Goal: Task Accomplishment & Management: Manage account settings

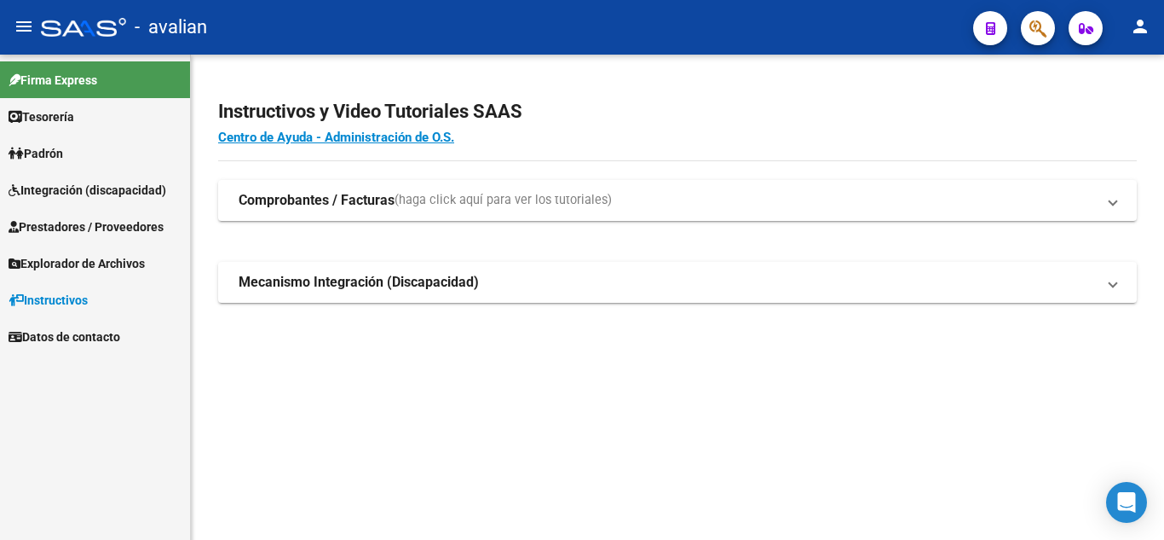
click at [98, 188] on span "Integración (discapacidad)" at bounding box center [88, 190] width 158 height 19
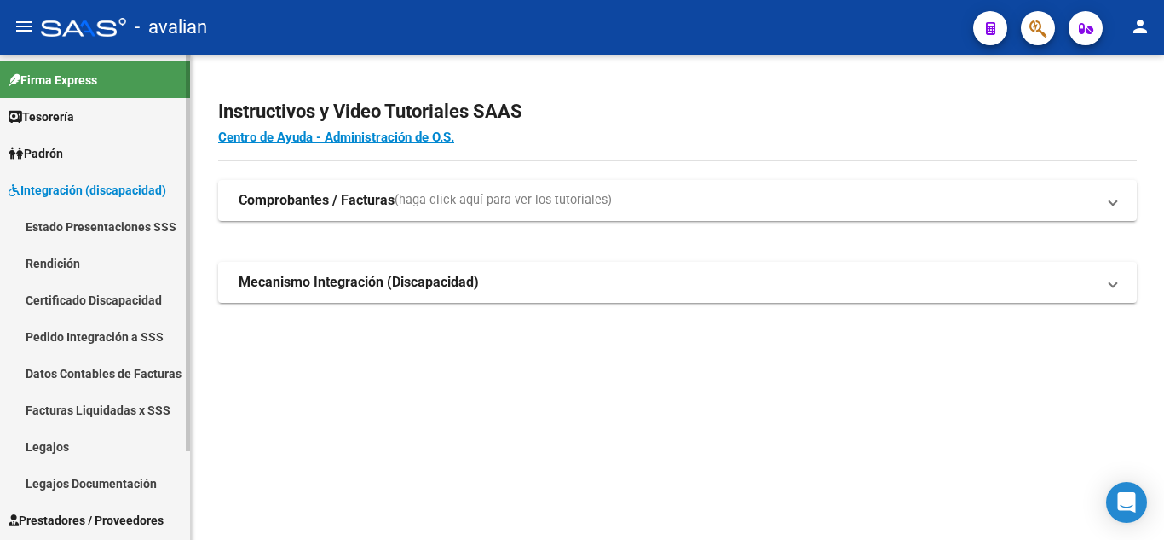
click at [73, 455] on link "Legajos" at bounding box center [95, 446] width 190 height 37
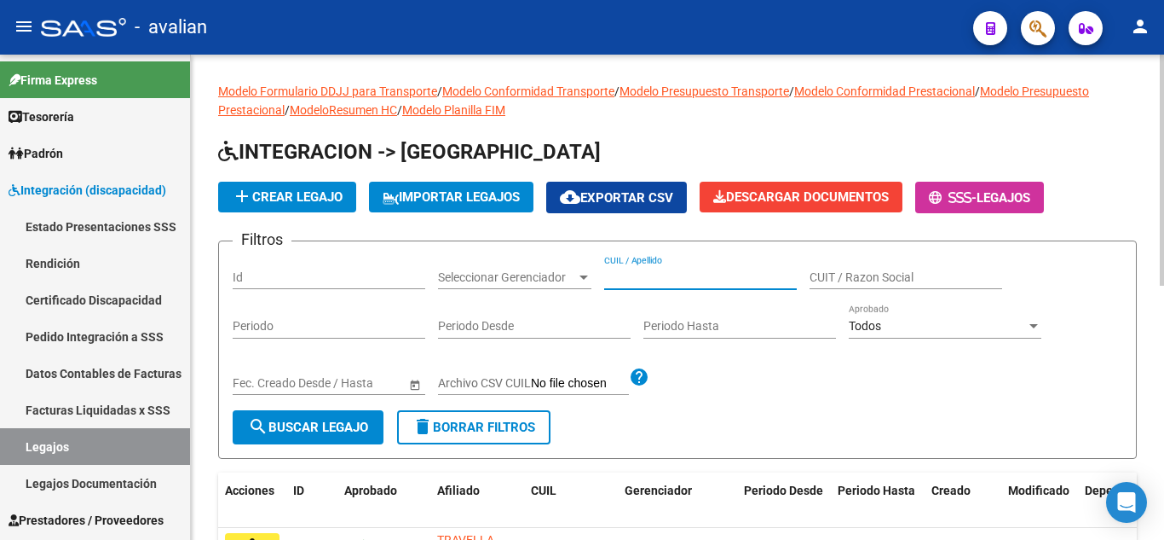
click at [639, 273] on input "CUIL / Apellido" at bounding box center [700, 277] width 193 height 14
paste input "20586525000"
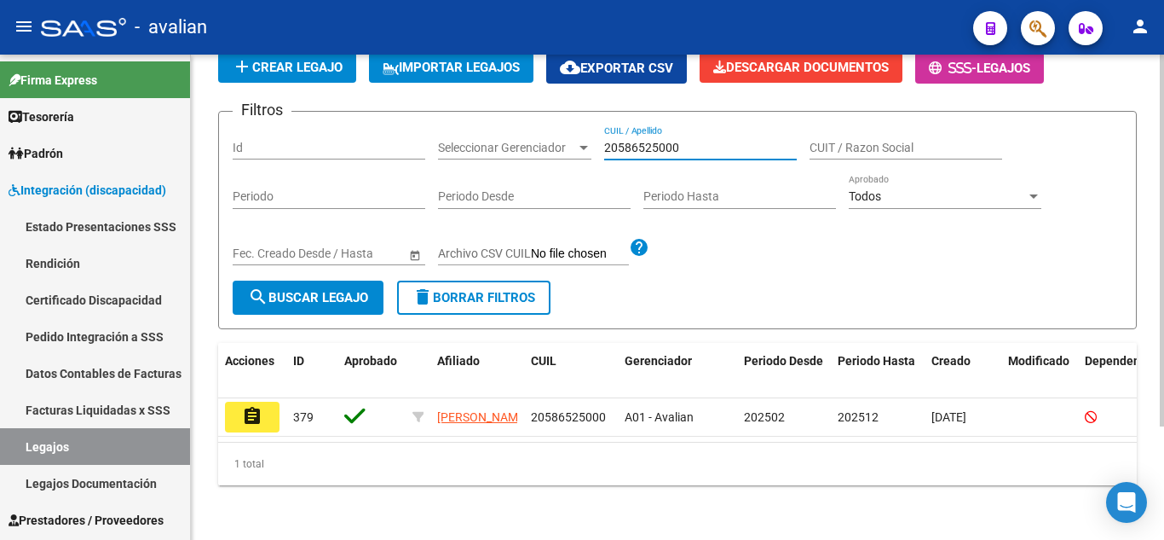
scroll to position [148, 0]
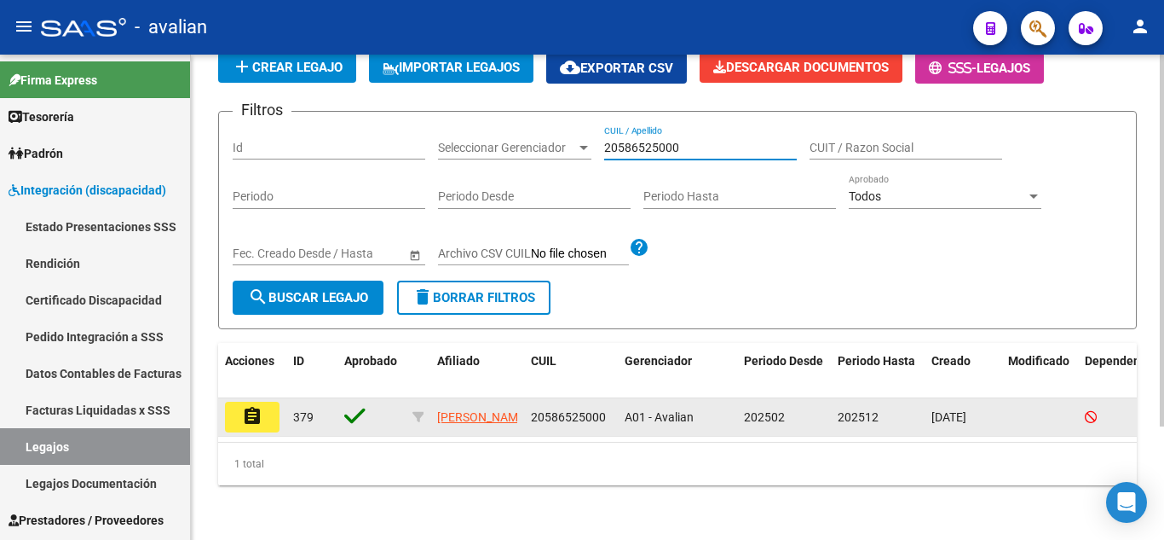
type input "20586525000"
click at [263, 401] on button "assignment" at bounding box center [252, 416] width 55 height 31
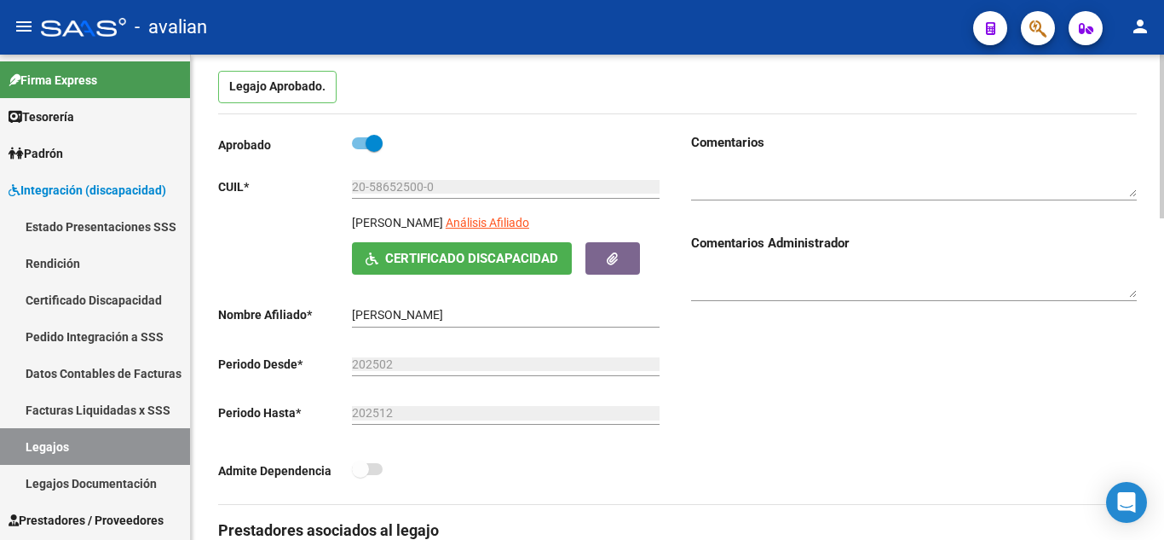
scroll to position [170, 0]
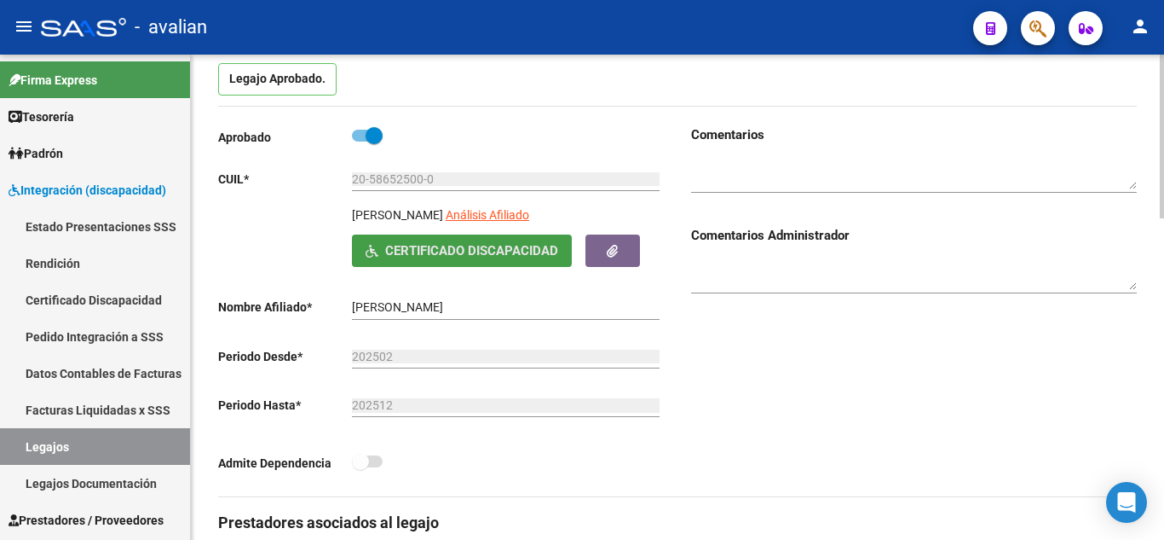
click at [499, 246] on span "Certificado Discapacidad" at bounding box center [471, 251] width 173 height 15
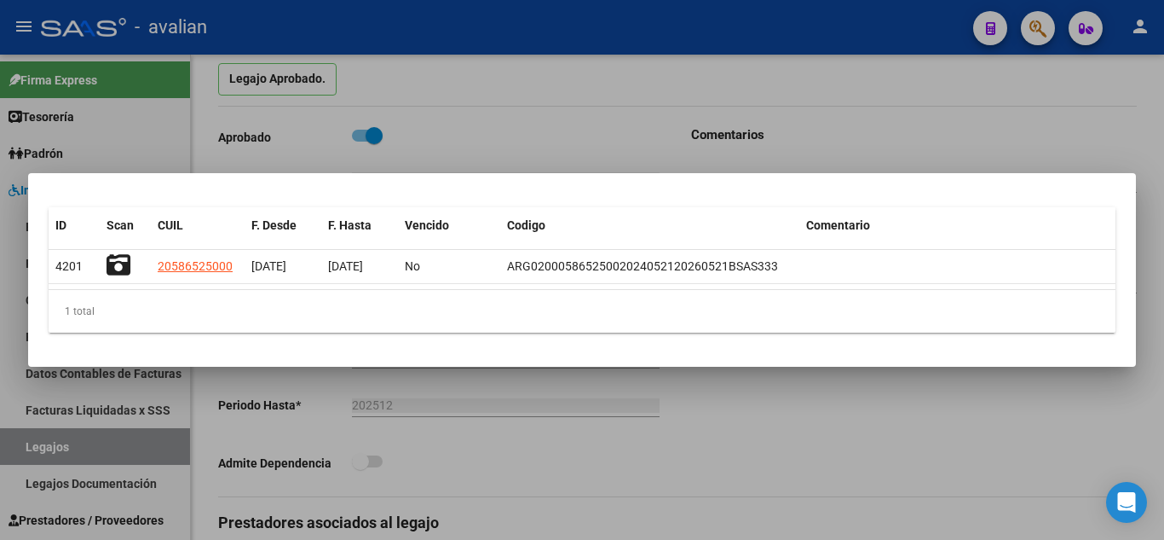
click at [569, 124] on div at bounding box center [582, 270] width 1164 height 540
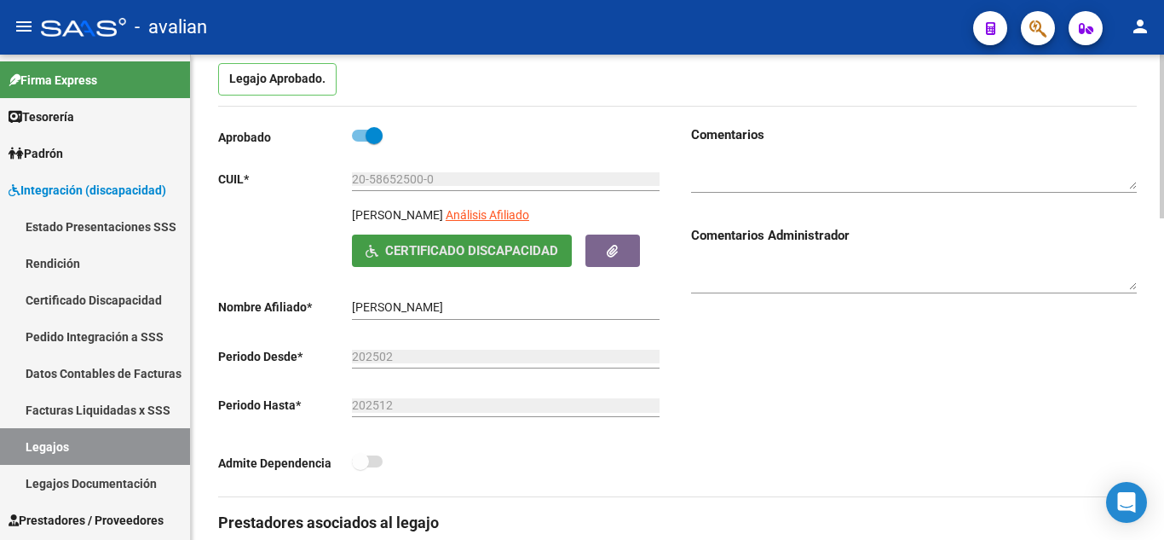
click at [456, 245] on span "Certificado Discapacidad" at bounding box center [471, 251] width 173 height 15
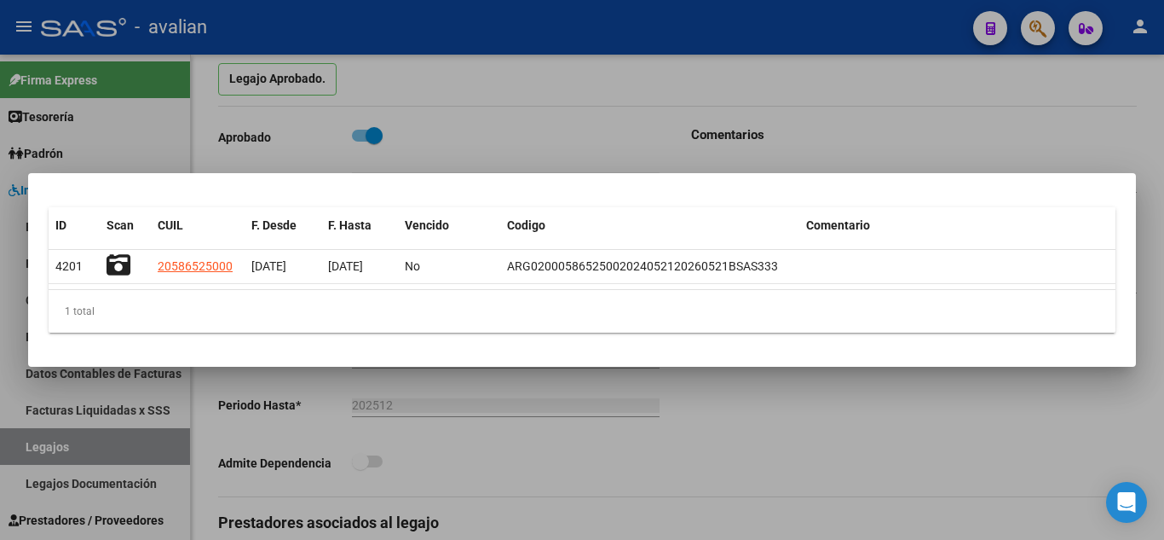
click at [560, 115] on div at bounding box center [582, 270] width 1164 height 540
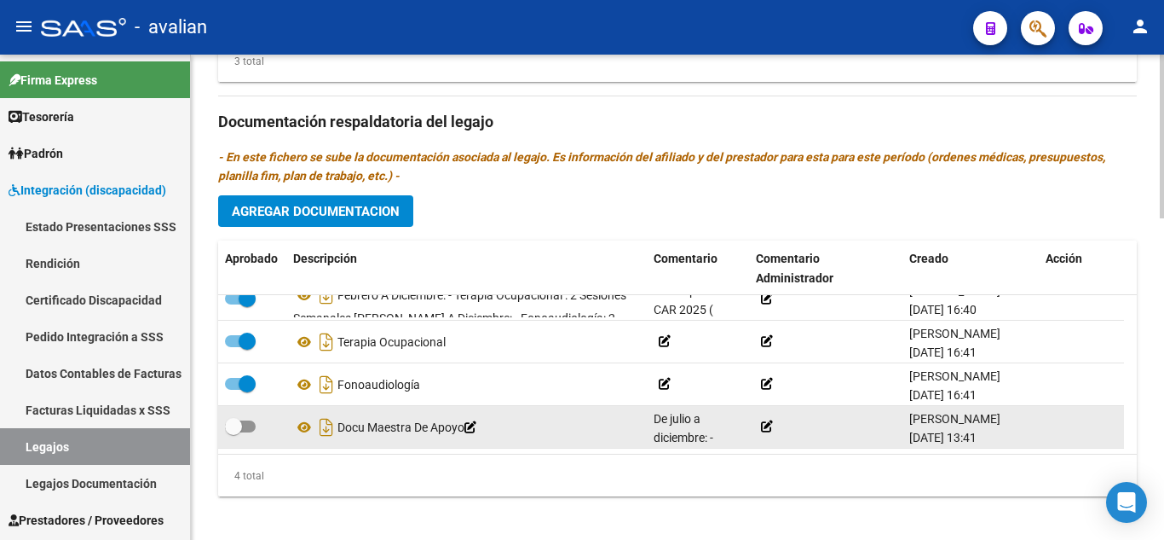
scroll to position [1, 0]
click at [249, 428] on span at bounding box center [240, 426] width 31 height 12
click at [234, 432] on input "checkbox" at bounding box center [233, 432] width 1 height 1
checkbox input "true"
click at [301, 427] on icon at bounding box center [304, 427] width 22 height 20
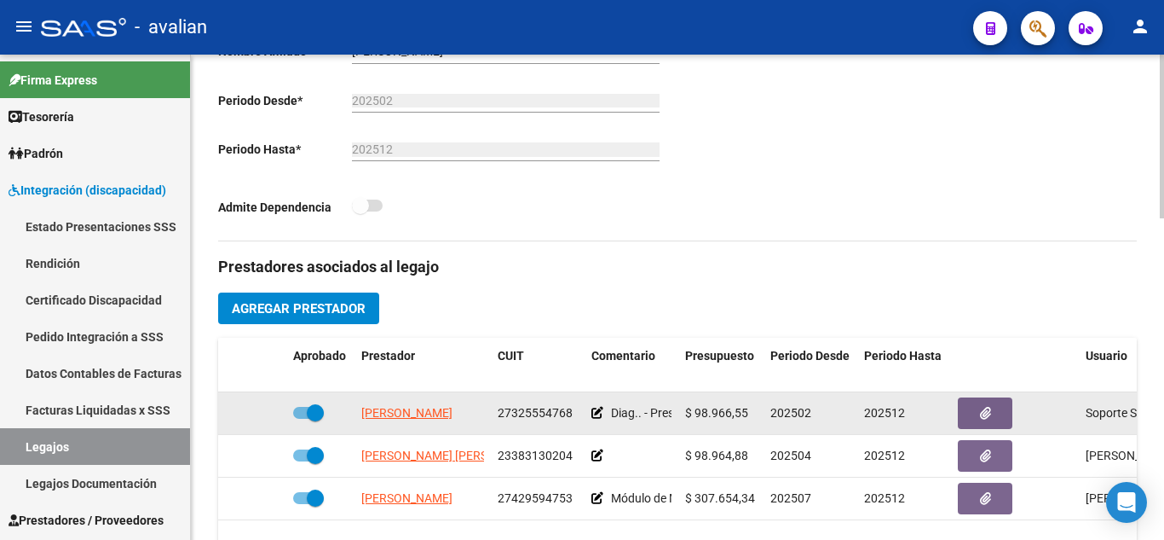
scroll to position [511, 0]
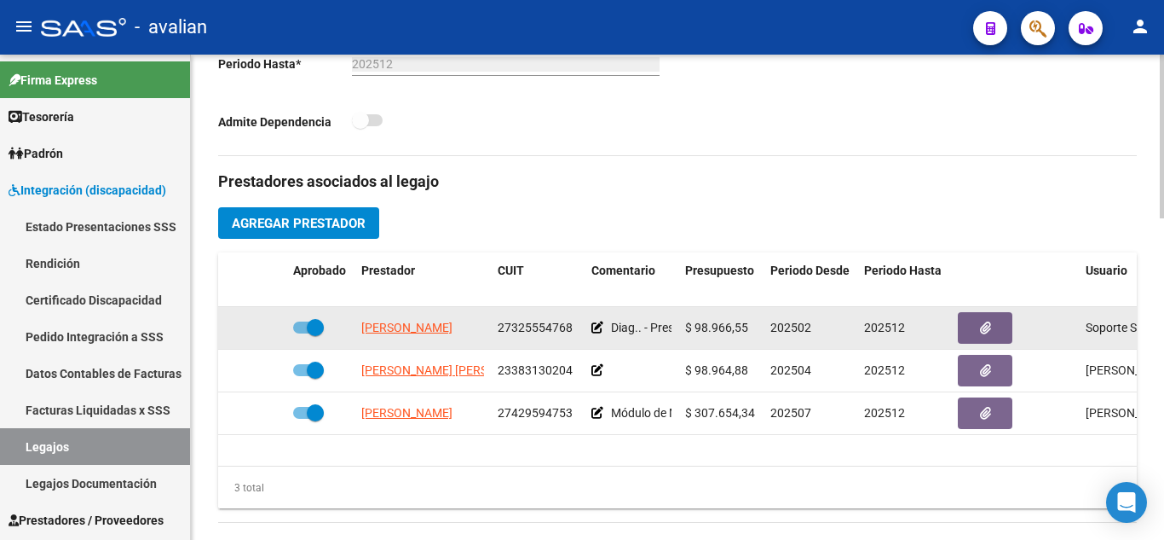
click at [597, 332] on icon at bounding box center [598, 327] width 12 height 12
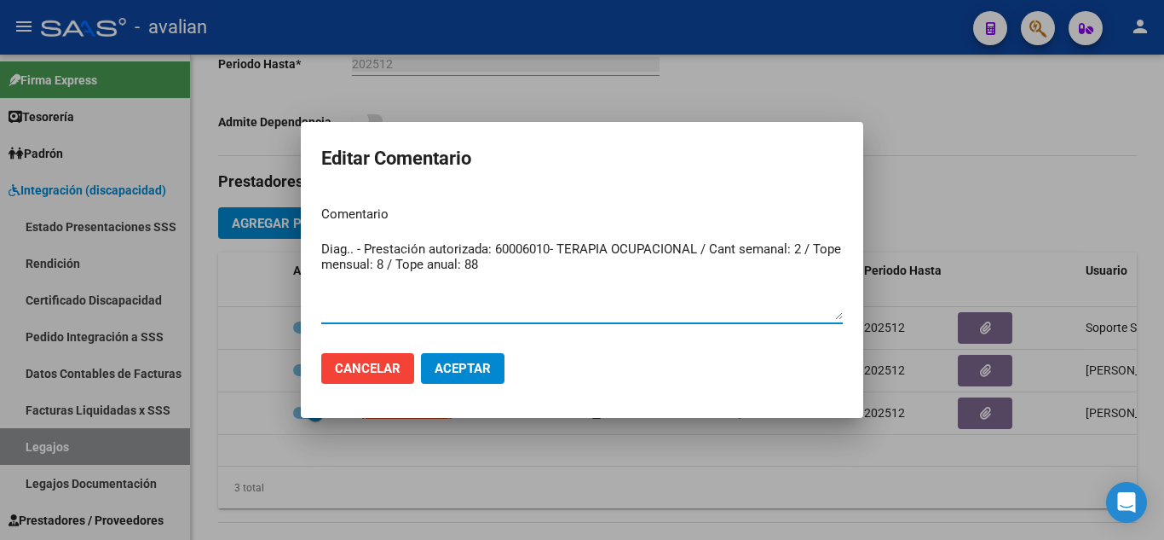
drag, startPoint x: 505, startPoint y: 267, endPoint x: 295, endPoint y: 199, distance: 220.2
click at [295, 199] on div "Editar Comentario Comentario Diag.. - Prestación autorizada: 60006010- TERAPIA …" at bounding box center [582, 270] width 1164 height 540
type textarea "Terapia Ocupacional 2 sesiones semanales"
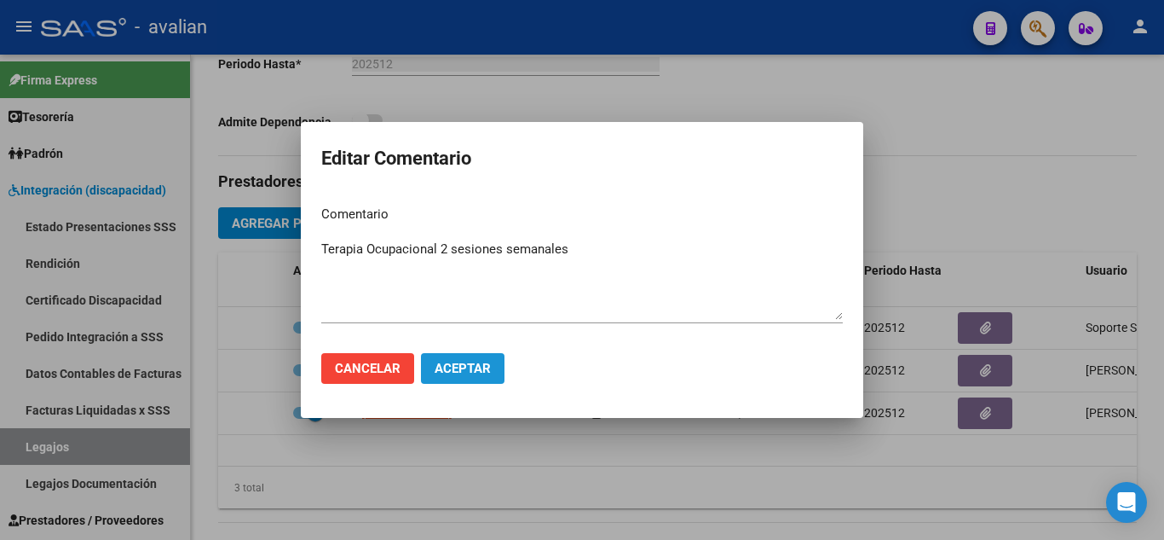
click at [458, 372] on span "Aceptar" at bounding box center [463, 368] width 56 height 15
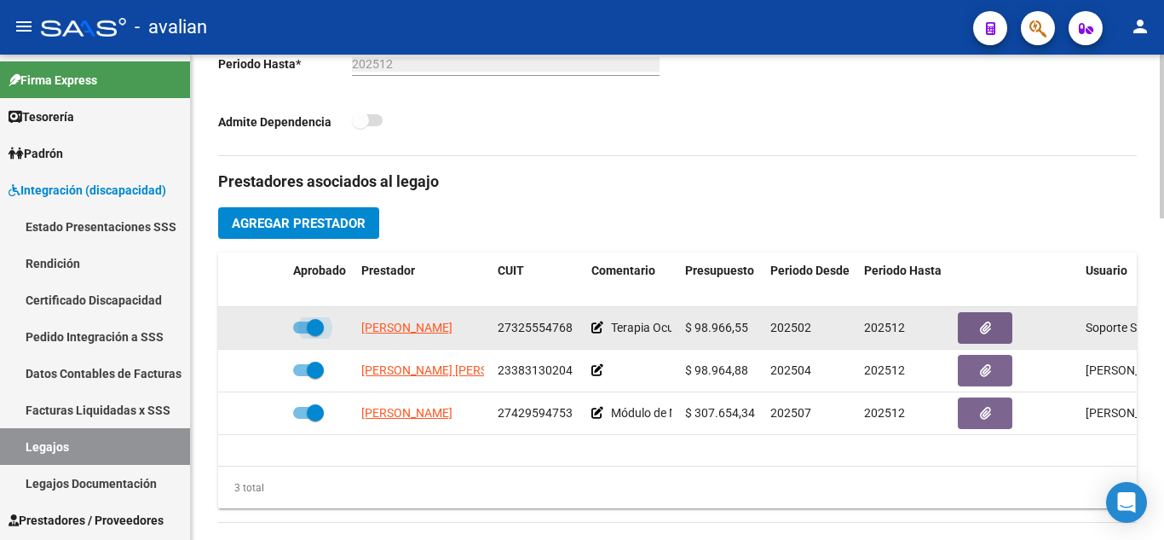
click at [296, 326] on span at bounding box center [308, 327] width 31 height 12
click at [301, 333] on input "checkbox" at bounding box center [301, 333] width 1 height 1
checkbox input "false"
click at [259, 331] on icon at bounding box center [262, 327] width 12 height 12
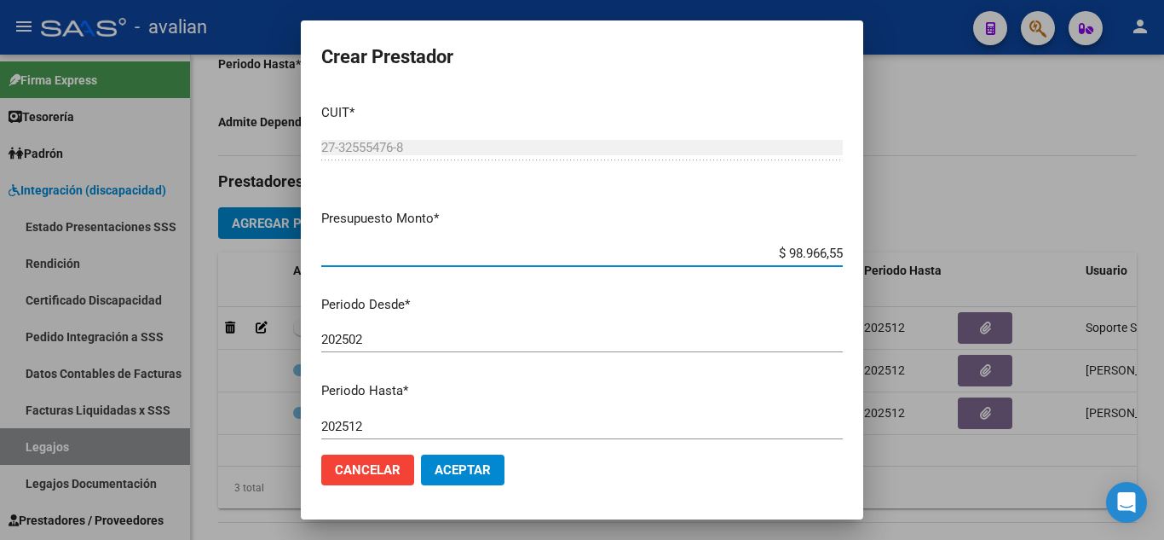
drag, startPoint x: 776, startPoint y: 249, endPoint x: 859, endPoint y: 260, distance: 84.3
click at [859, 260] on mat-dialog-content "CUIT * 27-32555476-8 Ingresar CUIT ARCA Padrón Presupuesto Monto * $ 98.966,55 …" at bounding box center [582, 265] width 563 height 350
type input "$ 98.964,88"
click at [483, 466] on span "Aceptar" at bounding box center [463, 469] width 56 height 15
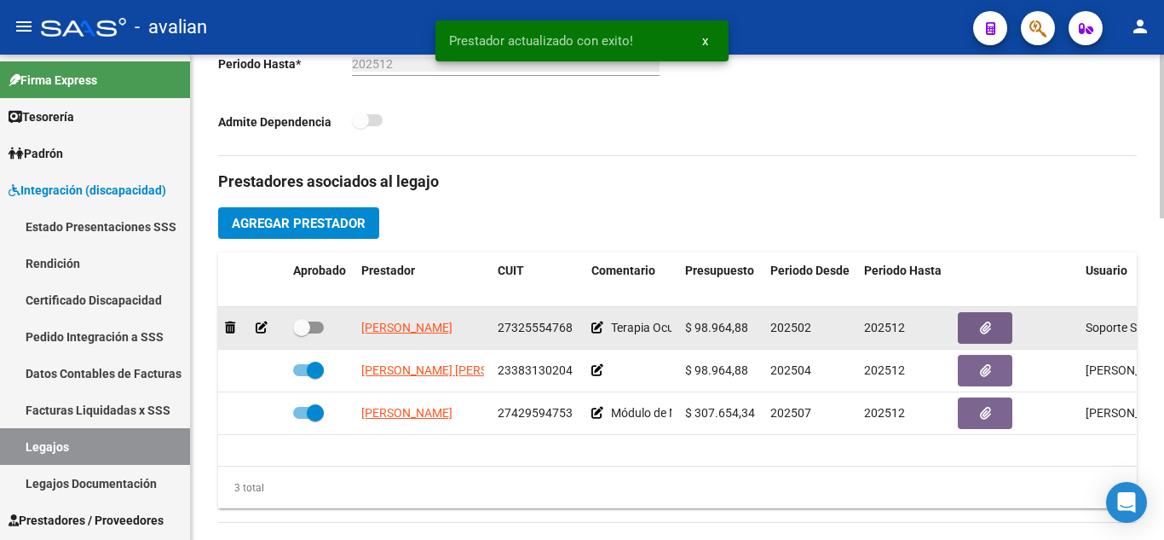
click at [320, 326] on span at bounding box center [308, 327] width 31 height 12
click at [302, 333] on input "checkbox" at bounding box center [301, 333] width 1 height 1
checkbox input "true"
click at [978, 334] on button "button" at bounding box center [985, 328] width 55 height 32
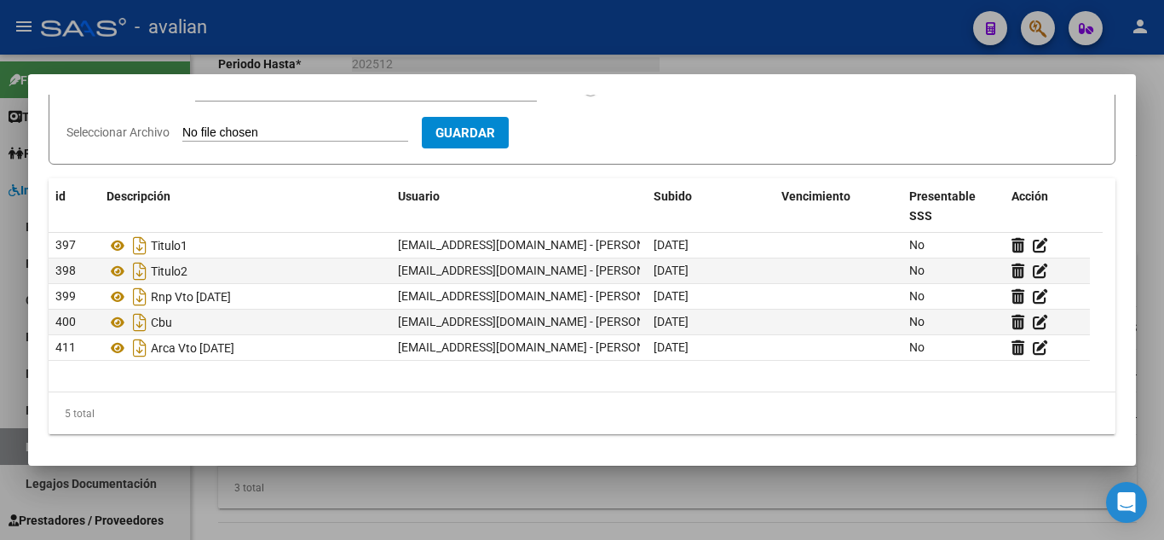
scroll to position [193, 0]
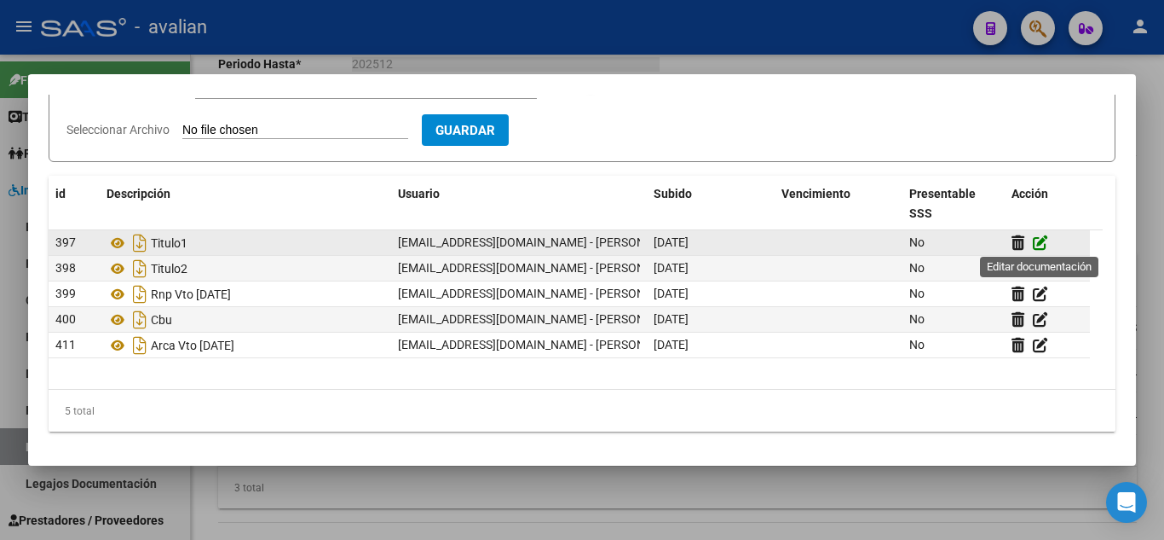
click at [1043, 237] on icon at bounding box center [1040, 242] width 15 height 16
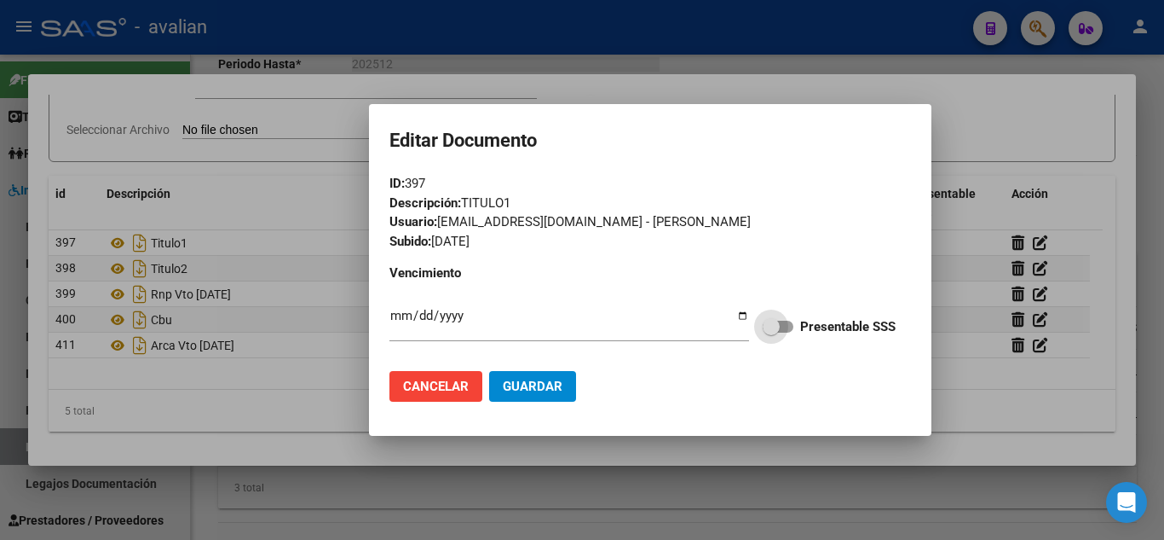
click at [791, 327] on span at bounding box center [778, 326] width 31 height 12
click at [771, 332] on input "Presentable SSS" at bounding box center [771, 332] width 1 height 1
checkbox input "true"
click at [538, 395] on button "Guardar" at bounding box center [532, 386] width 87 height 31
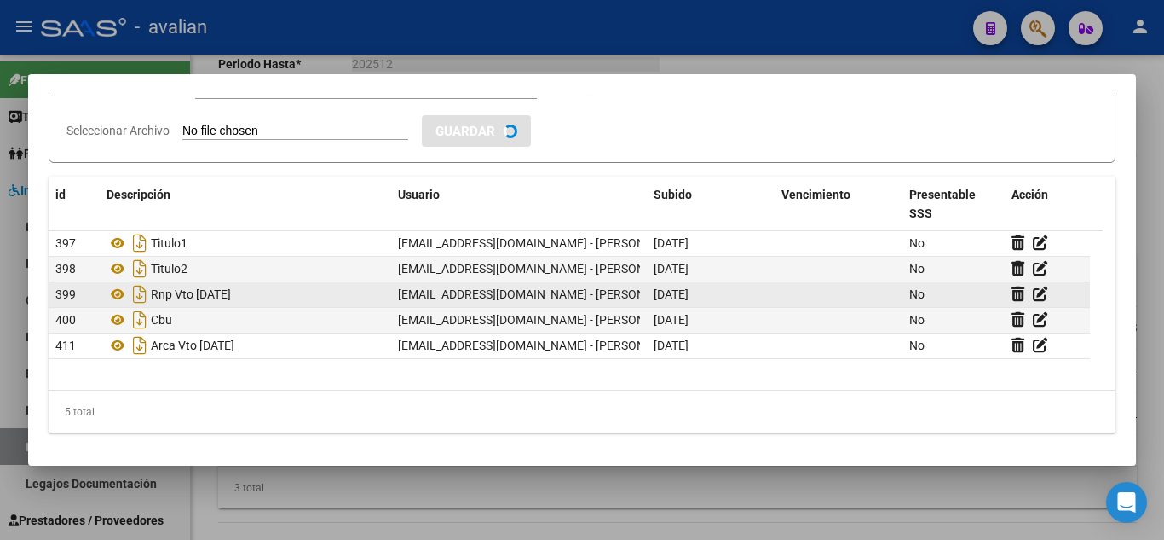
checkbox input "true"
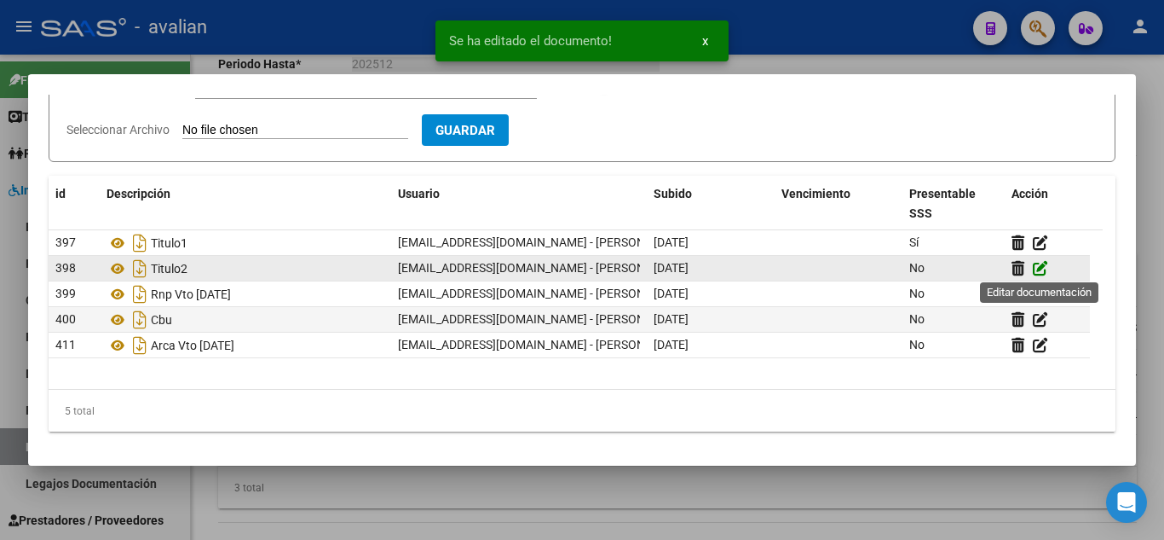
click at [1045, 267] on icon at bounding box center [1040, 268] width 15 height 16
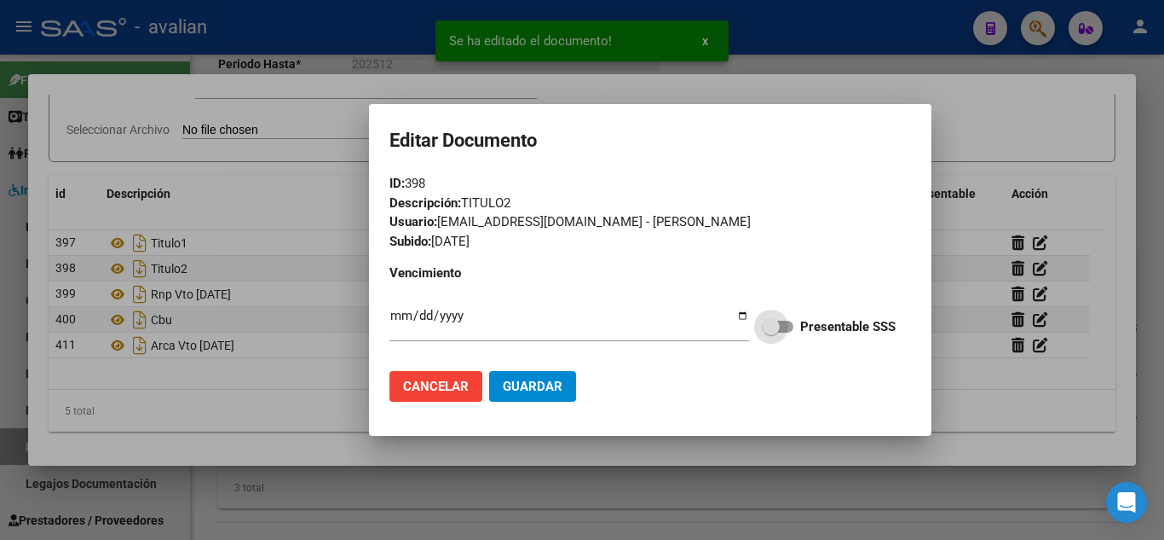
click at [776, 332] on span at bounding box center [771, 326] width 17 height 17
click at [771, 332] on input "Presentable SSS" at bounding box center [771, 332] width 1 height 1
checkbox input "true"
click at [524, 381] on span "Guardar" at bounding box center [533, 385] width 60 height 15
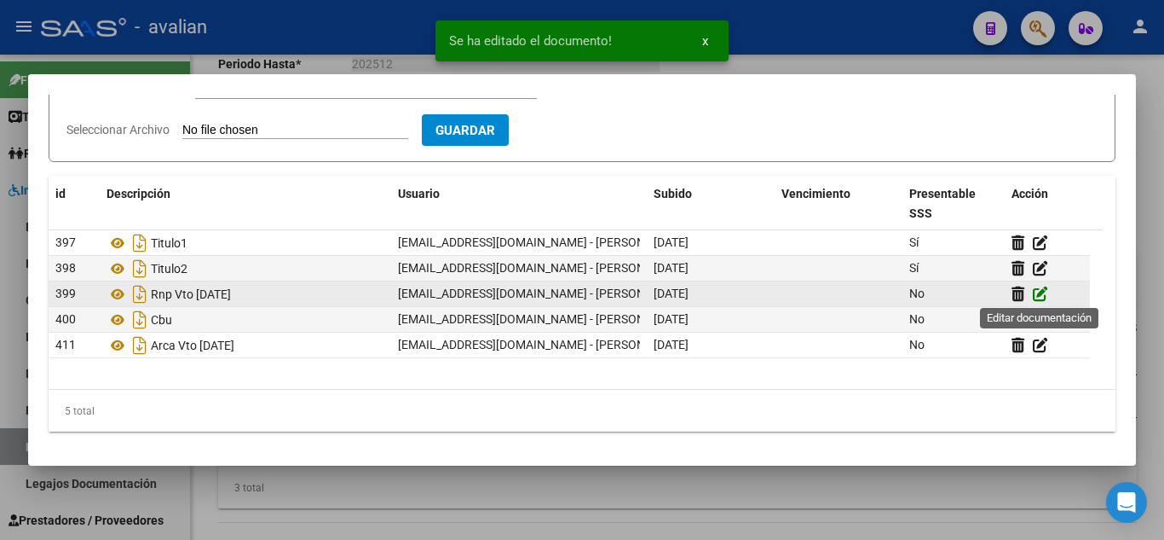
click at [1046, 300] on icon at bounding box center [1040, 294] width 15 height 16
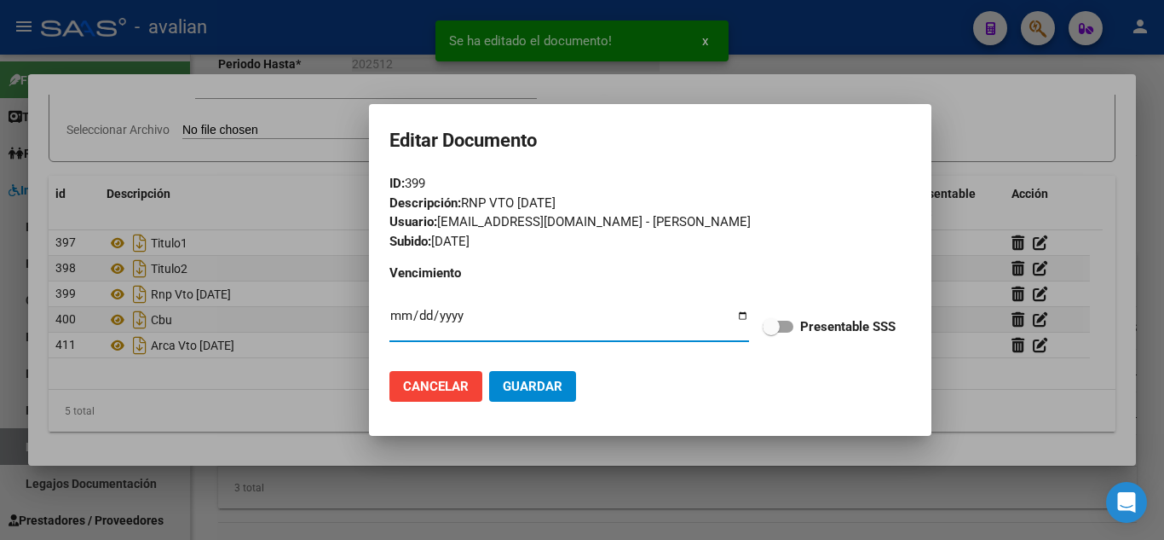
click at [781, 335] on label "Presentable SSS" at bounding box center [829, 326] width 133 height 20
click at [771, 333] on input "Presentable SSS" at bounding box center [771, 332] width 1 height 1
checkbox input "true"
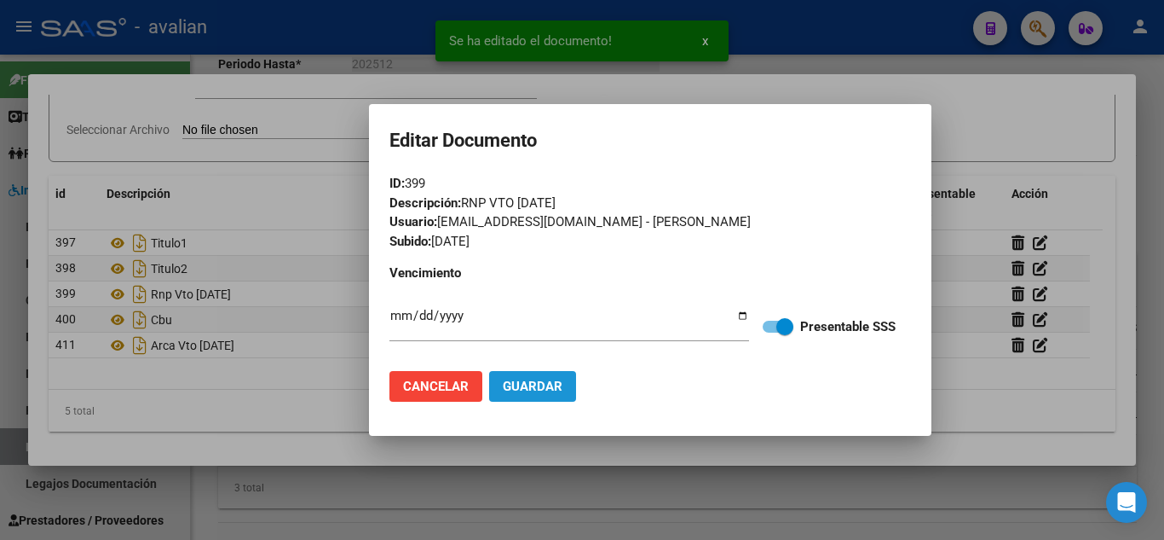
click at [566, 384] on button "Guardar" at bounding box center [532, 386] width 87 height 31
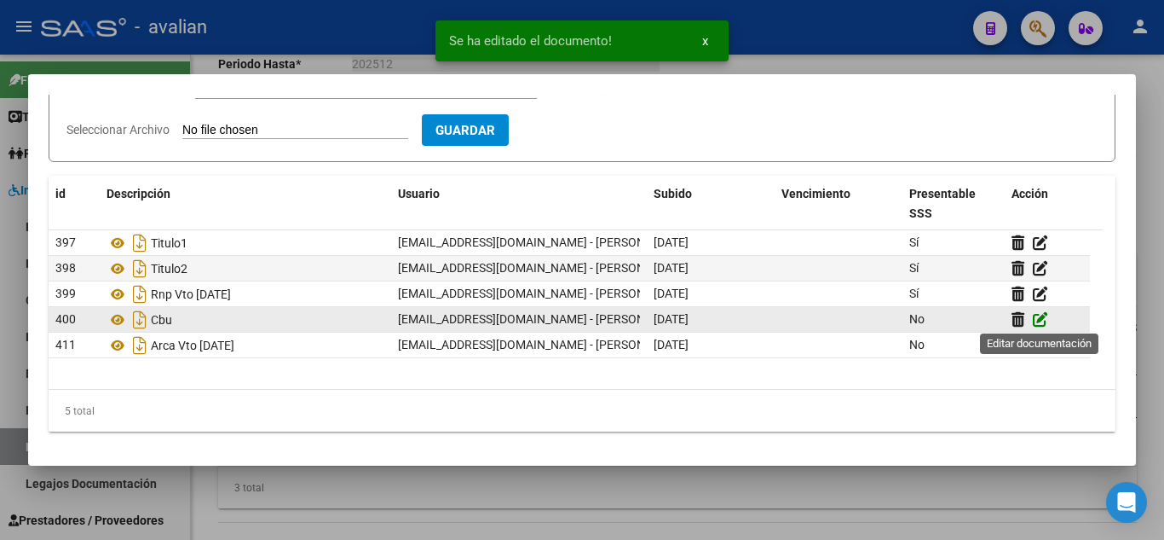
click at [1047, 313] on icon at bounding box center [1040, 319] width 15 height 16
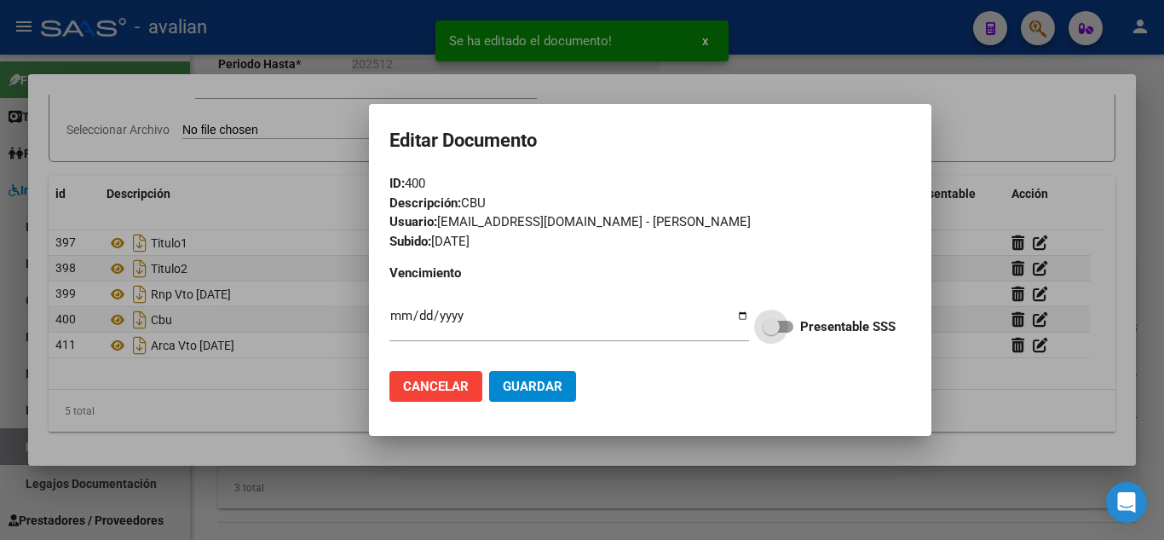
click at [786, 333] on label "Presentable SSS" at bounding box center [829, 326] width 133 height 20
click at [771, 333] on input "Presentable SSS" at bounding box center [771, 332] width 1 height 1
checkbox input "true"
click at [535, 378] on span "Guardar" at bounding box center [533, 385] width 60 height 15
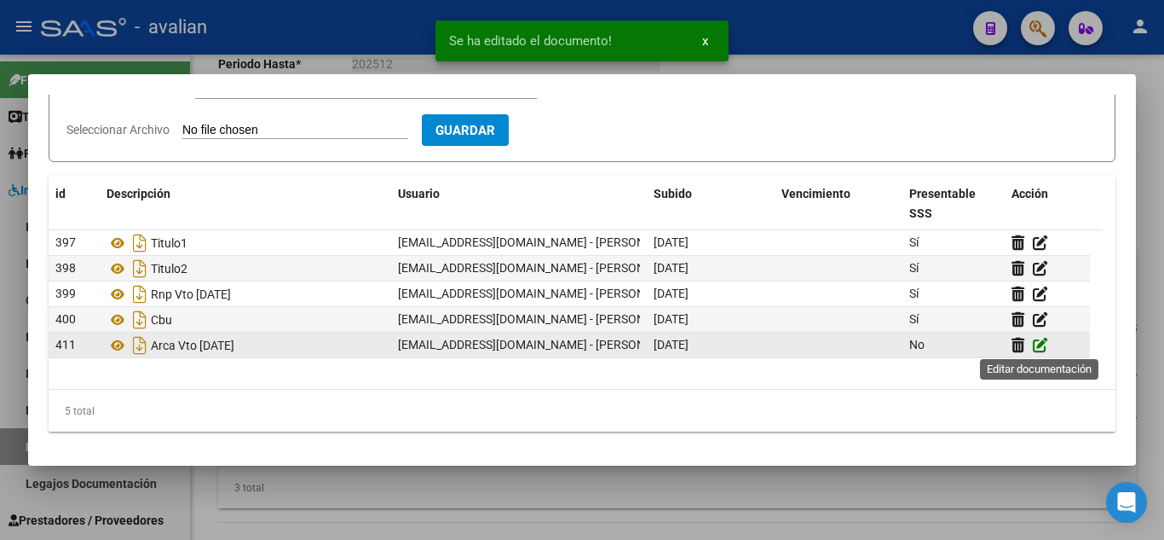
click at [1046, 344] on icon at bounding box center [1040, 345] width 15 height 16
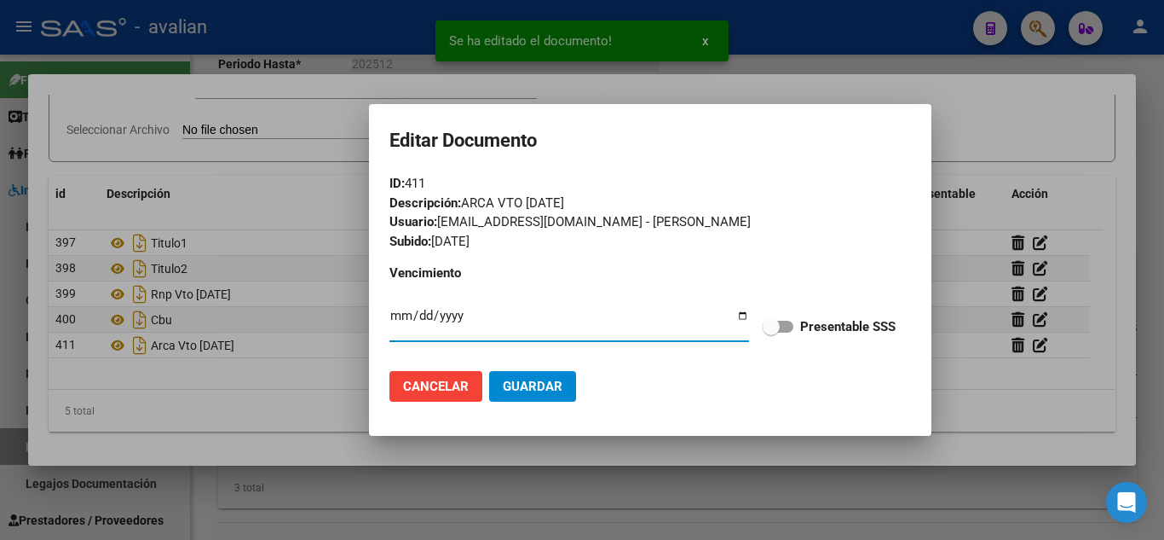
click at [783, 326] on span at bounding box center [778, 326] width 31 height 12
click at [771, 332] on input "Presentable SSS" at bounding box center [771, 332] width 1 height 1
checkbox input "true"
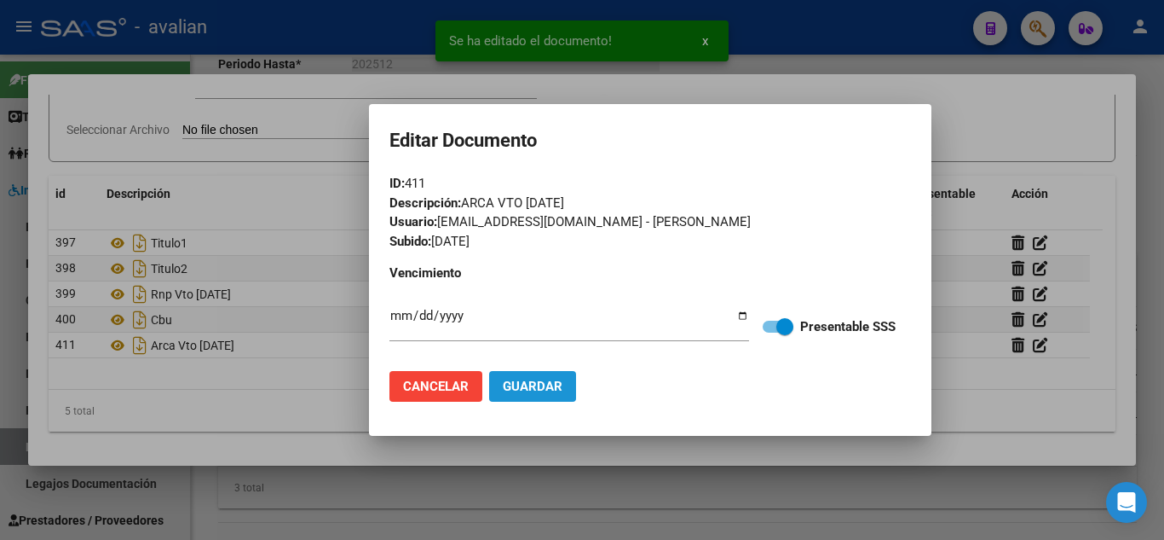
click at [524, 379] on span "Guardar" at bounding box center [533, 385] width 60 height 15
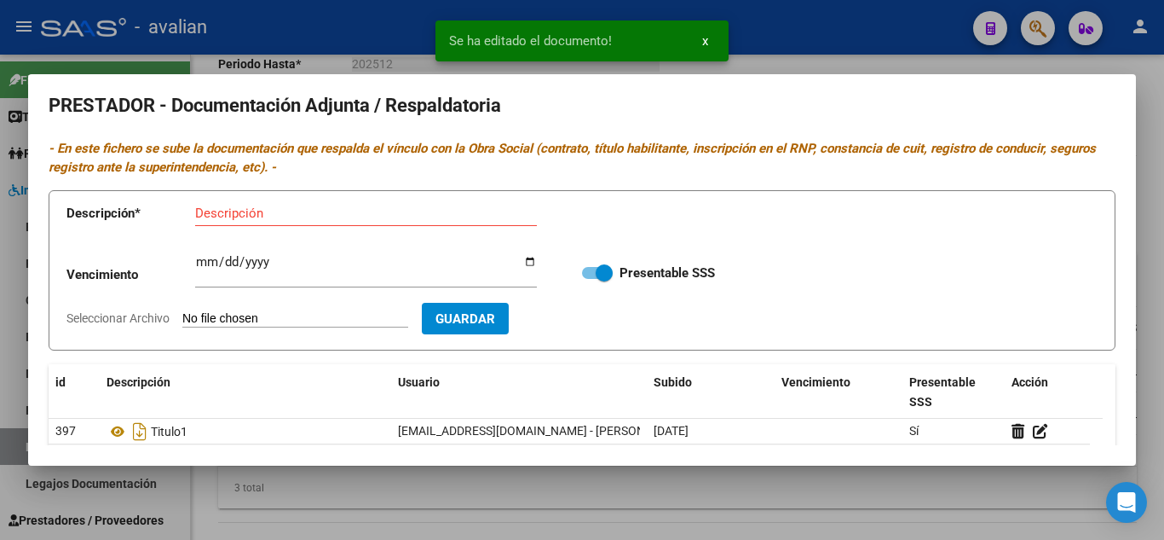
scroll to position [0, 0]
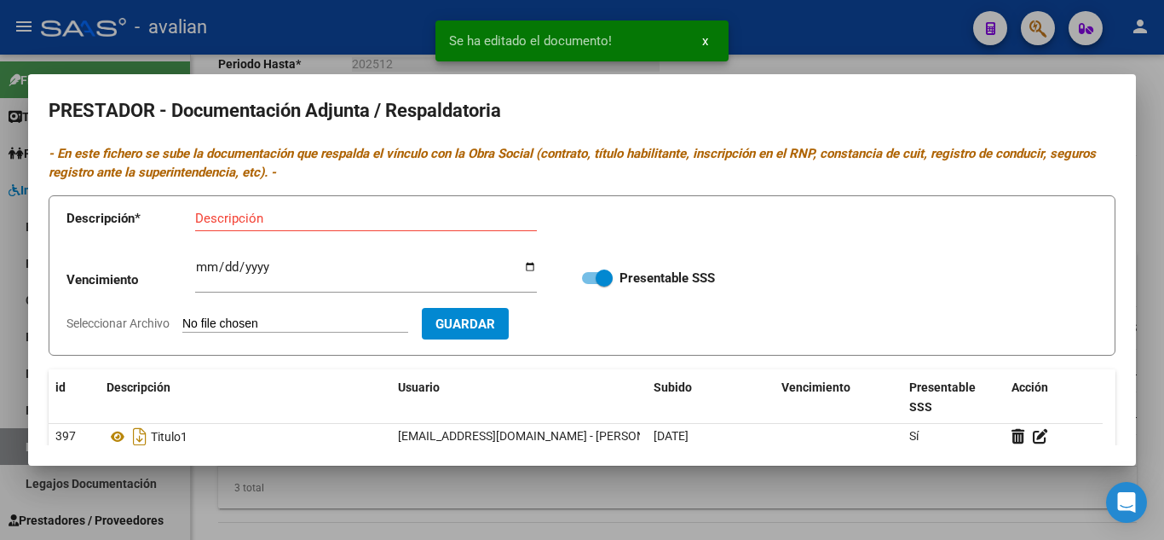
click at [851, 53] on div at bounding box center [582, 270] width 1164 height 540
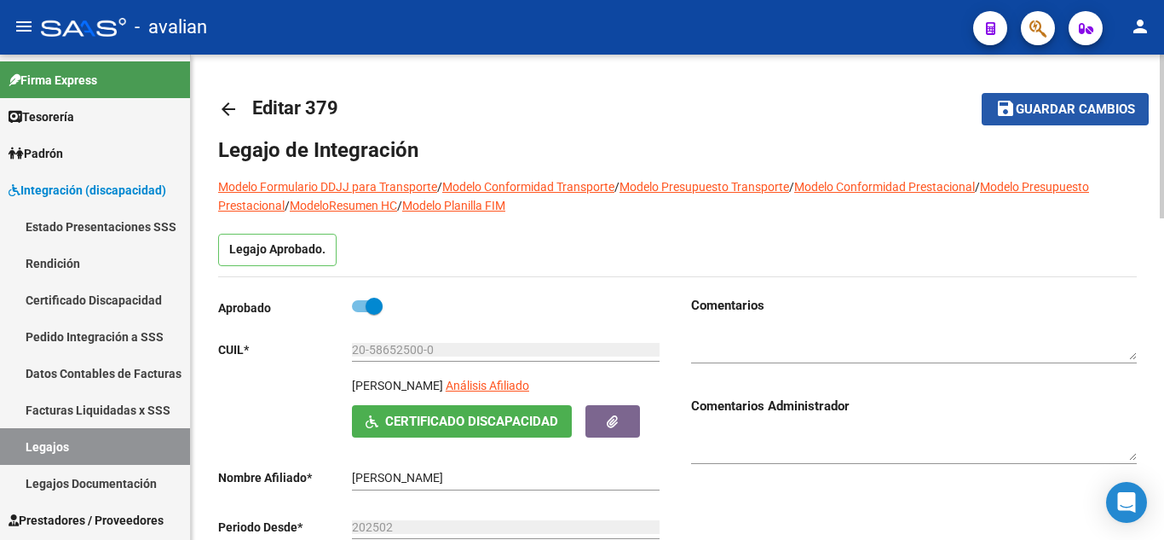
click at [1014, 109] on mat-icon "save" at bounding box center [1006, 108] width 20 height 20
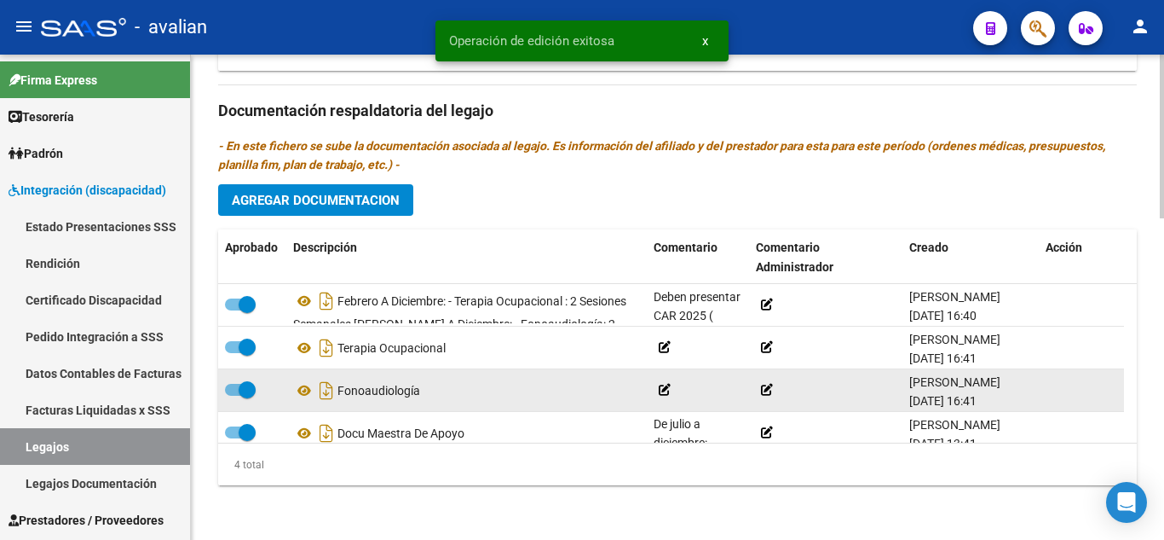
scroll to position [950, 0]
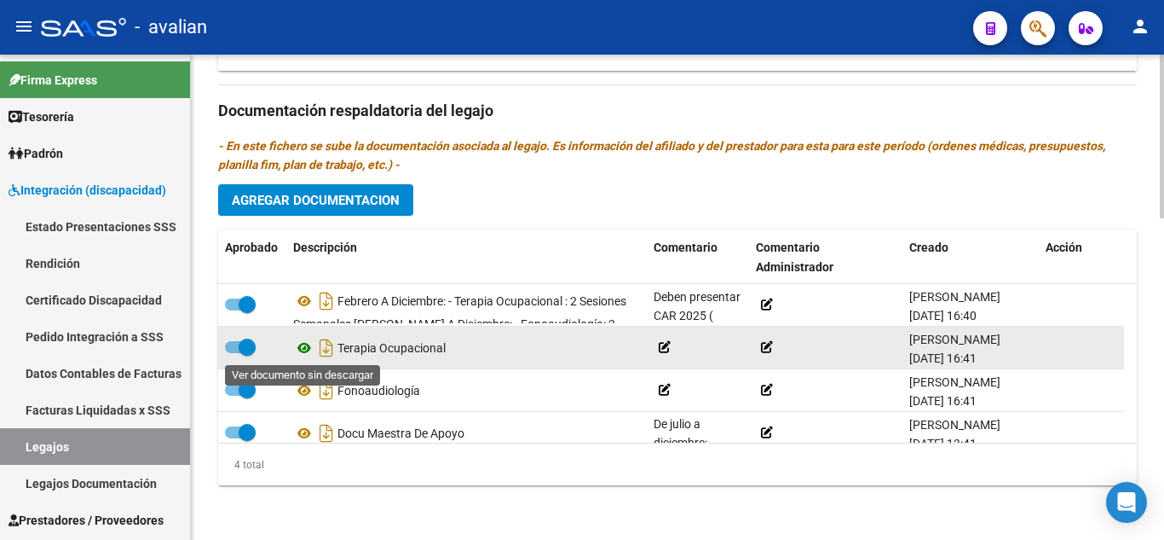
click at [305, 343] on icon at bounding box center [304, 348] width 22 height 20
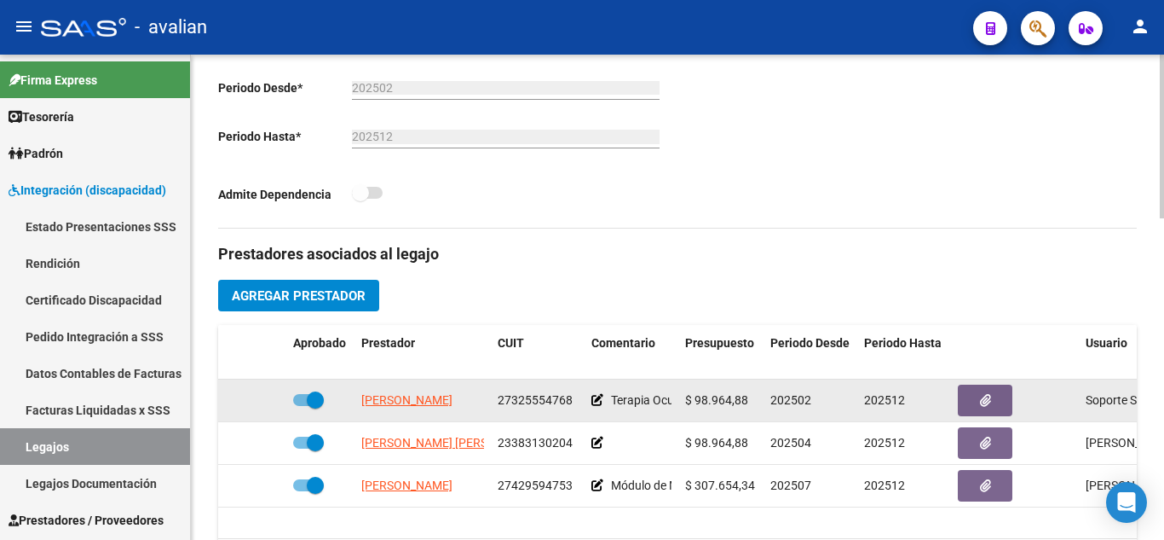
scroll to position [524, 0]
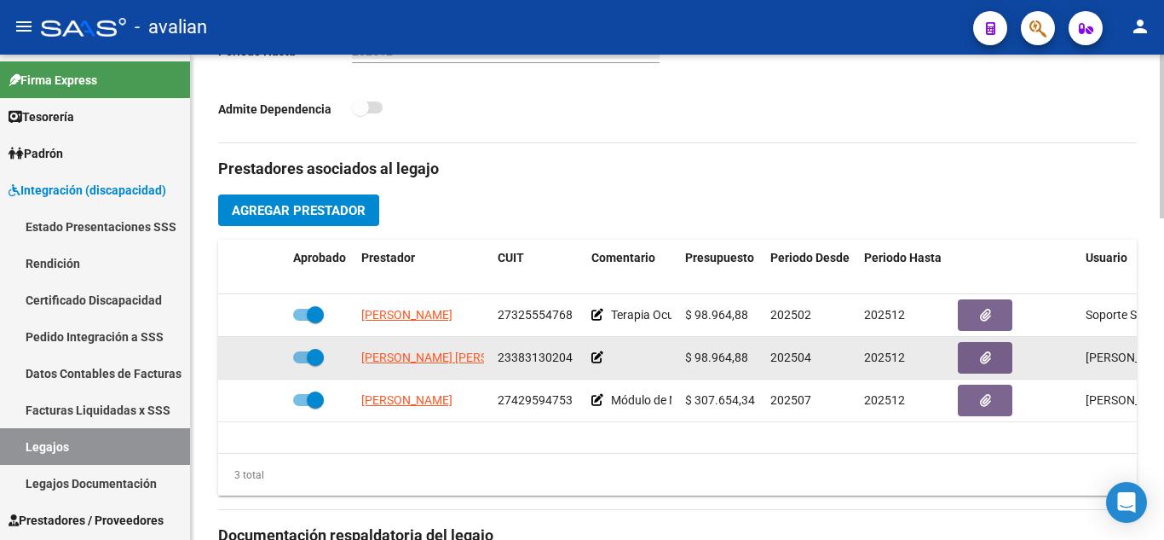
click at [599, 356] on icon at bounding box center [598, 357] width 12 height 12
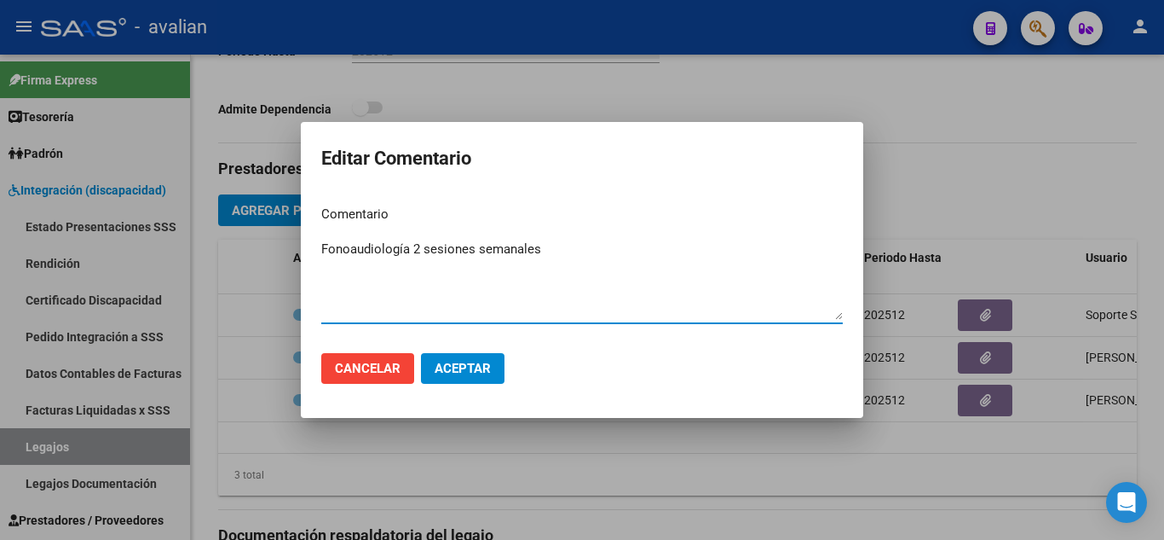
type textarea "Fonoaudiología 2 sesiones semanales"
click at [488, 365] on span "Aceptar" at bounding box center [463, 368] width 56 height 15
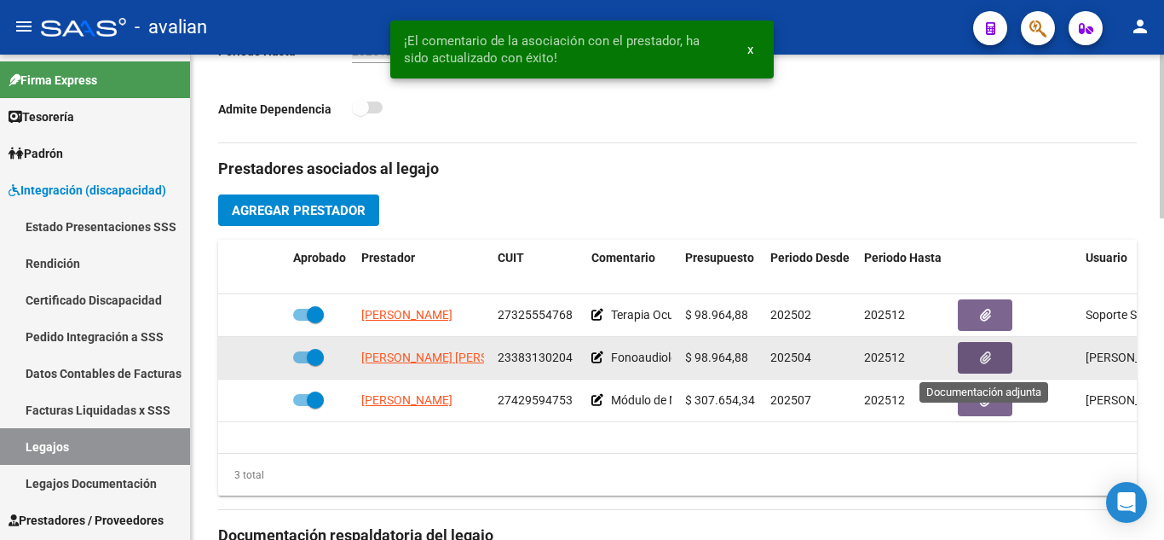
click at [973, 357] on button "button" at bounding box center [985, 358] width 55 height 32
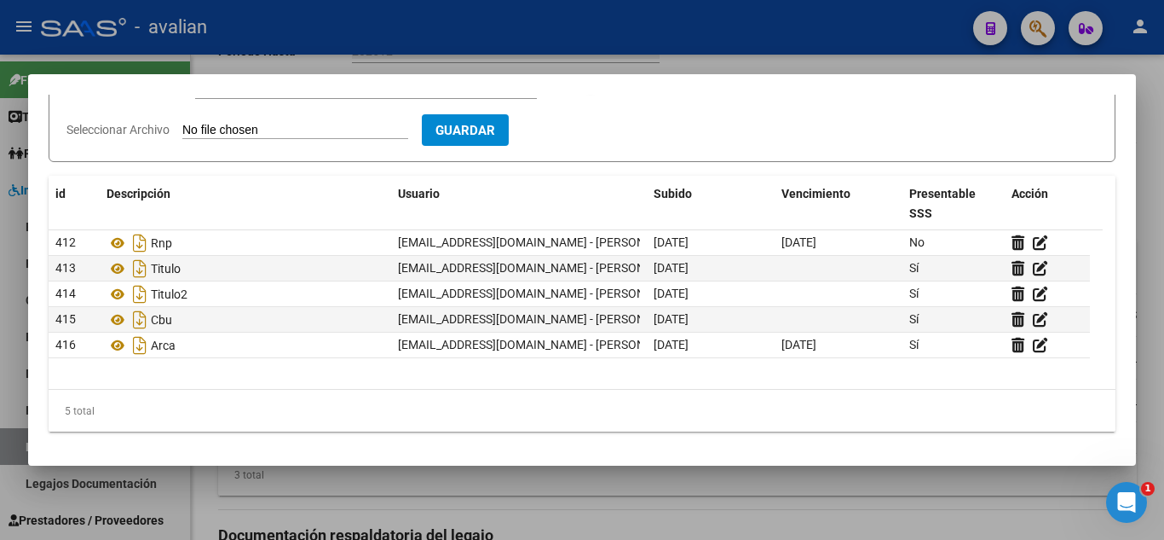
scroll to position [0, 0]
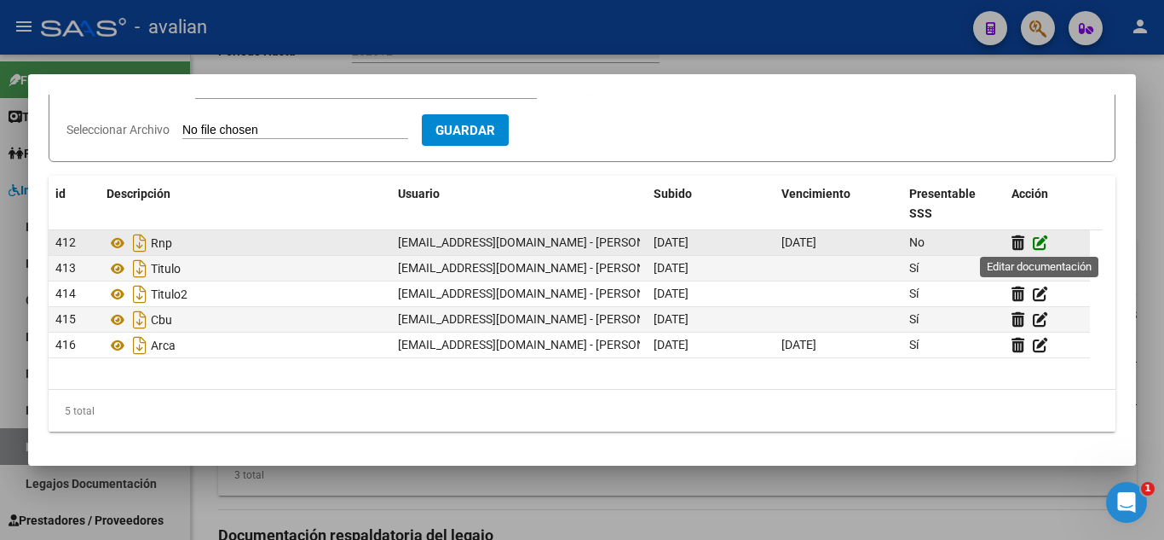
click at [1042, 240] on icon at bounding box center [1040, 242] width 15 height 16
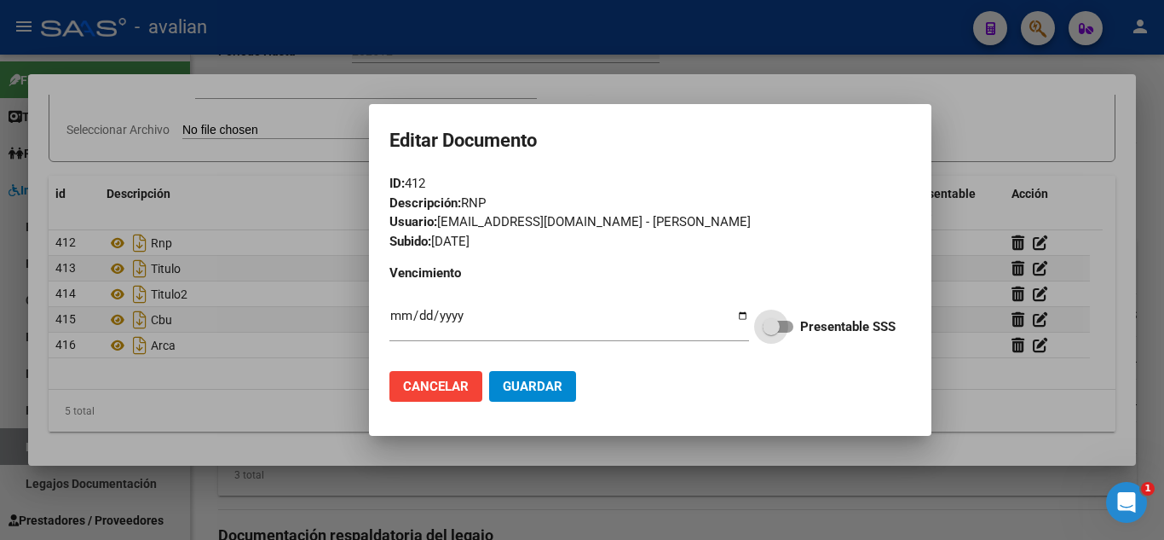
click at [788, 328] on span at bounding box center [778, 326] width 31 height 12
click at [771, 332] on input "Presentable SSS" at bounding box center [771, 332] width 1 height 1
checkbox input "true"
click at [550, 382] on span "Guardar" at bounding box center [533, 385] width 60 height 15
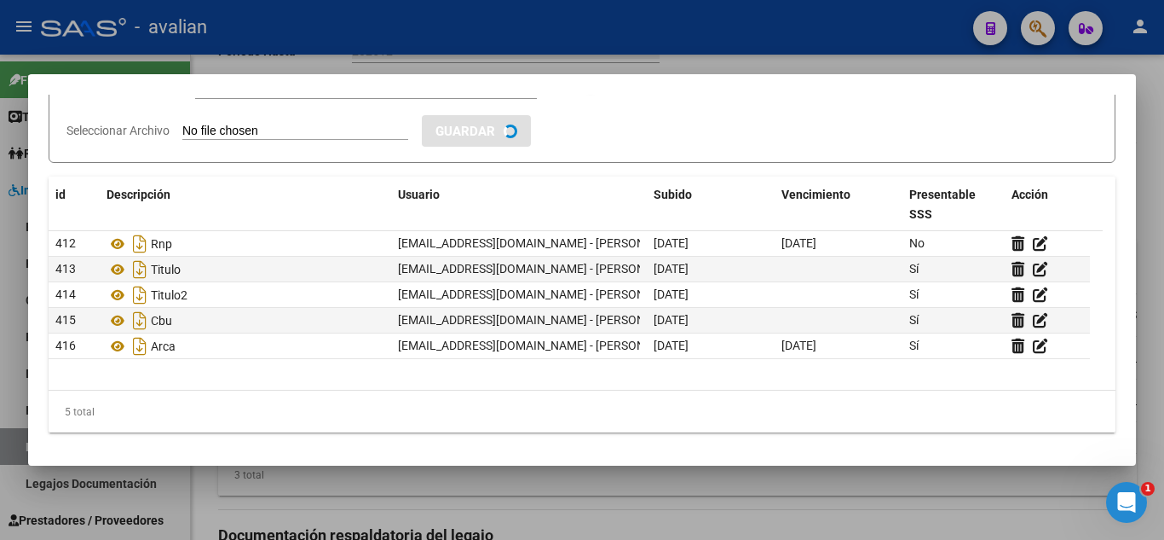
checkbox input "true"
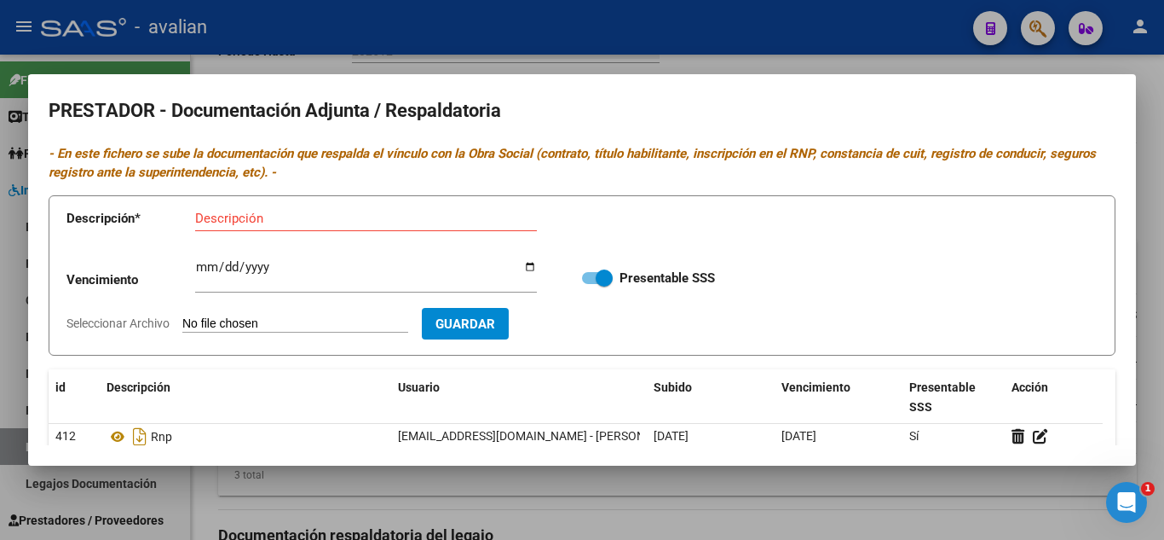
click at [861, 57] on div at bounding box center [582, 270] width 1164 height 540
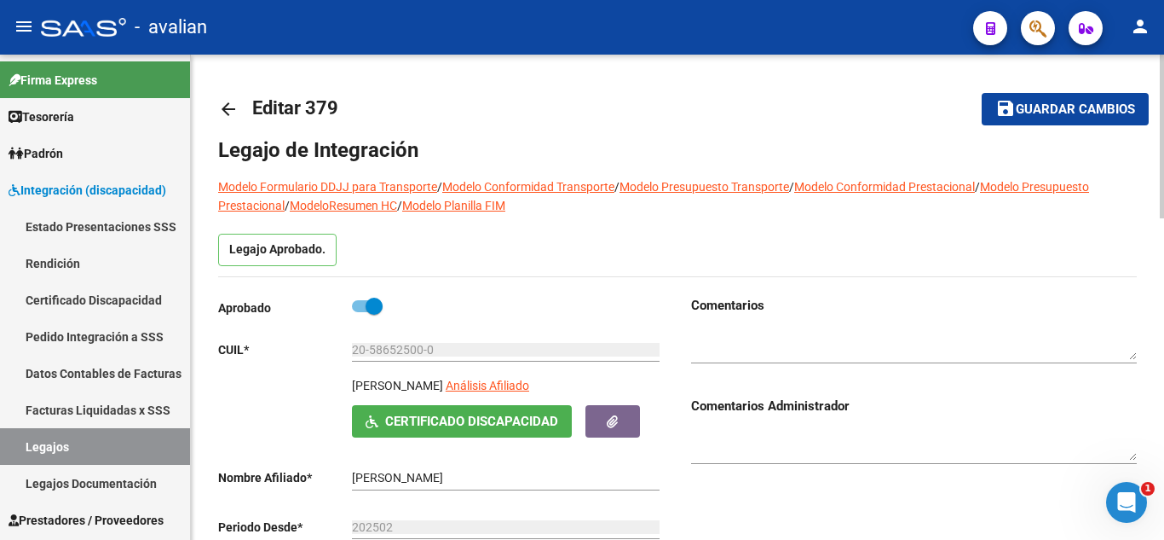
click at [1005, 105] on mat-icon "save" at bounding box center [1006, 108] width 20 height 20
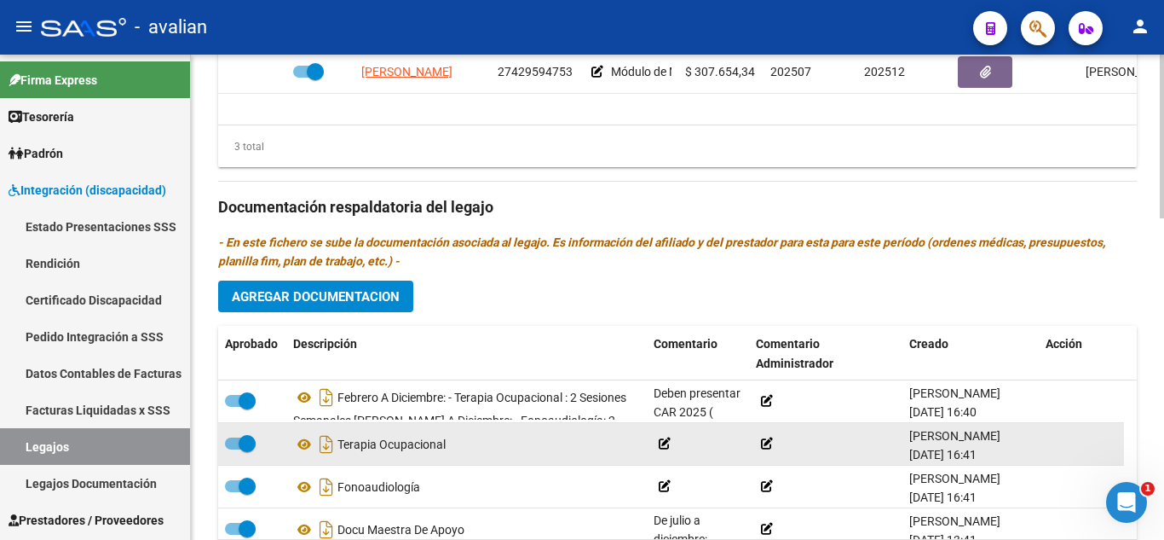
scroll to position [18, 0]
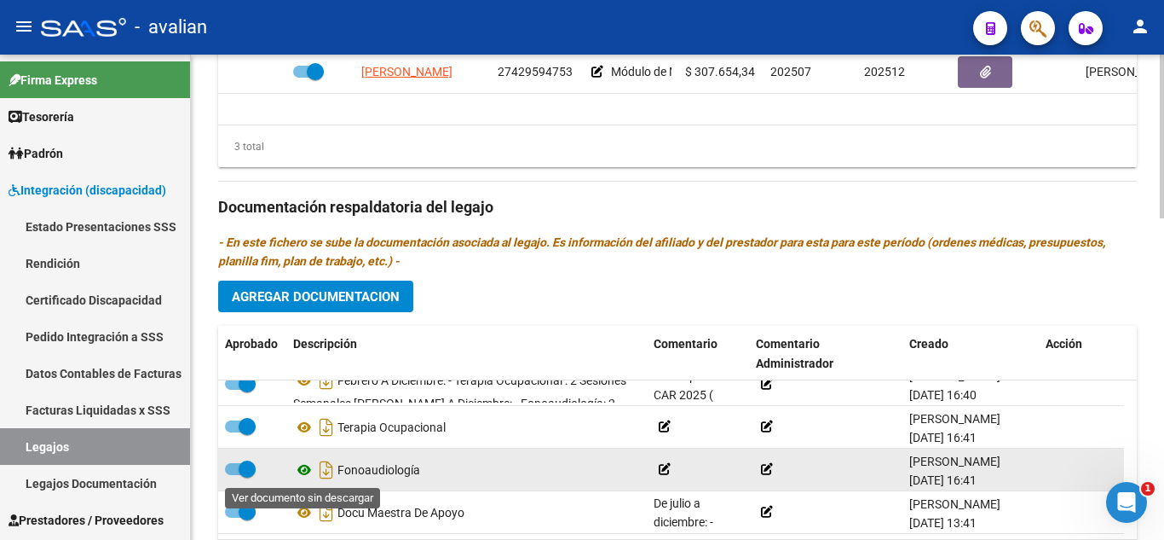
click at [301, 471] on icon at bounding box center [304, 469] width 22 height 20
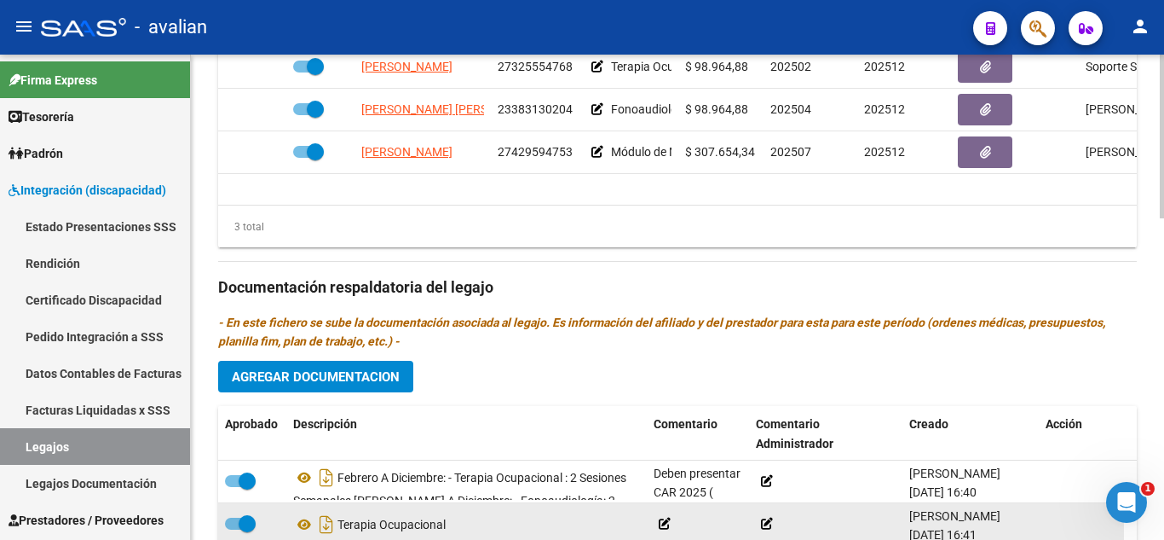
scroll to position [682, 0]
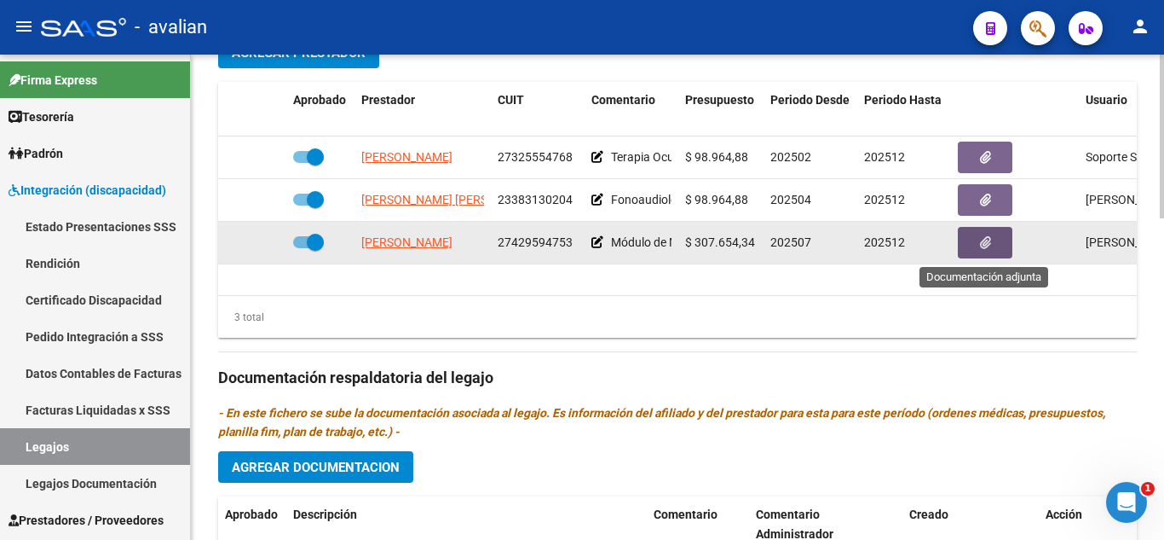
click at [969, 257] on button "button" at bounding box center [985, 243] width 55 height 32
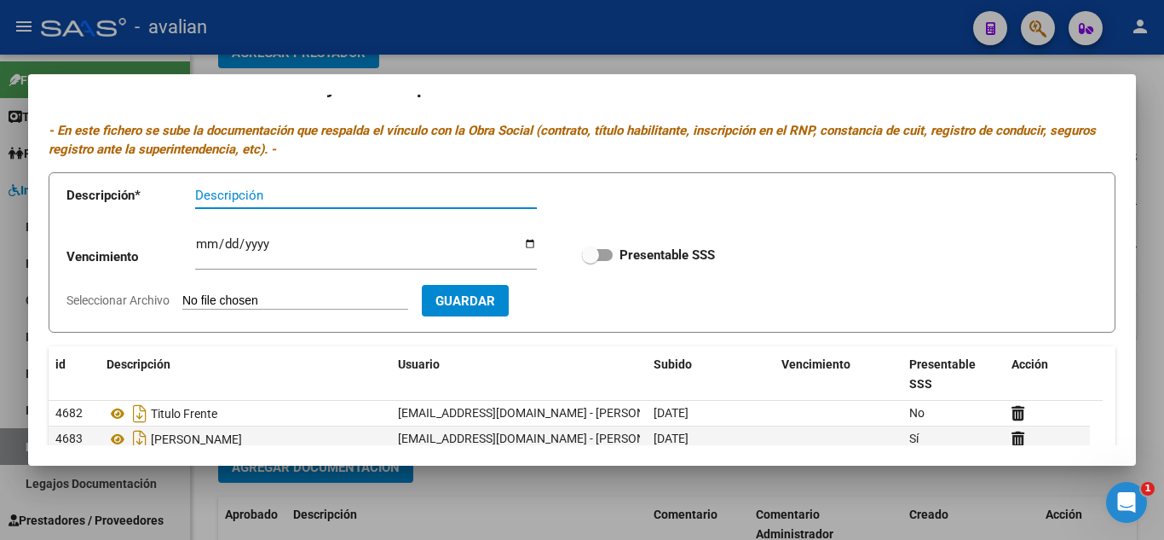
scroll to position [0, 0]
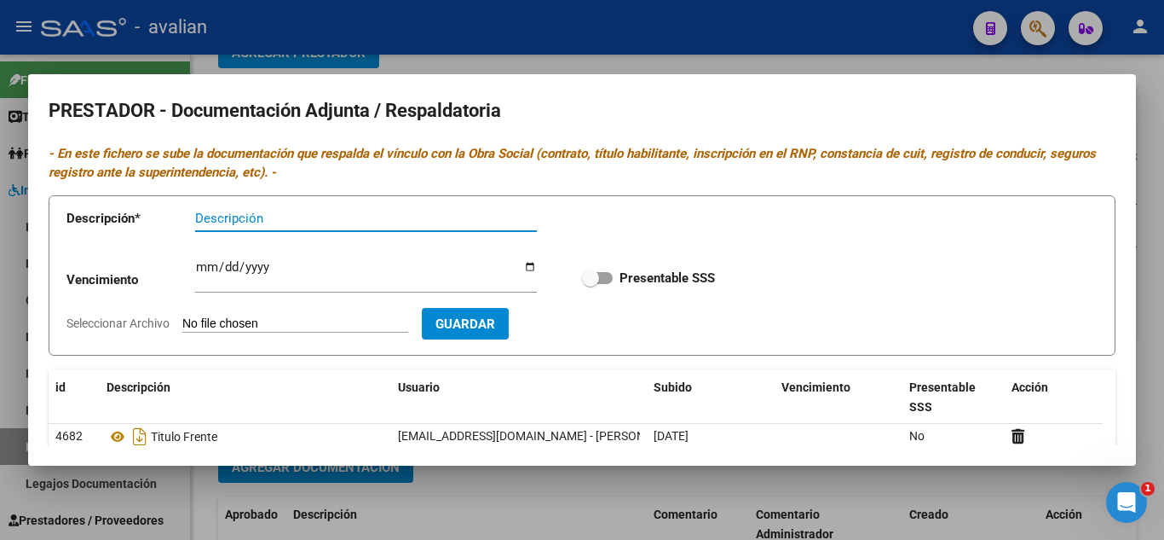
click at [794, 44] on div at bounding box center [582, 270] width 1164 height 540
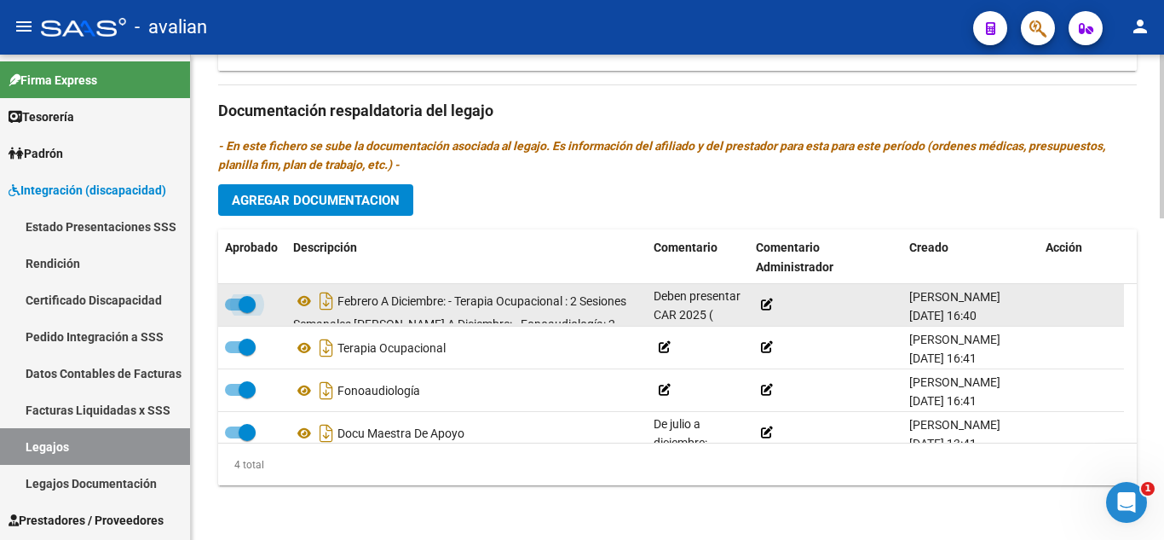
click at [229, 300] on span at bounding box center [240, 304] width 31 height 12
click at [233, 310] on input "checkbox" at bounding box center [233, 310] width 1 height 1
click at [765, 309] on icon at bounding box center [767, 304] width 12 height 12
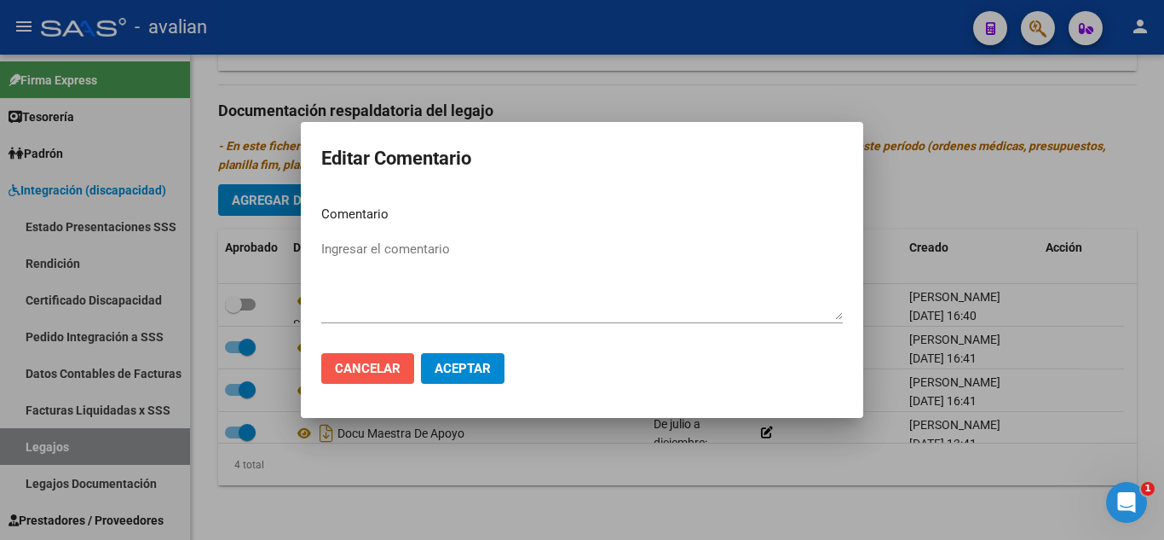
drag, startPoint x: 389, startPoint y: 366, endPoint x: 338, endPoint y: 340, distance: 56.4
click at [386, 366] on span "Cancelar" at bounding box center [368, 368] width 66 height 15
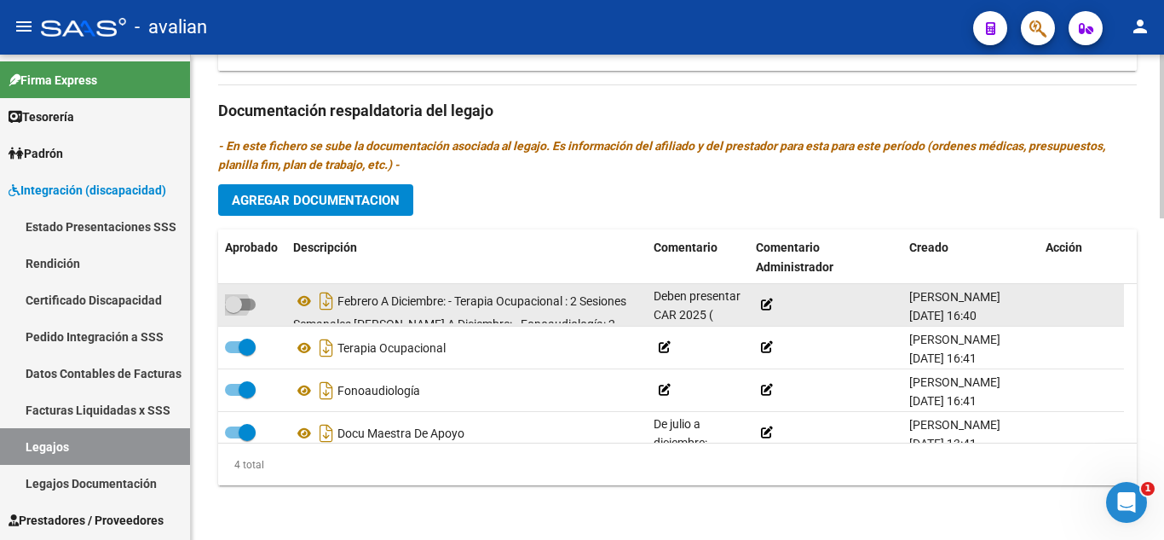
click at [248, 309] on span at bounding box center [240, 304] width 31 height 12
click at [234, 310] on input "checkbox" at bounding box center [233, 310] width 1 height 1
checkbox input "true"
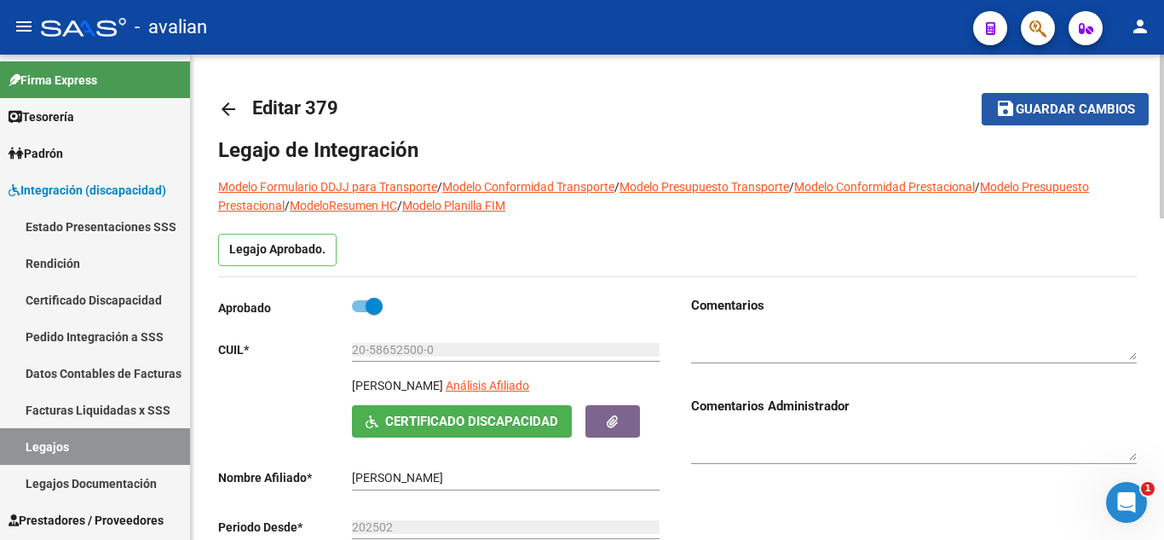
click at [1113, 102] on span "Guardar cambios" at bounding box center [1075, 109] width 119 height 15
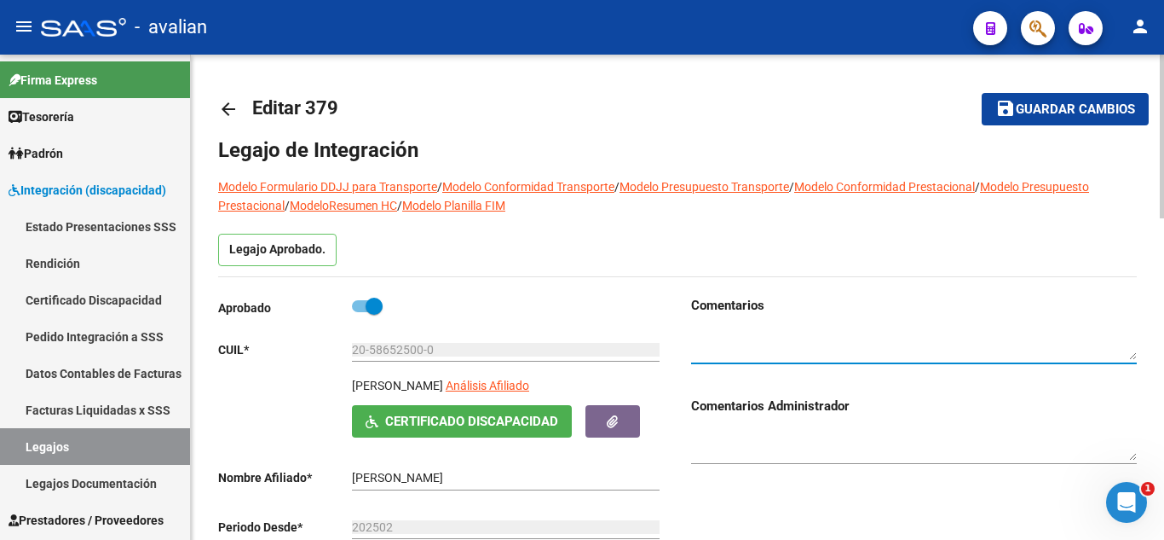
click at [751, 352] on textarea at bounding box center [914, 344] width 446 height 32
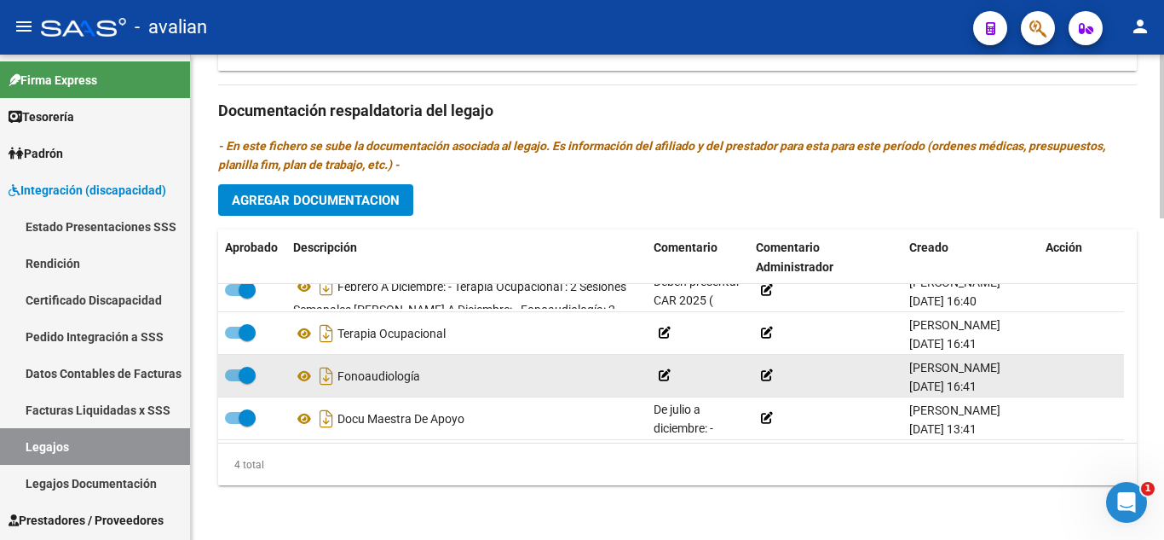
scroll to position [18, 0]
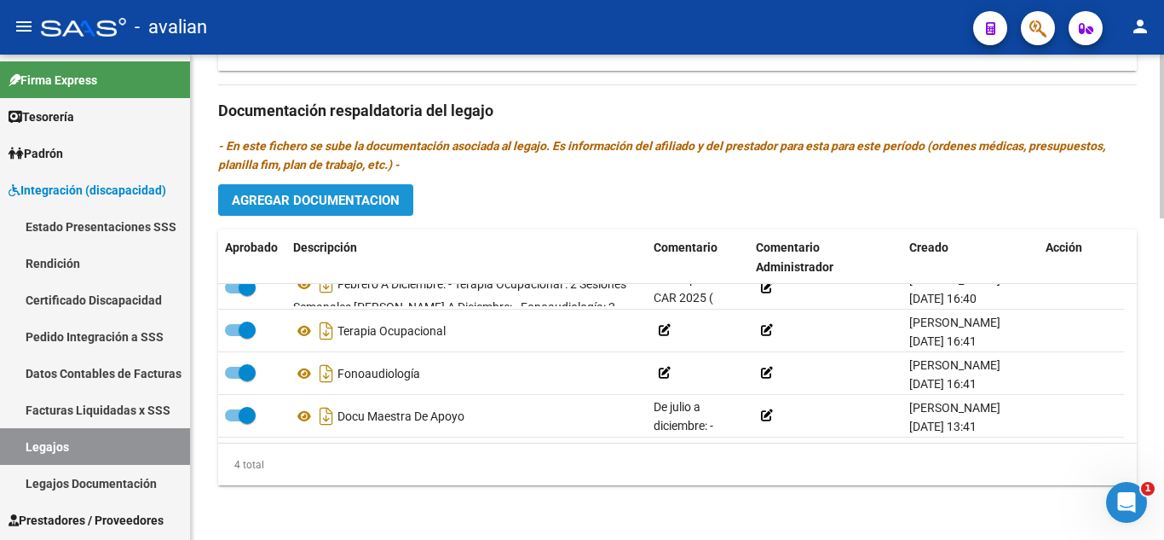
click at [393, 194] on span "Agregar Documentacion" at bounding box center [316, 200] width 168 height 15
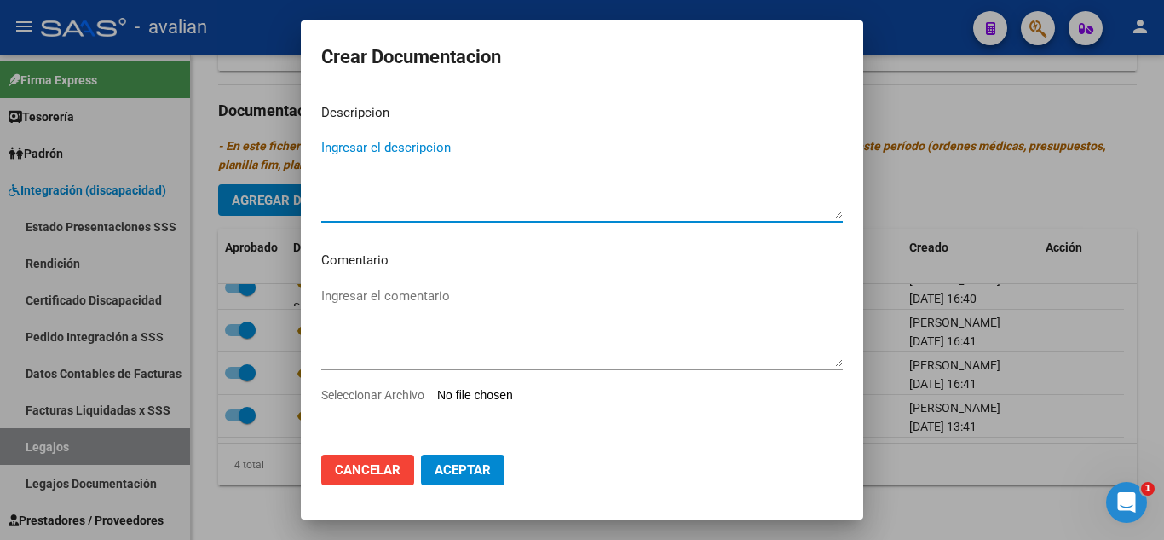
click at [521, 167] on textarea "Ingresar el descripcion" at bounding box center [582, 178] width 522 height 80
drag, startPoint x: 560, startPoint y: 149, endPoint x: 292, endPoint y: 125, distance: 268.7
click at [292, 124] on div "Crear Documentacion Descripcion Presupuesto , conformidad informe y plan Maestr…" at bounding box center [582, 270] width 1164 height 540
click at [326, 147] on textarea "Maestra de apoyo" at bounding box center [582, 178] width 522 height 80
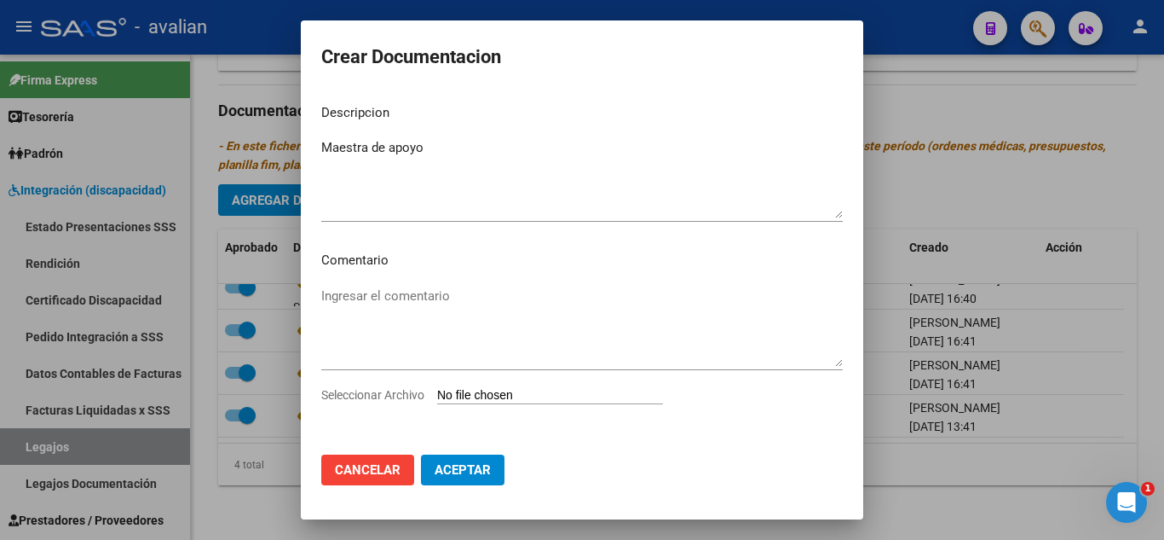
click at [442, 136] on div "Maestra de apoyo Ingresar el descripcion" at bounding box center [582, 178] width 522 height 87
click at [453, 147] on textarea "Maestra de apoyo" at bounding box center [582, 178] width 522 height 80
paste textarea "Presupuesto , conformidad informe y plan"
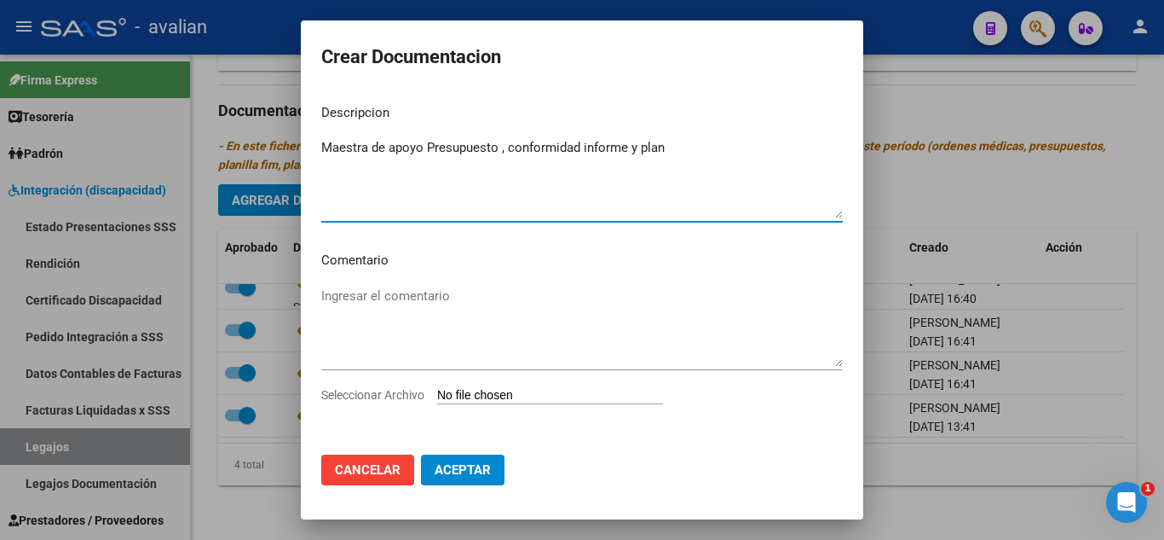
click at [424, 139] on textarea "Maestra de apoyo Presupuesto , conformidad informe y plan" at bounding box center [582, 178] width 522 height 80
type textarea "Maestra de apoyo : Presupuesto , conformidad informe y plan"
click at [515, 385] on div "Ingresar el comentario" at bounding box center [582, 334] width 522 height 103
click at [555, 395] on input "Seleccionar Archivo" at bounding box center [550, 396] width 226 height 16
type input "C:\fakepath\ilovepdf_merged.pdf"
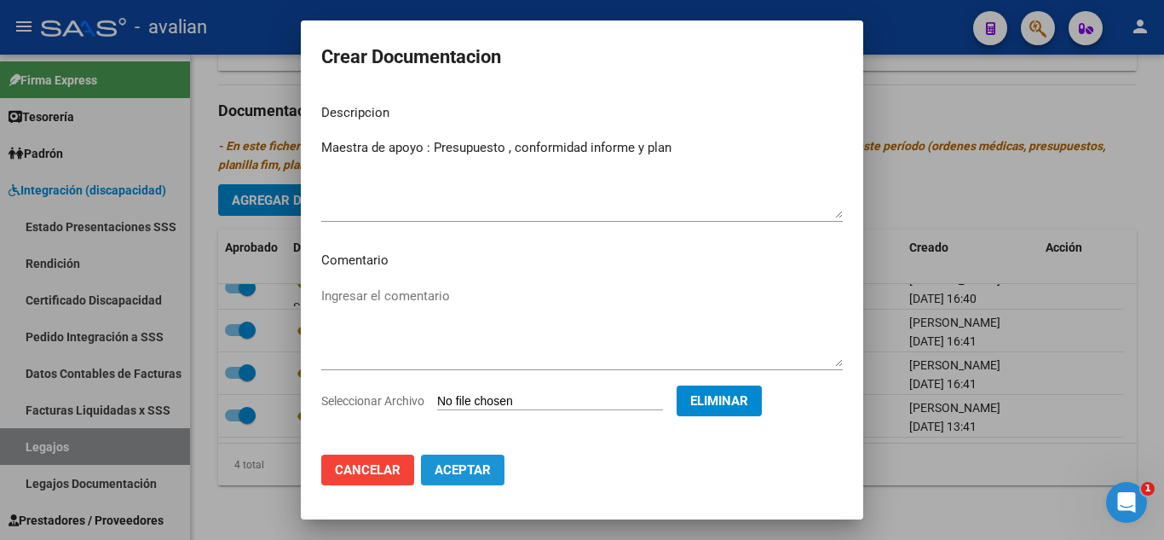
click at [476, 474] on span "Aceptar" at bounding box center [463, 469] width 56 height 15
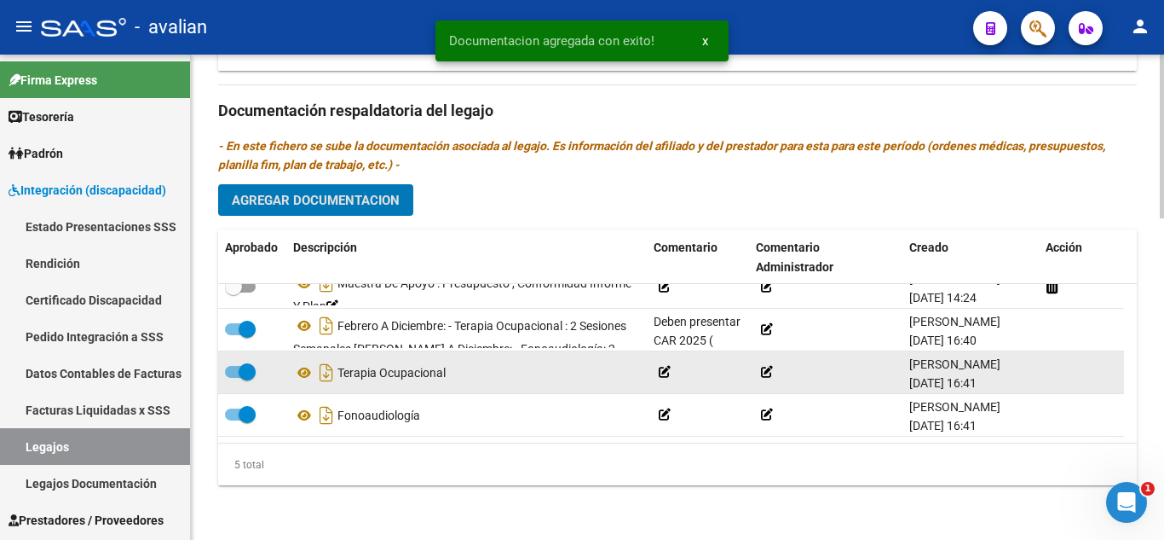
scroll to position [0, 0]
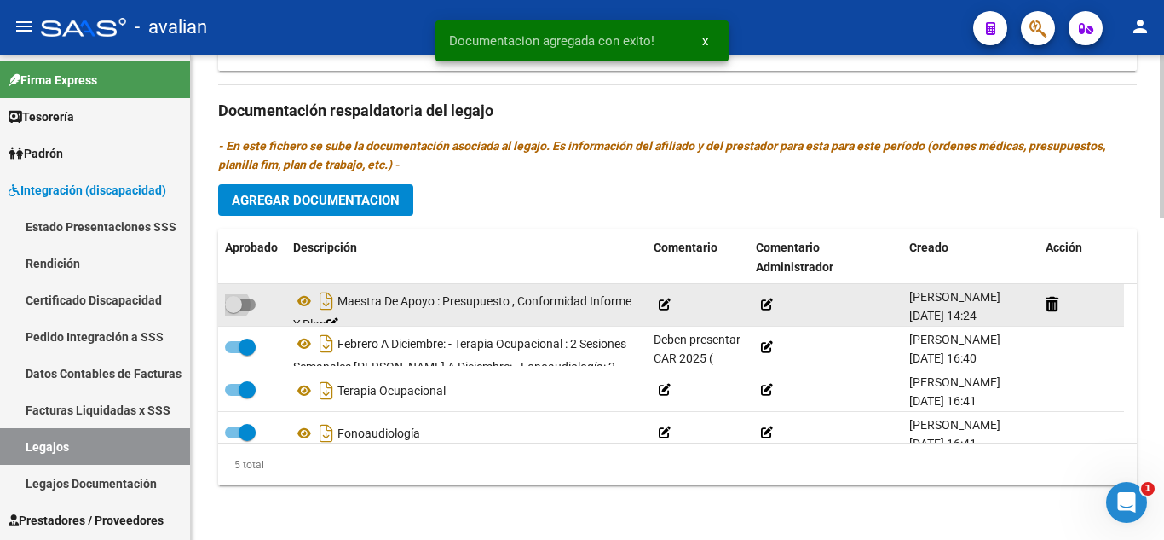
click at [255, 302] on span at bounding box center [240, 304] width 31 height 12
click at [234, 310] on input "checkbox" at bounding box center [233, 310] width 1 height 1
checkbox input "true"
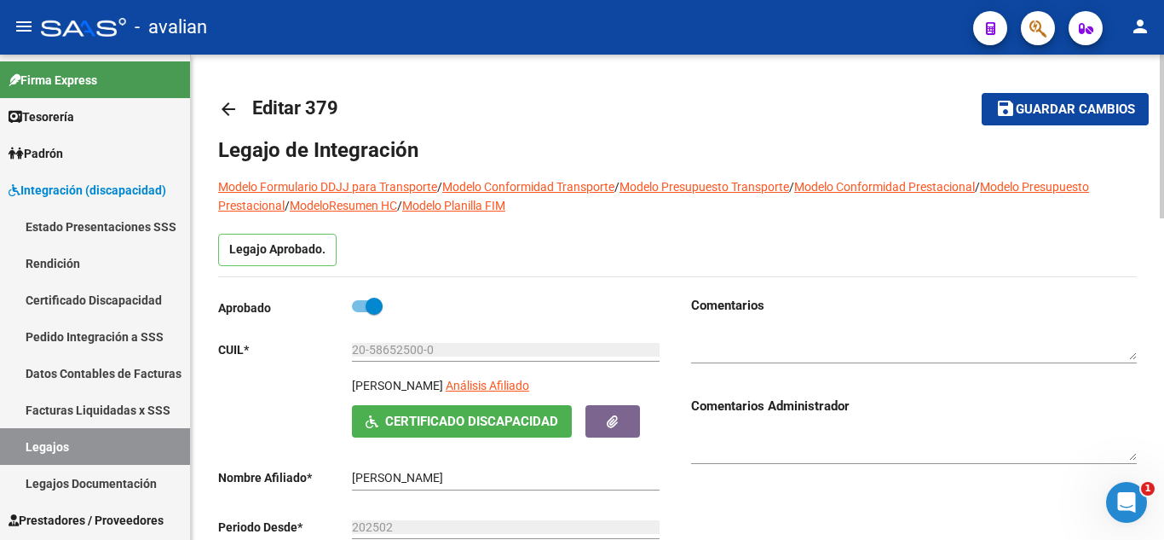
click at [1032, 107] on span "Guardar cambios" at bounding box center [1075, 109] width 119 height 15
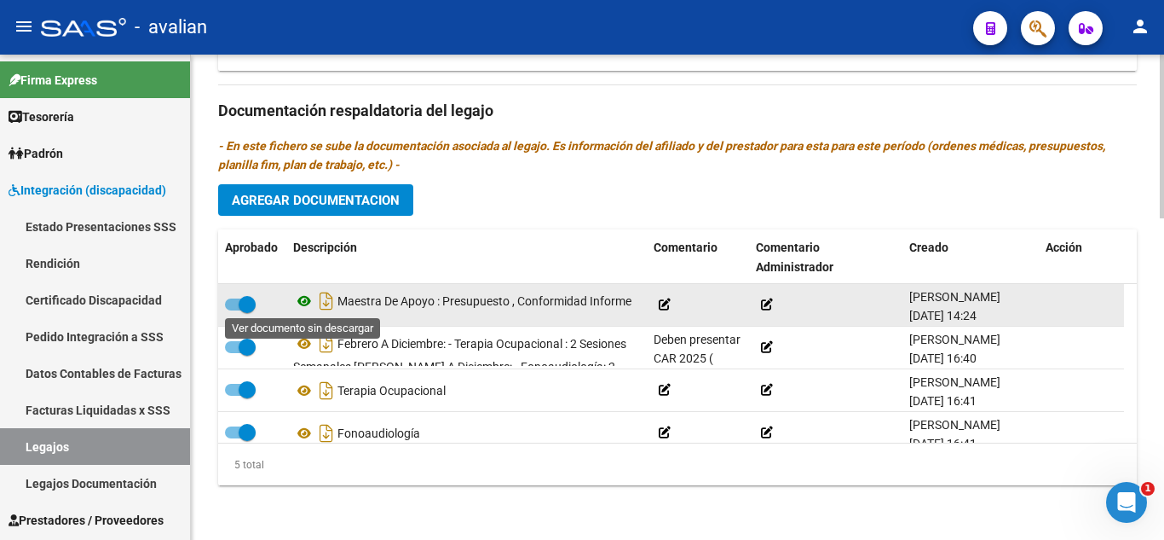
click at [298, 302] on icon at bounding box center [304, 301] width 22 height 20
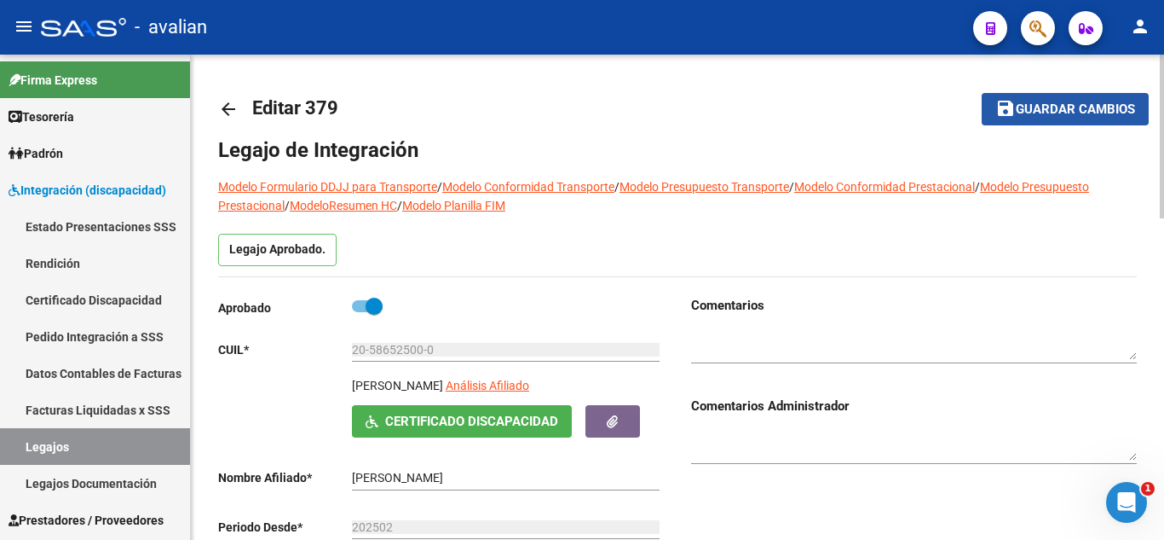
click at [996, 102] on mat-icon "save" at bounding box center [1006, 108] width 20 height 20
click at [1017, 110] on span "Guardar cambios" at bounding box center [1075, 109] width 119 height 15
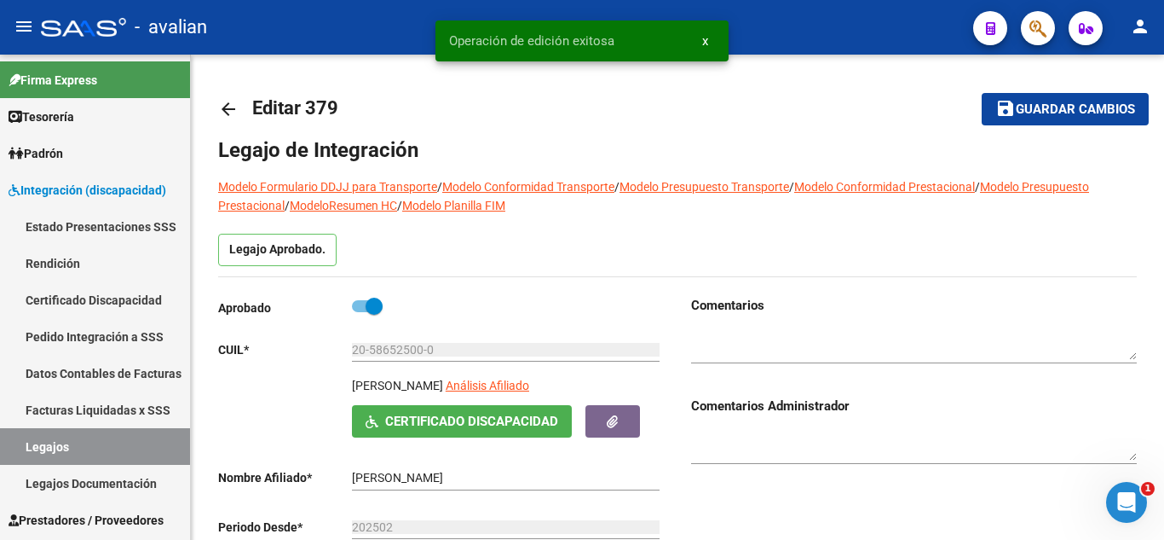
click at [709, 41] on button "x" at bounding box center [705, 41] width 33 height 31
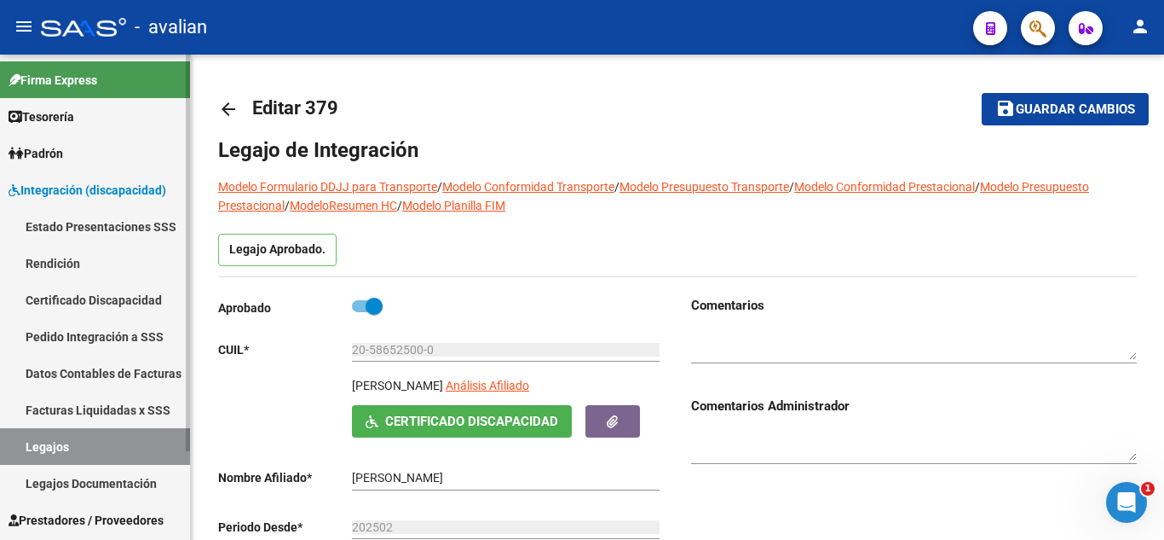
click at [54, 447] on link "Legajos" at bounding box center [95, 446] width 190 height 37
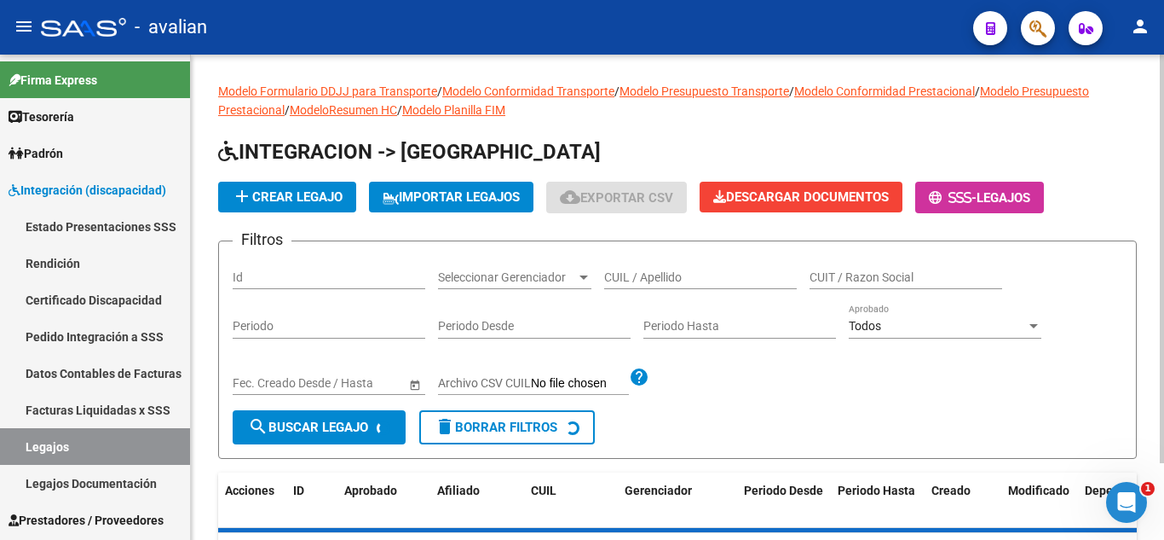
click at [659, 285] on div "CUIL / Apellido" at bounding box center [700, 272] width 193 height 34
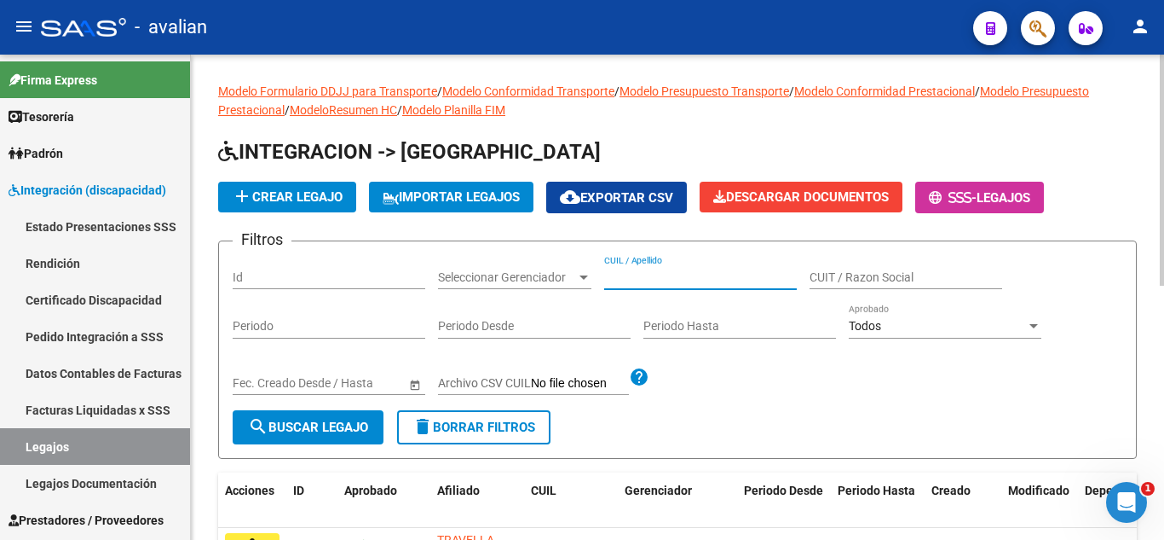
paste input "20521909642"
type input "20521909642"
click at [286, 431] on span "search Buscar Legajo" at bounding box center [308, 426] width 120 height 15
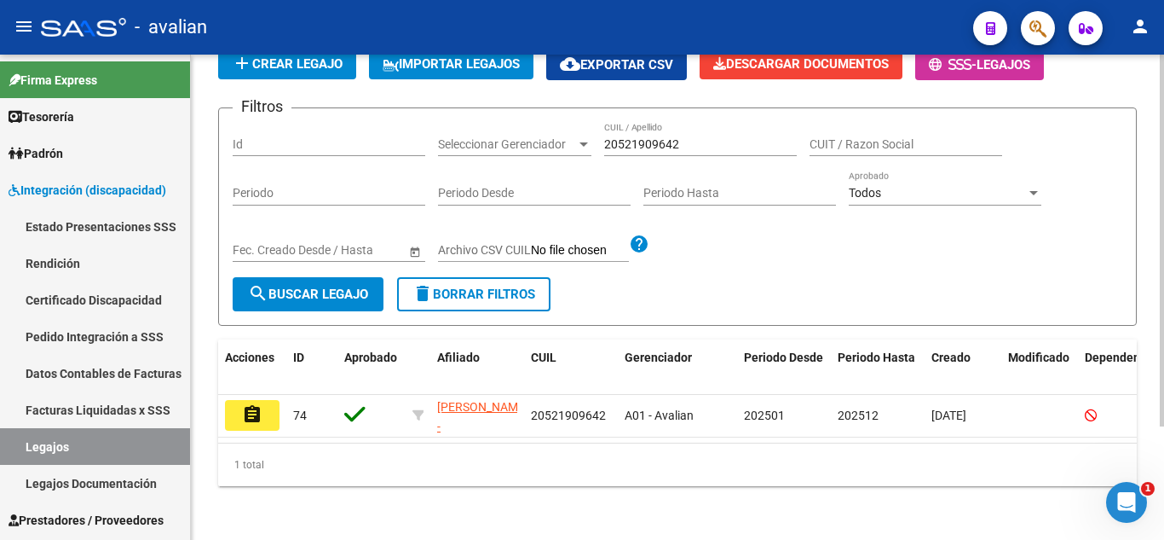
scroll to position [148, 0]
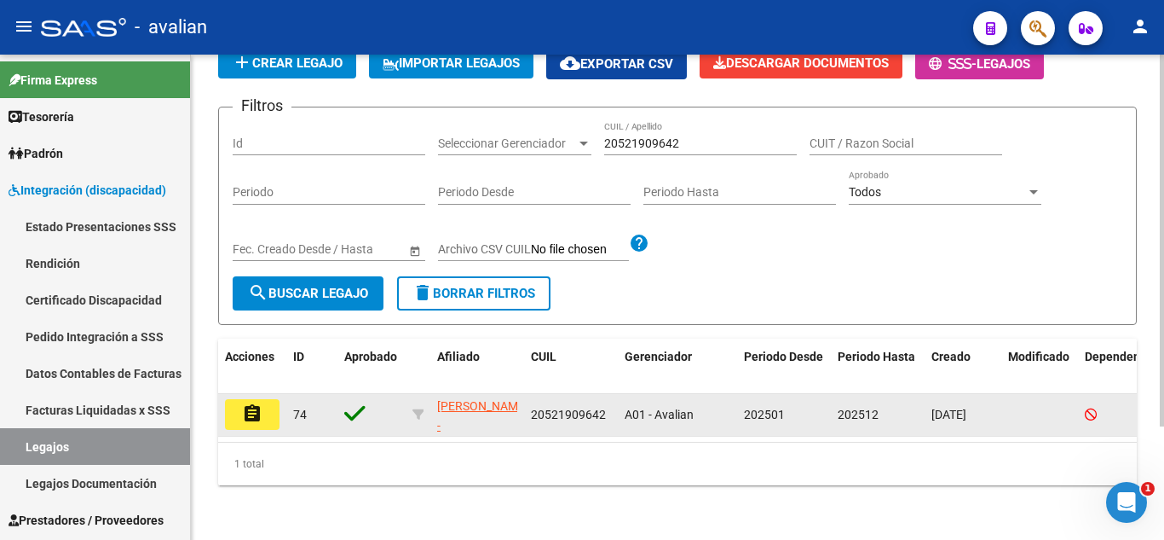
click at [260, 403] on mat-icon "assignment" at bounding box center [252, 413] width 20 height 20
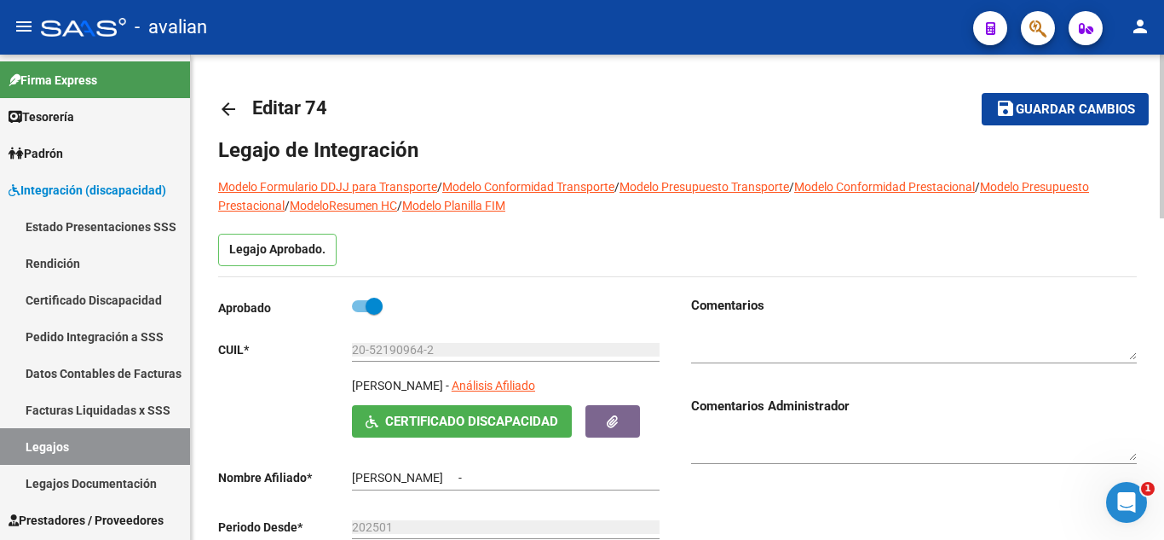
type input "[PERSON_NAME]"
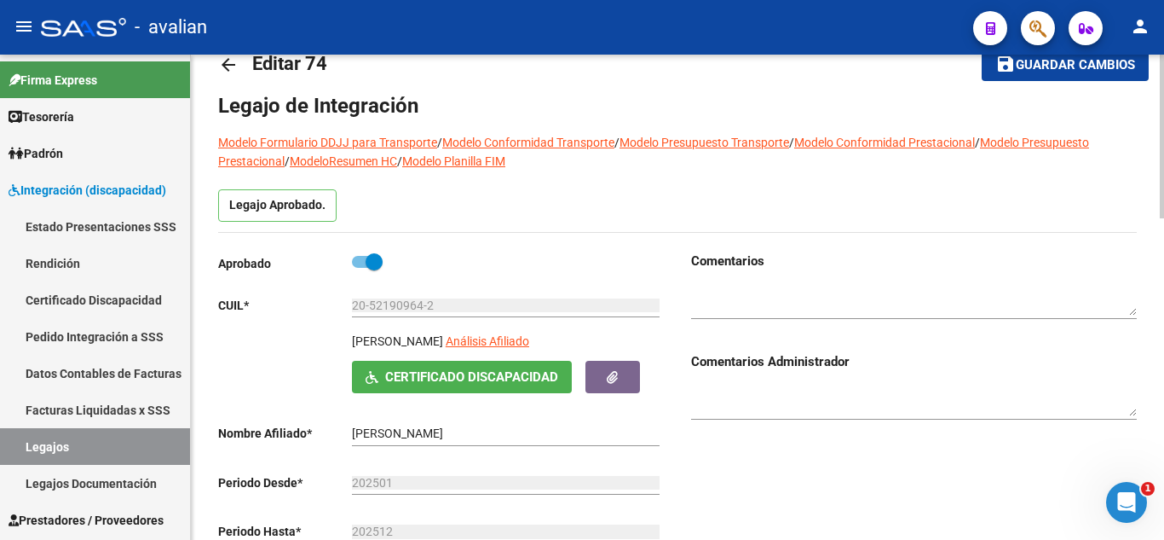
scroll to position [85, 0]
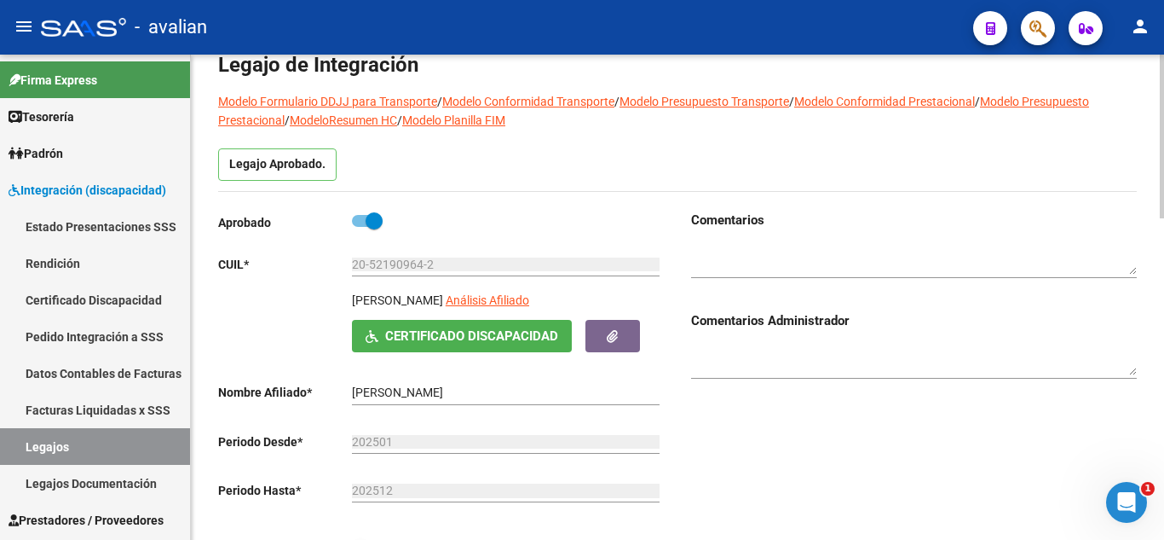
click at [432, 348] on button "Certificado Discapacidad" at bounding box center [462, 336] width 220 height 32
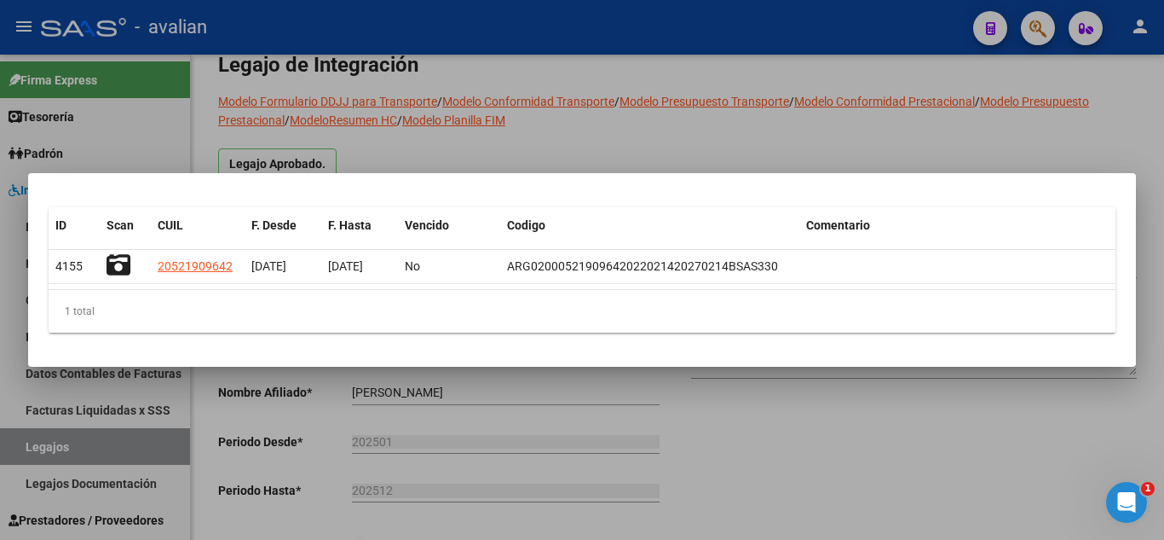
click at [614, 127] on div at bounding box center [582, 270] width 1164 height 540
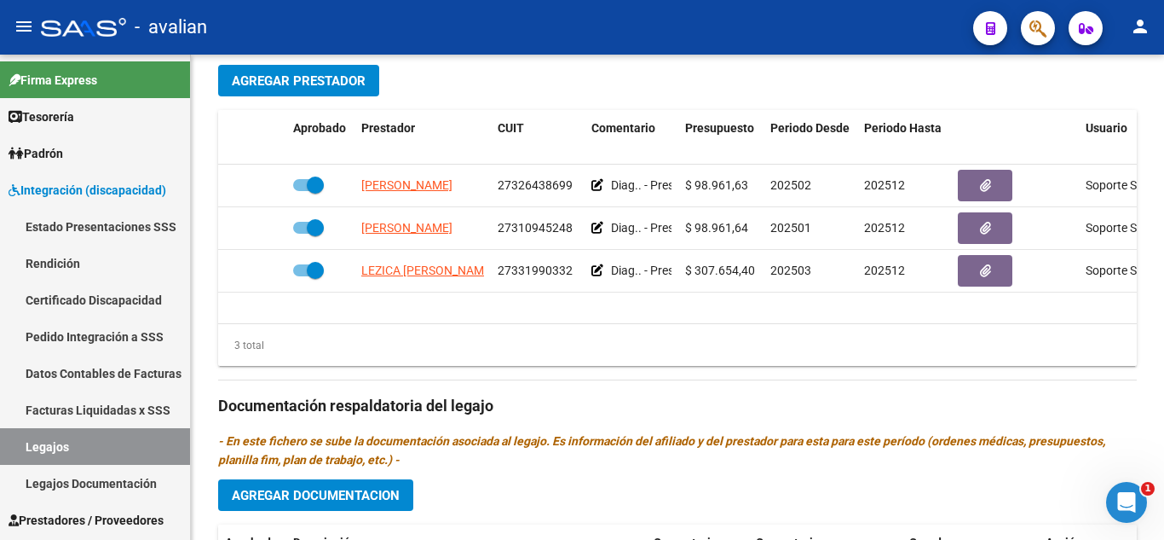
scroll to position [609, 0]
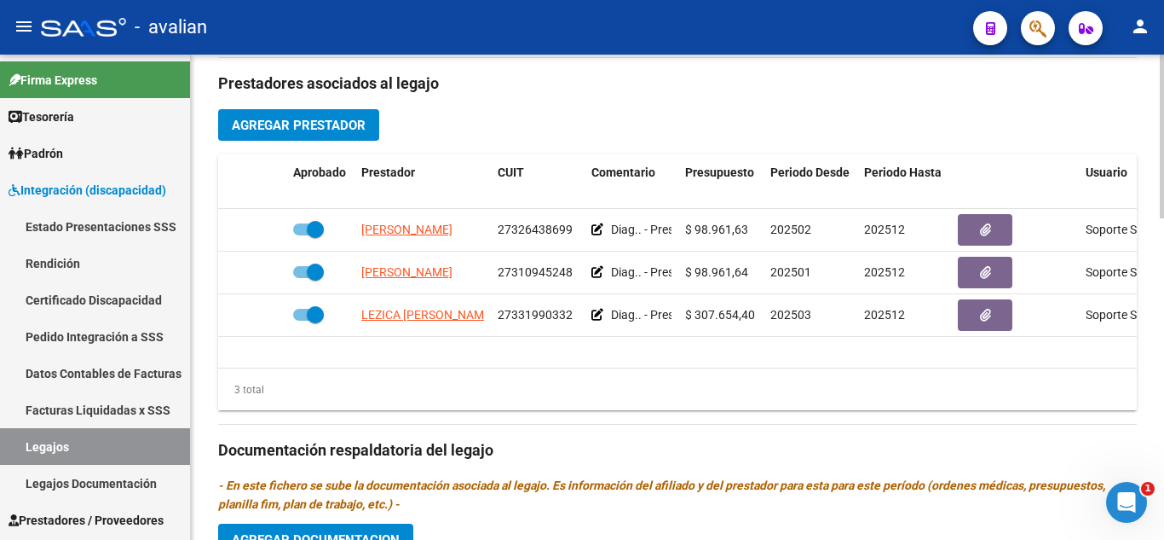
click at [622, 84] on h3 "Prestadores asociados al legajo" at bounding box center [677, 84] width 919 height 24
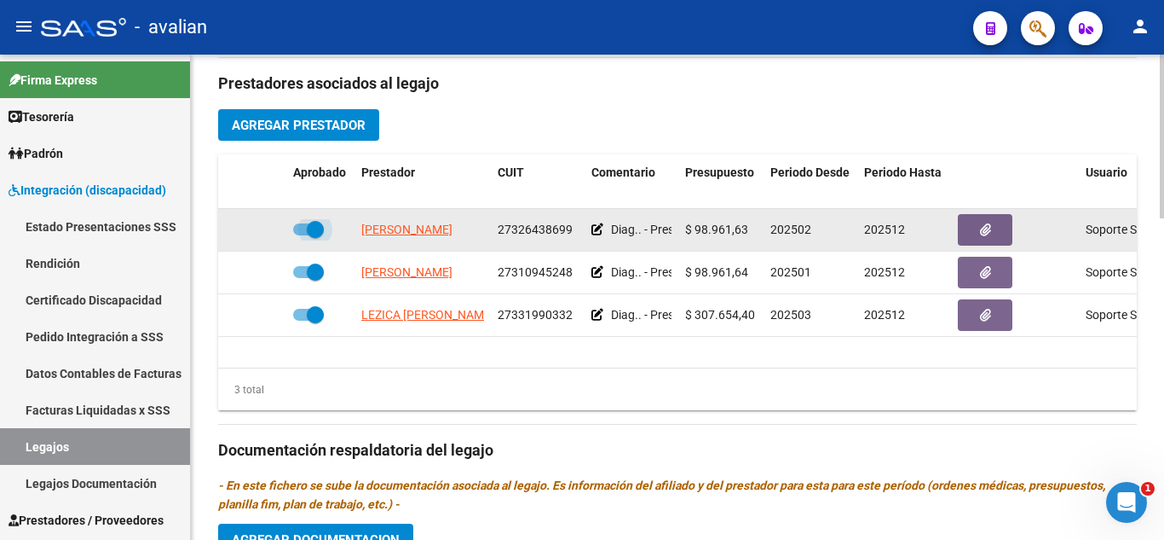
click at [297, 229] on span at bounding box center [308, 229] width 31 height 12
click at [301, 235] on input "checkbox" at bounding box center [301, 235] width 1 height 1
checkbox input "false"
click at [256, 226] on icon at bounding box center [262, 229] width 12 height 12
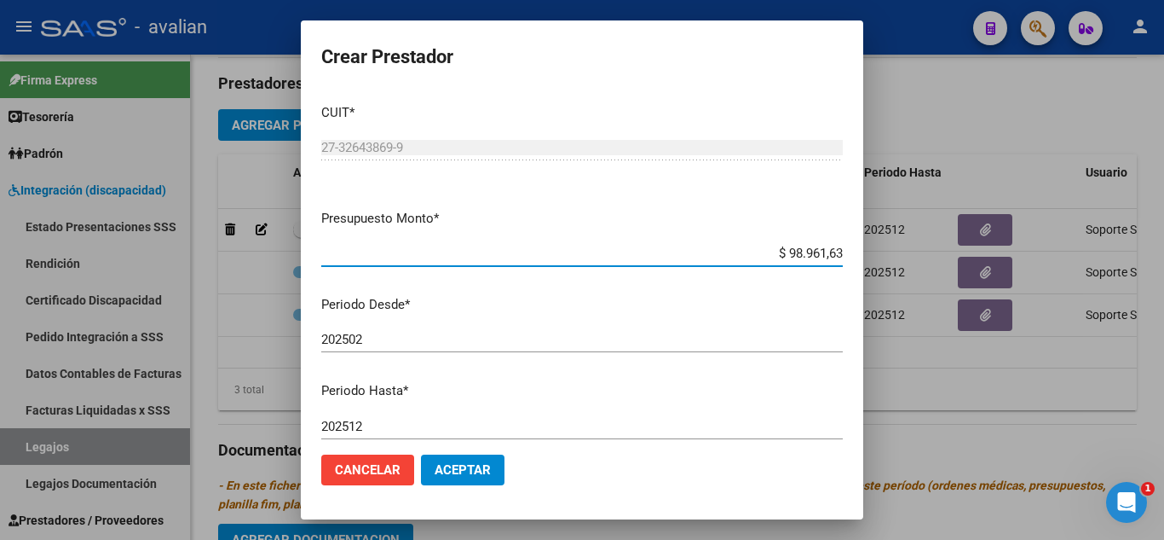
drag, startPoint x: 777, startPoint y: 251, endPoint x: 855, endPoint y: 263, distance: 78.5
click at [855, 263] on mat-dialog-content "CUIT * 27-32643869-9 Ingresar CUIT ARCA Padrón Presupuesto Monto * $ 98.961,63 …" at bounding box center [582, 265] width 563 height 350
type input "$ 98.964,88"
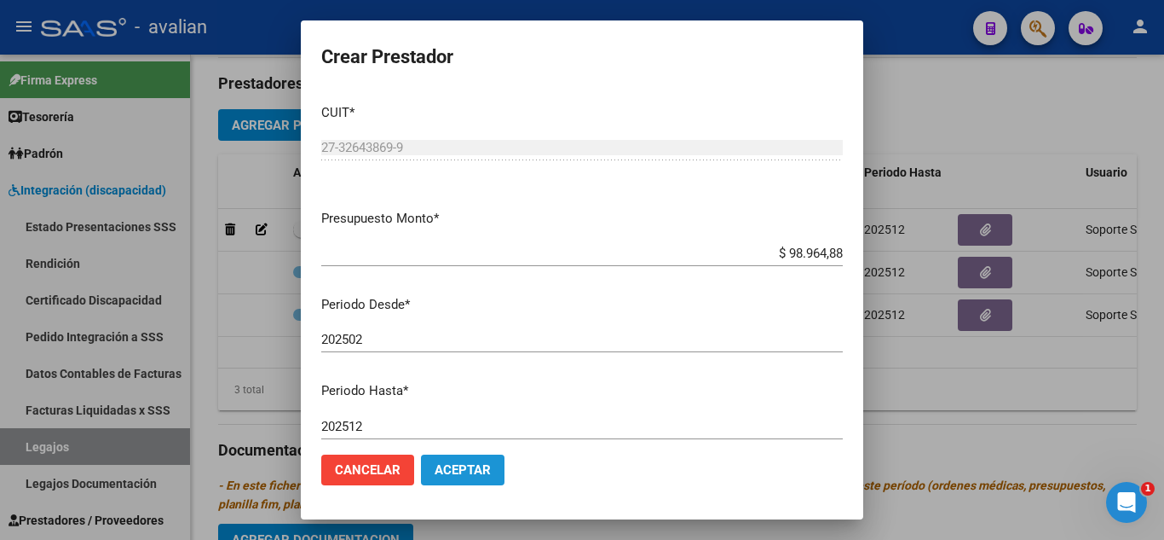
click at [491, 454] on button "Aceptar" at bounding box center [463, 469] width 84 height 31
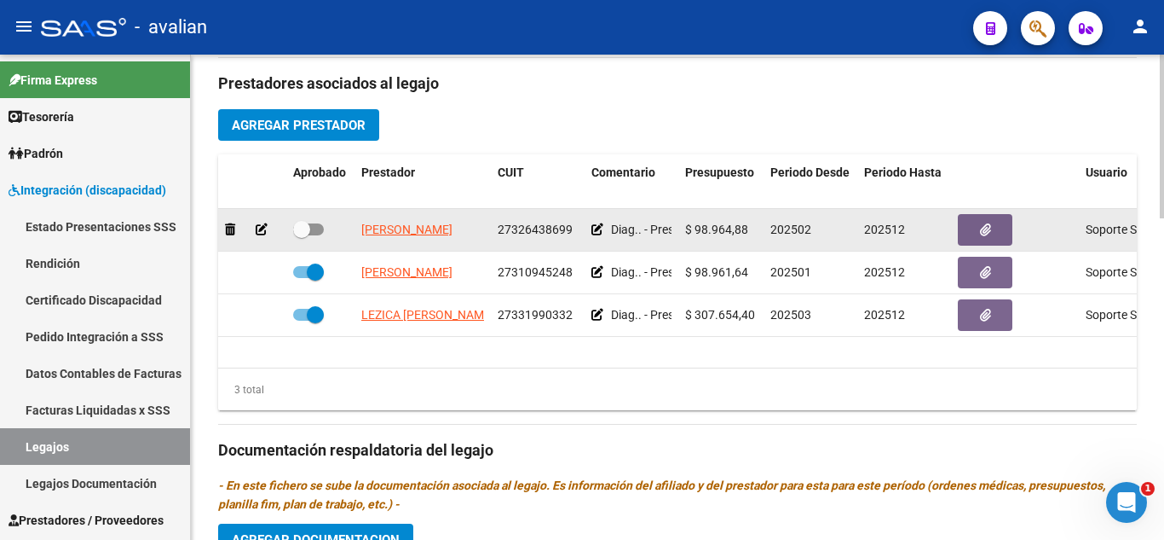
click at [599, 228] on icon at bounding box center [598, 229] width 12 height 12
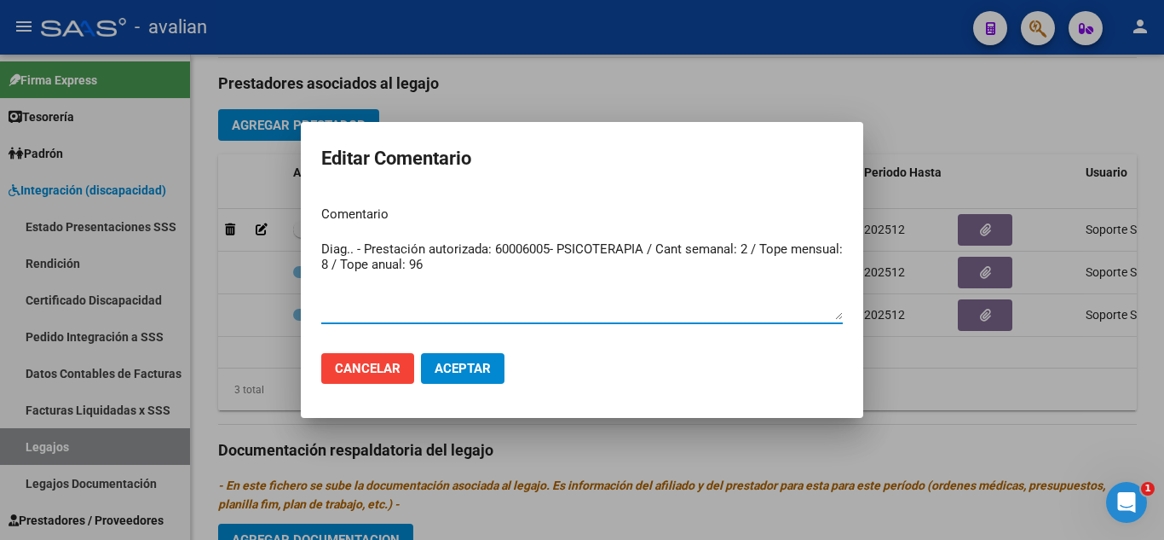
drag, startPoint x: 532, startPoint y: 264, endPoint x: 240, endPoint y: 219, distance: 295.0
click at [240, 219] on div "Editar Comentario Comentario Diag.. - Prestación autorizada: 60006005- PSICOTER…" at bounding box center [582, 270] width 1164 height 540
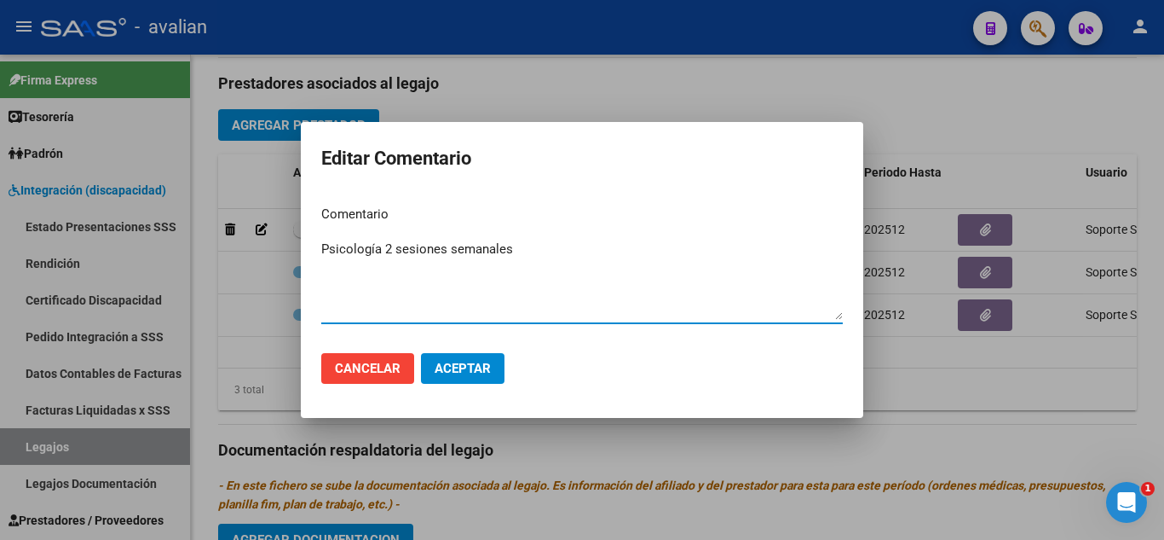
type textarea "Psicología 2 sesiones semanales"
click at [489, 369] on span "Aceptar" at bounding box center [463, 368] width 56 height 15
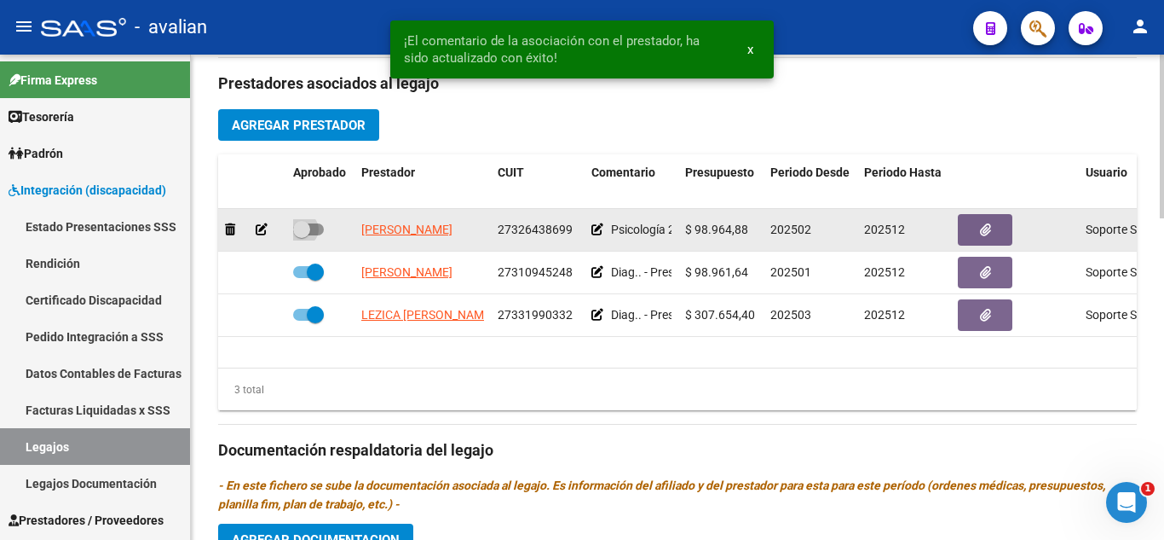
click at [322, 231] on span at bounding box center [308, 229] width 31 height 12
click at [302, 235] on input "checkbox" at bounding box center [301, 235] width 1 height 1
checkbox input "true"
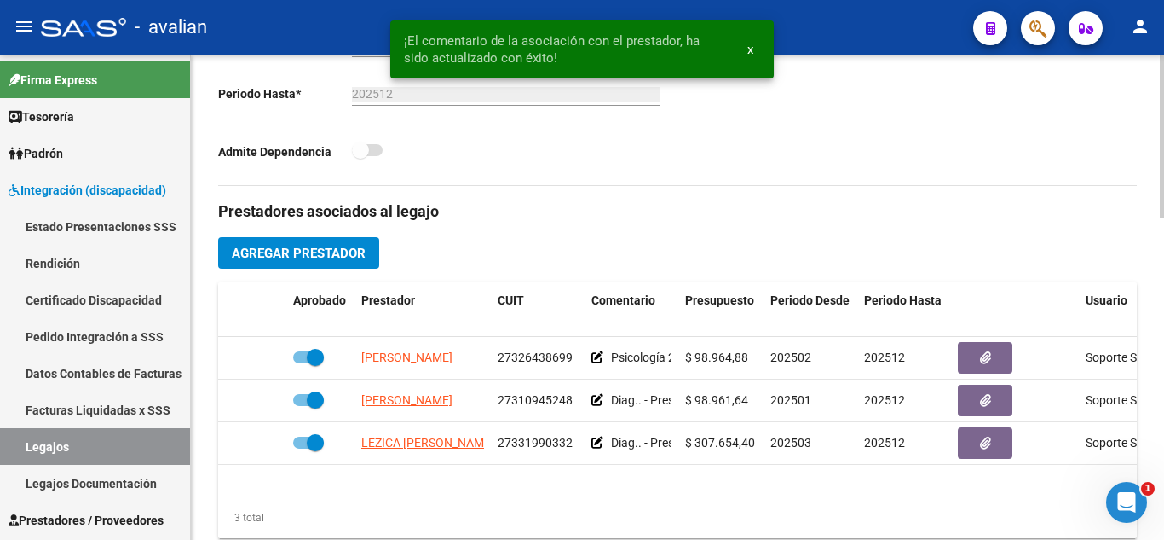
scroll to position [511, 0]
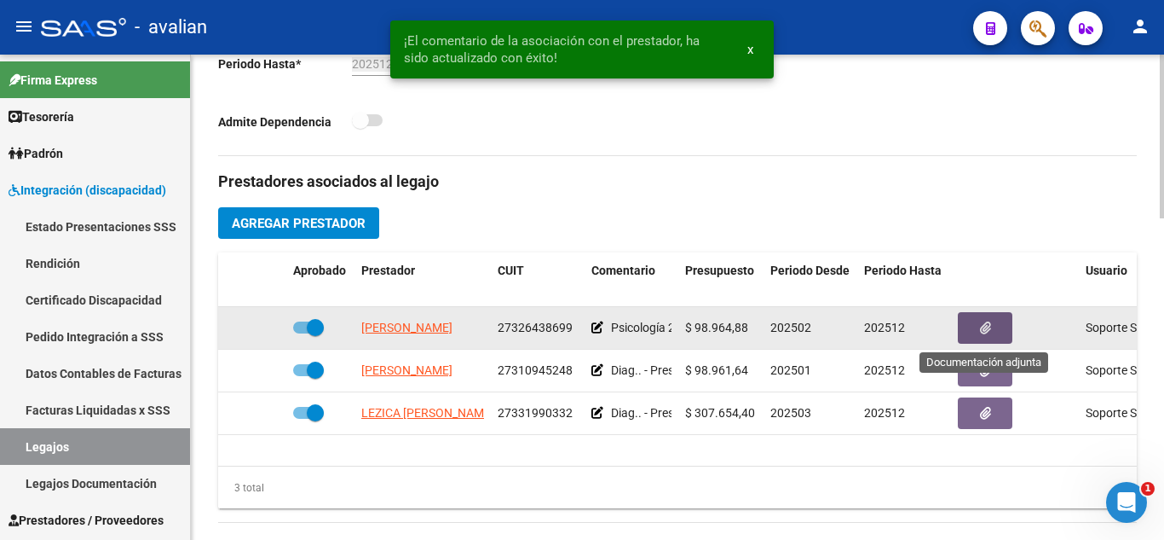
click at [998, 324] on button "button" at bounding box center [985, 328] width 55 height 32
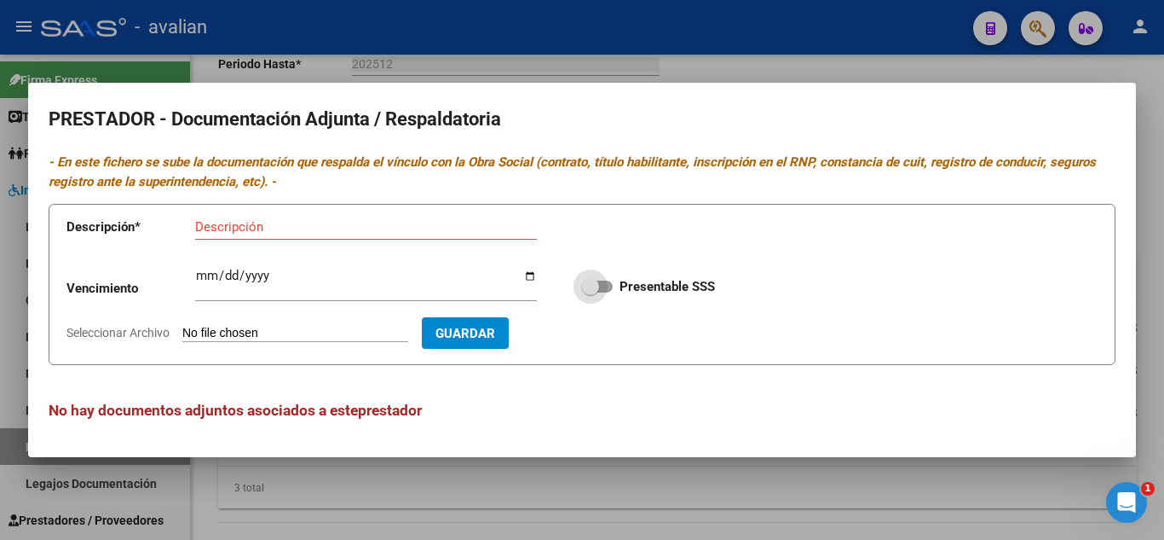
click at [607, 287] on span at bounding box center [597, 286] width 31 height 12
click at [591, 292] on input "Presentable SSS" at bounding box center [590, 292] width 1 height 1
checkbox input "true"
click at [330, 228] on input "Descripción" at bounding box center [366, 226] width 342 height 15
type input "TITULO FRENTE"
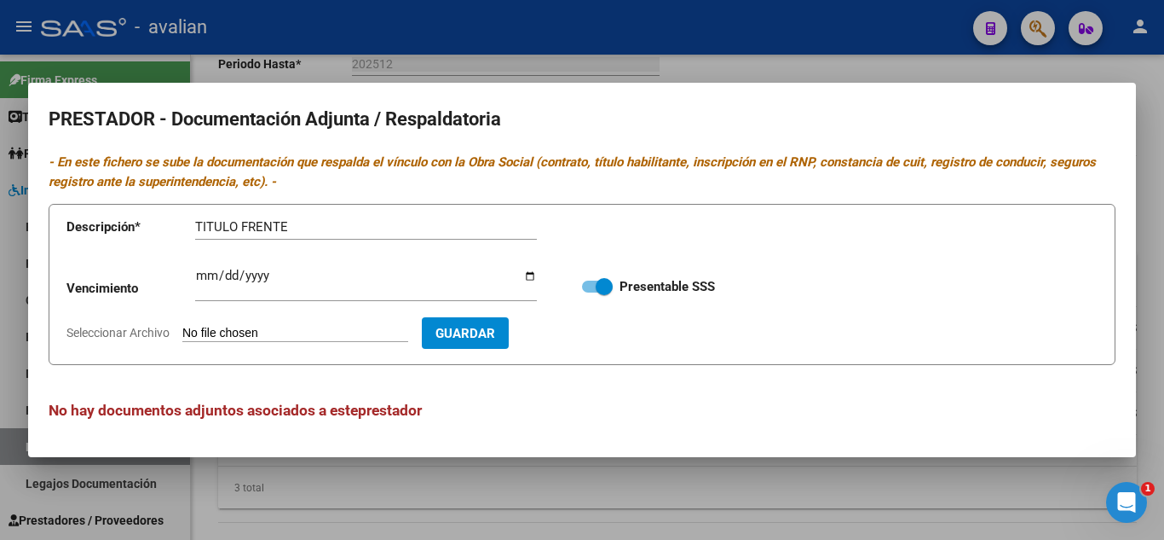
click at [311, 330] on input "Seleccionar Archivo" at bounding box center [295, 334] width 226 height 16
type input "C:\fakepath\T1.jpg"
click at [594, 337] on span "Guardar" at bounding box center [564, 333] width 60 height 15
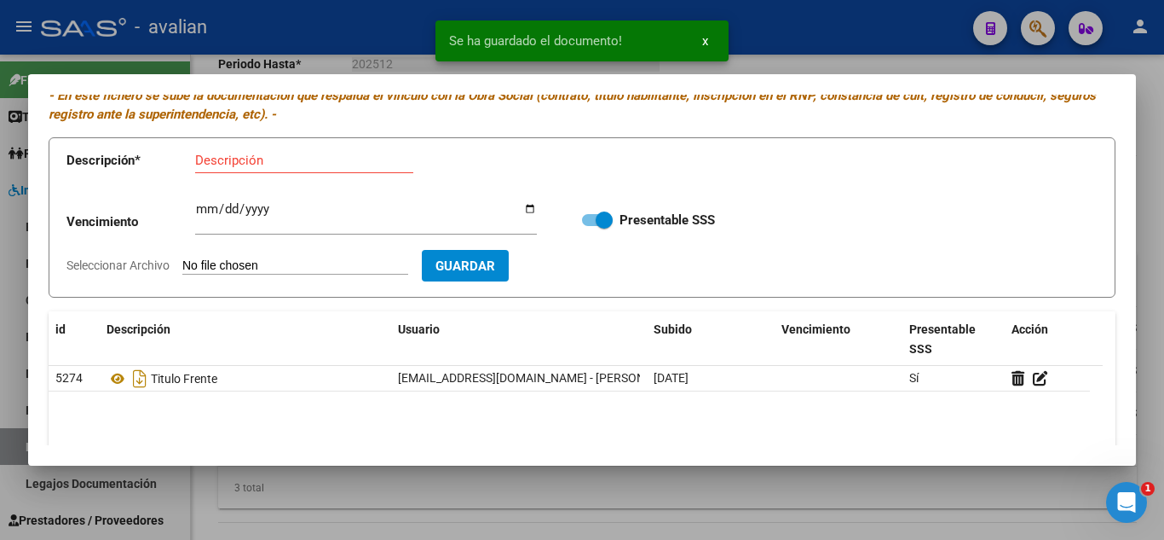
scroll to position [85, 0]
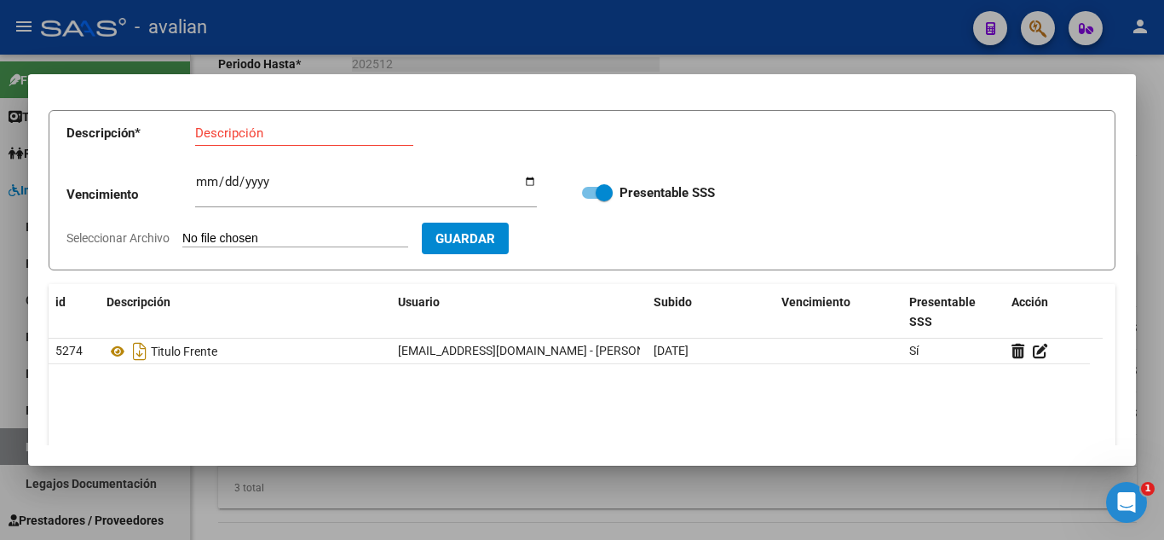
click at [284, 129] on input "Descripción" at bounding box center [304, 132] width 218 height 15
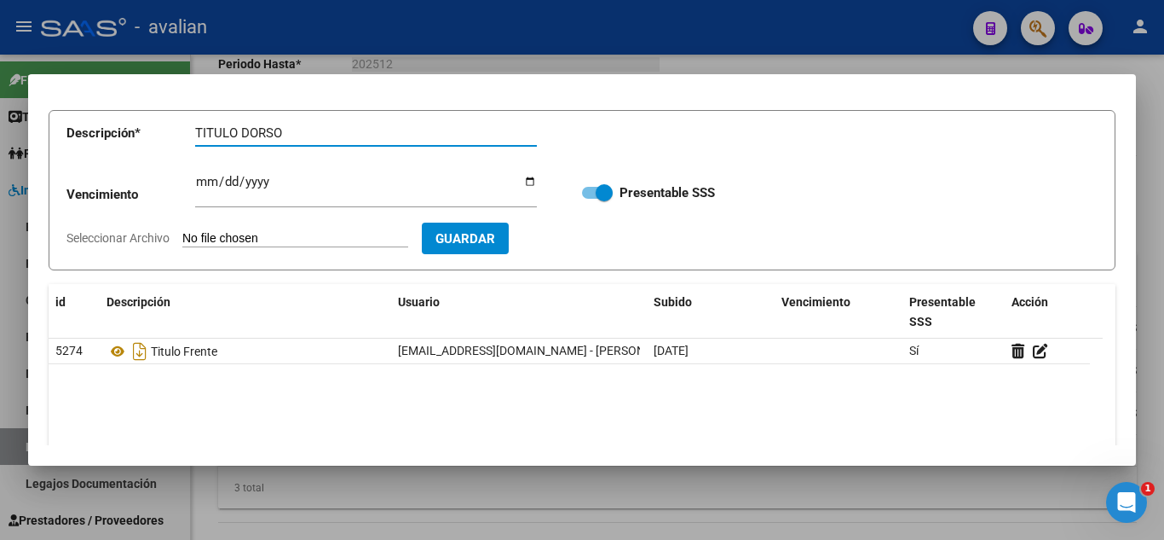
type input "TITULO DORSO"
click at [302, 234] on input "Seleccionar Archivo" at bounding box center [295, 239] width 226 height 16
type input "C:\fakepath\T2.jpg"
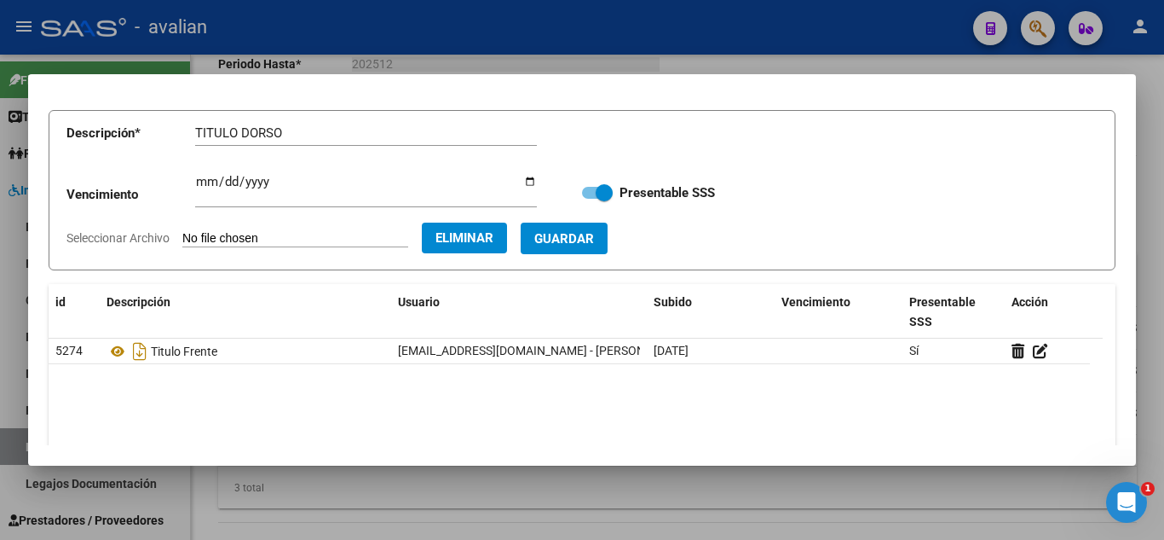
click at [594, 240] on span "Guardar" at bounding box center [564, 238] width 60 height 15
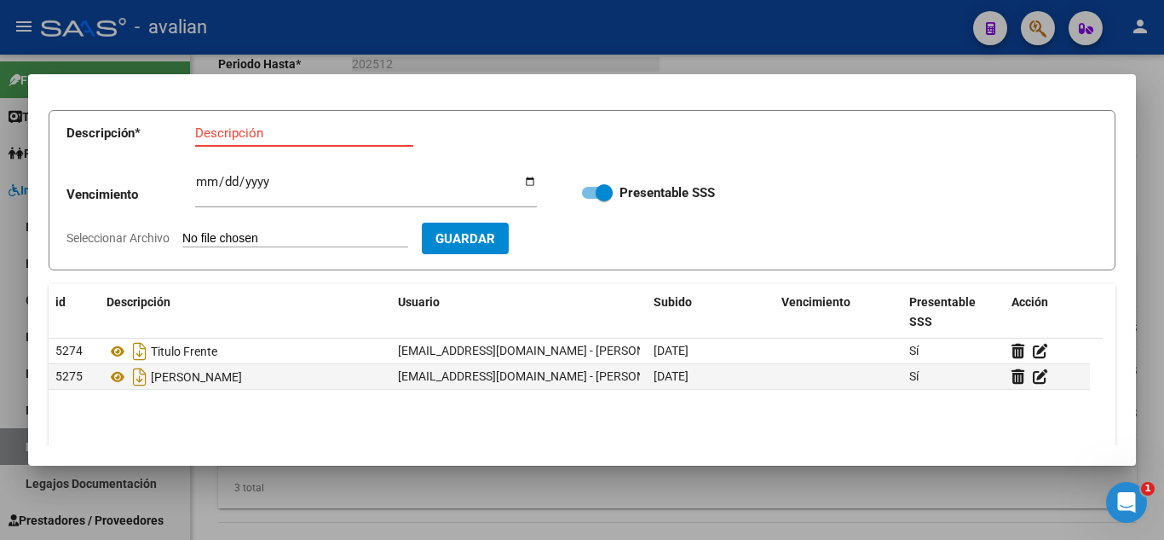
click at [323, 137] on input "Descripción" at bounding box center [304, 132] width 218 height 15
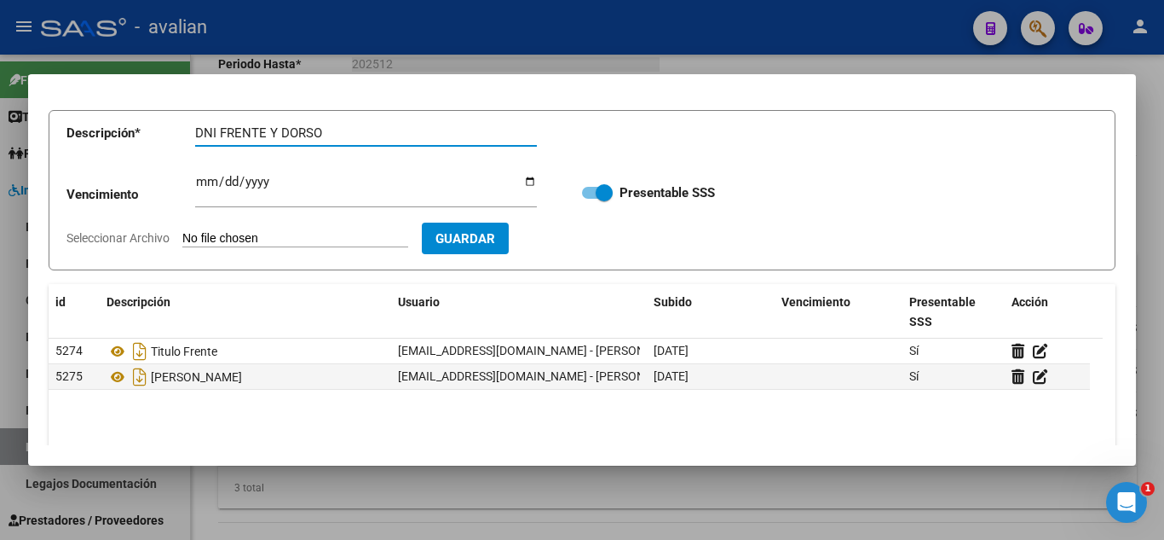
type input "DNI FRENTE Y DORSO"
click at [257, 239] on input "Seleccionar Archivo" at bounding box center [295, 239] width 226 height 16
type input "C:\fakepath\DNI.jpg"
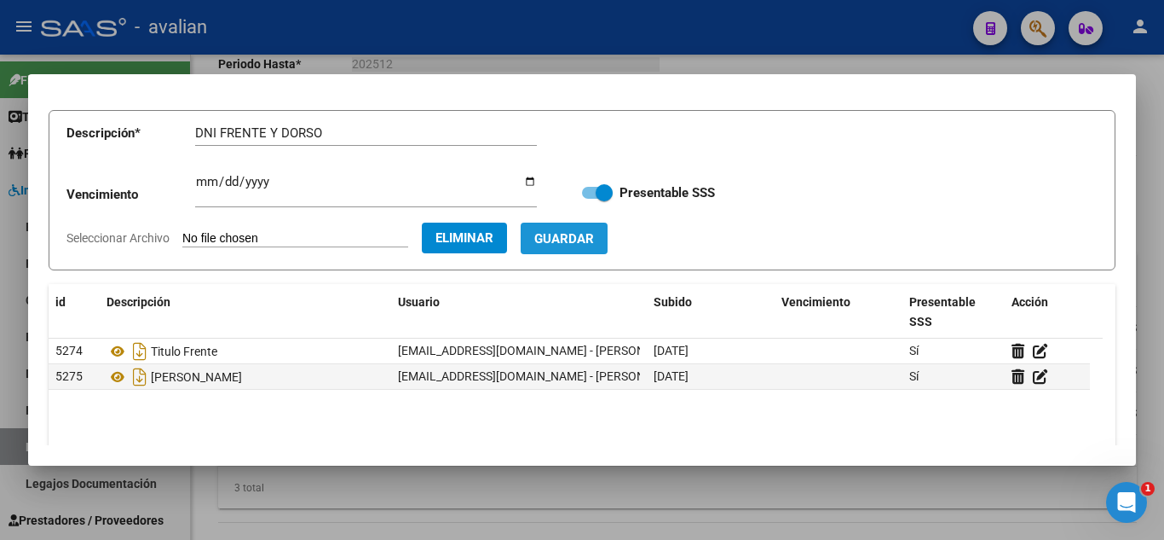
click at [608, 245] on button "Guardar" at bounding box center [564, 238] width 87 height 32
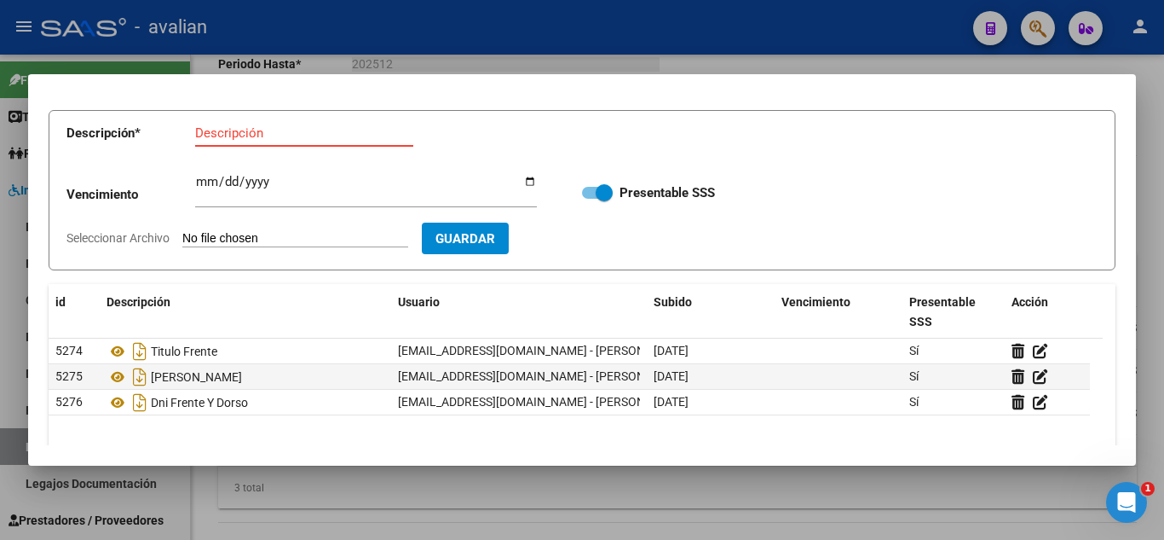
click at [280, 138] on input "Descripción" at bounding box center [304, 132] width 218 height 15
type input "CBU"
click at [275, 240] on input "Seleccionar Archivo" at bounding box center [295, 239] width 226 height 16
type input "C:\fakepath\CBU.jpg"
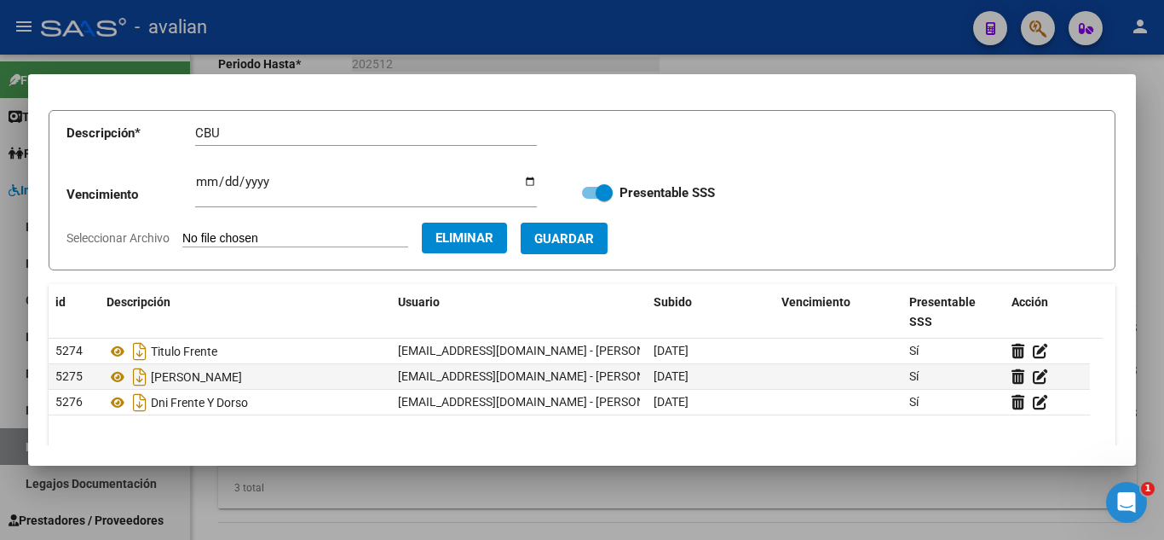
click at [608, 248] on button "Guardar" at bounding box center [564, 238] width 87 height 32
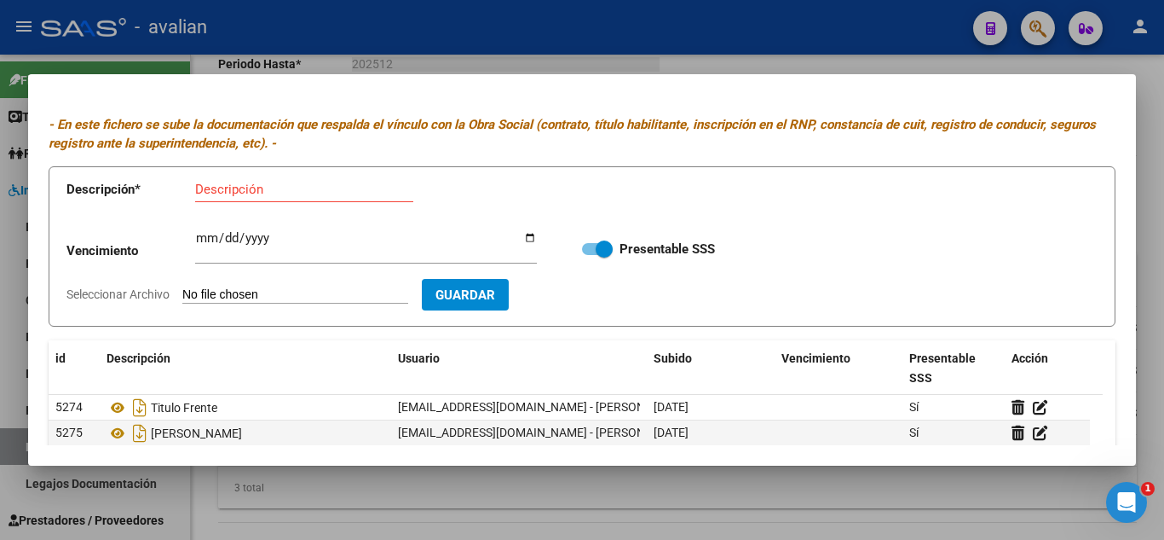
scroll to position [0, 0]
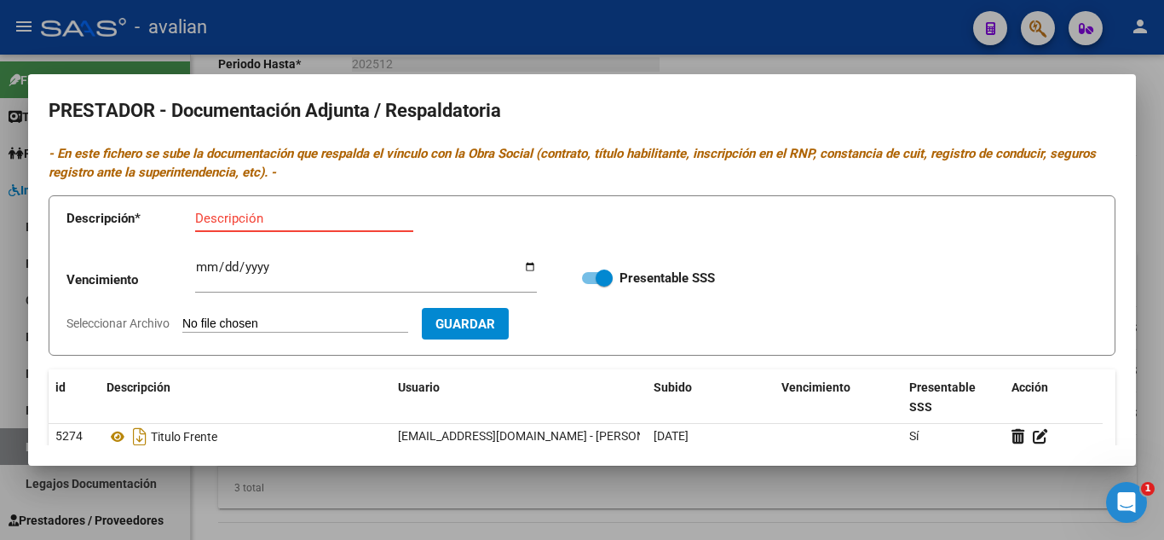
click at [297, 222] on input "Descripción" at bounding box center [304, 218] width 218 height 15
type input "RNP"
click at [203, 276] on input "Ingresar vencimiento" at bounding box center [366, 273] width 342 height 27
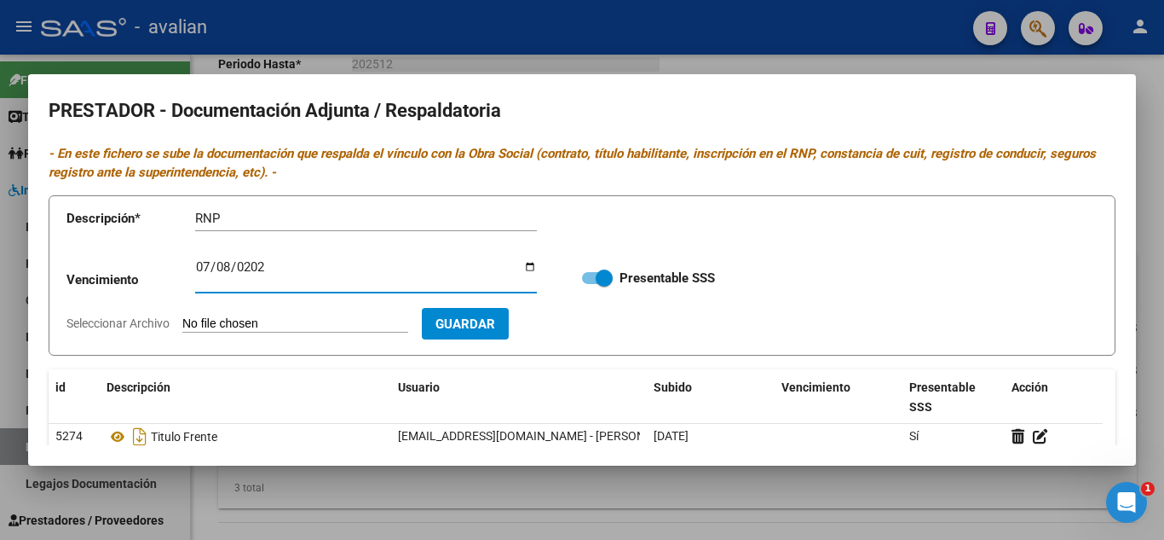
type input "[DATE]"
click at [228, 320] on input "Seleccionar Archivo" at bounding box center [295, 324] width 226 height 16
type input "C:\fakepath\RNP.jpg"
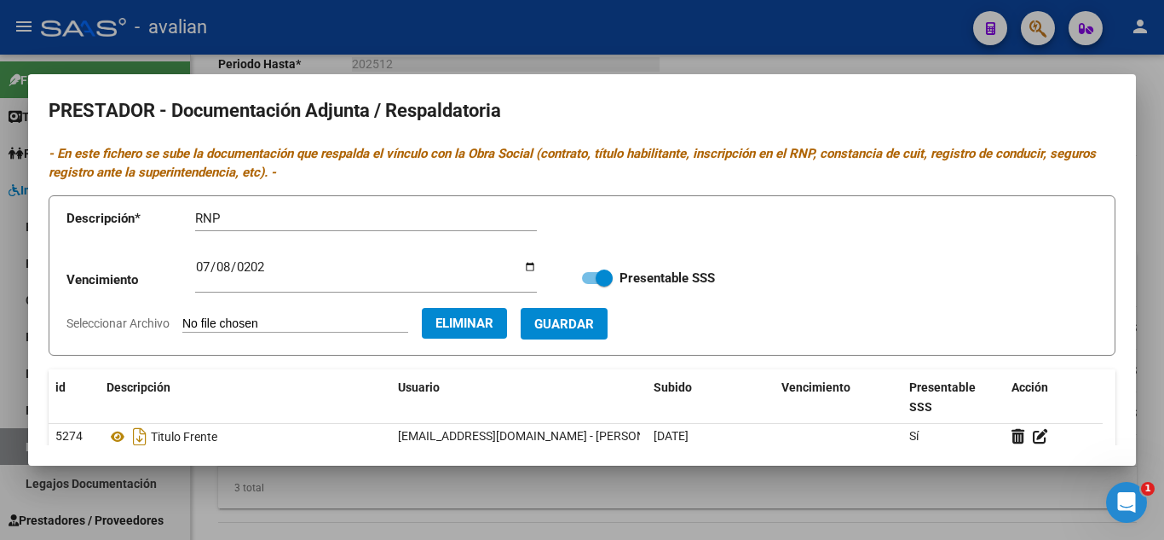
click at [594, 326] on span "Guardar" at bounding box center [564, 323] width 60 height 15
click at [736, 57] on div at bounding box center [582, 270] width 1164 height 540
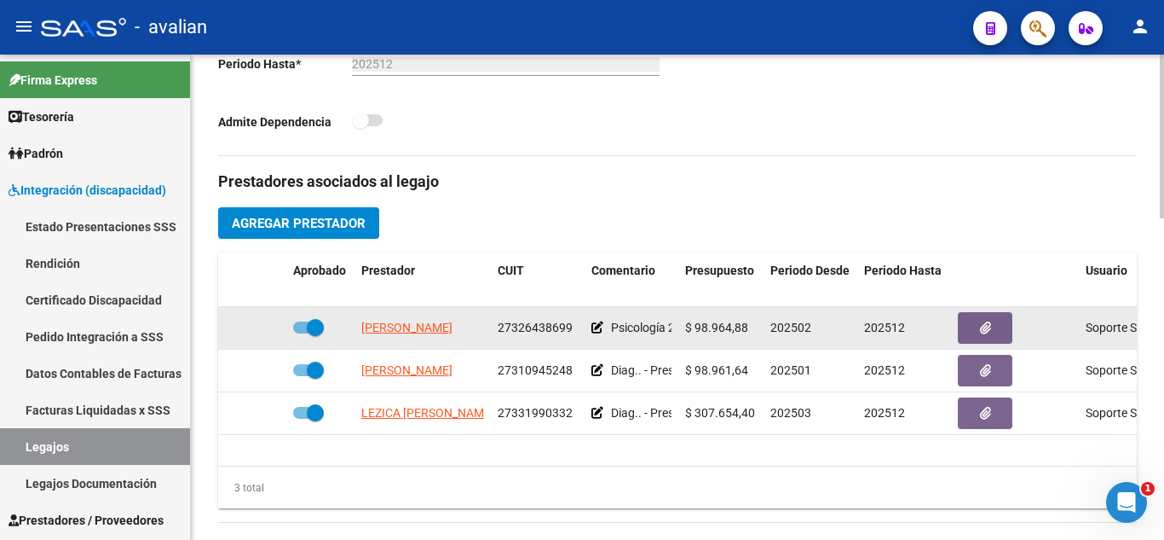
drag, startPoint x: 498, startPoint y: 328, endPoint x: 569, endPoint y: 343, distance: 72.2
click at [569, 343] on datatable-body-cell "27326438699" at bounding box center [538, 328] width 94 height 42
copy span "27326438699"
click at [994, 327] on button "button" at bounding box center [985, 328] width 55 height 32
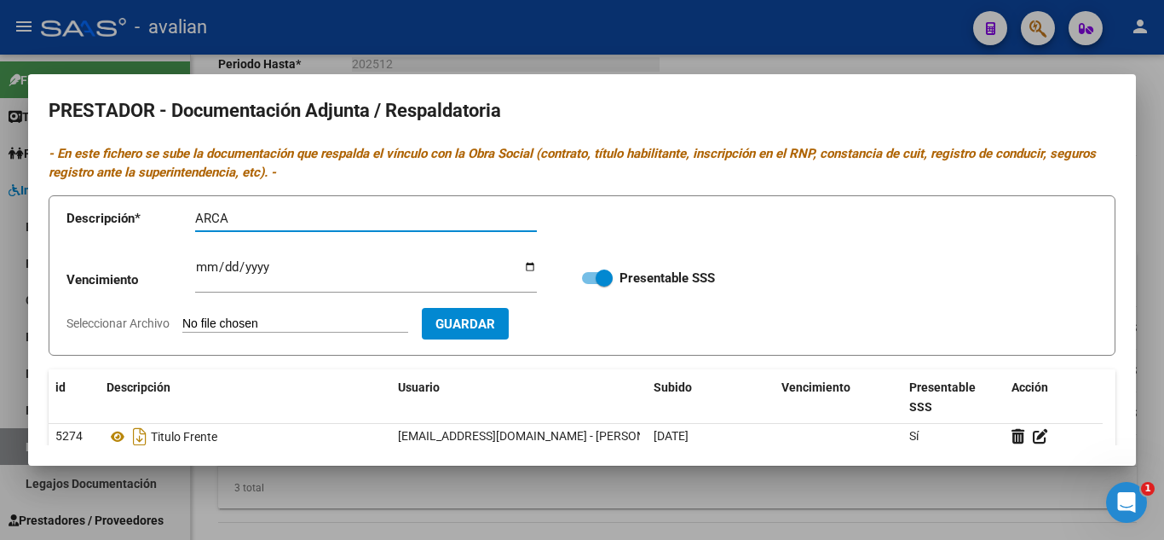
type input "ARCA"
click at [297, 322] on input "Seleccionar Archivo" at bounding box center [295, 324] width 226 height 16
type input "C:\fakepath\AFIP - Administración Federal de Ingresos Públicos.pdf"
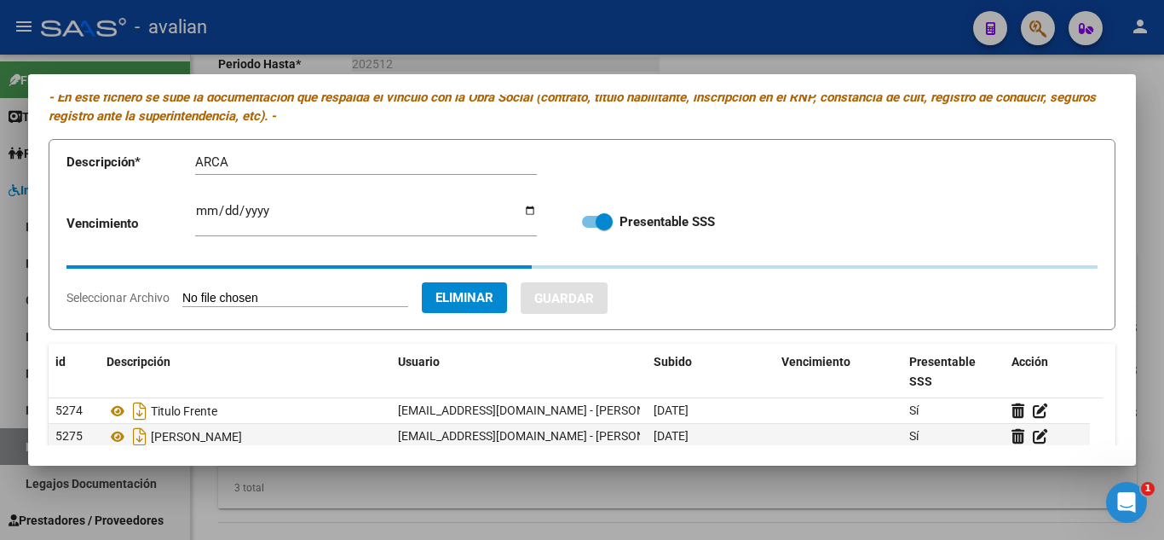
scroll to position [85, 0]
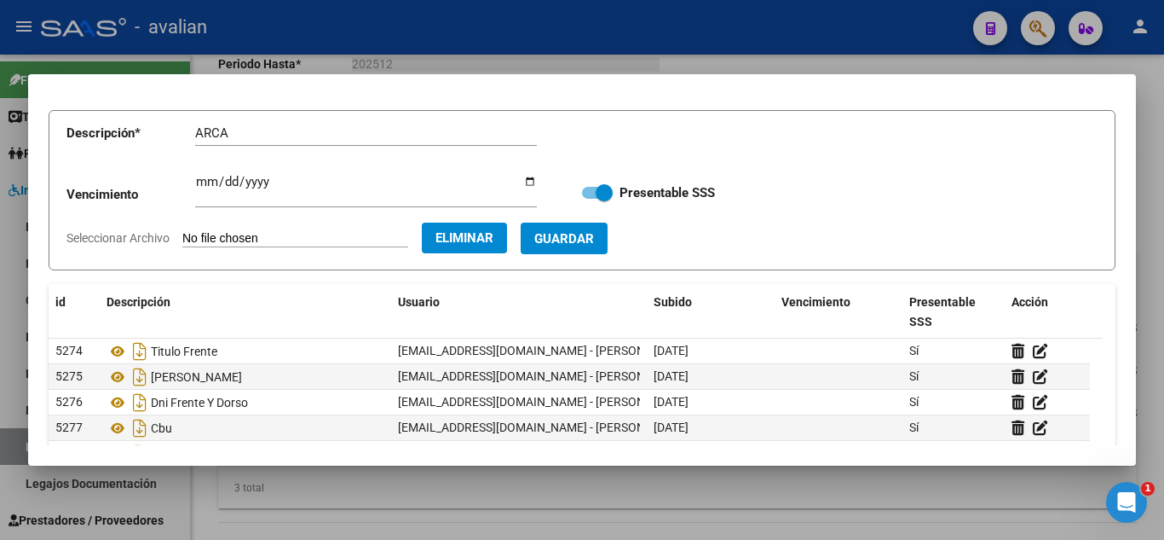
click at [594, 236] on span "Guardar" at bounding box center [564, 238] width 60 height 15
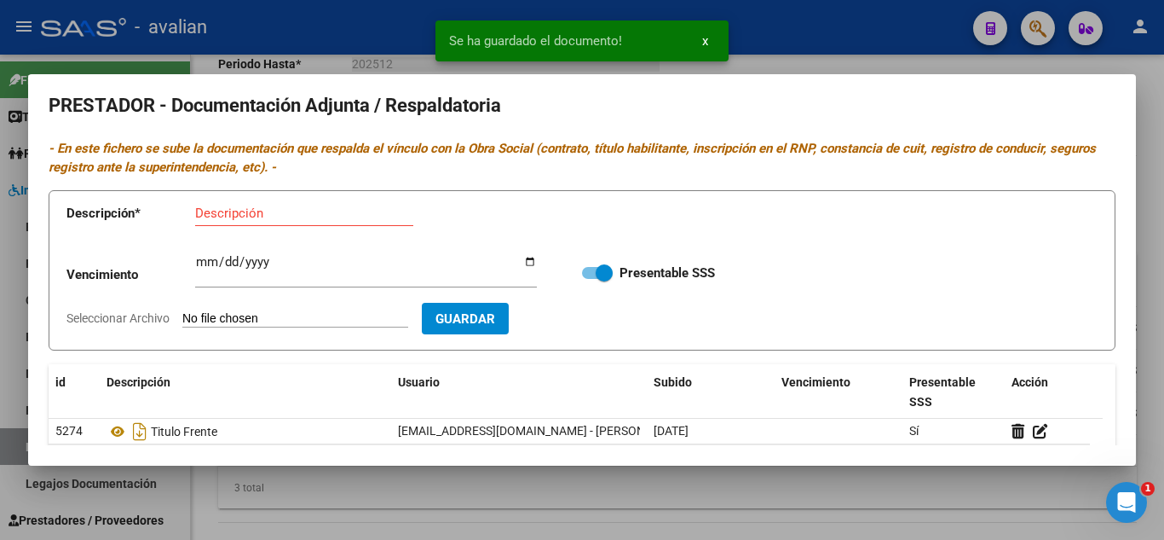
scroll to position [0, 0]
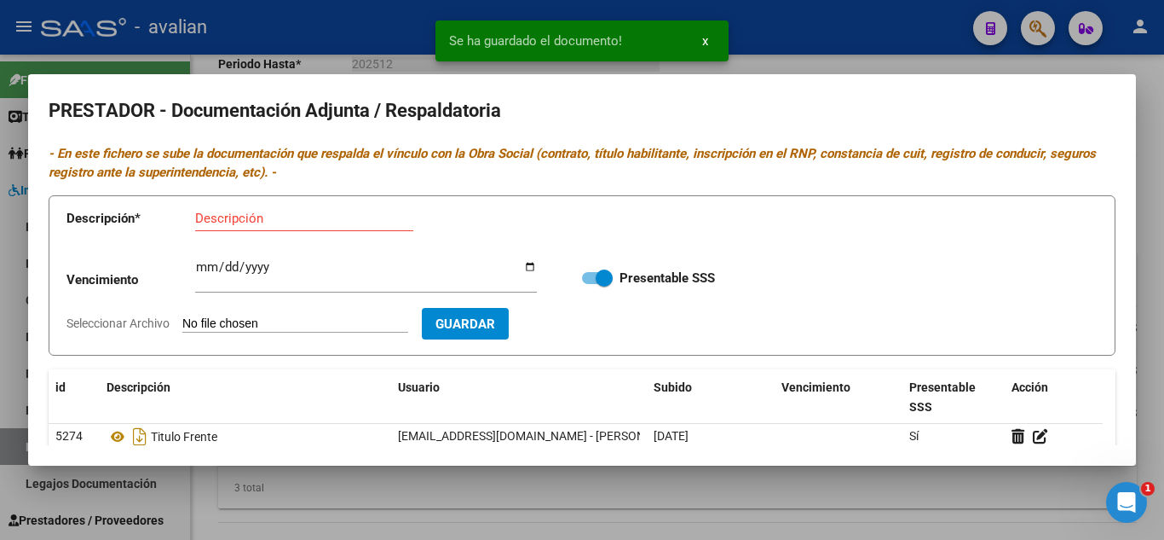
click at [884, 62] on div at bounding box center [582, 270] width 1164 height 540
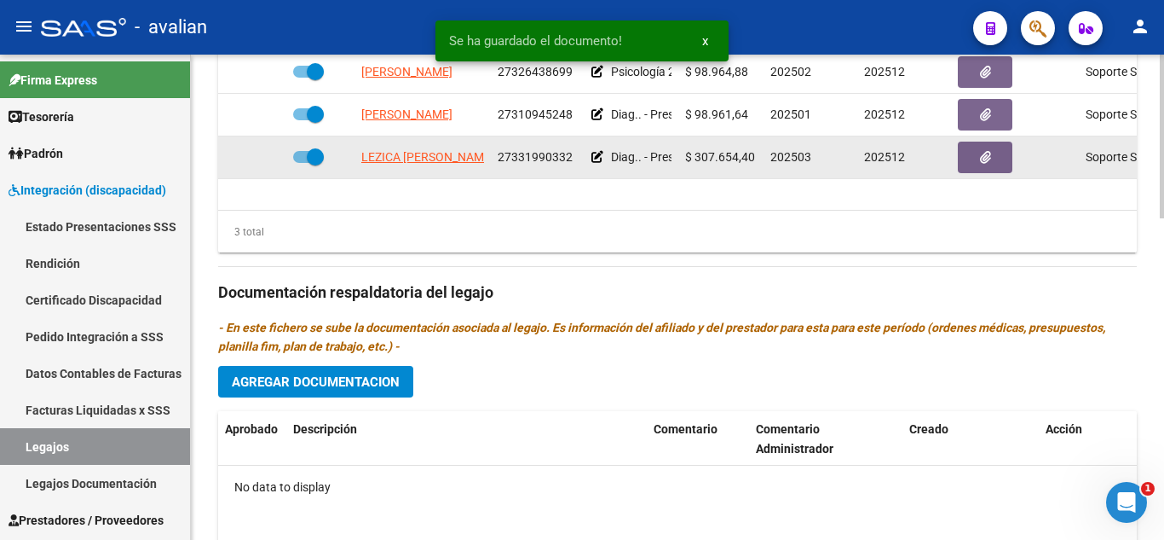
scroll to position [938, 0]
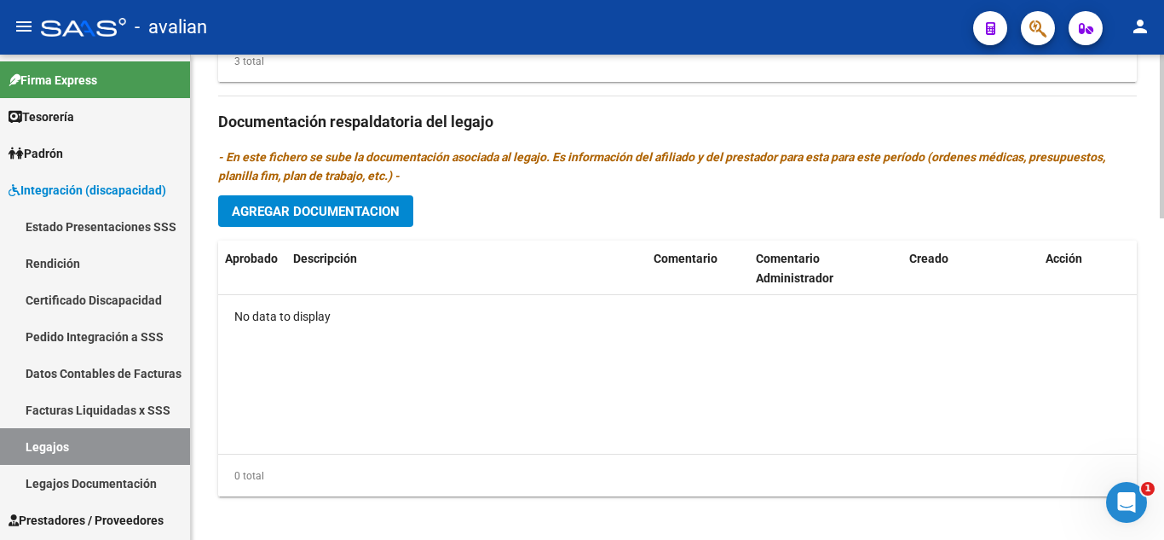
click at [396, 210] on span "Agregar Documentacion" at bounding box center [316, 211] width 168 height 15
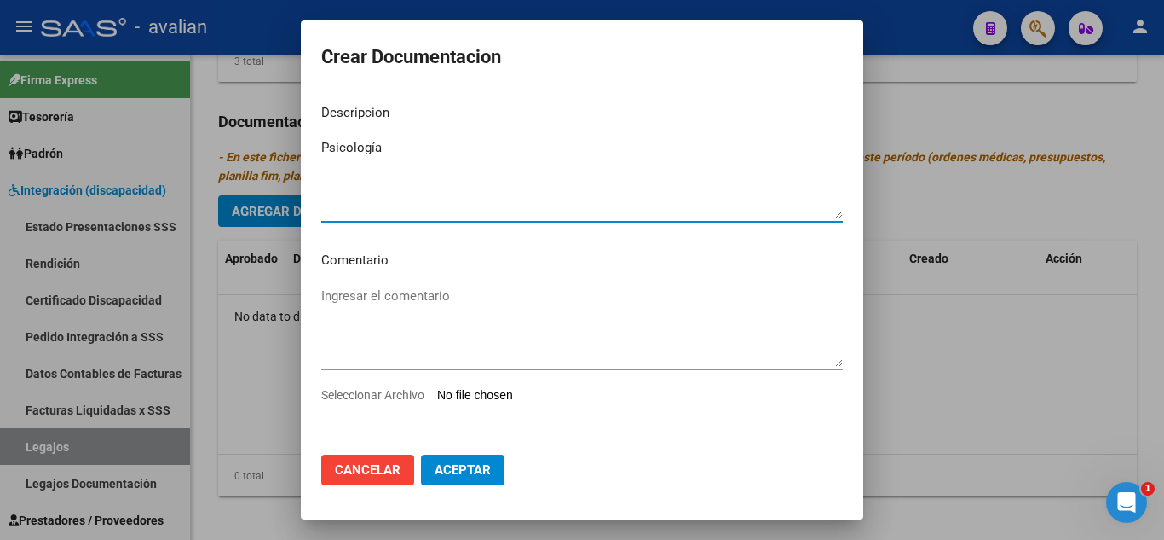
type textarea "Psicología"
click at [533, 396] on input "Seleccionar Archivo" at bounding box center [550, 396] width 226 height 16
type input "C:\fakepath\psicologia.pdf"
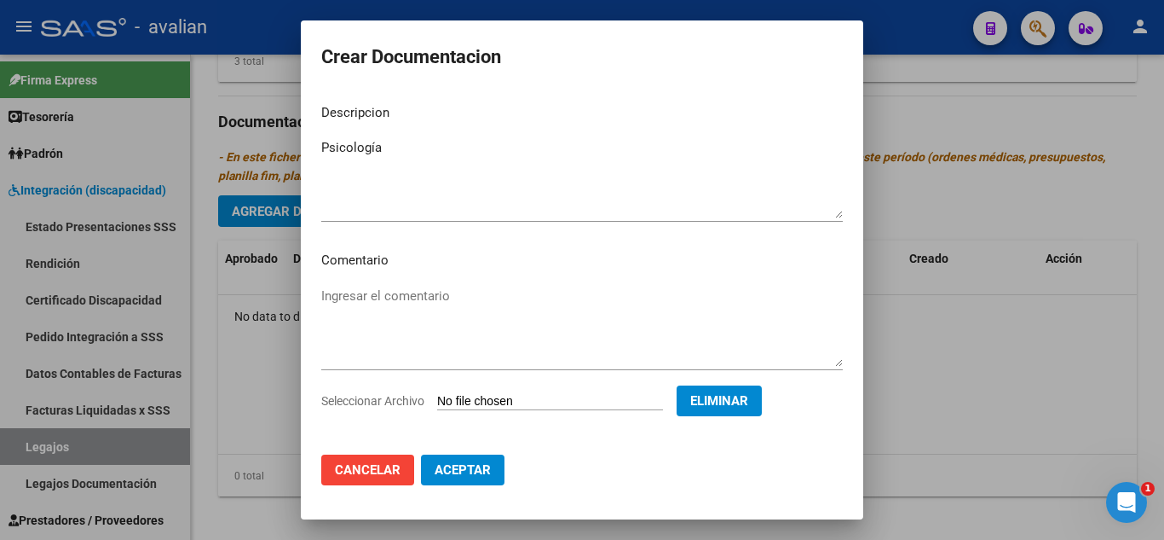
click at [476, 482] on button "Aceptar" at bounding box center [463, 469] width 84 height 31
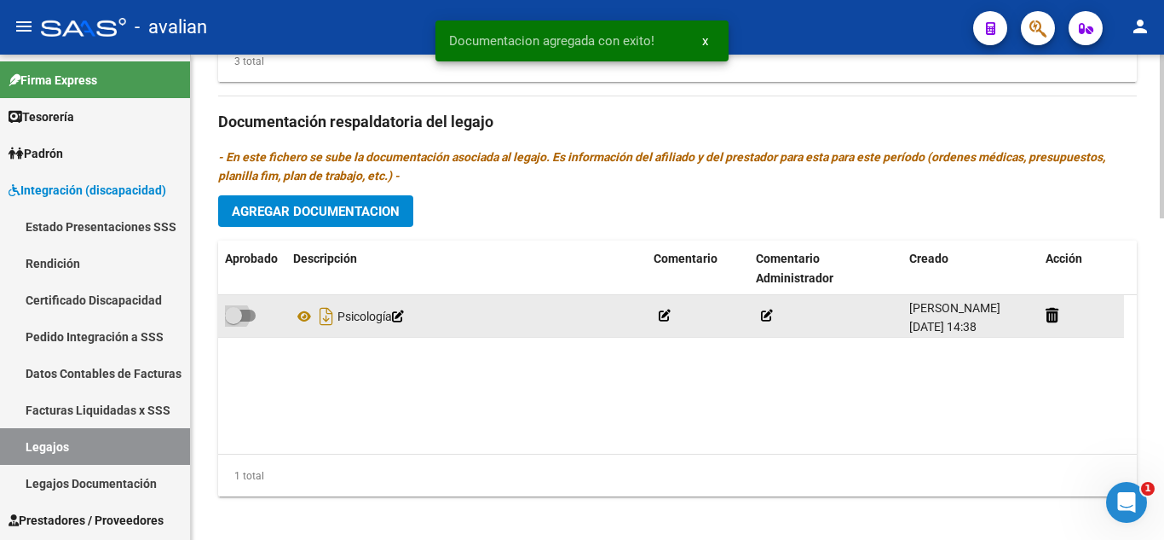
click at [243, 309] on label at bounding box center [240, 315] width 31 height 20
click at [234, 321] on input "checkbox" at bounding box center [233, 321] width 1 height 1
checkbox input "true"
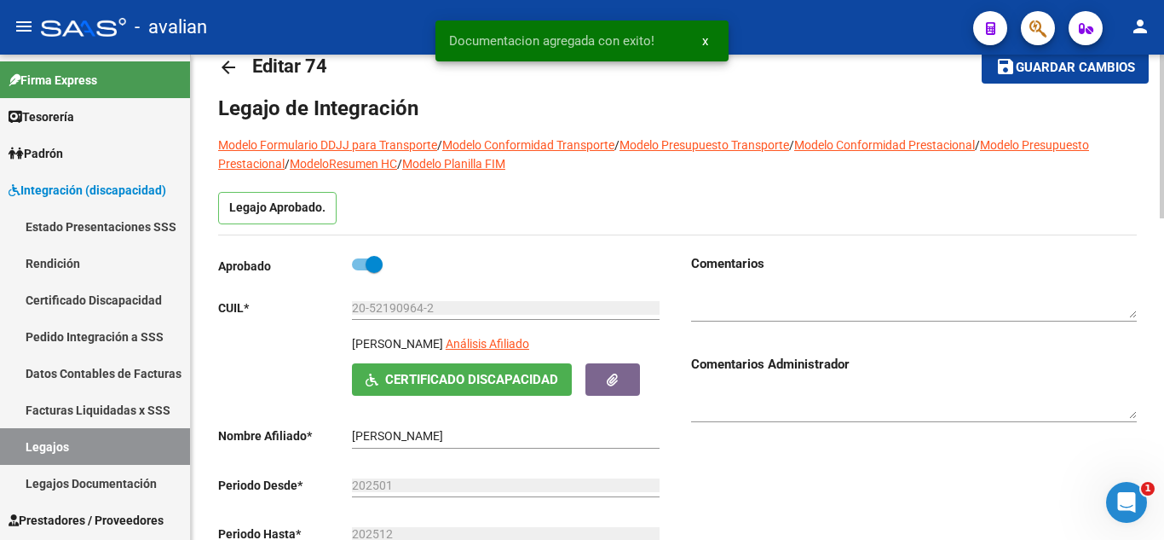
scroll to position [0, 0]
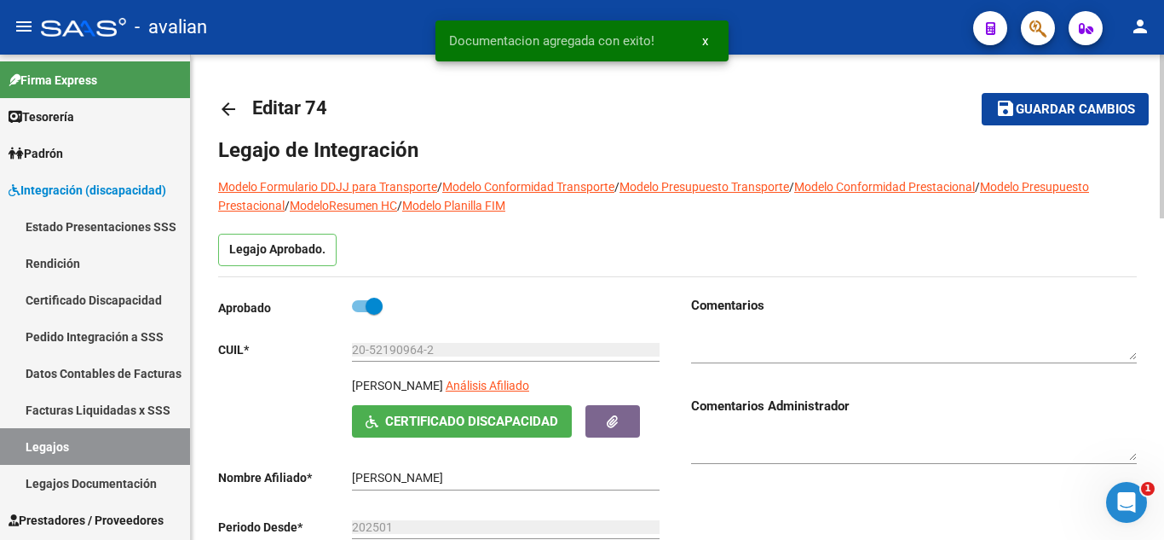
click at [1064, 115] on span "Guardar cambios" at bounding box center [1075, 109] width 119 height 15
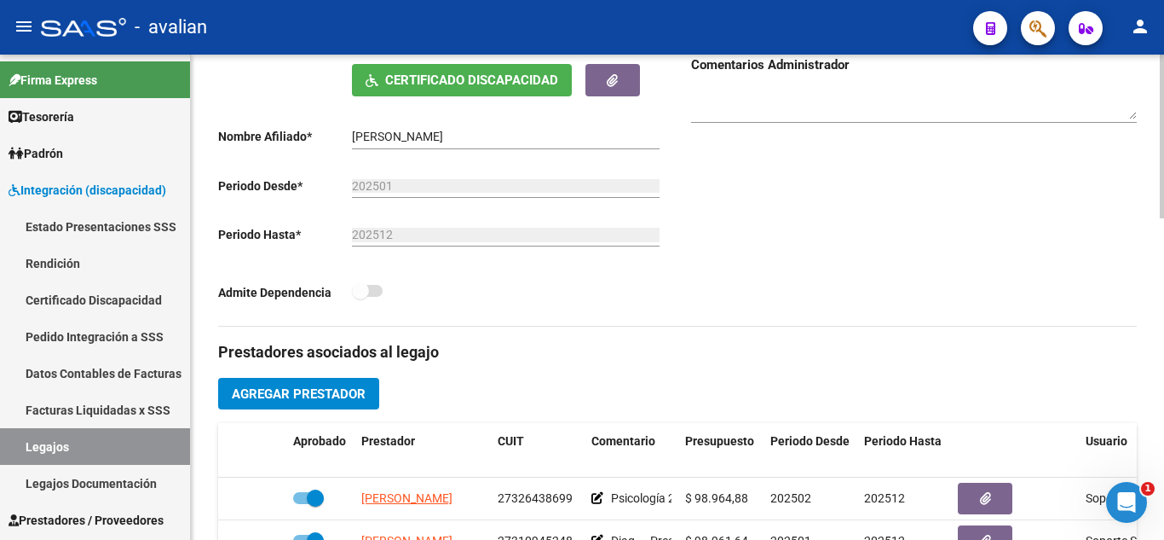
scroll to position [511, 0]
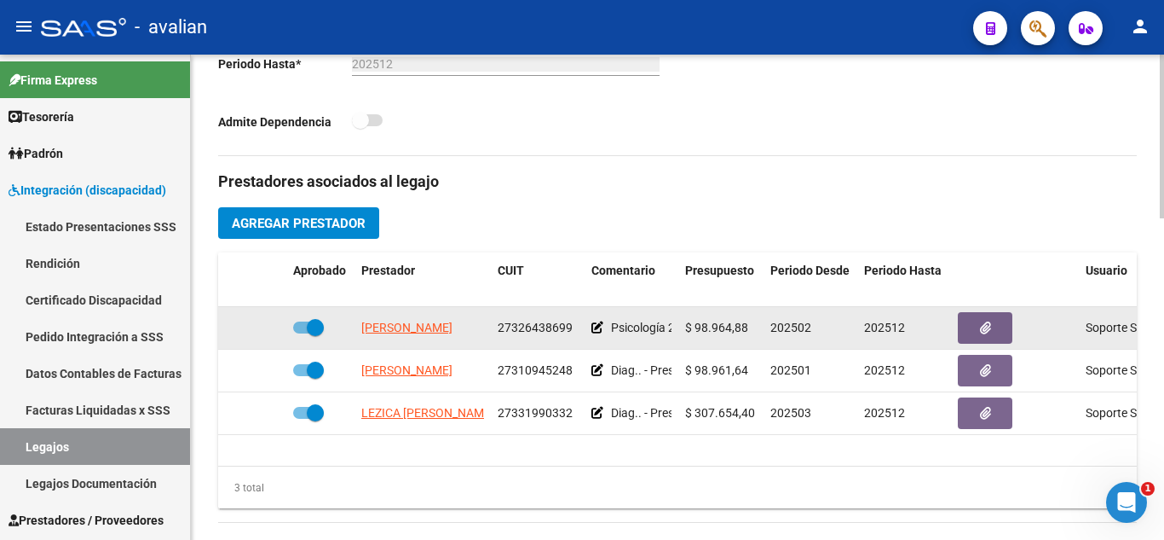
drag, startPoint x: 691, startPoint y: 326, endPoint x: 750, endPoint y: 334, distance: 59.4
click at [750, 334] on div "$ 98.964,88" at bounding box center [721, 328] width 72 height 20
copy span "98.964,88"
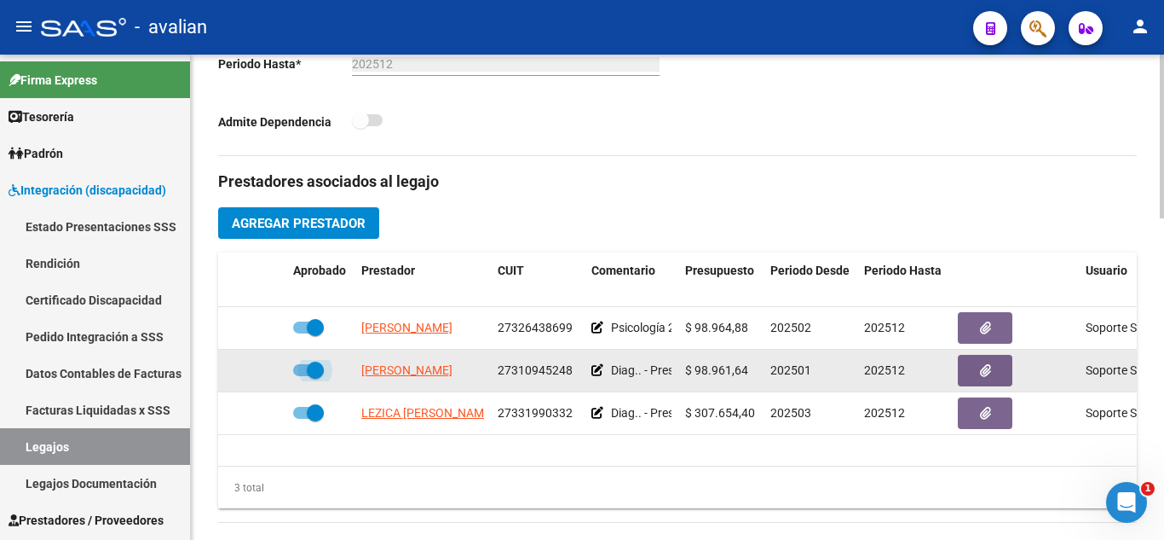
click at [294, 374] on span at bounding box center [308, 370] width 31 height 12
click at [301, 376] on input "checkbox" at bounding box center [301, 376] width 1 height 1
checkbox input "false"
click at [267, 370] on icon at bounding box center [262, 370] width 12 height 12
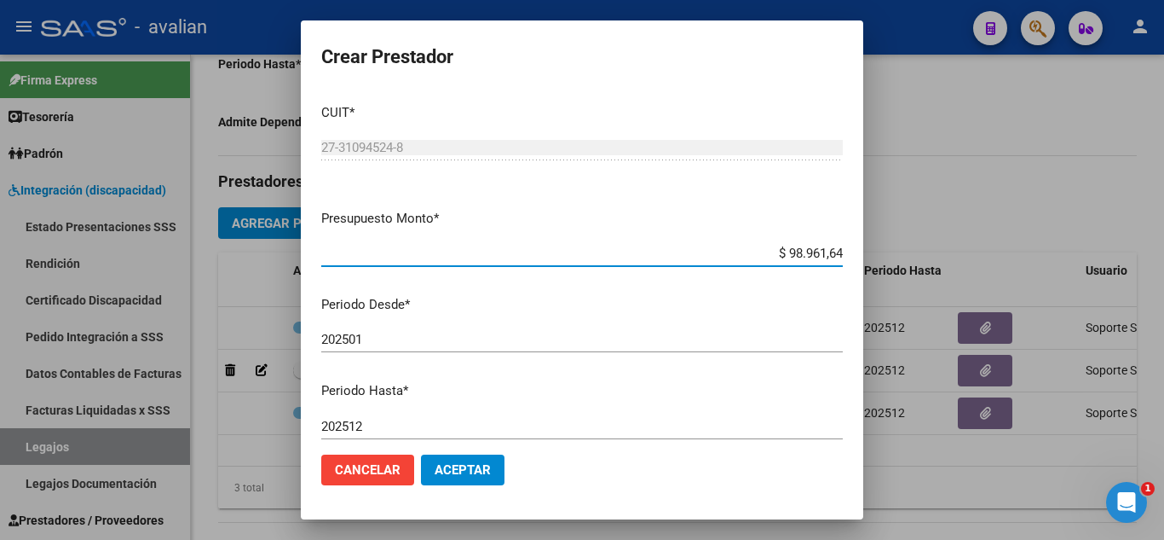
drag, startPoint x: 775, startPoint y: 250, endPoint x: 842, endPoint y: 256, distance: 67.6
click at [842, 256] on app-form-text-field "Presupuesto Monto * $ 98.961,64 Ingresar el monto" at bounding box center [588, 235] width 535 height 53
paste input "98.964,88"
type input "$ 98.964,88"
click at [479, 469] on span "Aceptar" at bounding box center [463, 469] width 56 height 15
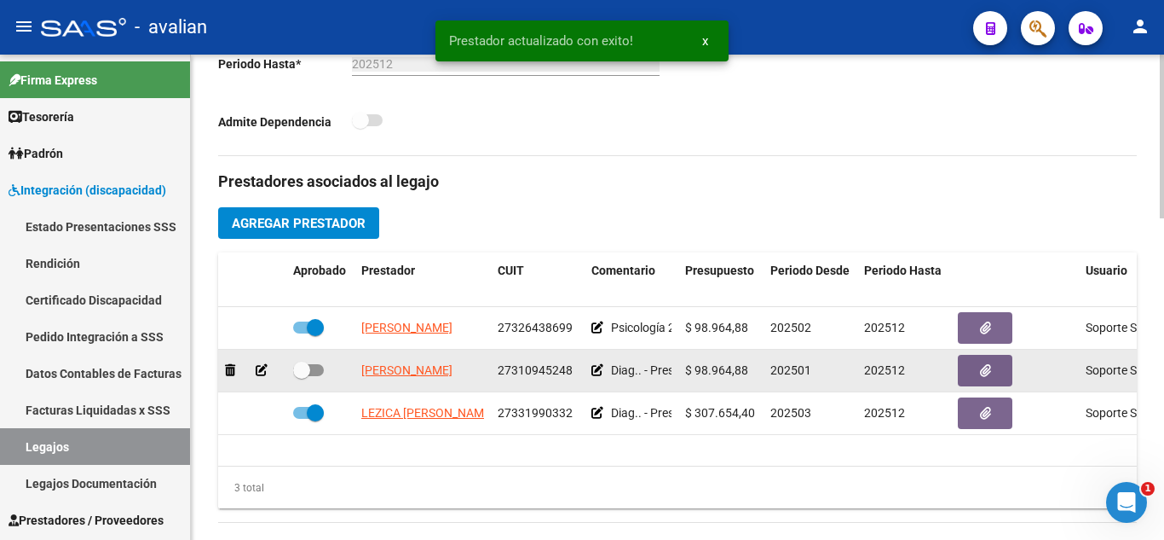
click at [597, 373] on icon at bounding box center [598, 370] width 12 height 12
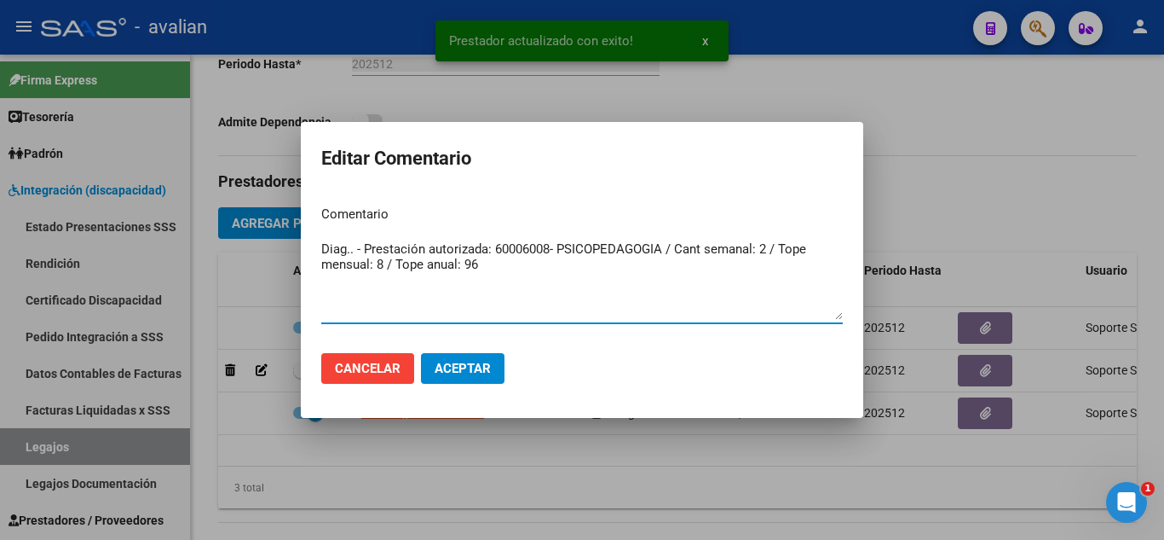
drag, startPoint x: 522, startPoint y: 262, endPoint x: 283, endPoint y: 213, distance: 243.6
click at [283, 213] on div "Prestador actualizado con exito! x Editar Comentario Comentario Diag.. - Presta…" at bounding box center [582, 270] width 1164 height 540
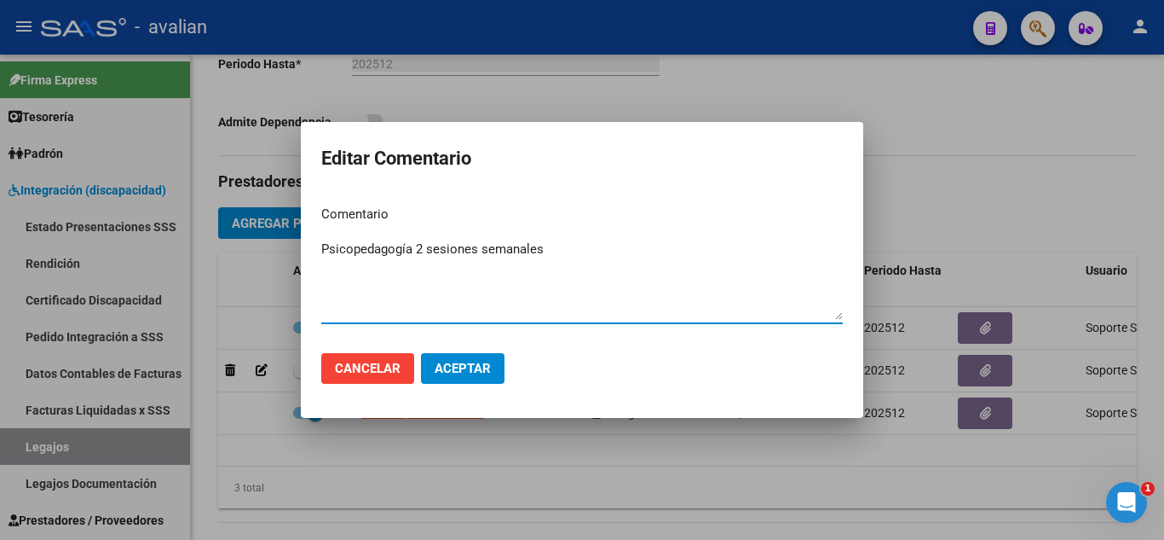
type textarea "Psicopedagogía 2 sesiones semanales"
click at [457, 355] on button "Aceptar" at bounding box center [463, 368] width 84 height 31
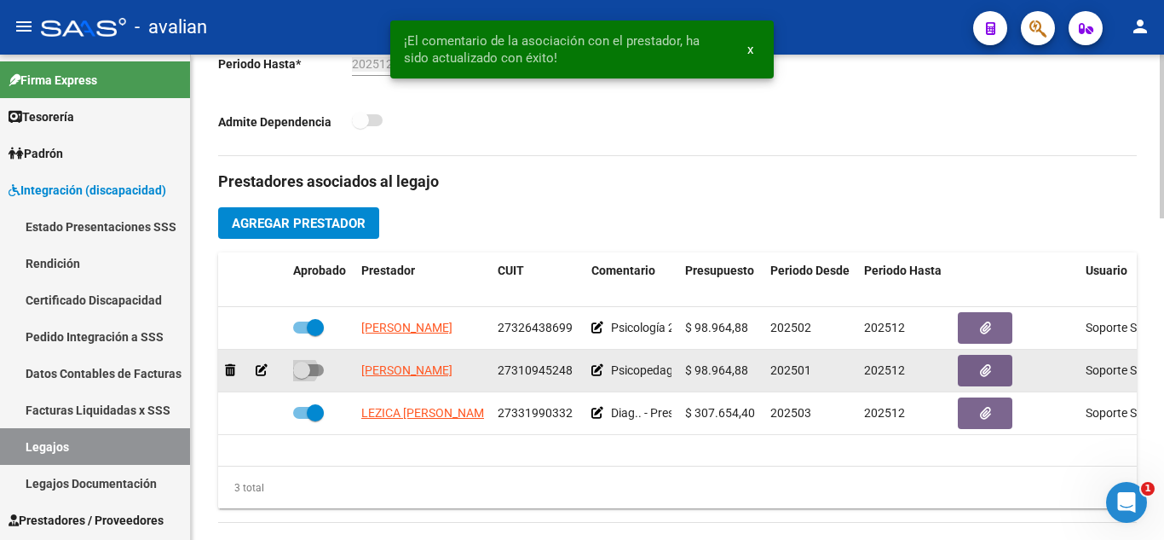
click at [321, 369] on span at bounding box center [308, 370] width 31 height 12
click at [302, 376] on input "checkbox" at bounding box center [301, 376] width 1 height 1
checkbox input "true"
click at [978, 377] on button "button" at bounding box center [985, 371] width 55 height 32
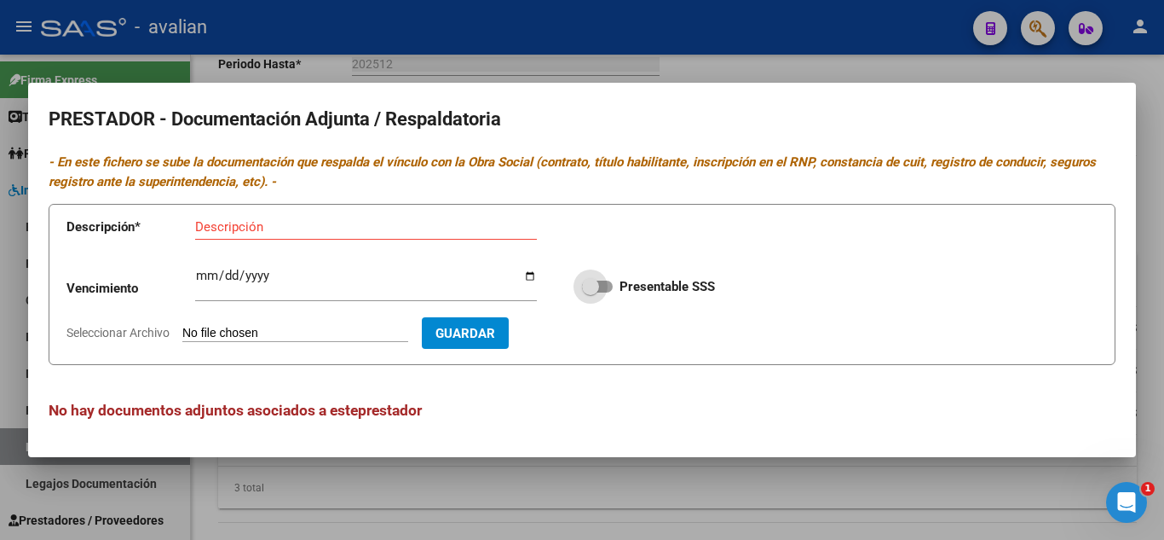
click at [602, 295] on label "Presentable SSS" at bounding box center [648, 286] width 133 height 20
click at [591, 293] on input "Presentable SSS" at bounding box center [590, 292] width 1 height 1
checkbox input "true"
click at [265, 227] on input "Descripción" at bounding box center [366, 226] width 342 height 15
type input "CBU"
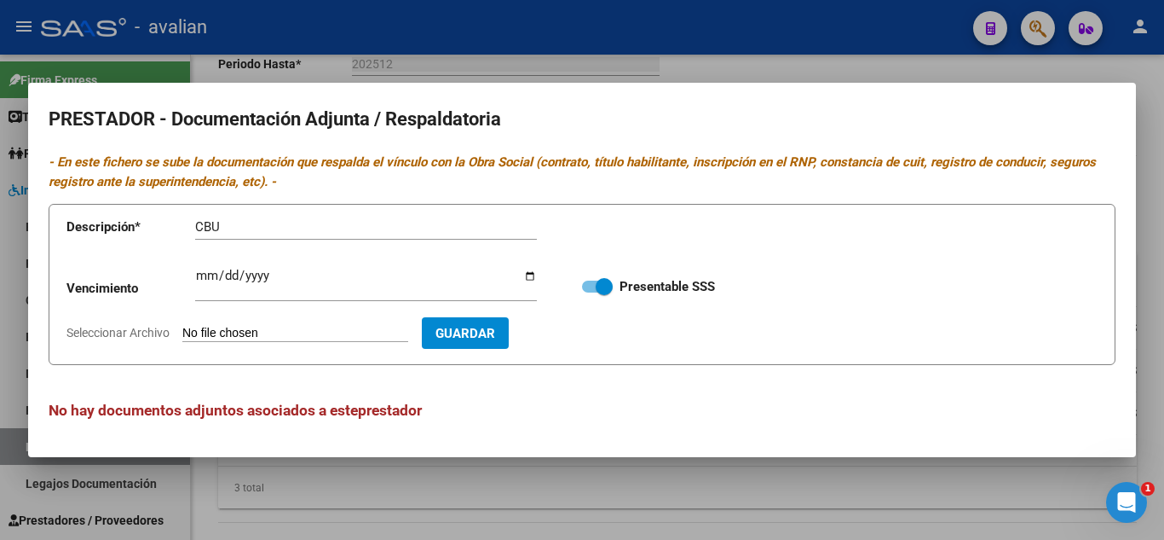
click at [268, 328] on input "Seleccionar Archivo" at bounding box center [295, 334] width 226 height 16
type input "C:\fakepath\CBU.jpg"
click at [594, 337] on span "Guardar" at bounding box center [564, 333] width 60 height 15
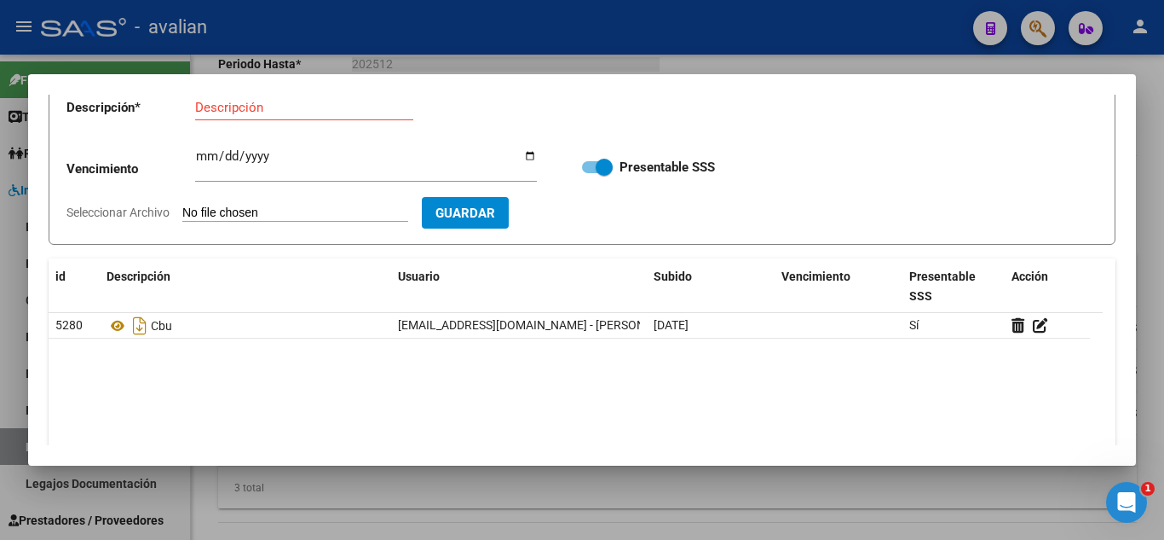
scroll to position [85, 0]
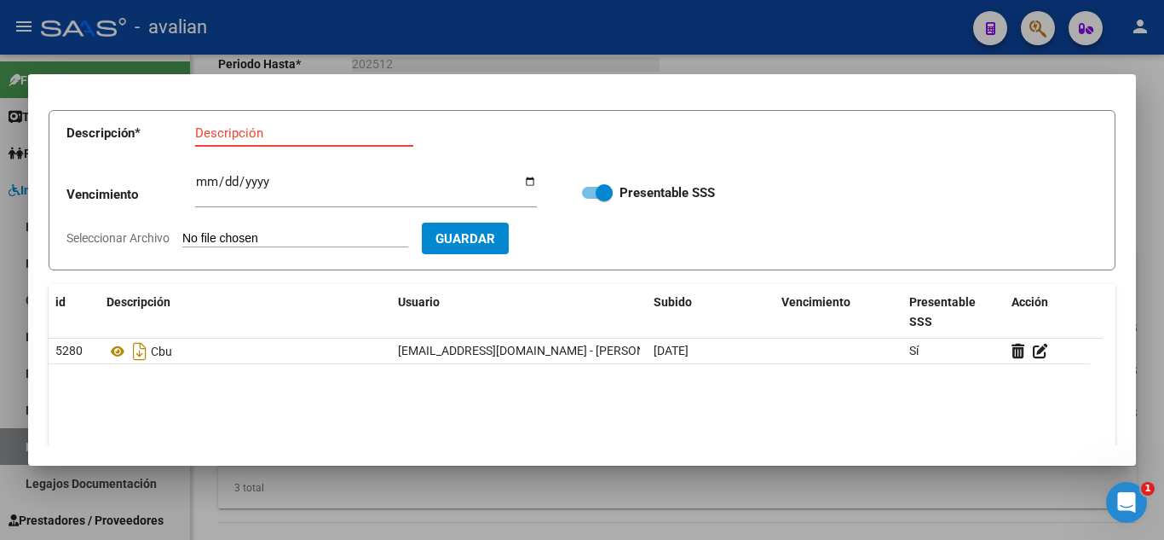
click at [231, 127] on input "Descripción" at bounding box center [304, 132] width 218 height 15
type input "RNP"
click at [204, 190] on input "Ingresar vencimiento" at bounding box center [366, 188] width 342 height 27
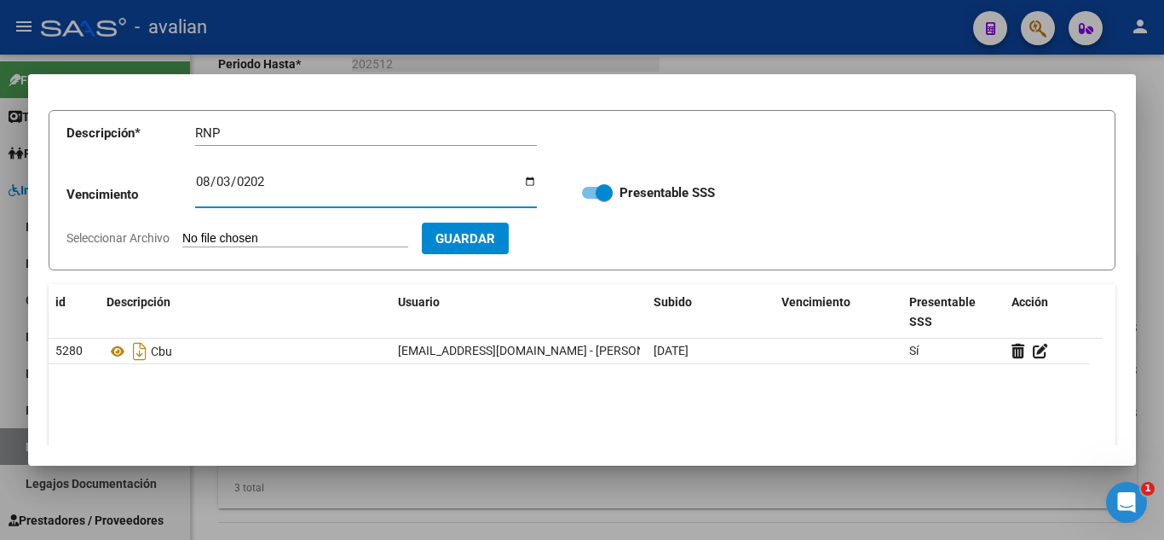
type input "[DATE]"
click at [272, 234] on input "Seleccionar Archivo" at bounding box center [295, 239] width 226 height 16
type input "C:\fakepath\RNP.jpg"
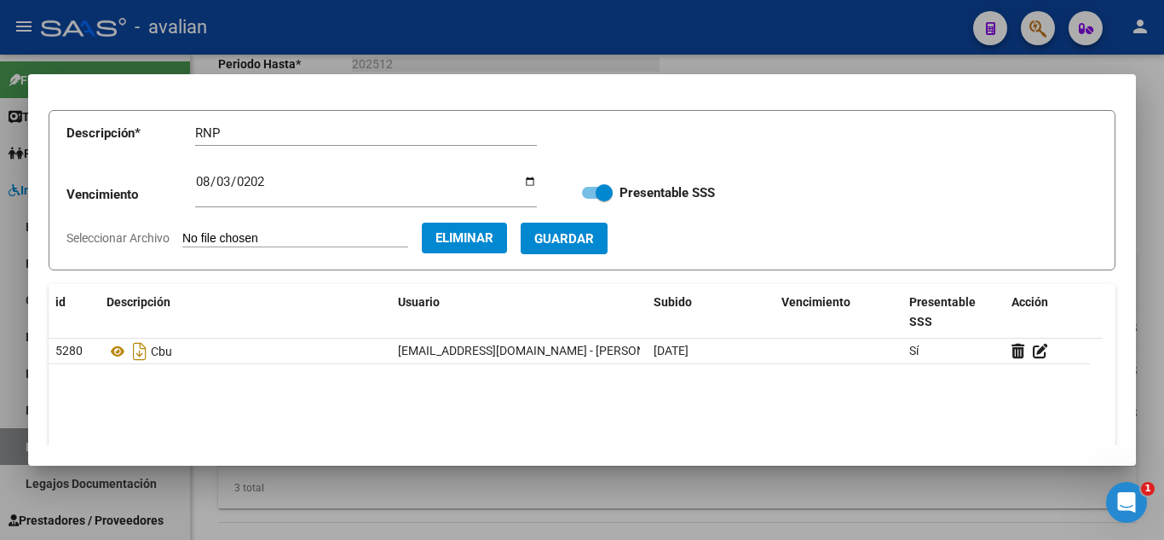
click at [588, 245] on span "Guardar" at bounding box center [564, 238] width 60 height 15
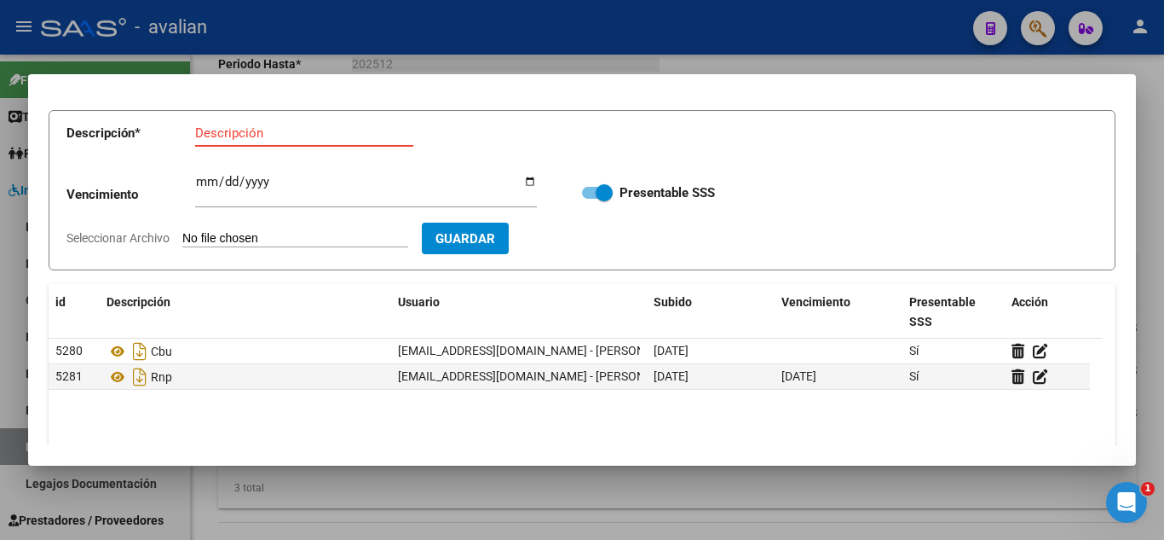
click at [242, 137] on input "Descripción" at bounding box center [304, 132] width 218 height 15
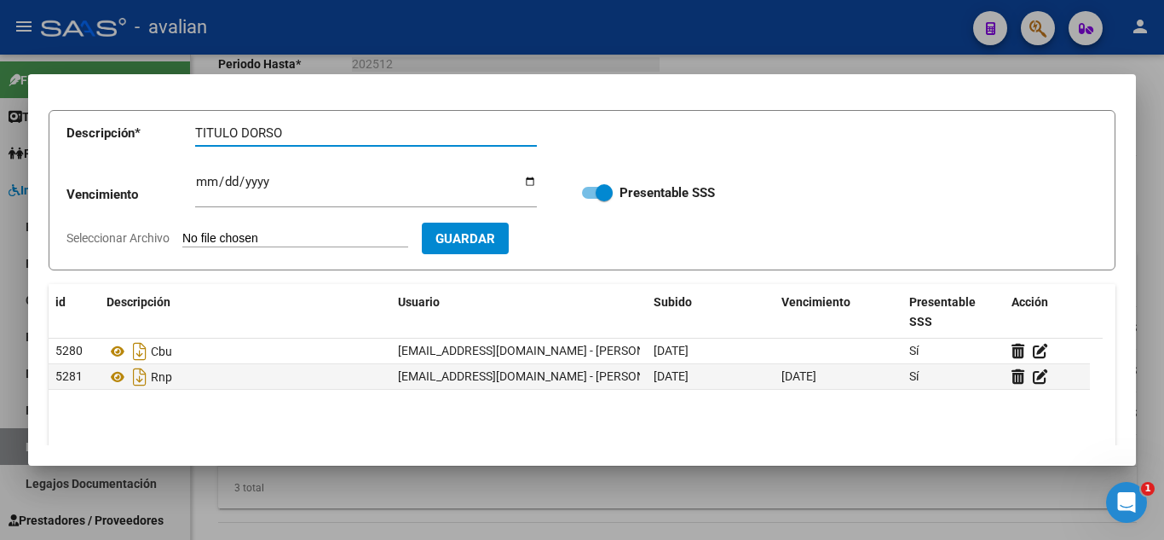
type input "TITULO DORSO"
click at [290, 234] on input "Seleccionar Archivo" at bounding box center [295, 239] width 226 height 16
type input "C:\fakepath\T2.jpg"
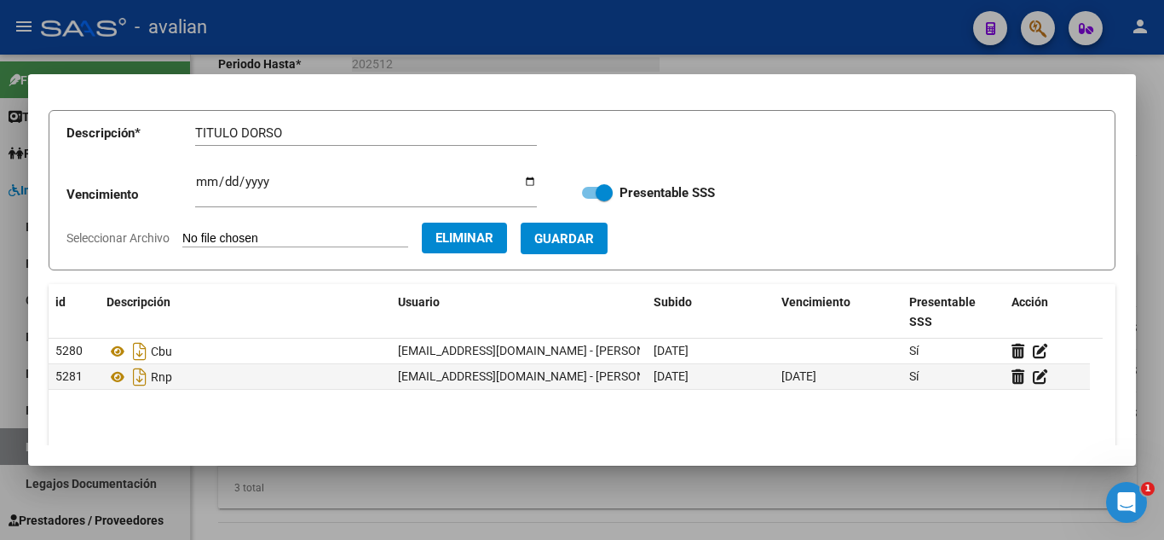
click at [594, 230] on span "Guardar" at bounding box center [564, 237] width 60 height 15
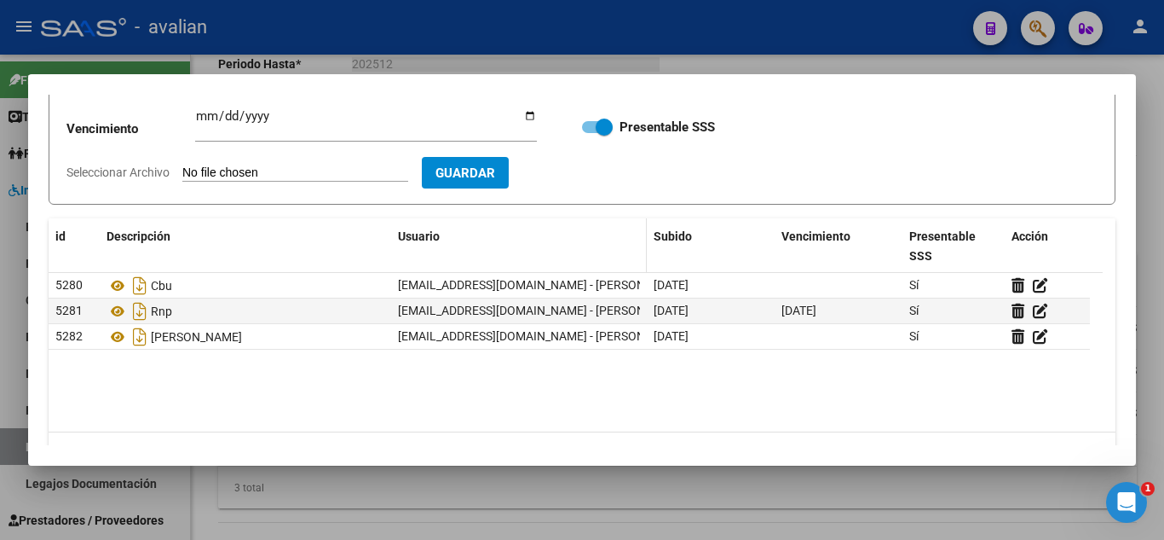
scroll to position [170, 0]
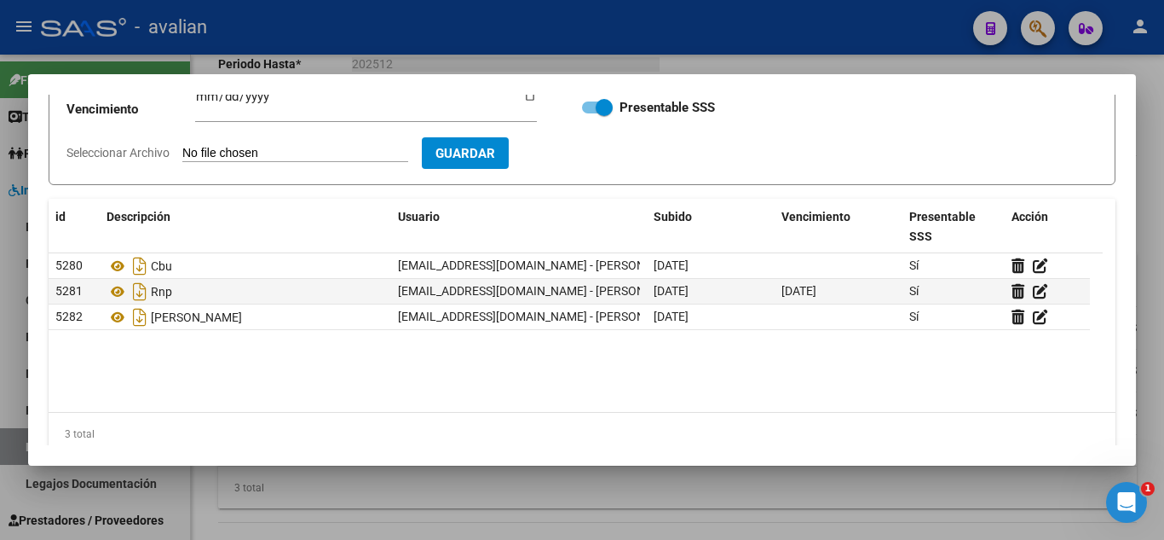
click at [696, 53] on div at bounding box center [582, 270] width 1164 height 540
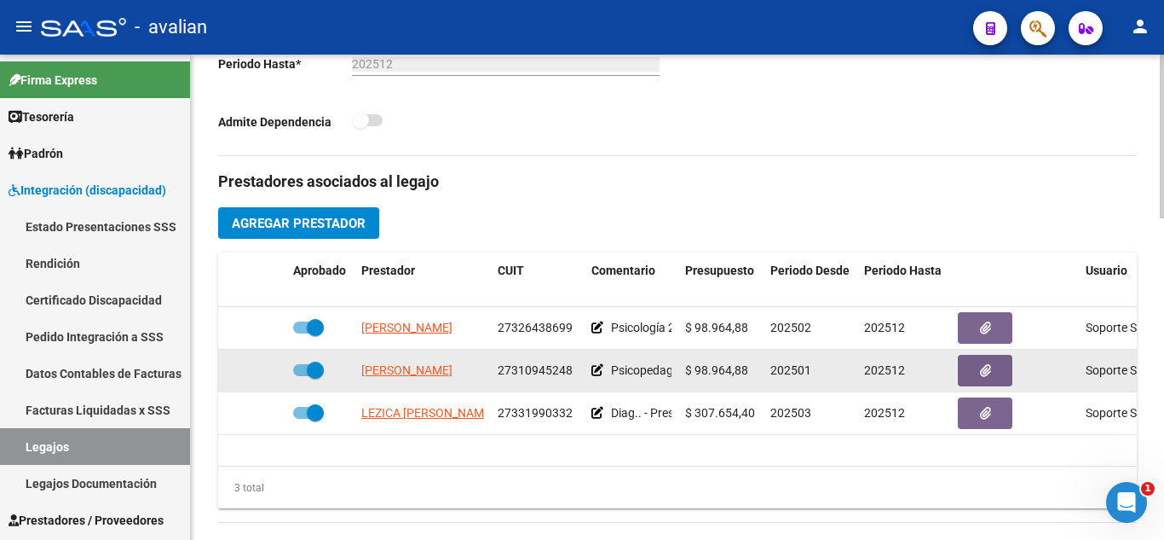
drag, startPoint x: 497, startPoint y: 371, endPoint x: 572, endPoint y: 368, distance: 75.0
click at [572, 368] on datatable-body-cell "27310945248" at bounding box center [538, 370] width 94 height 42
copy span "27310945248"
click at [984, 363] on span "button" at bounding box center [985, 369] width 11 height 15
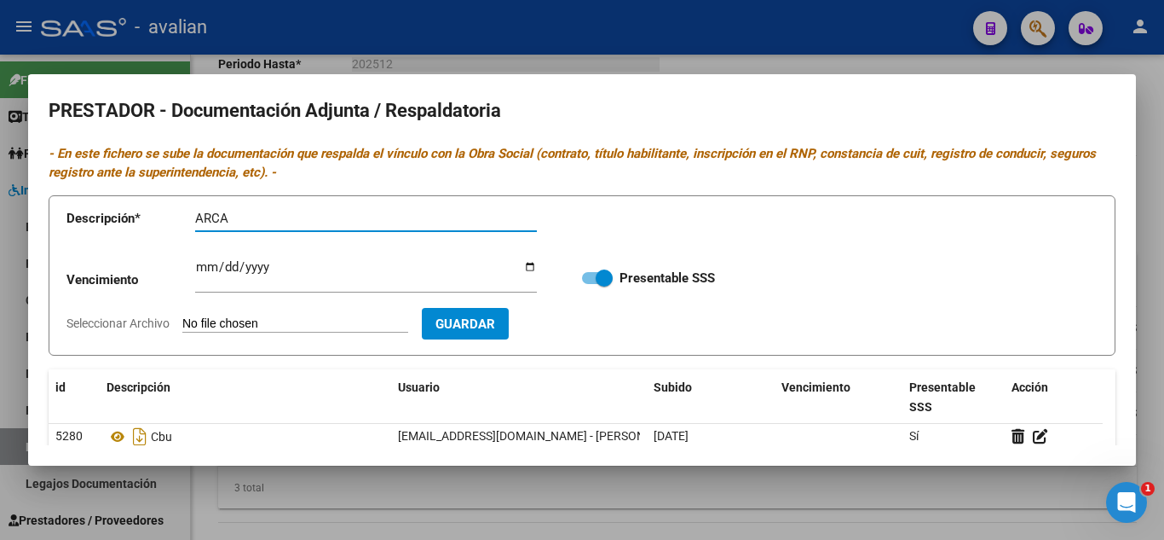
type input "ARCA"
click at [294, 326] on input "Seleccionar Archivo" at bounding box center [295, 324] width 226 height 16
type input "C:\fakepath\AFIP - Administración Federal de Ingresos Públicos.pdf"
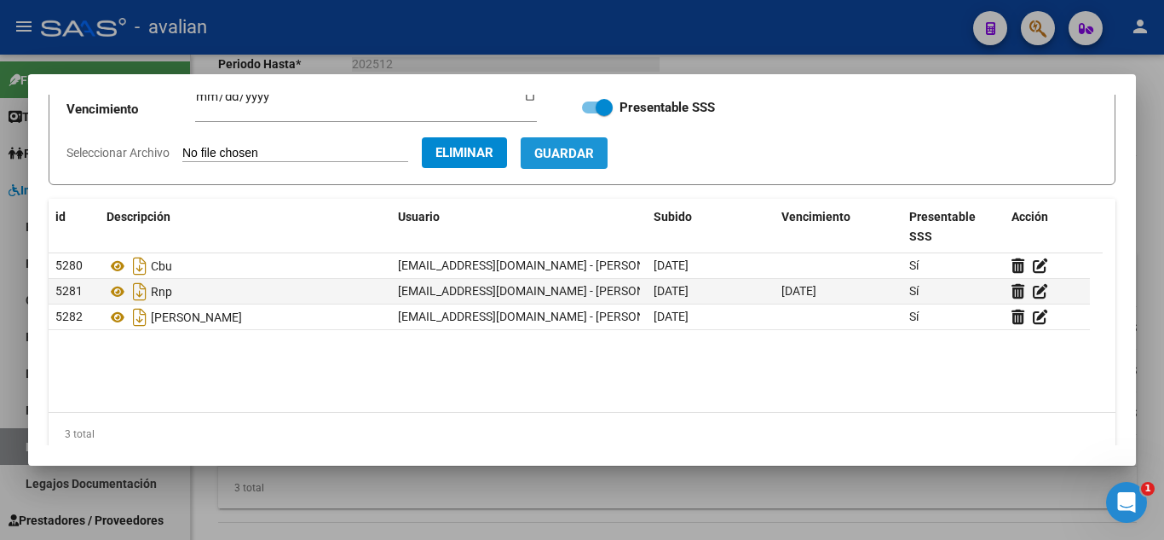
click at [594, 150] on span "Guardar" at bounding box center [564, 153] width 60 height 15
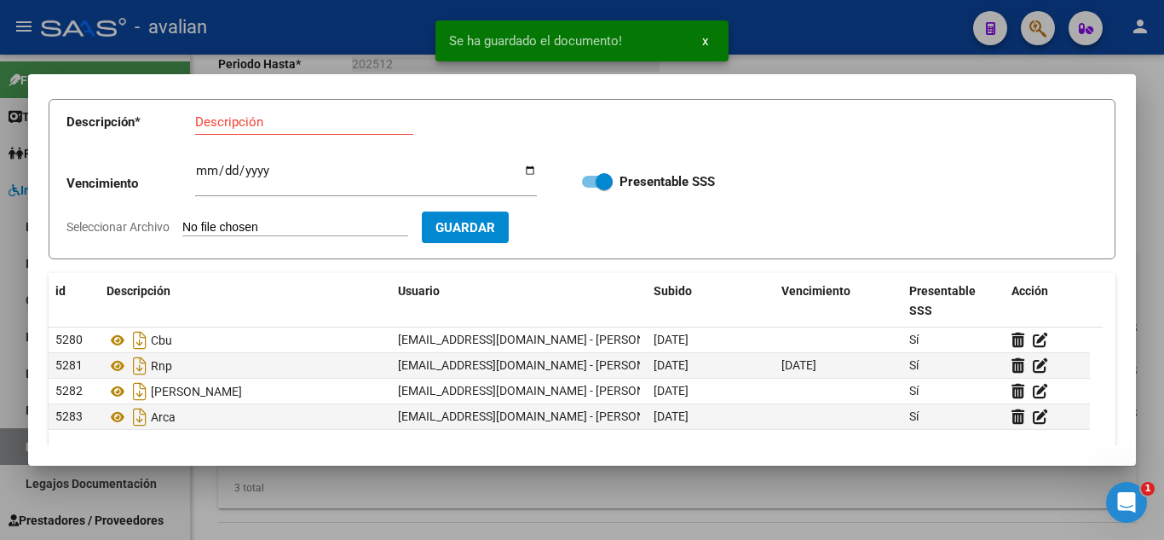
scroll to position [0, 0]
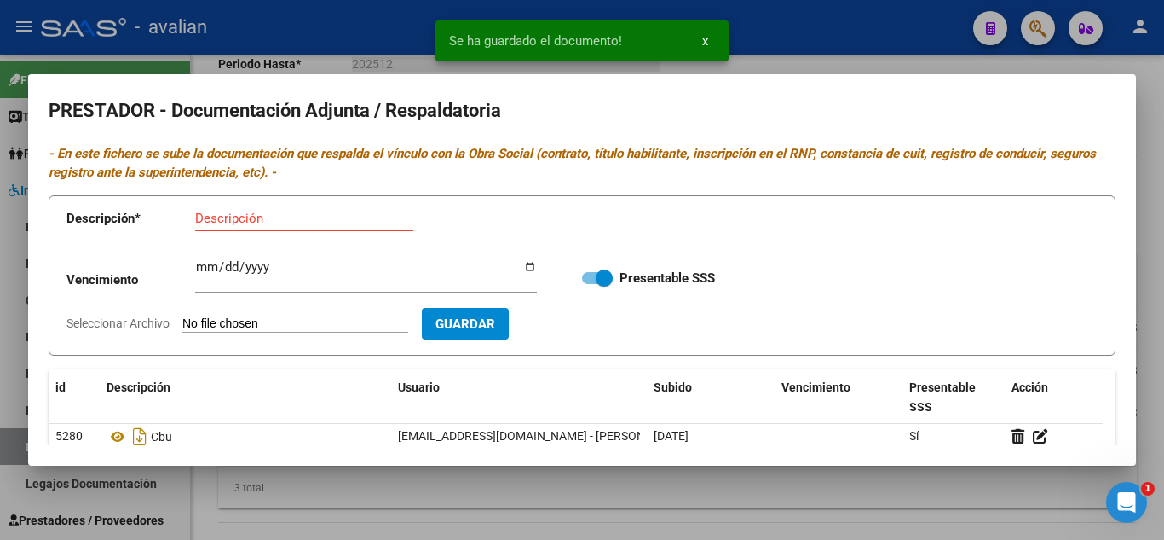
click at [847, 66] on div at bounding box center [582, 270] width 1164 height 540
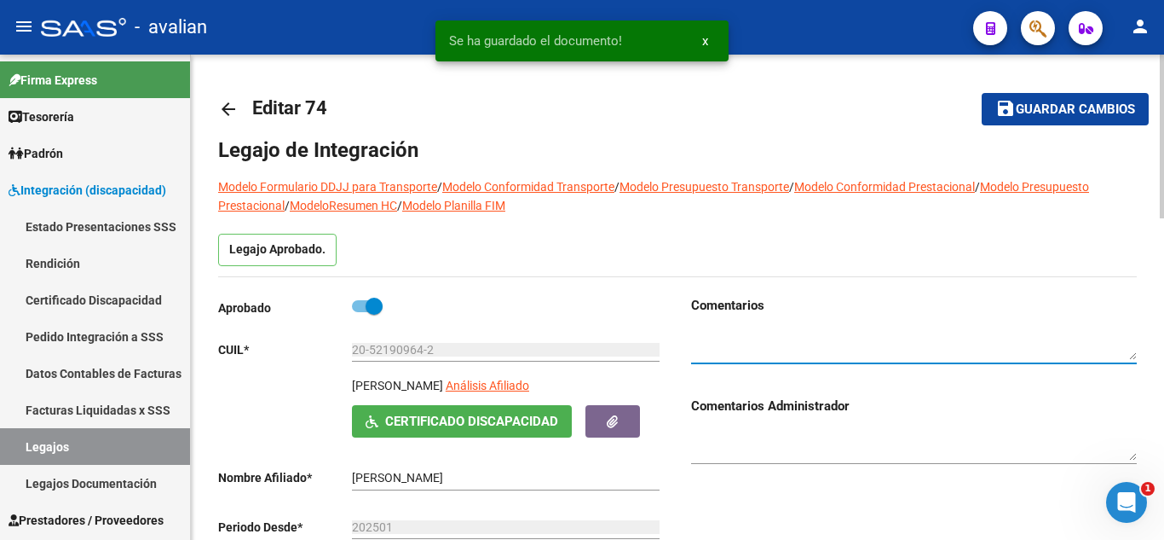
click at [823, 334] on textarea at bounding box center [914, 344] width 446 height 32
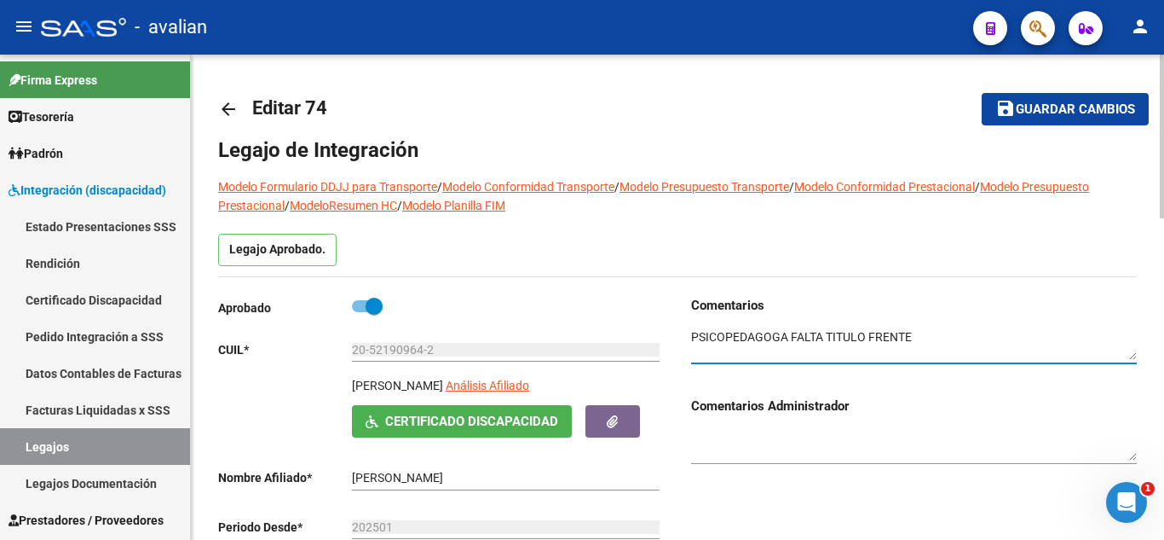
type textarea "PSICOPEDAGOGA FALTA TITULO FRENTE"
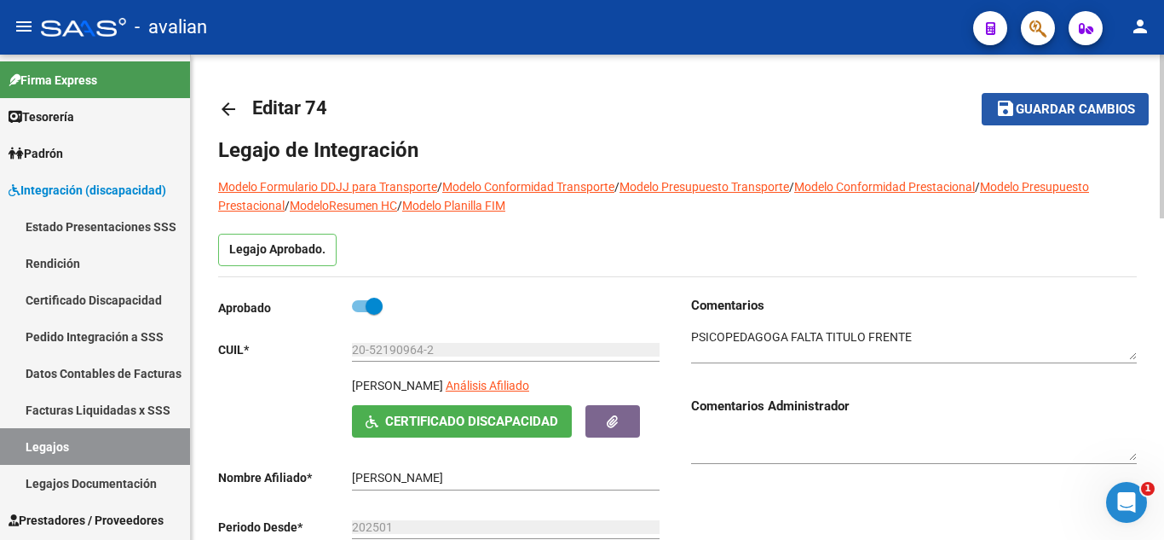
click at [1037, 118] on button "save Guardar cambios" at bounding box center [1065, 109] width 167 height 32
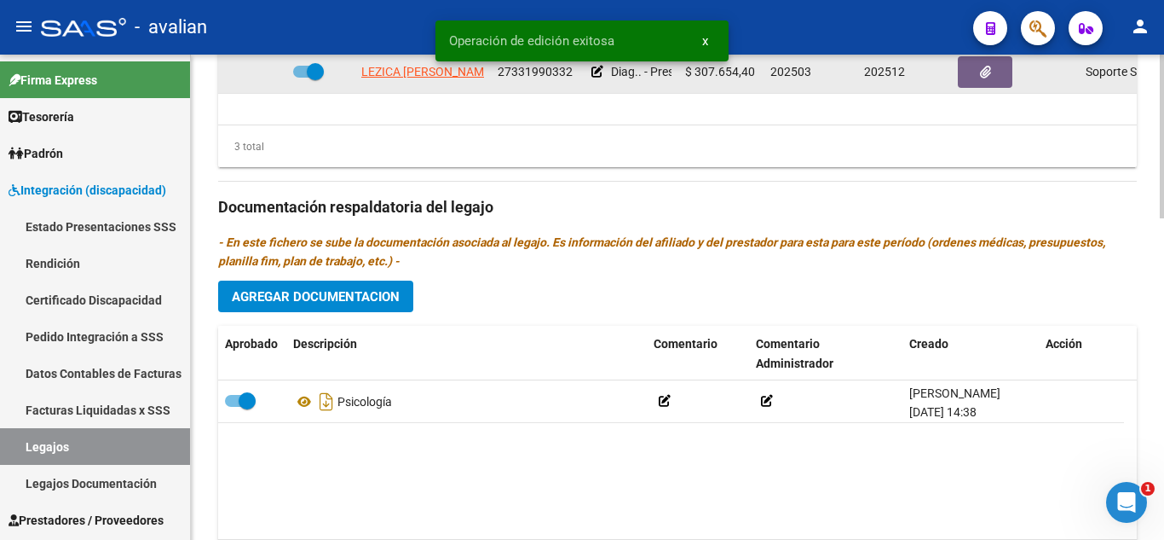
scroll to position [938, 0]
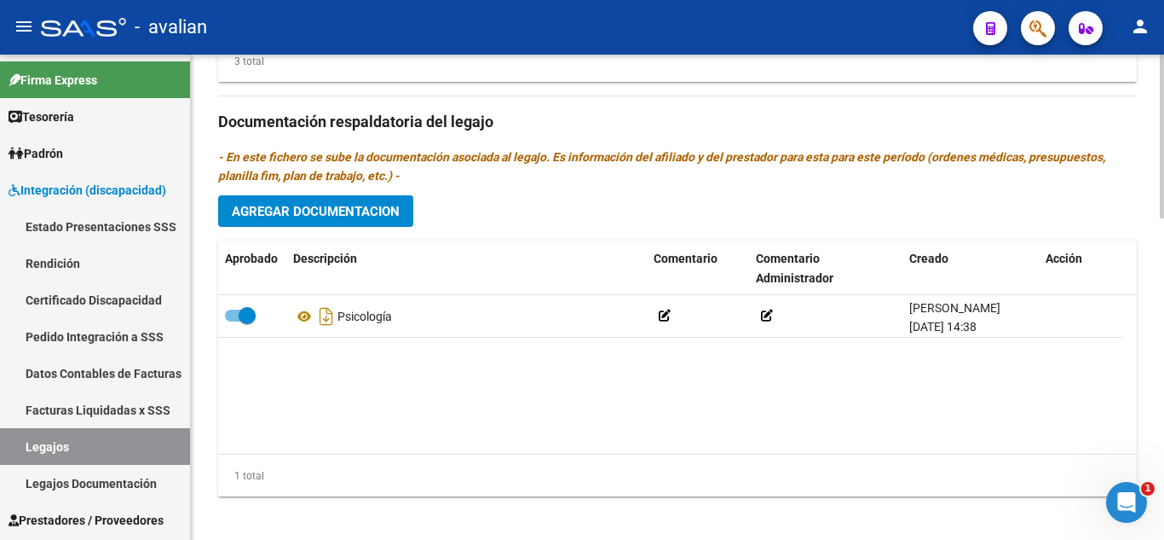
click at [284, 218] on span "Agregar Documentacion" at bounding box center [316, 211] width 168 height 15
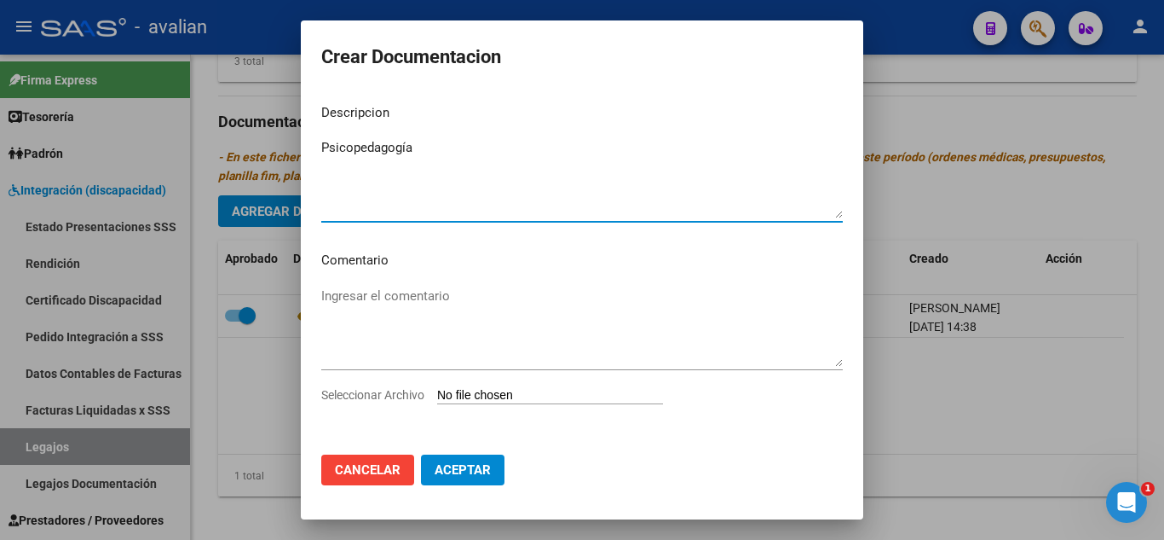
type textarea "Psicopedagogía"
click at [533, 392] on input "Seleccionar Archivo" at bounding box center [550, 396] width 226 height 16
type input "C:\fakepath\psicopedagogia.pdf"
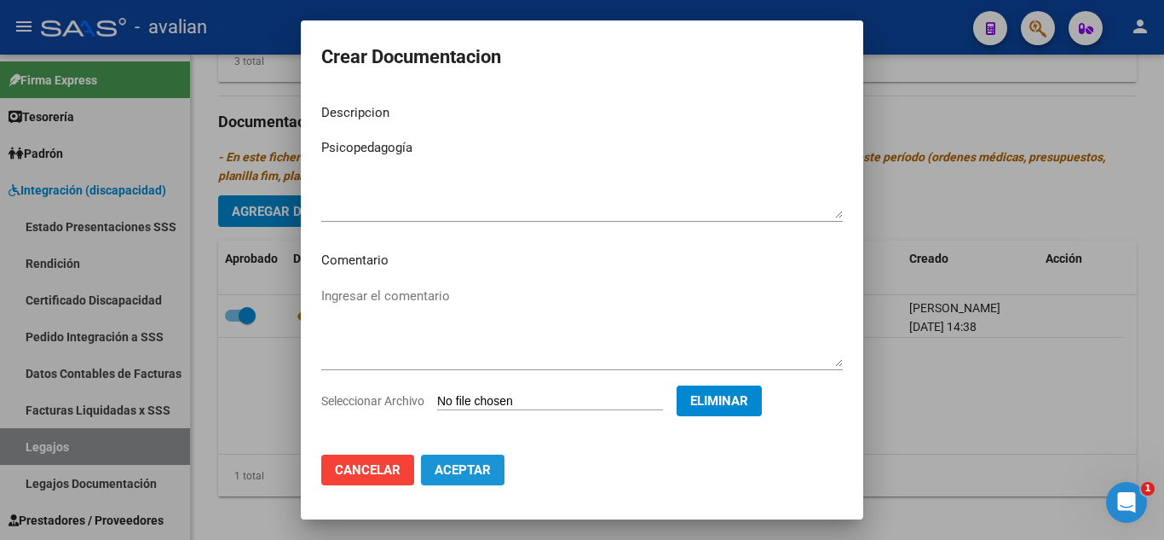
click at [465, 463] on span "Aceptar" at bounding box center [463, 469] width 56 height 15
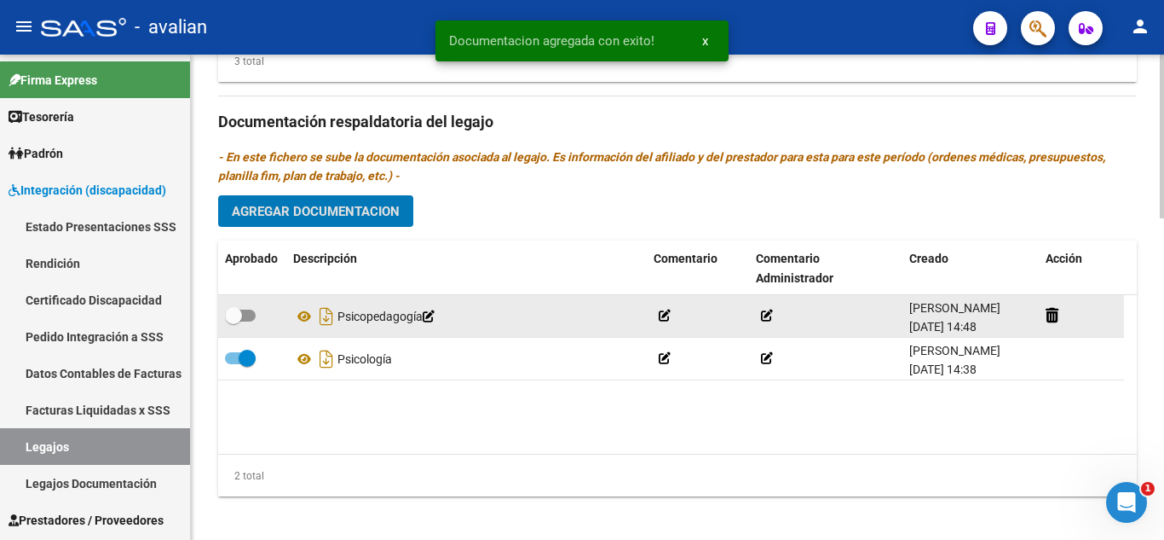
click at [251, 314] on span at bounding box center [240, 315] width 31 height 12
click at [234, 321] on input "checkbox" at bounding box center [233, 321] width 1 height 1
checkbox input "true"
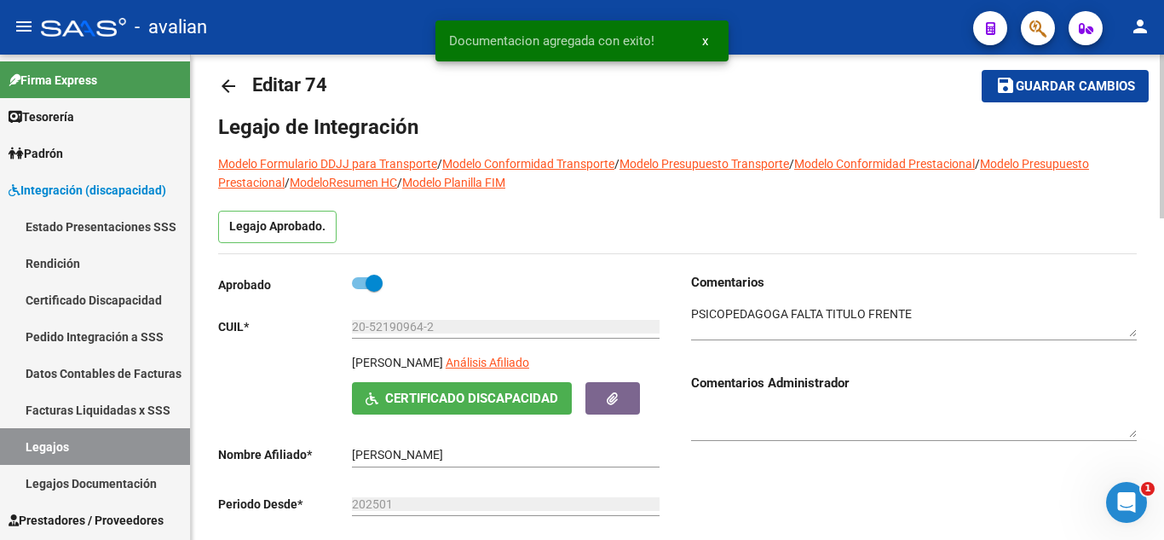
scroll to position [0, 0]
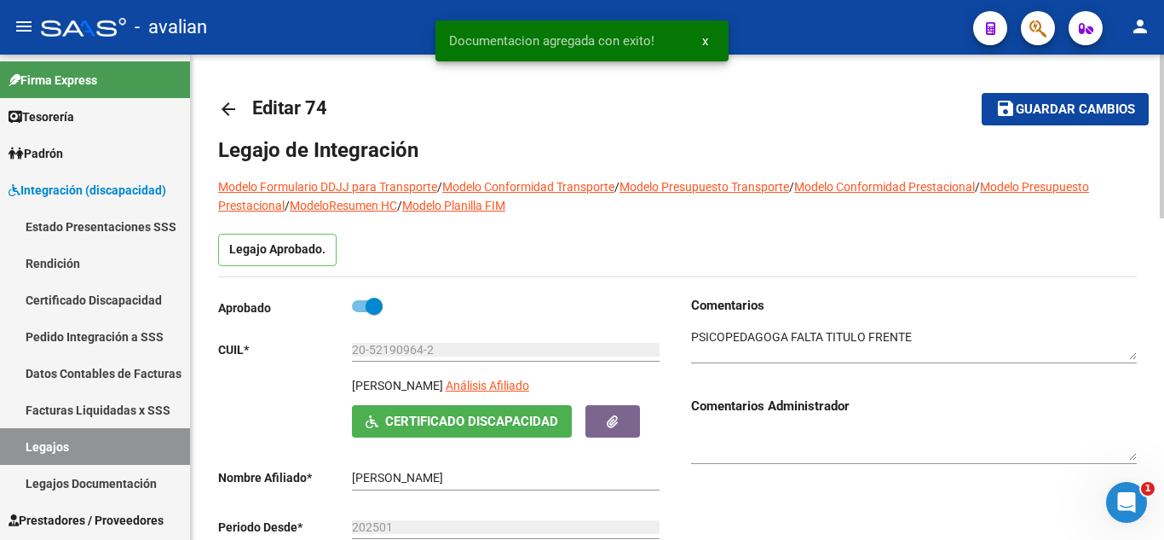
click at [1036, 117] on span "Guardar cambios" at bounding box center [1075, 109] width 119 height 15
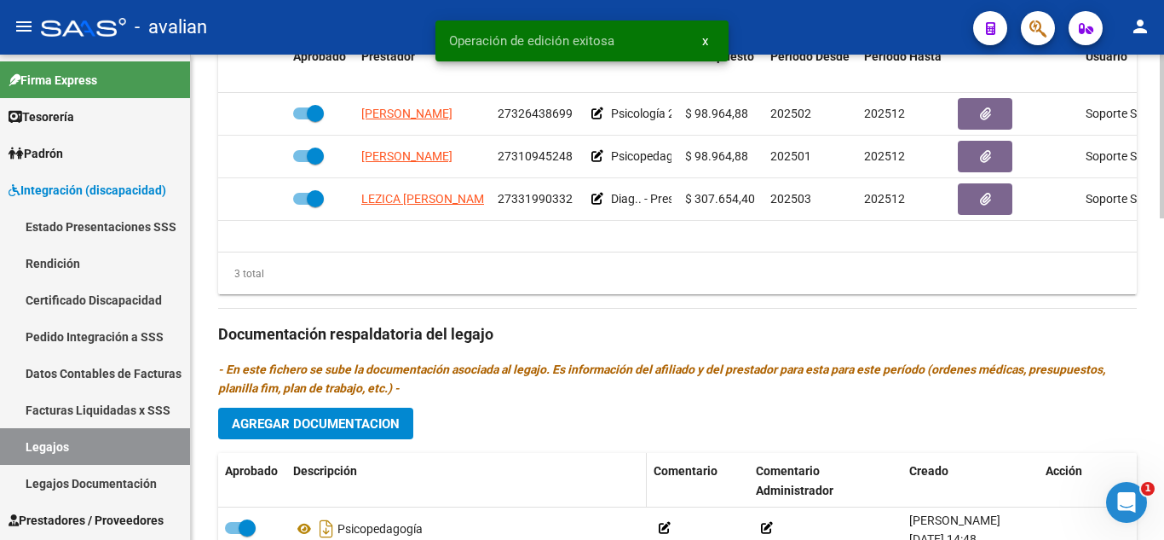
scroll to position [767, 0]
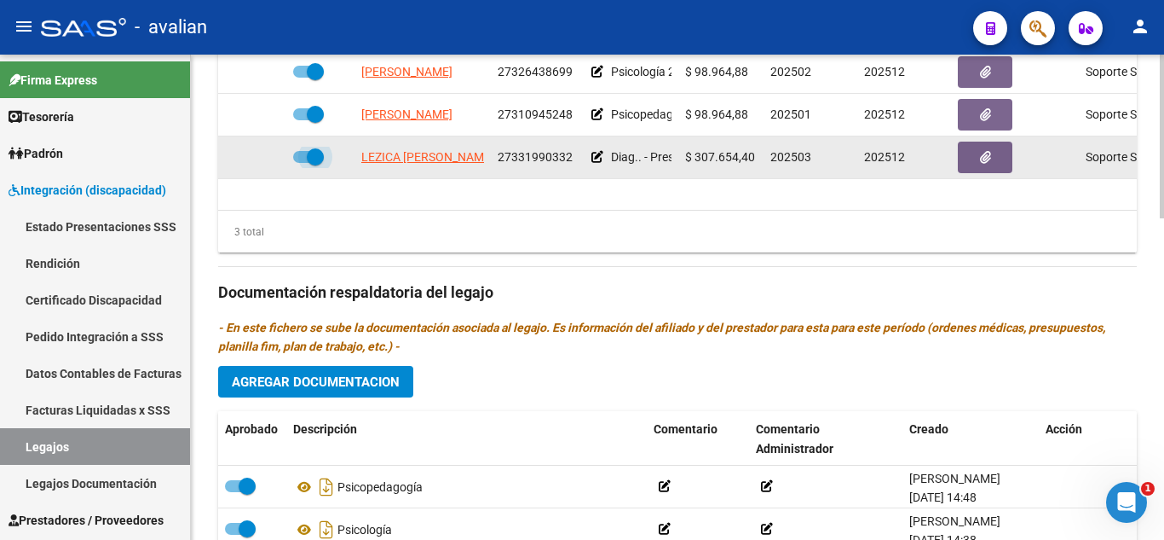
click at [295, 159] on span at bounding box center [308, 157] width 31 height 12
click at [301, 163] on input "checkbox" at bounding box center [301, 163] width 1 height 1
checkbox input "false"
click at [257, 156] on icon at bounding box center [262, 157] width 12 height 12
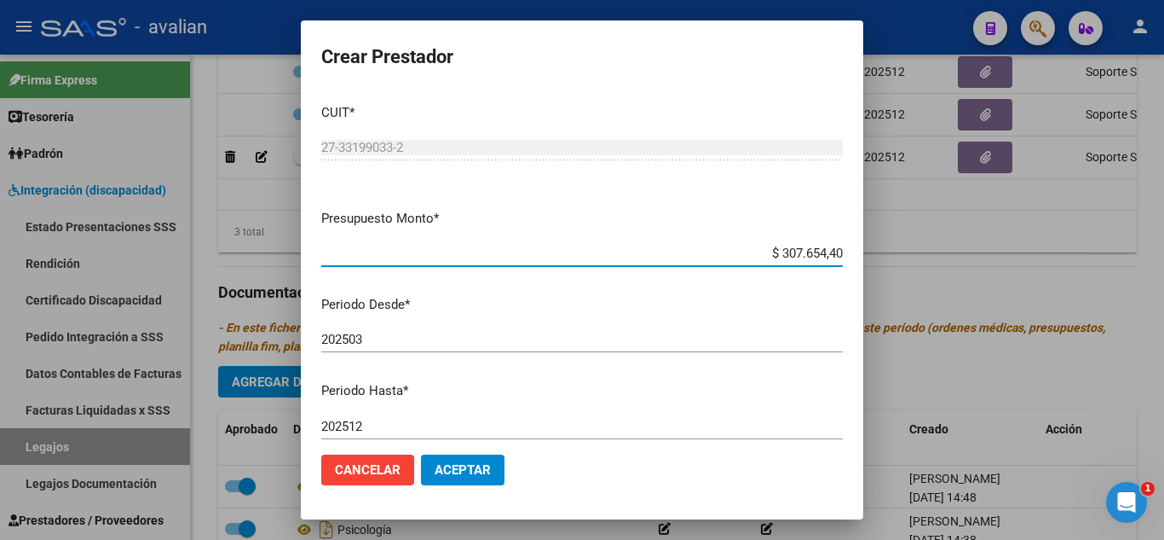
click at [473, 466] on span "Aceptar" at bounding box center [463, 469] width 56 height 15
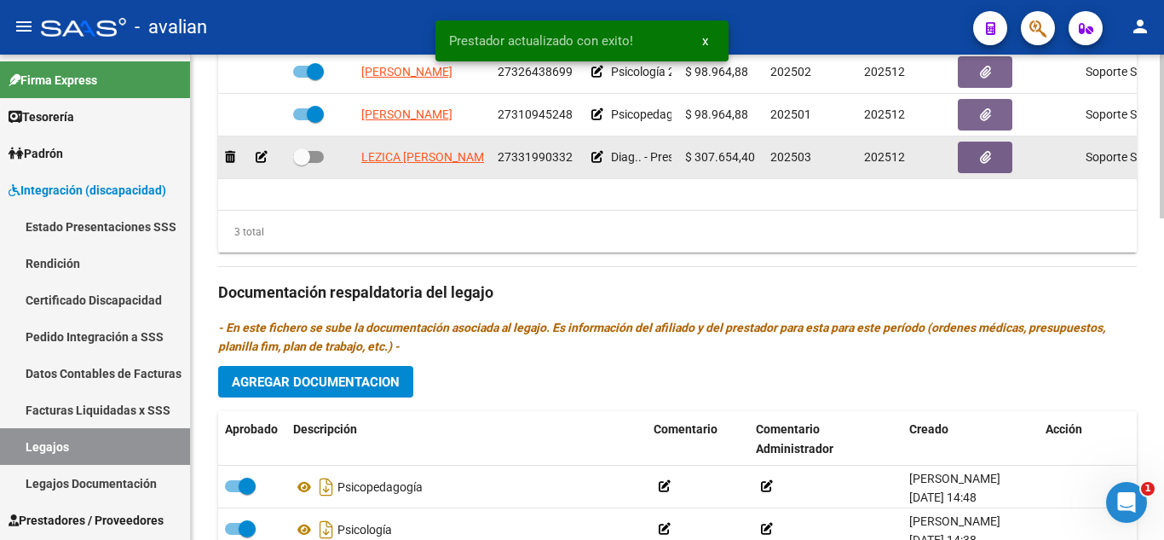
click at [596, 159] on icon at bounding box center [598, 157] width 12 height 12
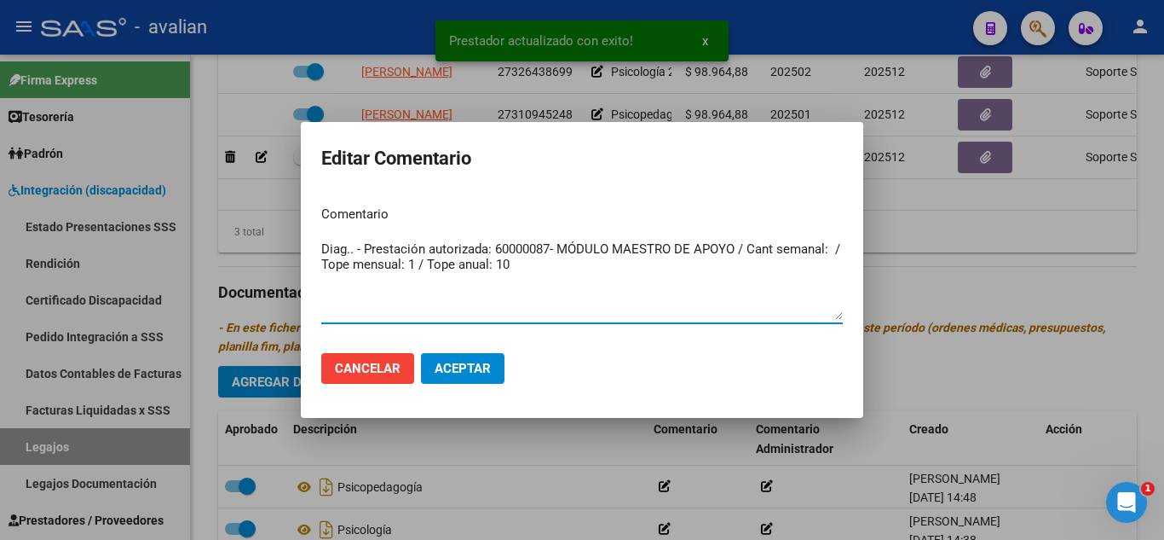
drag, startPoint x: 540, startPoint y: 282, endPoint x: 387, endPoint y: 292, distance: 152.9
click at [241, 243] on div "Prestador actualizado con exito! x Editar Comentario Comentario Diag.. - Presta…" at bounding box center [582, 270] width 1164 height 540
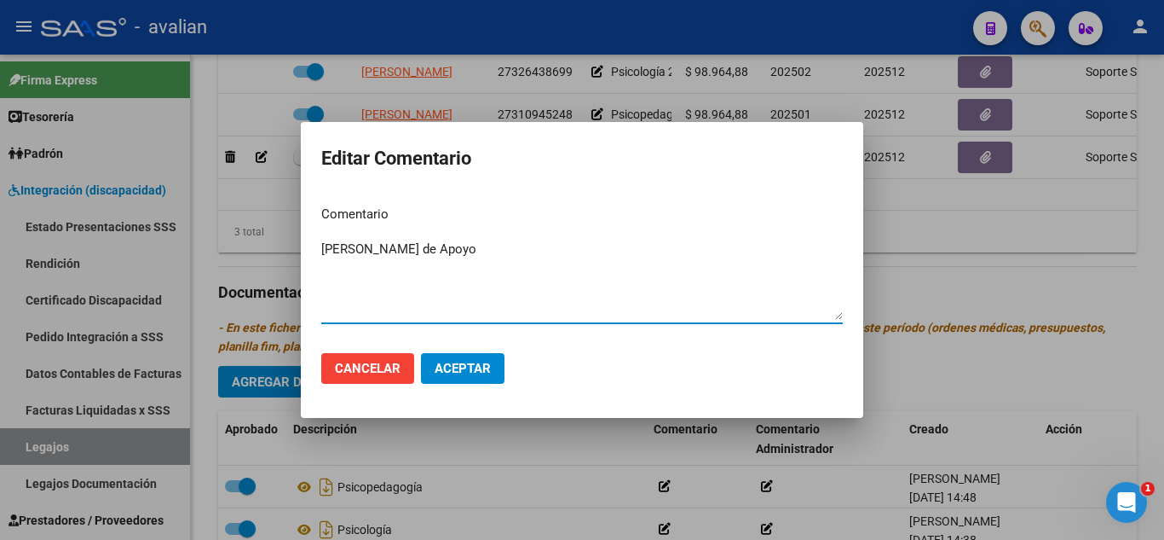
type textarea "[PERSON_NAME] de Apoyo"
click at [490, 361] on span "Aceptar" at bounding box center [463, 368] width 56 height 15
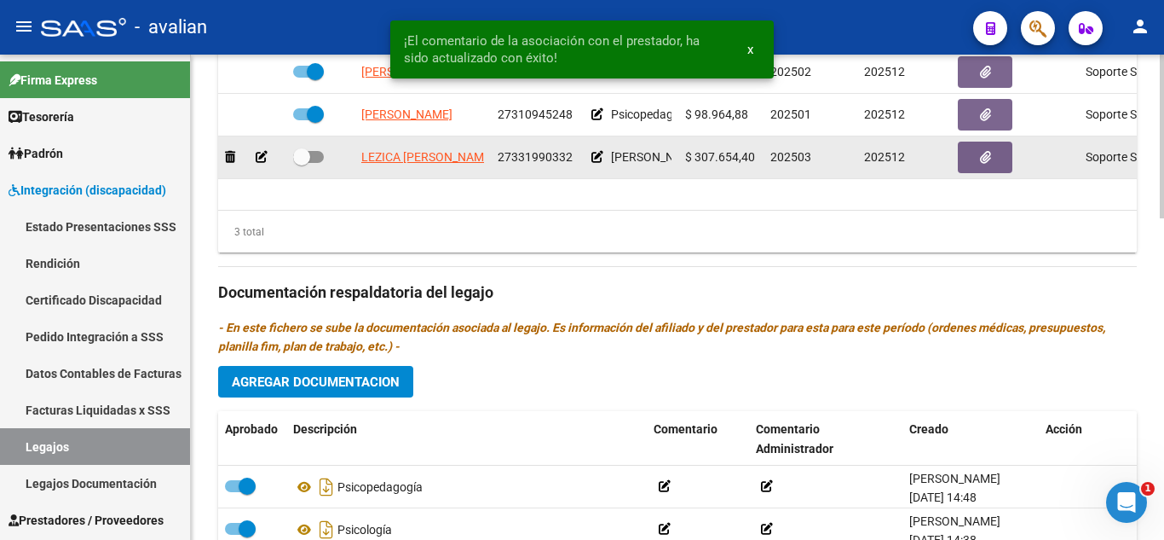
click at [315, 153] on span at bounding box center [308, 157] width 31 height 12
click at [302, 163] on input "checkbox" at bounding box center [301, 163] width 1 height 1
checkbox input "true"
click at [967, 154] on button "button" at bounding box center [985, 157] width 55 height 32
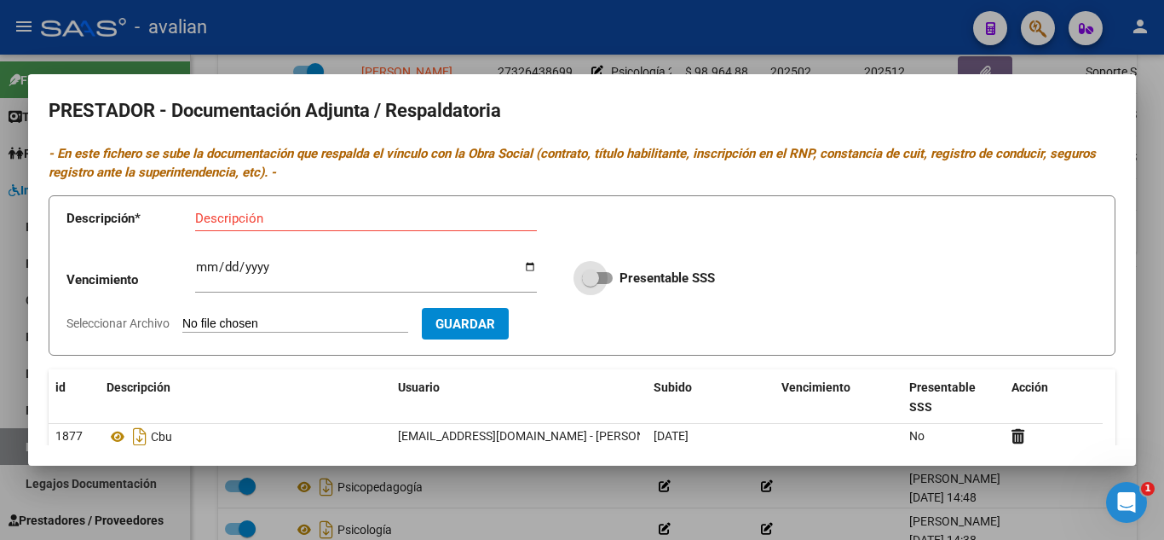
click at [604, 280] on span at bounding box center [597, 278] width 31 height 12
click at [591, 284] on input "Presentable SSS" at bounding box center [590, 284] width 1 height 1
checkbox input "true"
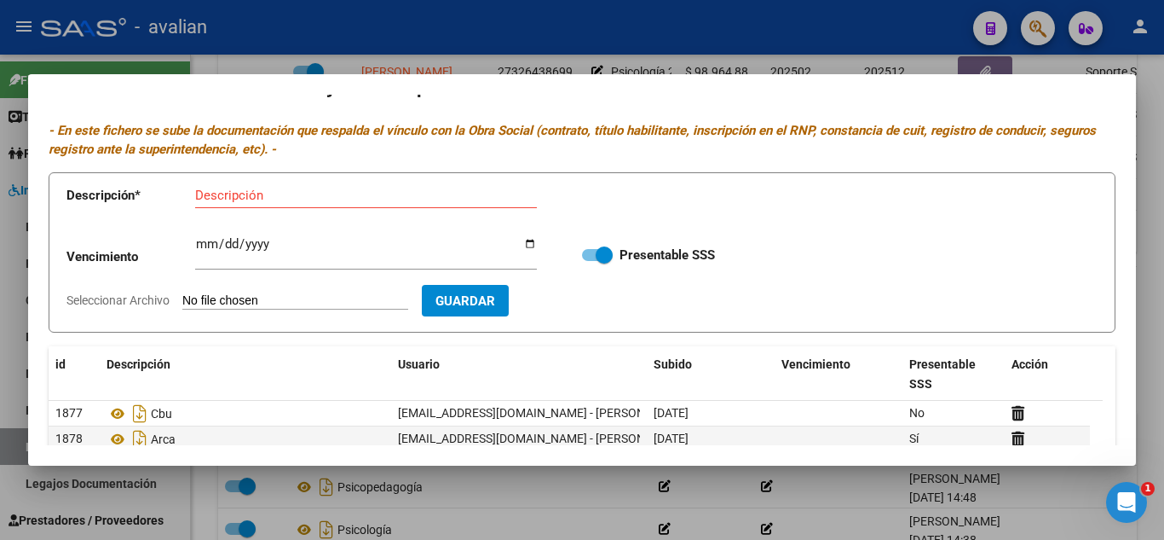
scroll to position [0, 0]
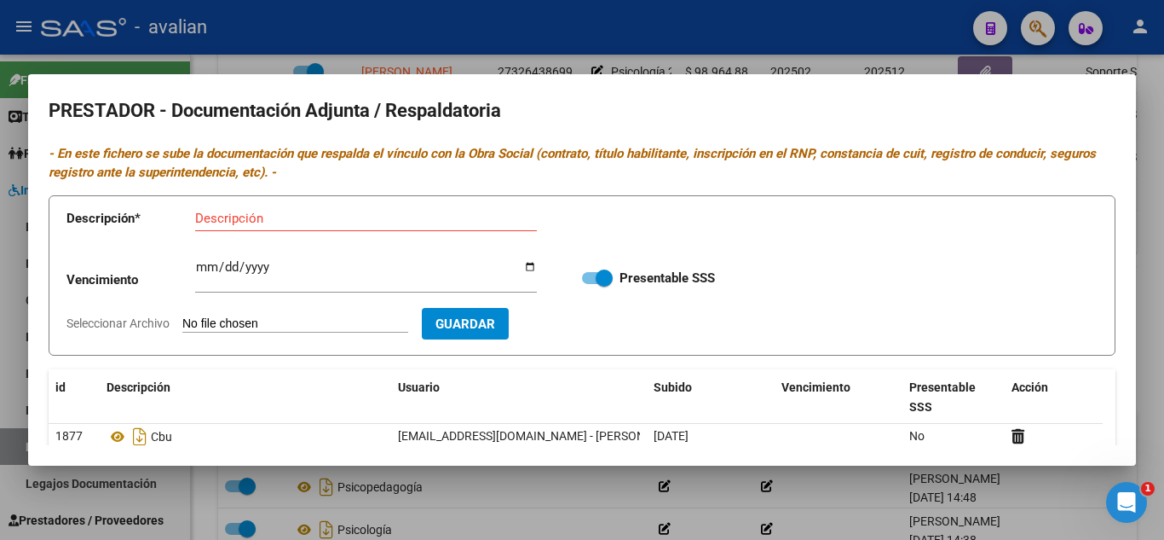
click at [774, 38] on div at bounding box center [582, 270] width 1164 height 540
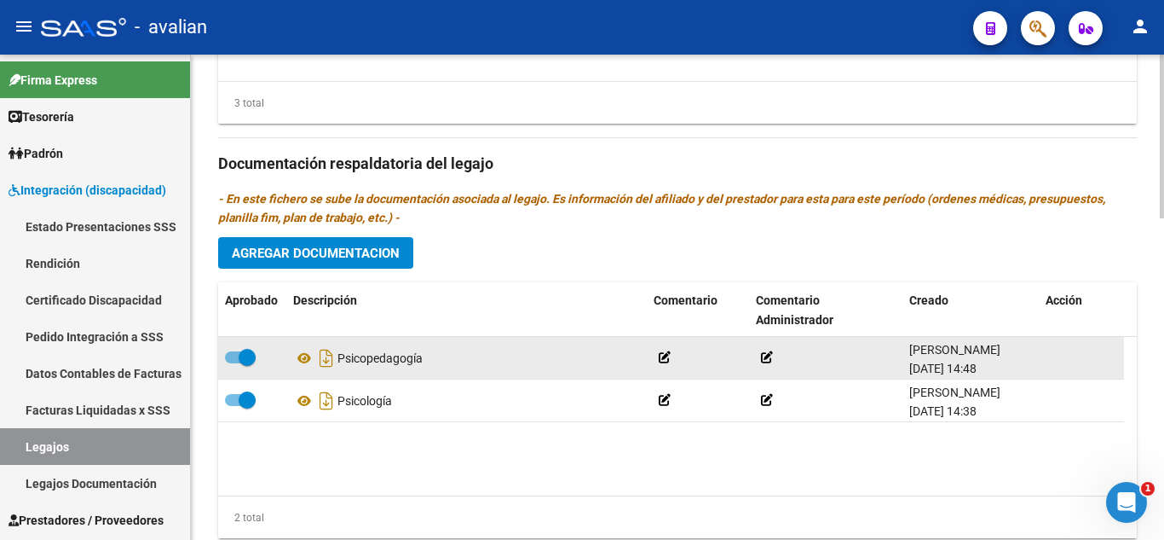
scroll to position [938, 0]
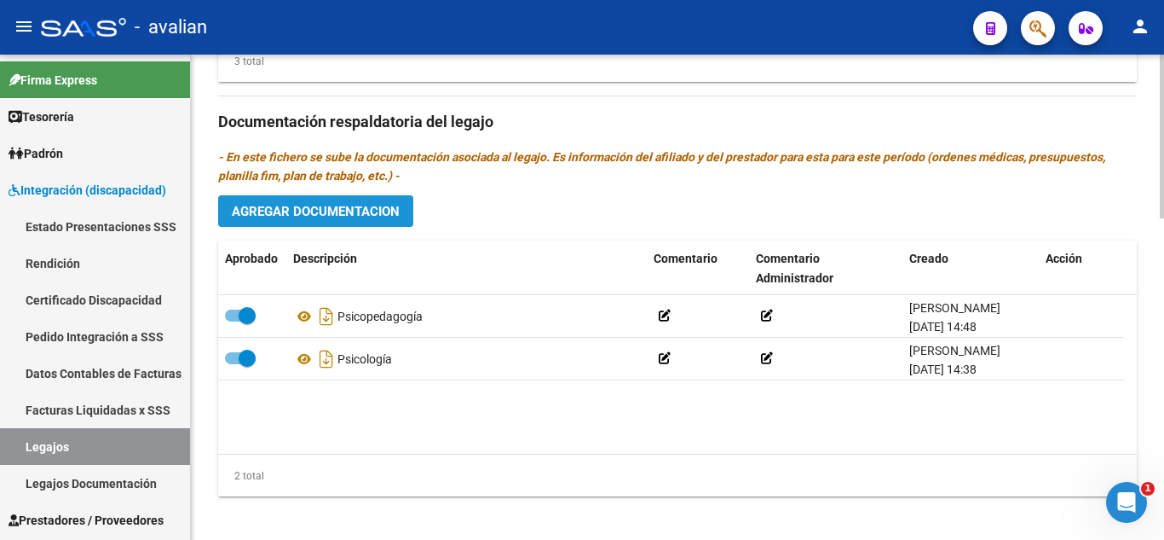
click at [376, 214] on span "Agregar Documentacion" at bounding box center [316, 211] width 168 height 15
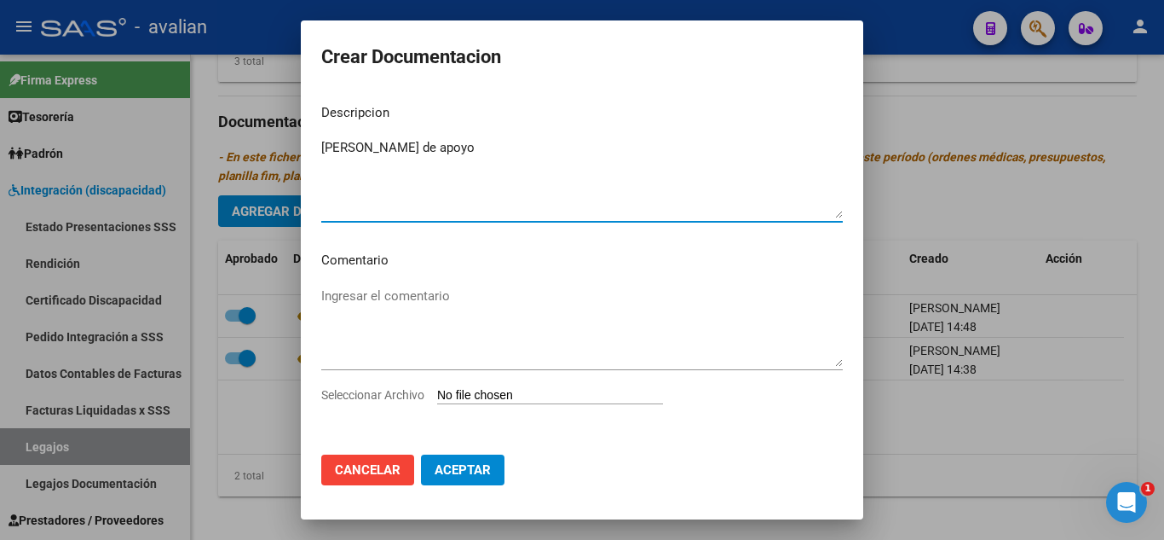
type textarea "[PERSON_NAME] de apoyo"
click at [480, 392] on input "Seleccionar Archivo" at bounding box center [550, 396] width 226 height 16
type input "C:\fakepath\maestra de apoyo.pdf"
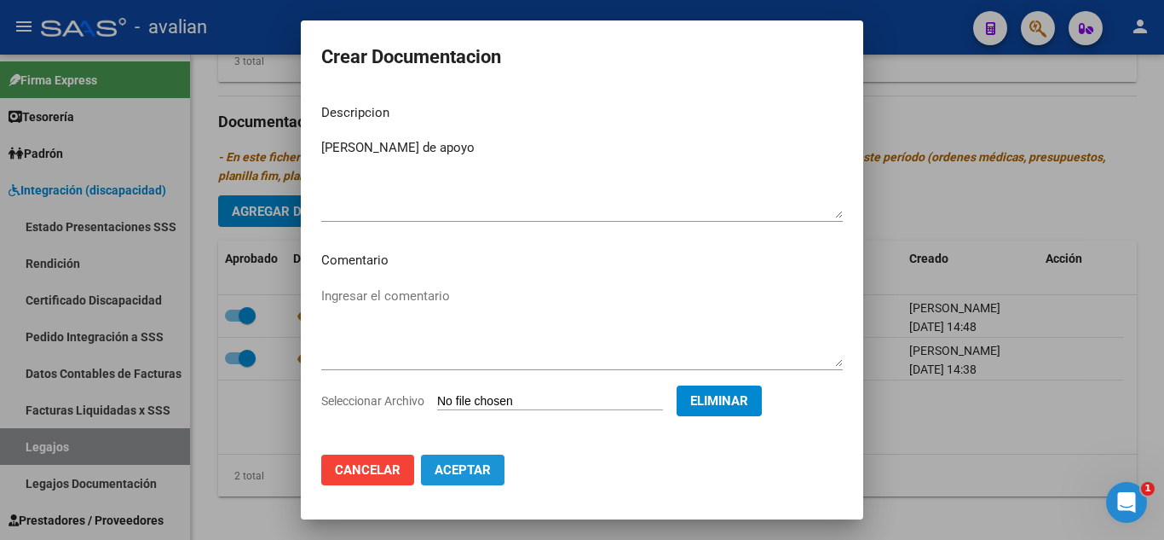
click at [470, 471] on span "Aceptar" at bounding box center [463, 469] width 56 height 15
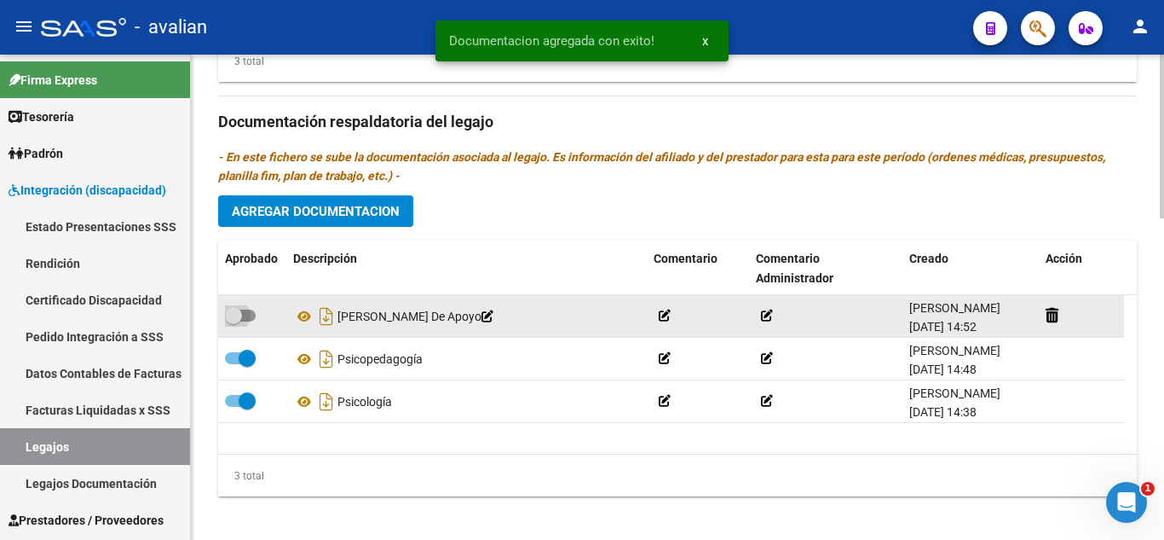
click at [246, 310] on span at bounding box center [240, 315] width 31 height 12
click at [234, 321] on input "checkbox" at bounding box center [233, 321] width 1 height 1
checkbox input "true"
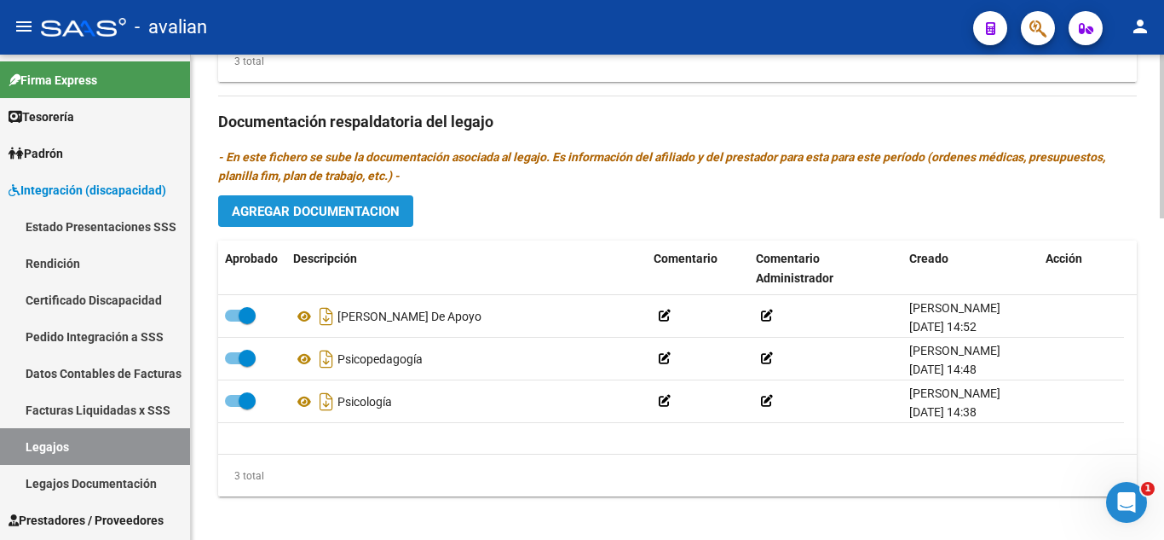
click at [407, 209] on button "Agregar Documentacion" at bounding box center [315, 211] width 195 height 32
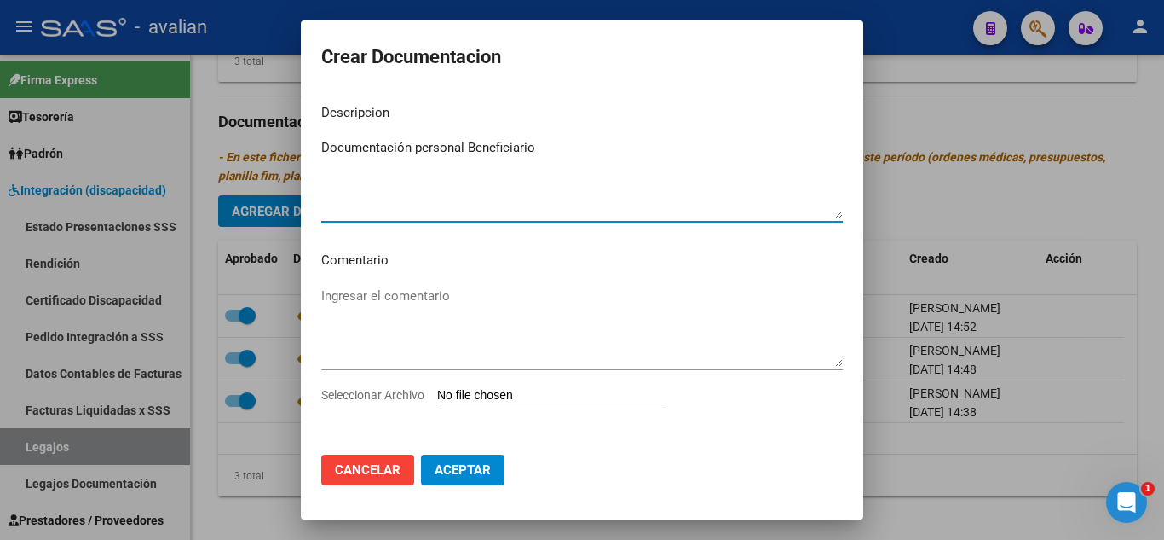
type textarea "Documentación personal Beneficiario"
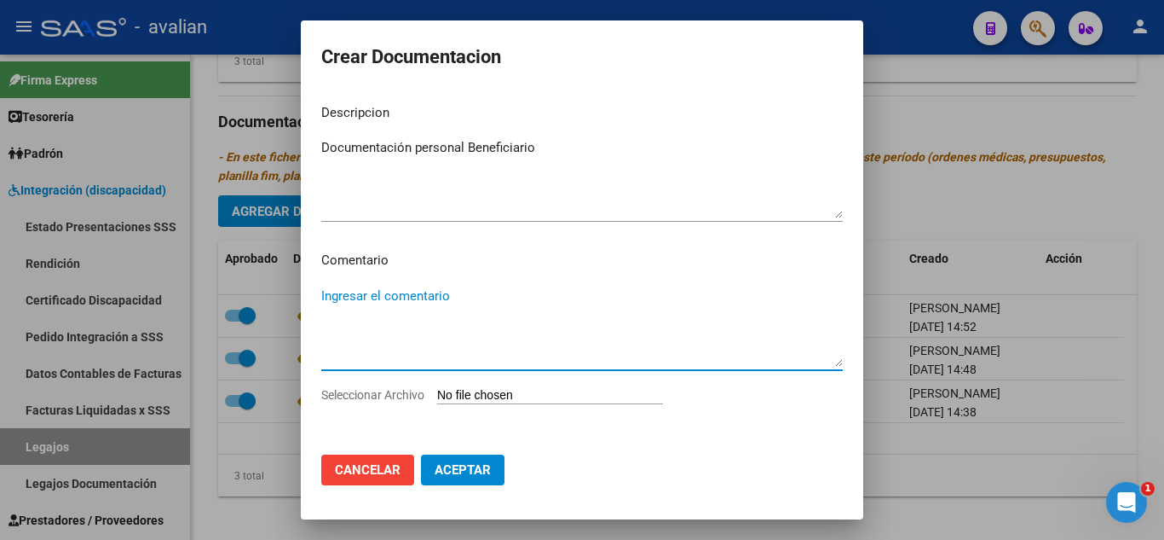
click at [411, 299] on textarea "Ingresar el comentario" at bounding box center [582, 326] width 522 height 80
paste textarea "Febrero a diciembre: - Psicoterapia: 2 ss semanales - Lic. [PERSON_NAME] (53802…"
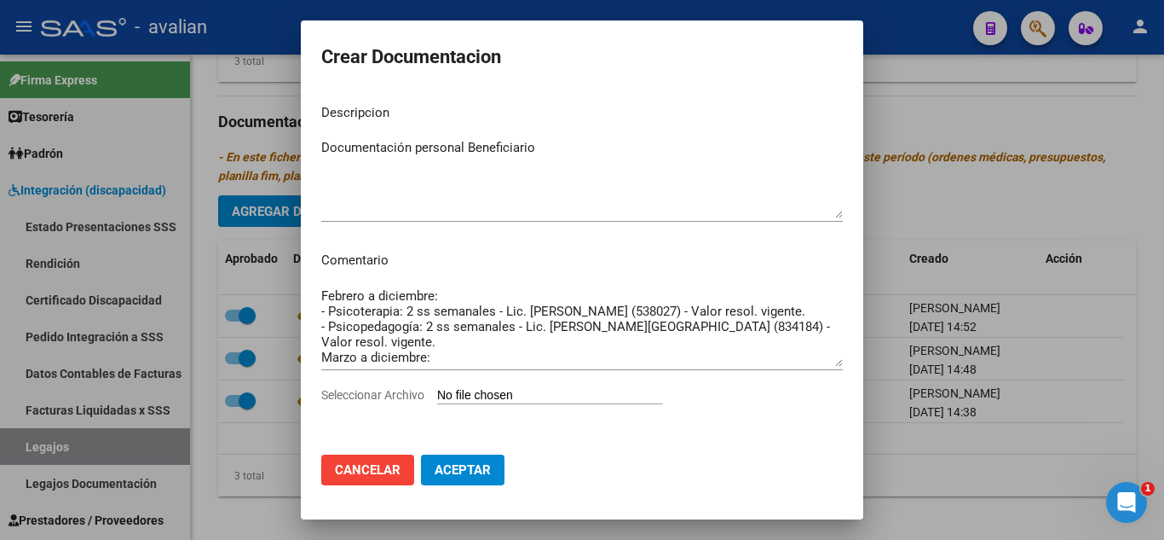
click at [830, 316] on mat-dialog-content "Descripcion Documentación personal Beneficiario Ingresar el descripcion Comenta…" at bounding box center [582, 265] width 563 height 350
click at [827, 312] on textarea "Febrero a diciembre: - Psicoterapia: 2 ss semanales - Lic. [PERSON_NAME] (53802…" at bounding box center [582, 326] width 522 height 80
click at [822, 332] on textarea "Febrero a diciembre: - Psicoterapia: 2 ss semanales - Lic. [PERSON_NAME] - Psic…" at bounding box center [582, 326] width 522 height 80
click at [826, 330] on textarea "Febrero a diciembre: - Psicoterapia: 2 ss semanales - Lic. [PERSON_NAME] - Psic…" at bounding box center [582, 326] width 522 height 80
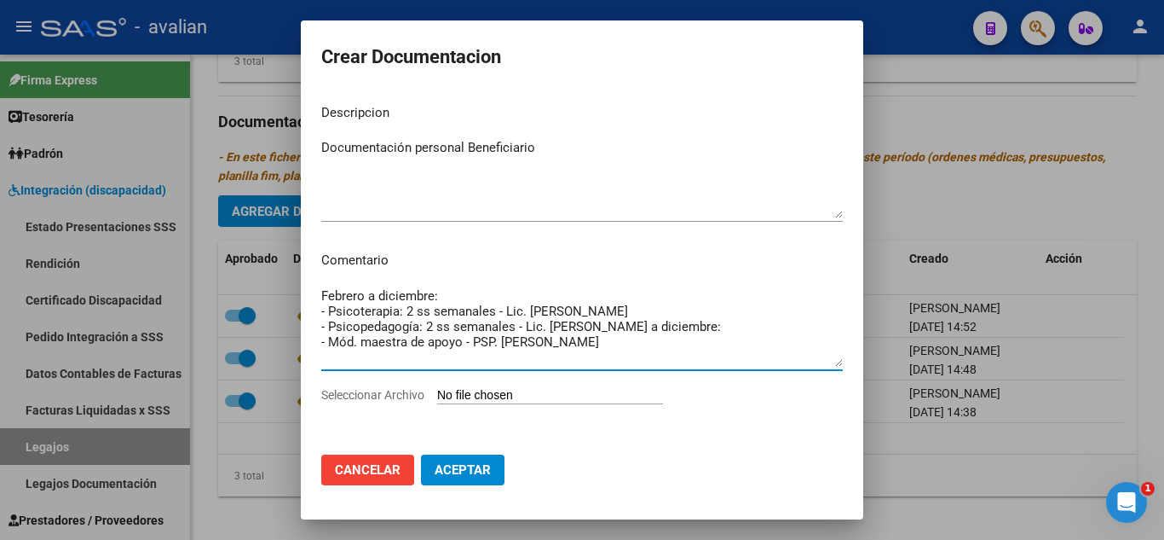
click at [571, 351] on textarea "Febrero a diciembre: - Psicoterapia: 2 ss semanales - Lic. [PERSON_NAME] - Psic…" at bounding box center [582, 326] width 522 height 80
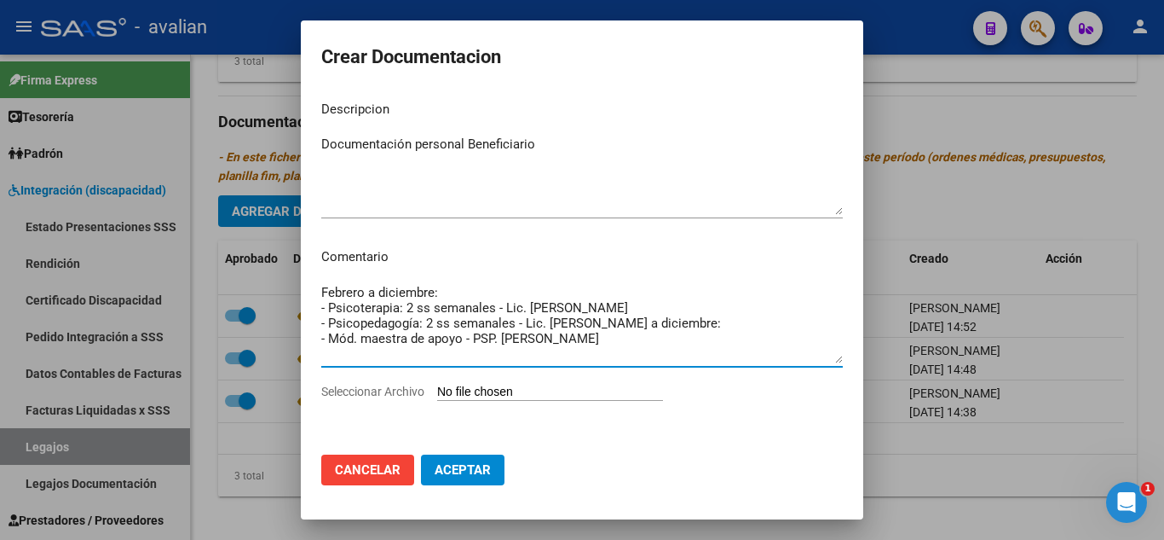
scroll to position [4, 0]
click at [498, 349] on textarea "Febrero a diciembre: - Psicoterapia: 2 ss semanales - Lic. [PERSON_NAME] - Psic…" at bounding box center [582, 322] width 522 height 80
type textarea "Febrero a diciembre: - Psicoterapia: 2 ss semanales - Lic. [PERSON_NAME] - Psic…"
click at [582, 385] on input "Seleccionar Archivo" at bounding box center [550, 392] width 226 height 16
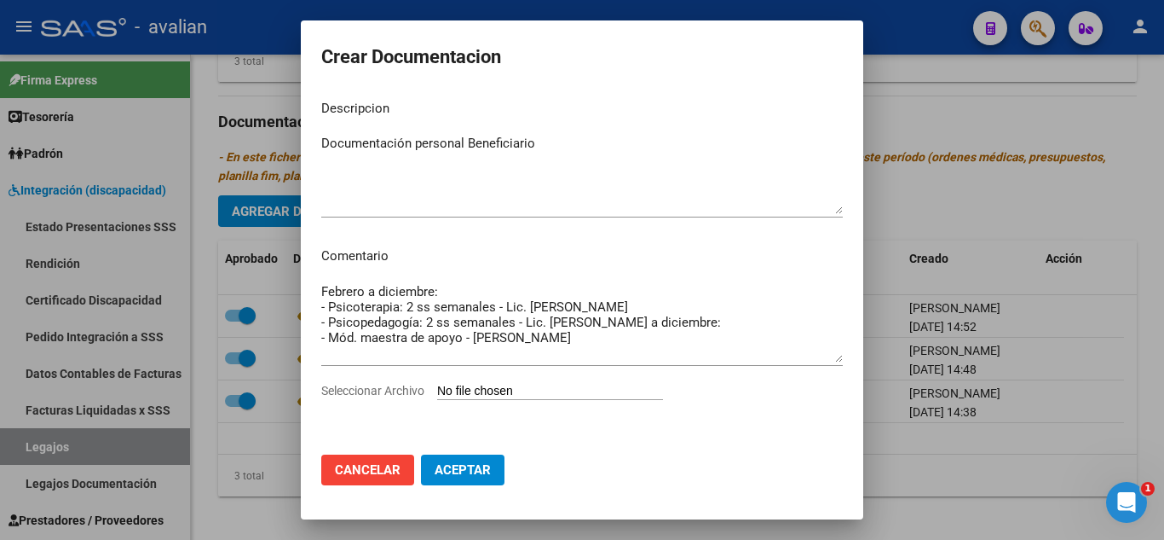
type input "C:\fakepath\documentacion personal.pdf"
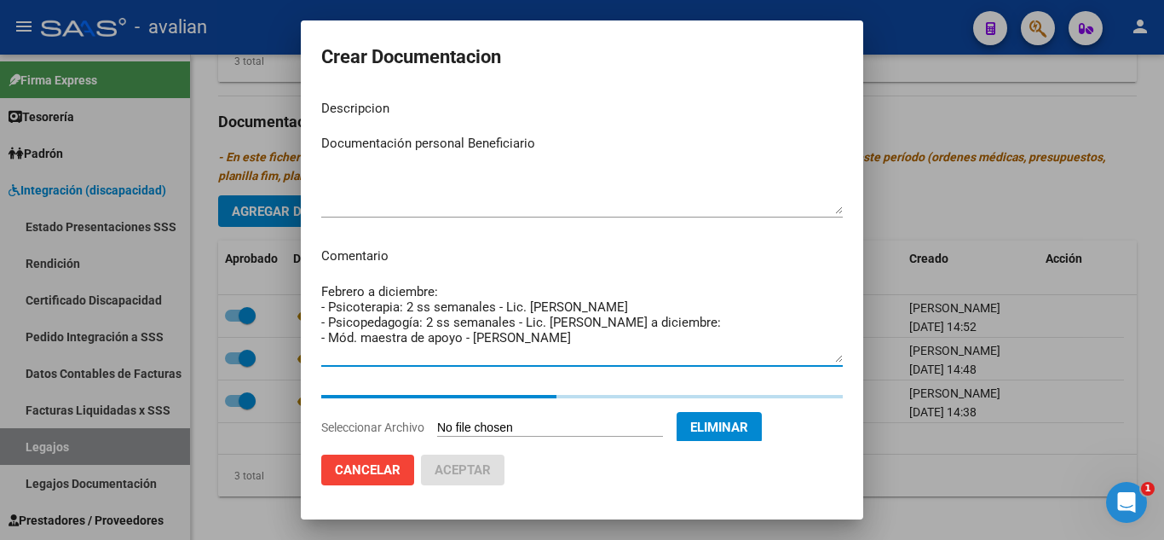
click at [361, 361] on textarea "Febrero a diciembre: - Psicoterapia: 2 ss semanales - Lic. [PERSON_NAME] - Psic…" at bounding box center [582, 322] width 522 height 80
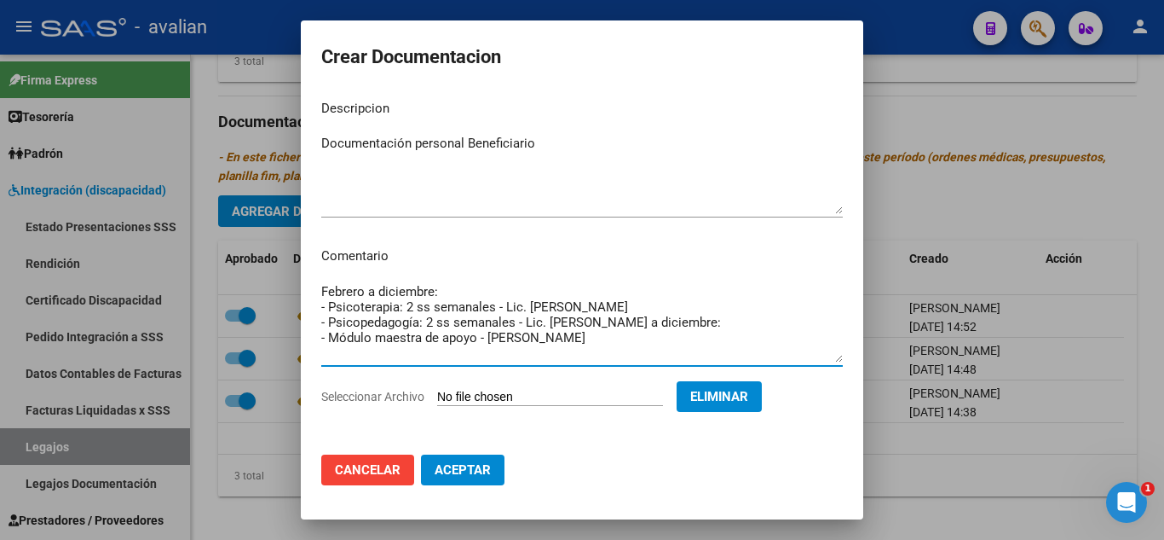
type textarea "Febrero a diciembre: - Psicoterapia: 2 ss semanales - Lic. [PERSON_NAME] - Psic…"
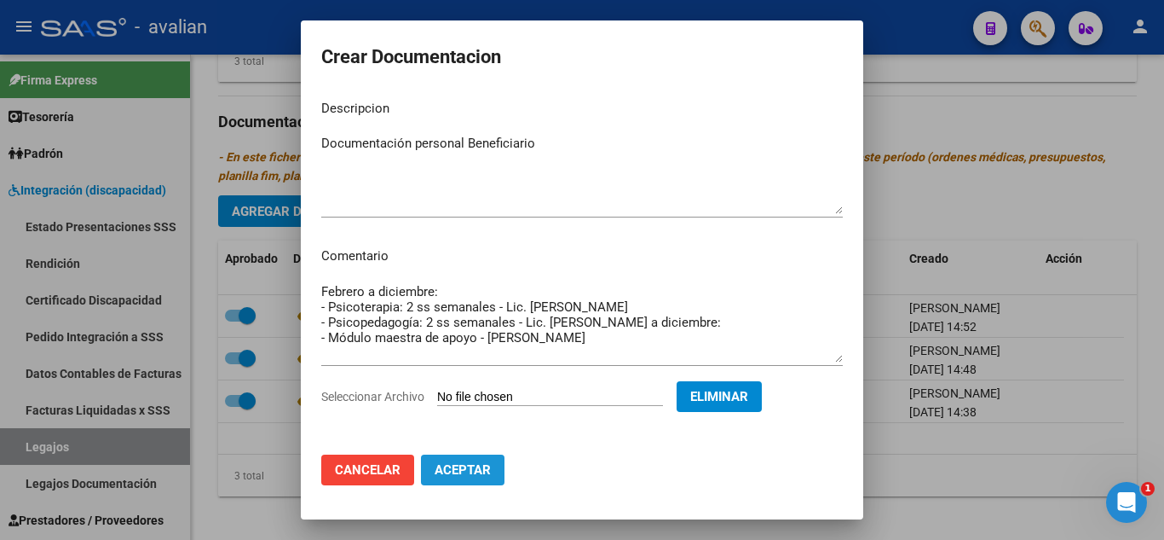
click at [467, 472] on span "Aceptar" at bounding box center [463, 469] width 56 height 15
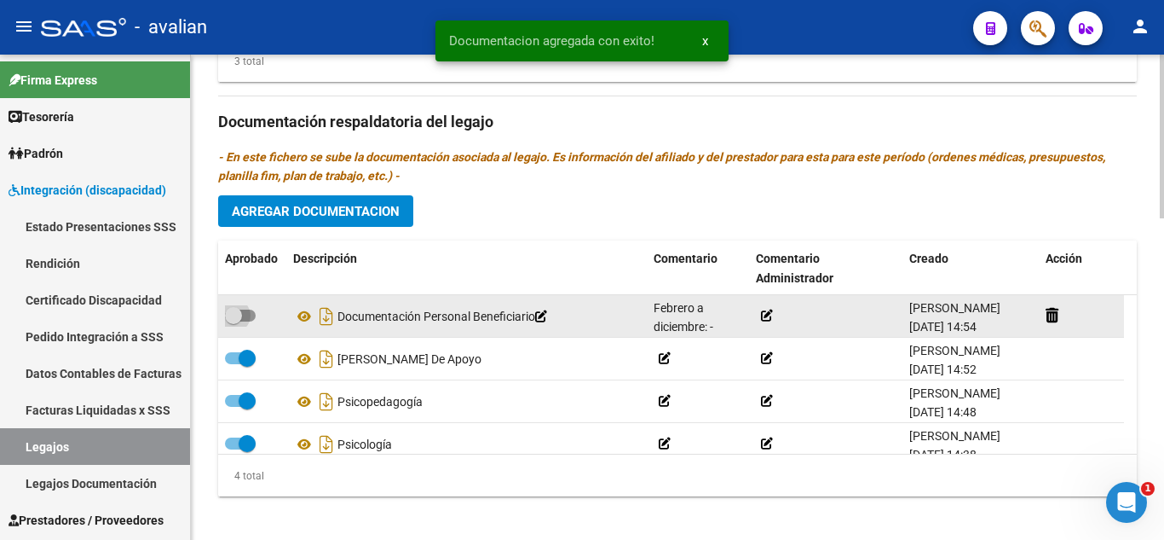
click at [251, 322] on label at bounding box center [240, 315] width 31 height 20
click at [234, 322] on input "checkbox" at bounding box center [233, 321] width 1 height 1
checkbox input "true"
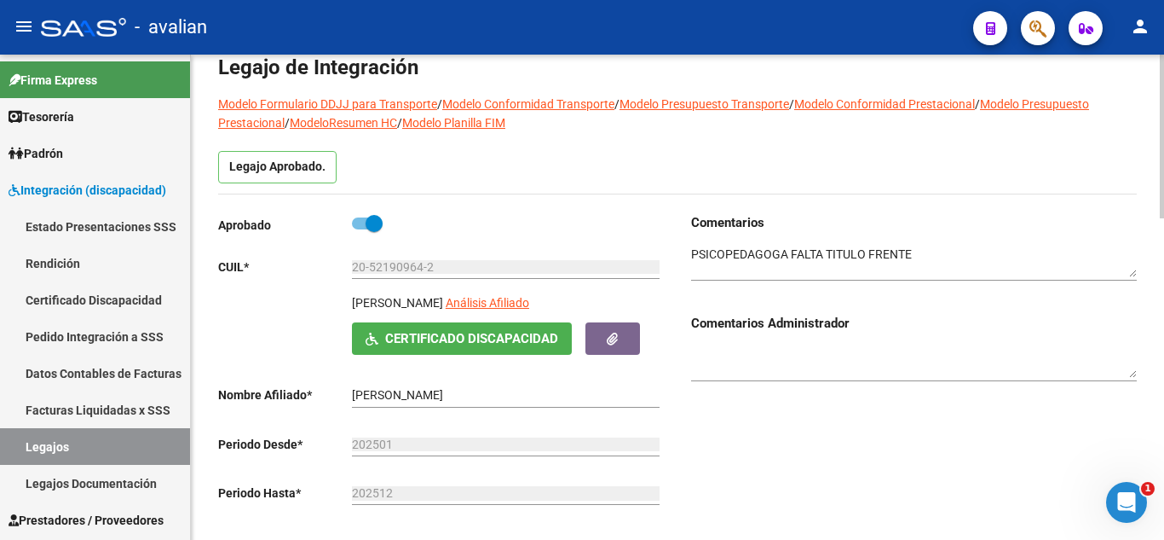
scroll to position [0, 0]
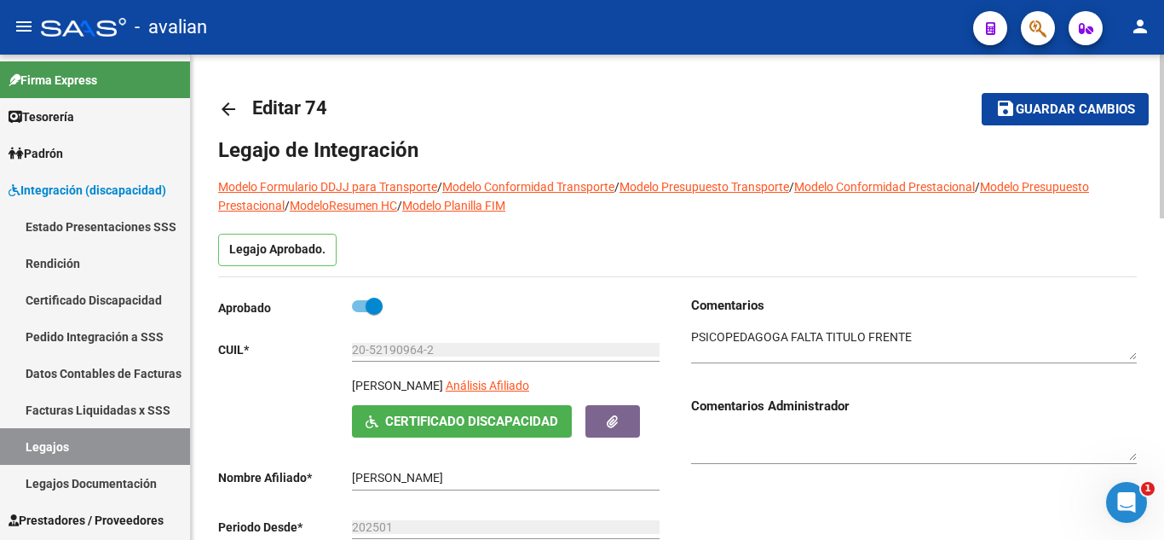
click at [828, 347] on textarea at bounding box center [914, 344] width 446 height 32
click at [793, 308] on h3 "Comentarios" at bounding box center [914, 305] width 446 height 19
click at [795, 316] on div at bounding box center [914, 339] width 446 height 49
click at [693, 336] on textarea at bounding box center [914, 344] width 446 height 32
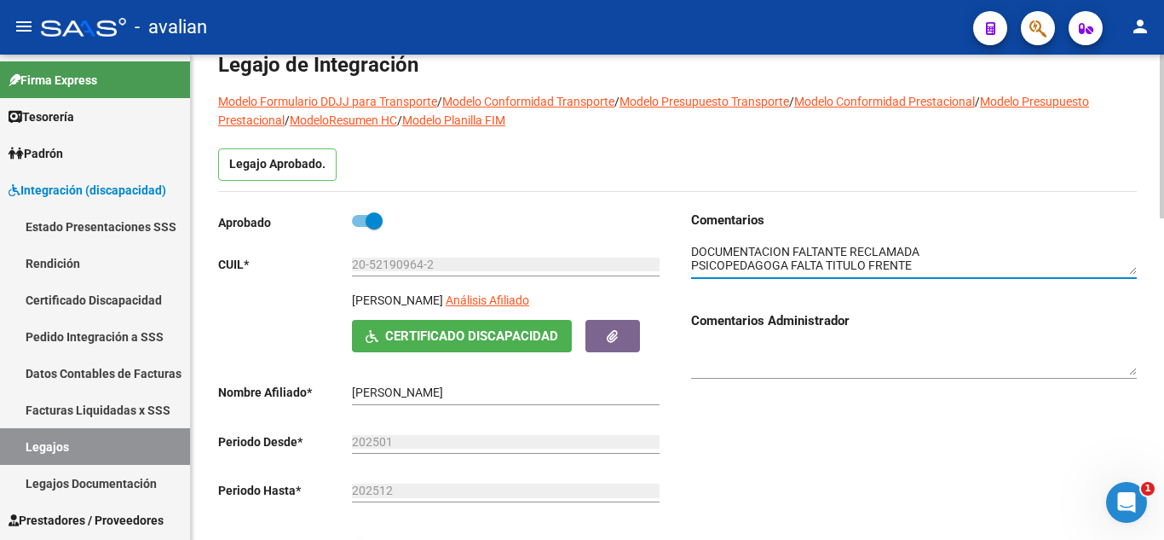
click at [924, 266] on textarea at bounding box center [914, 259] width 446 height 32
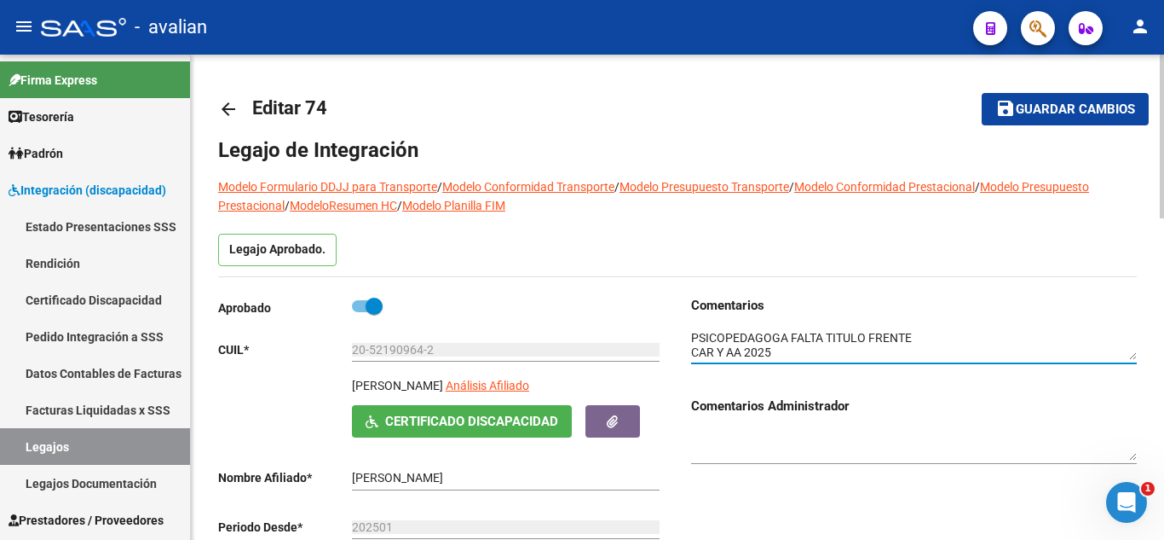
type textarea "DOCUMENTACION FALTANTE RECLAMADA PSICOPEDAGOGA FALTA TITULO FRENTE CAR Y AA 2025"
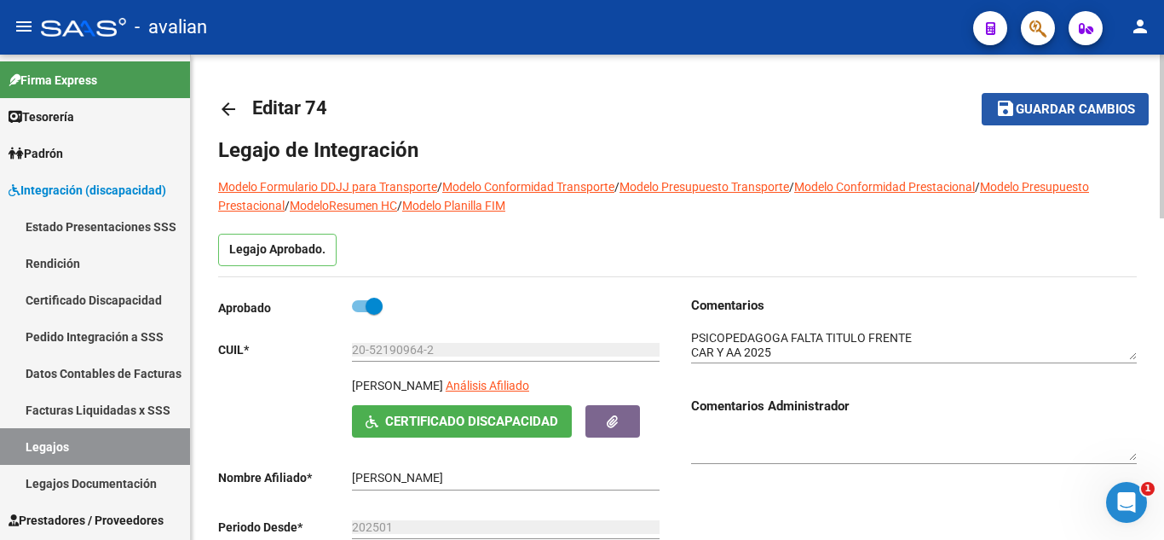
click at [1048, 103] on span "Guardar cambios" at bounding box center [1075, 109] width 119 height 15
click at [1082, 113] on span "Guardar cambios" at bounding box center [1075, 109] width 119 height 15
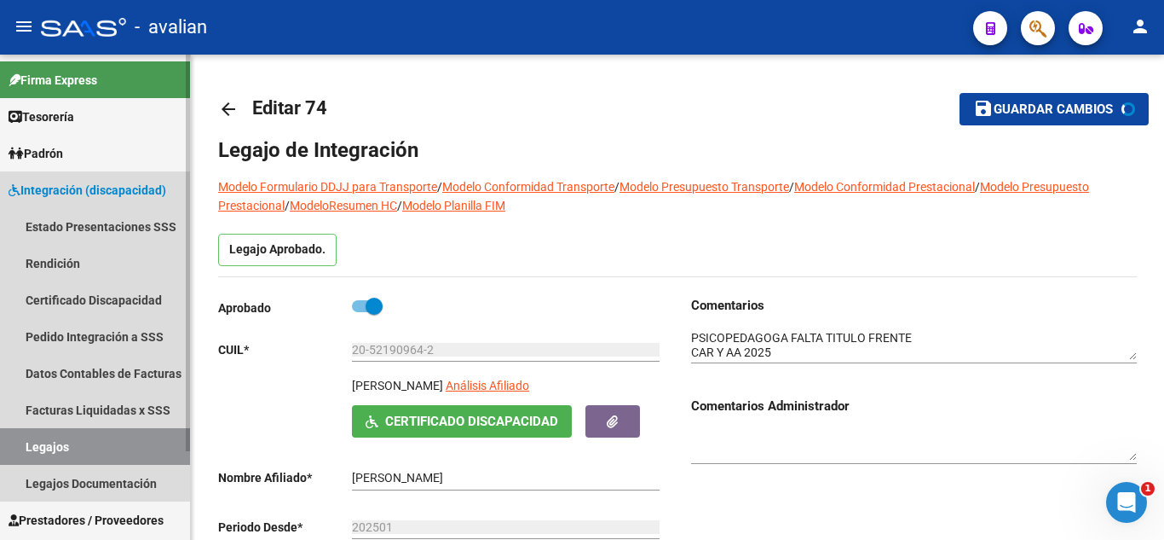
click at [79, 450] on link "Legajos" at bounding box center [95, 446] width 190 height 37
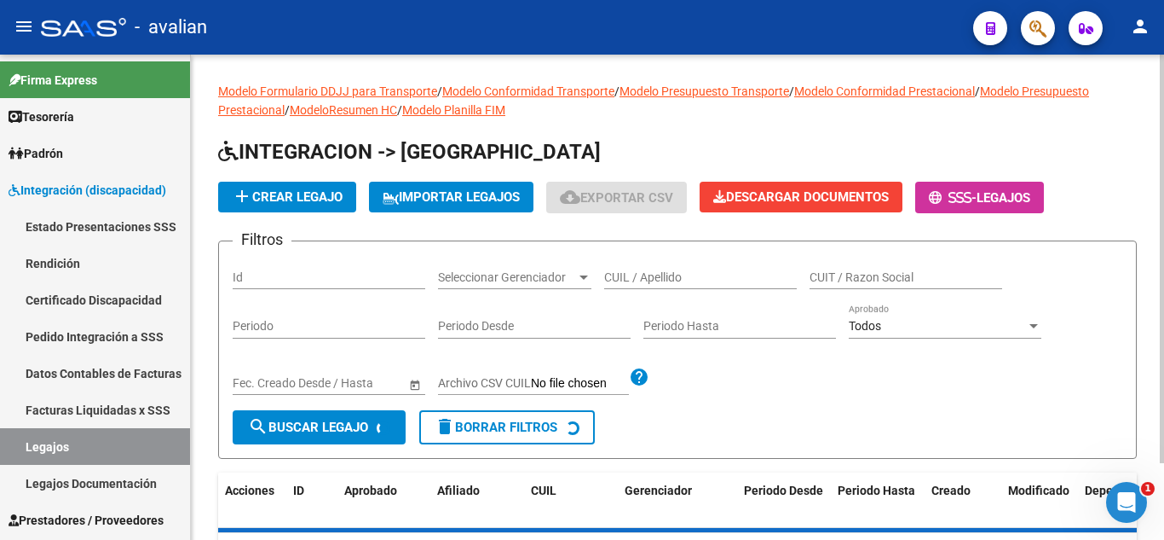
click at [661, 275] on input "CUIL / Apellido" at bounding box center [700, 277] width 193 height 14
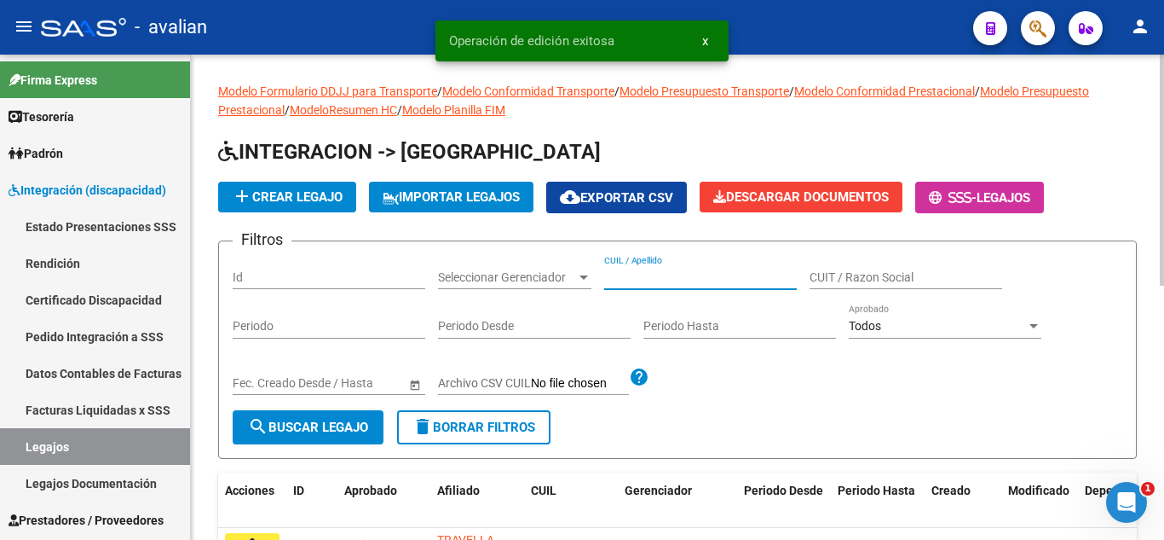
paste input "20580614524"
type input "20580614524"
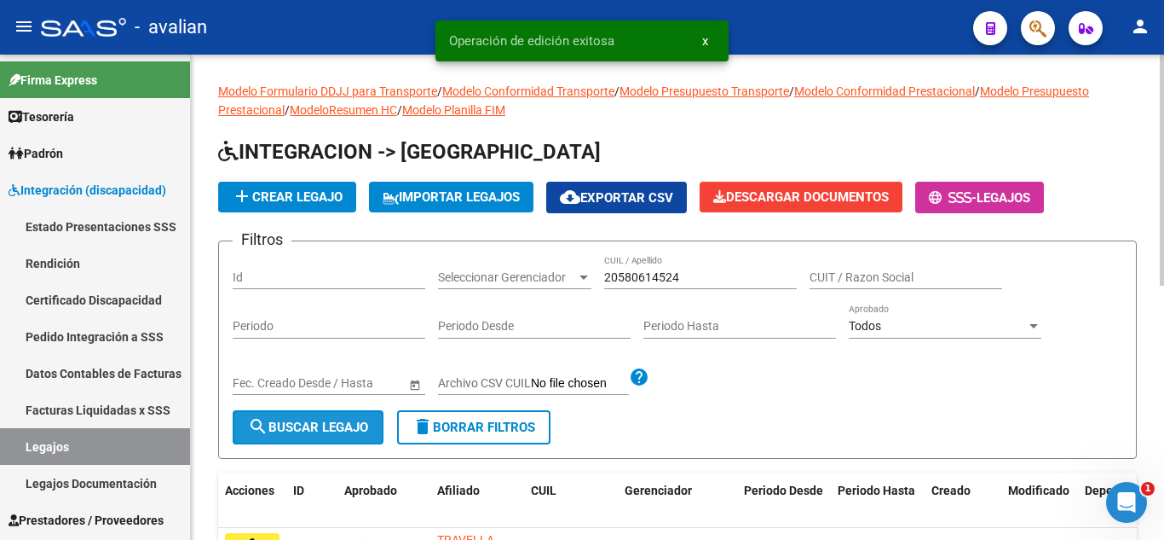
click at [288, 430] on span "search Buscar Legajo" at bounding box center [308, 426] width 120 height 15
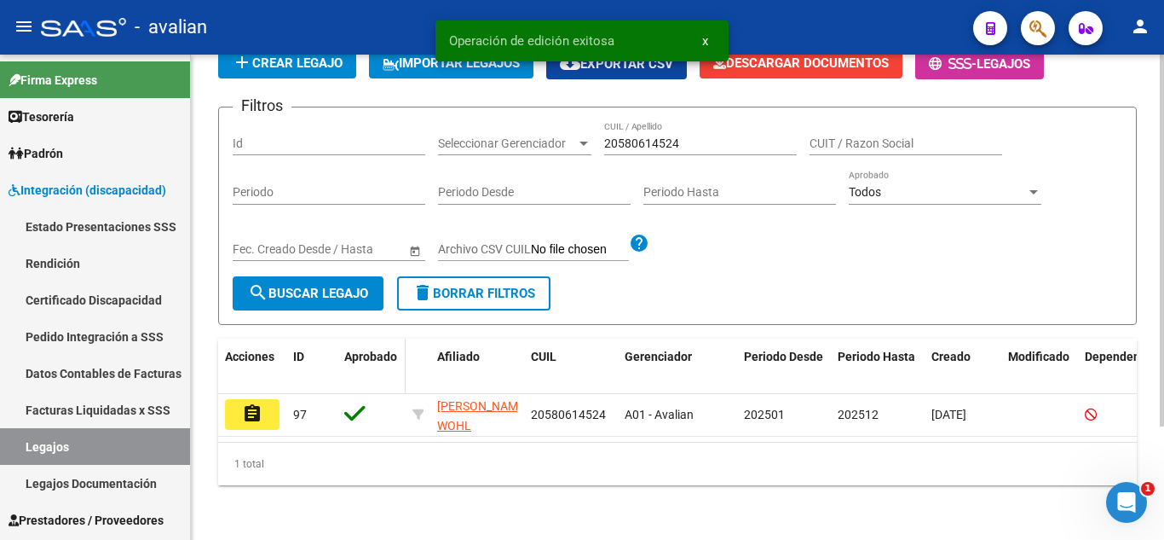
scroll to position [148, 0]
click at [266, 405] on button "assignment" at bounding box center [252, 414] width 55 height 31
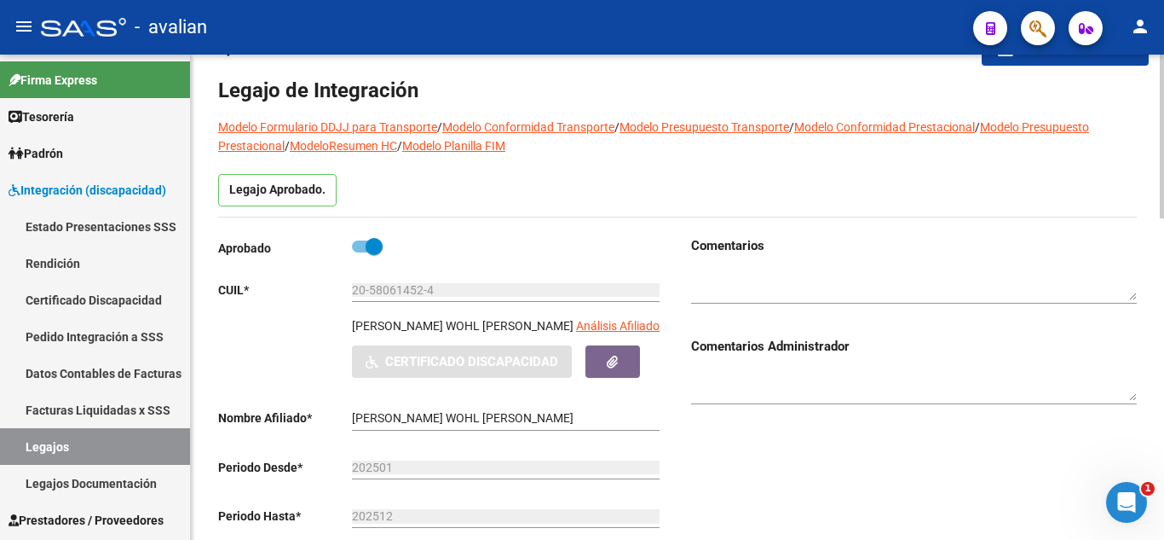
scroll to position [85, 0]
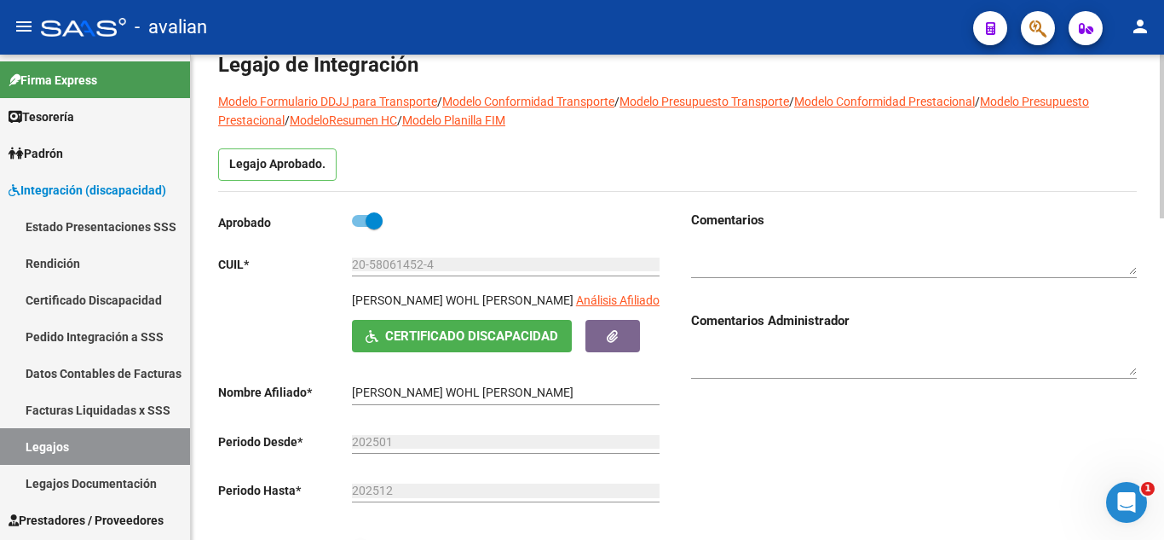
click at [522, 338] on span "Certificado Discapacidad" at bounding box center [471, 336] width 173 height 15
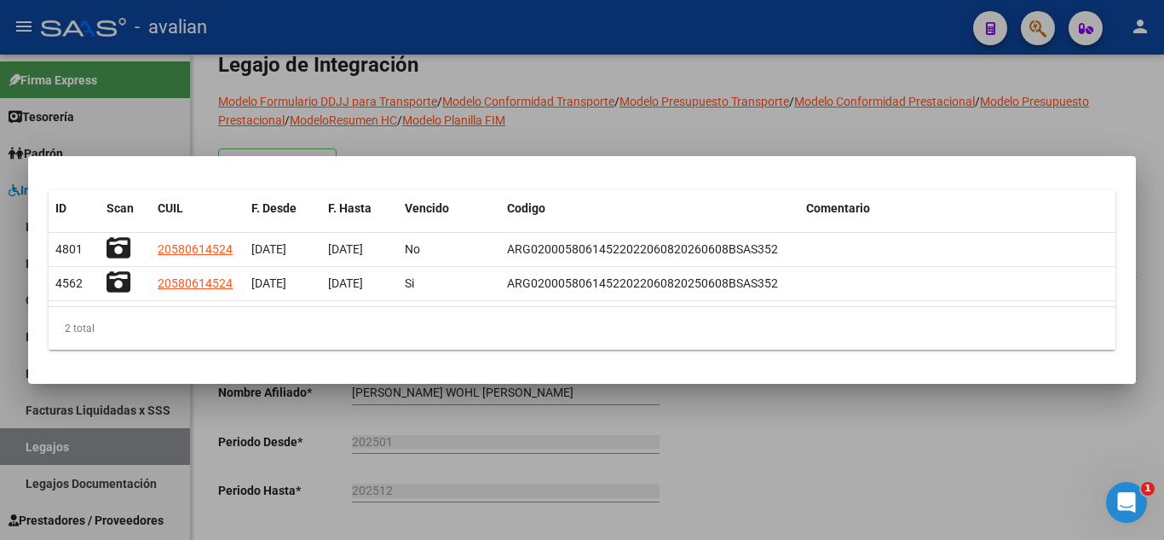
click at [737, 121] on div at bounding box center [582, 270] width 1164 height 540
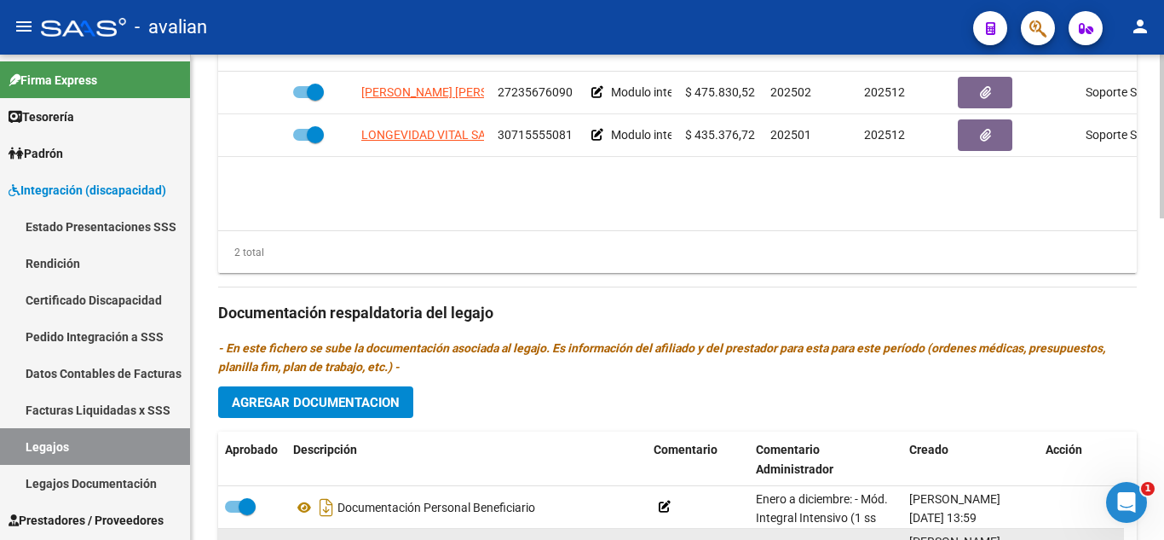
scroll to position [695, 0]
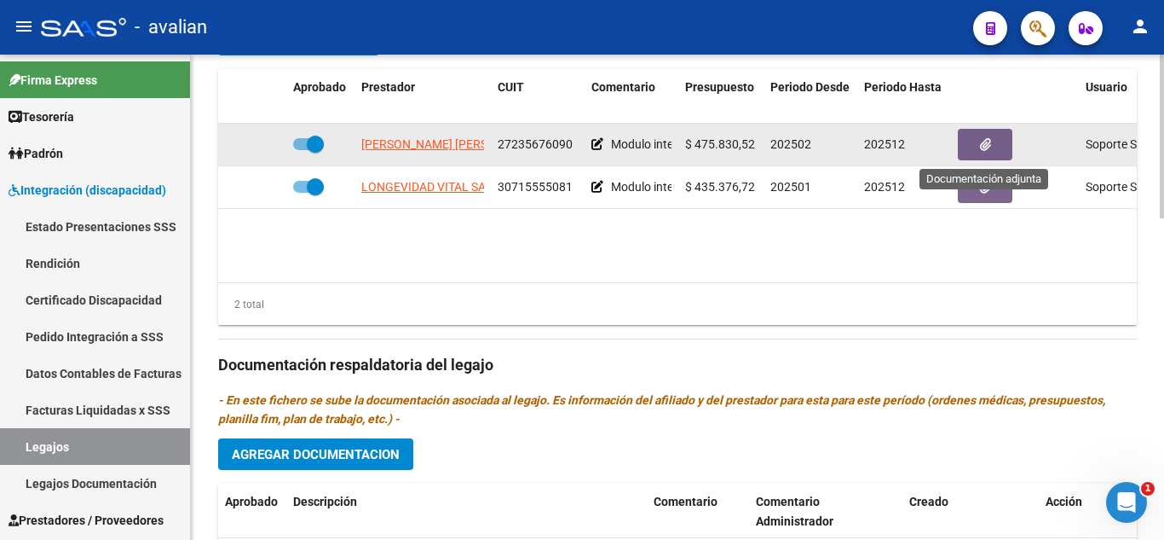
click at [996, 137] on button "button" at bounding box center [985, 145] width 55 height 32
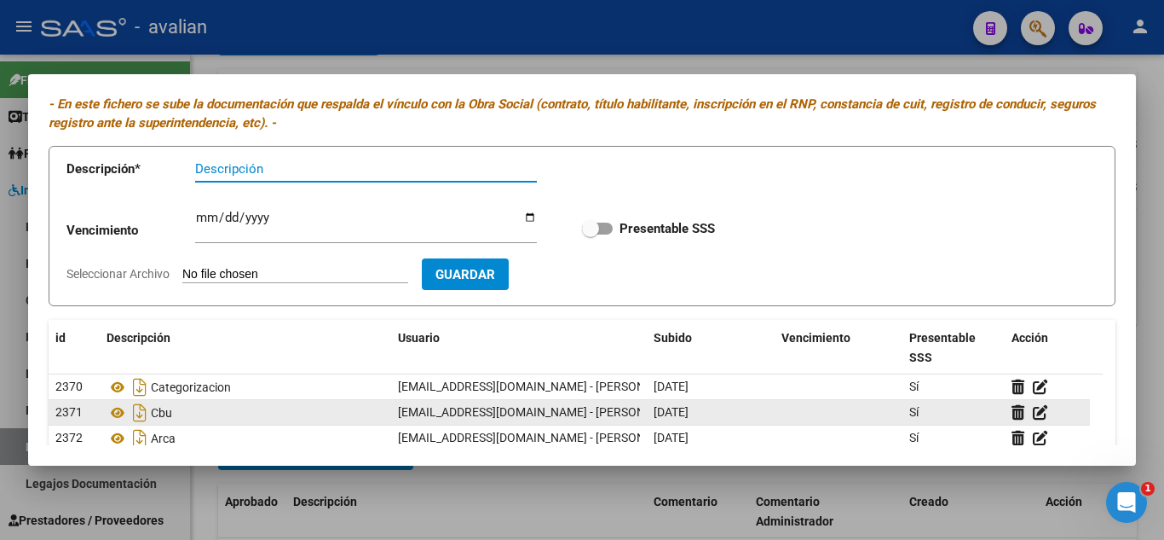
scroll to position [23, 0]
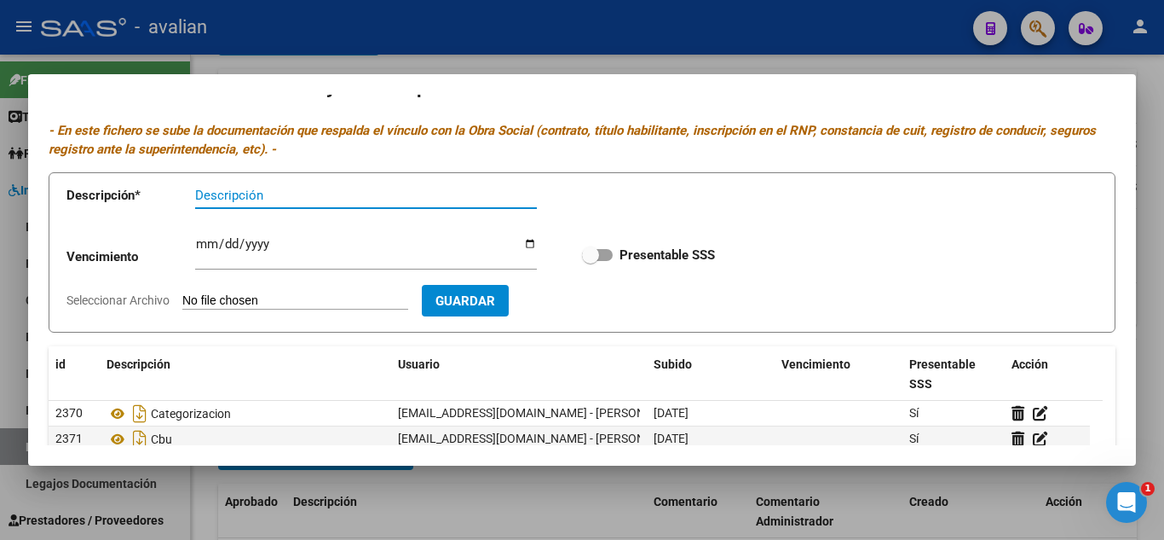
click at [823, 41] on div at bounding box center [582, 270] width 1164 height 540
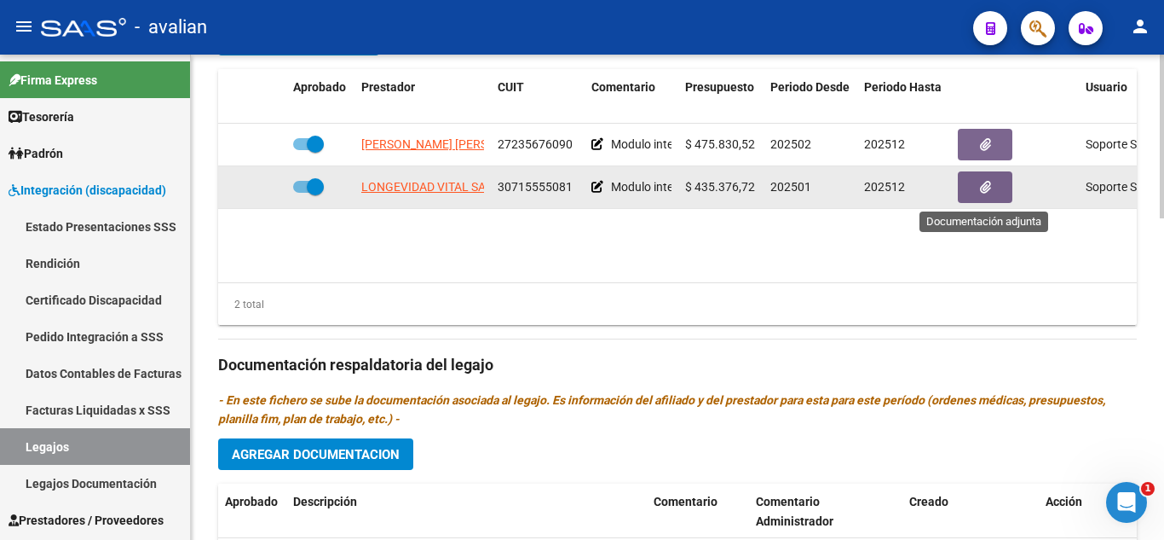
click at [983, 184] on icon "button" at bounding box center [985, 187] width 11 height 13
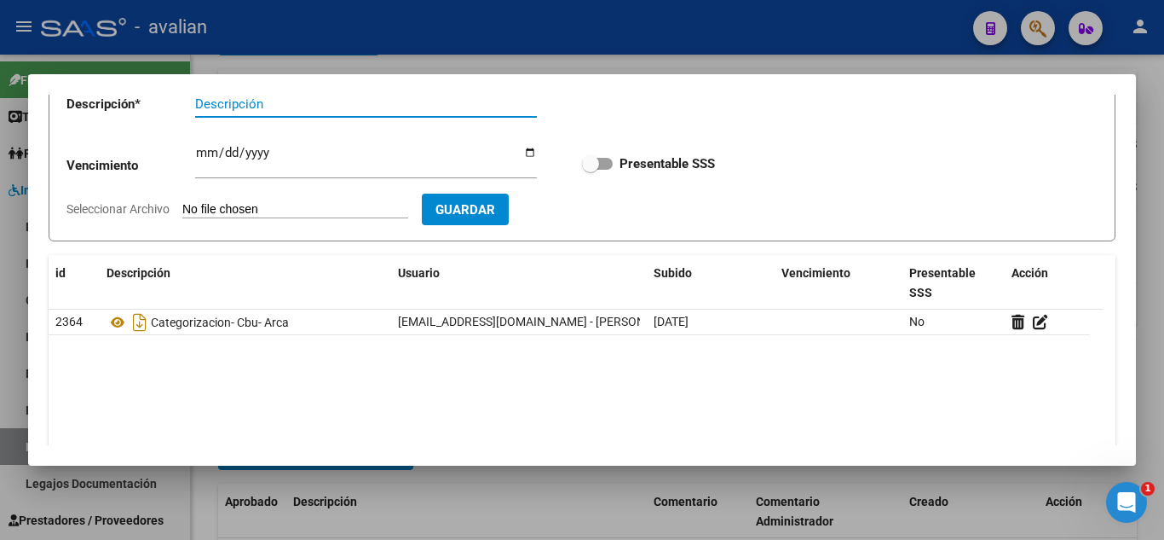
scroll to position [85, 0]
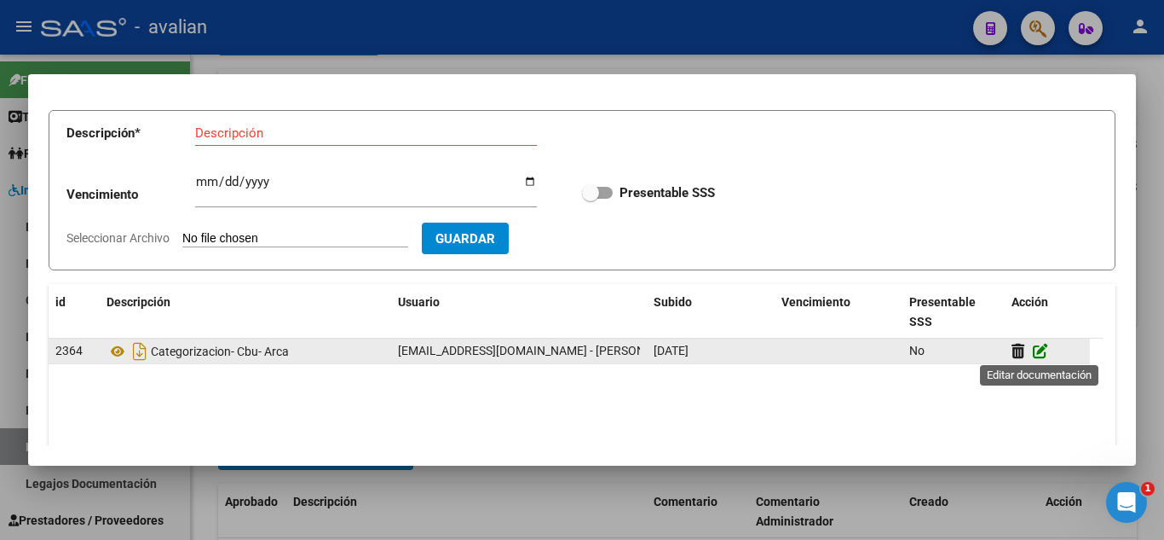
click at [1047, 352] on icon at bounding box center [1040, 351] width 15 height 16
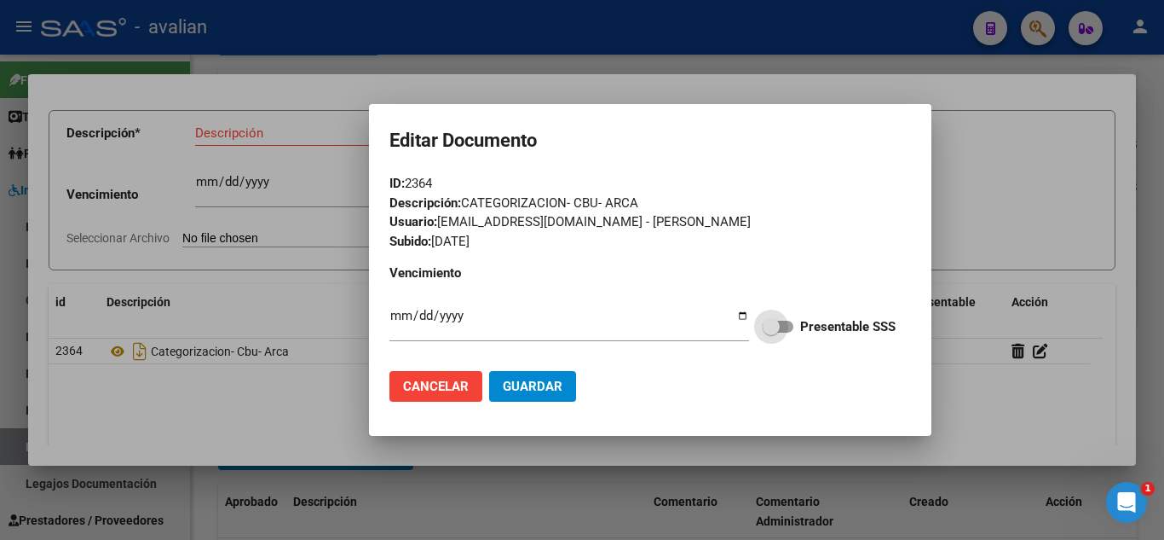
click at [788, 325] on span at bounding box center [778, 326] width 31 height 12
click at [771, 332] on input "Presentable SSS" at bounding box center [771, 332] width 1 height 1
checkbox input "true"
click at [549, 384] on span "Guardar" at bounding box center [533, 385] width 60 height 15
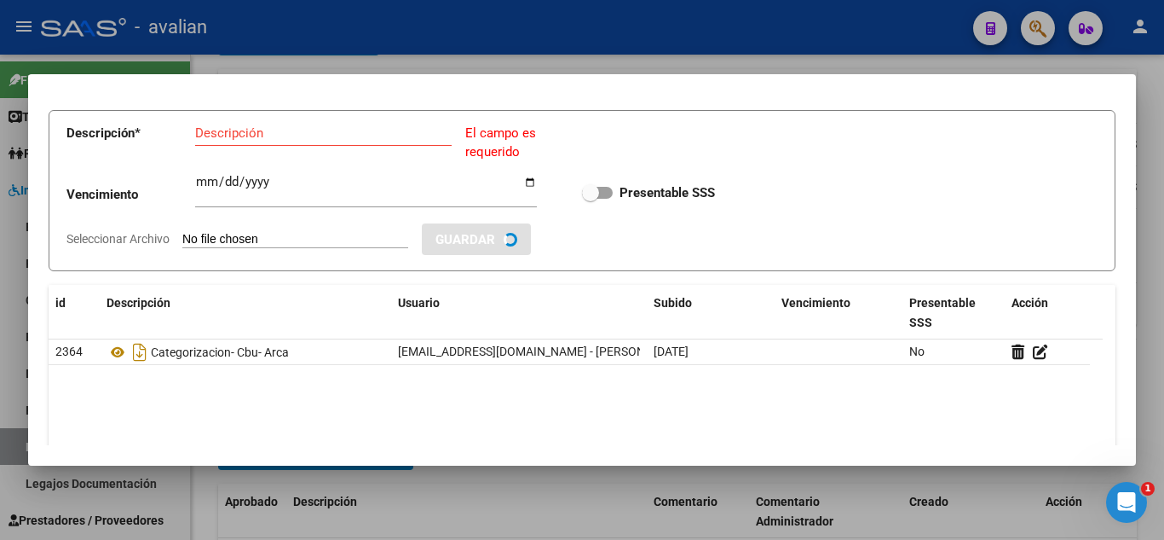
checkbox input "true"
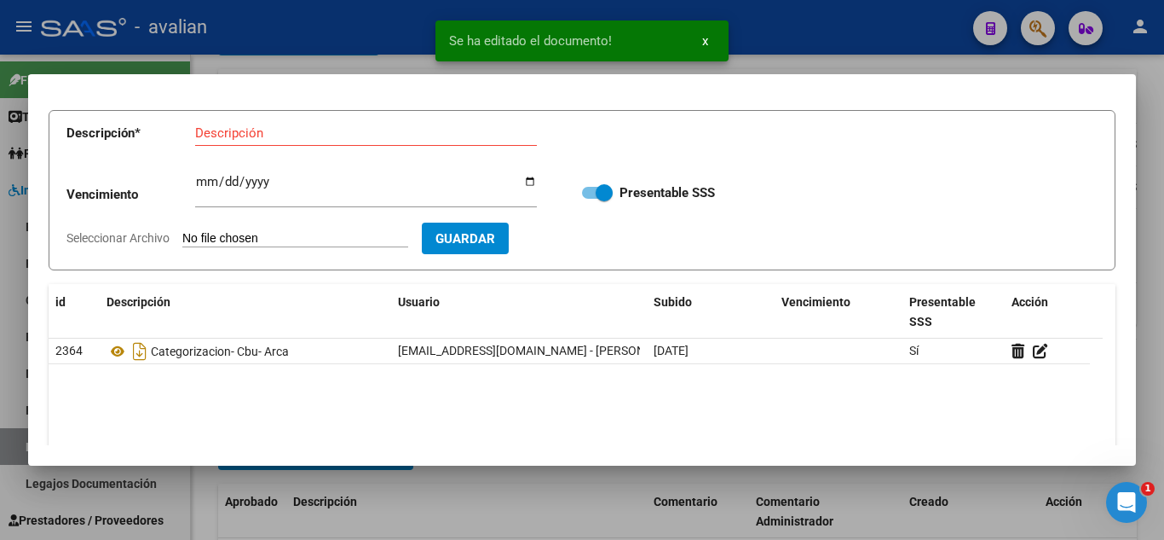
click at [898, 61] on div at bounding box center [582, 270] width 1164 height 540
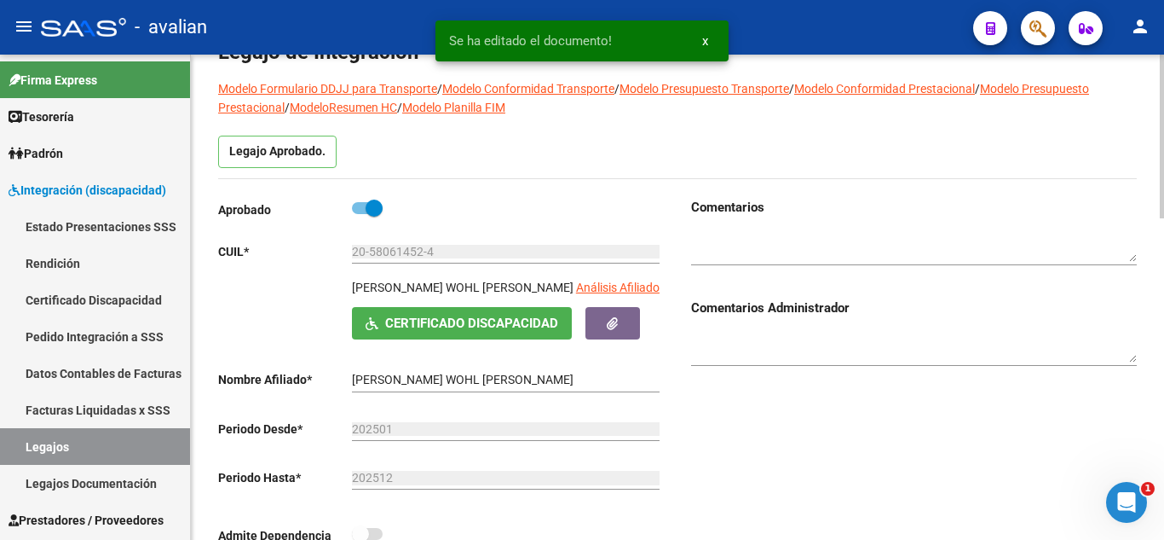
scroll to position [0, 0]
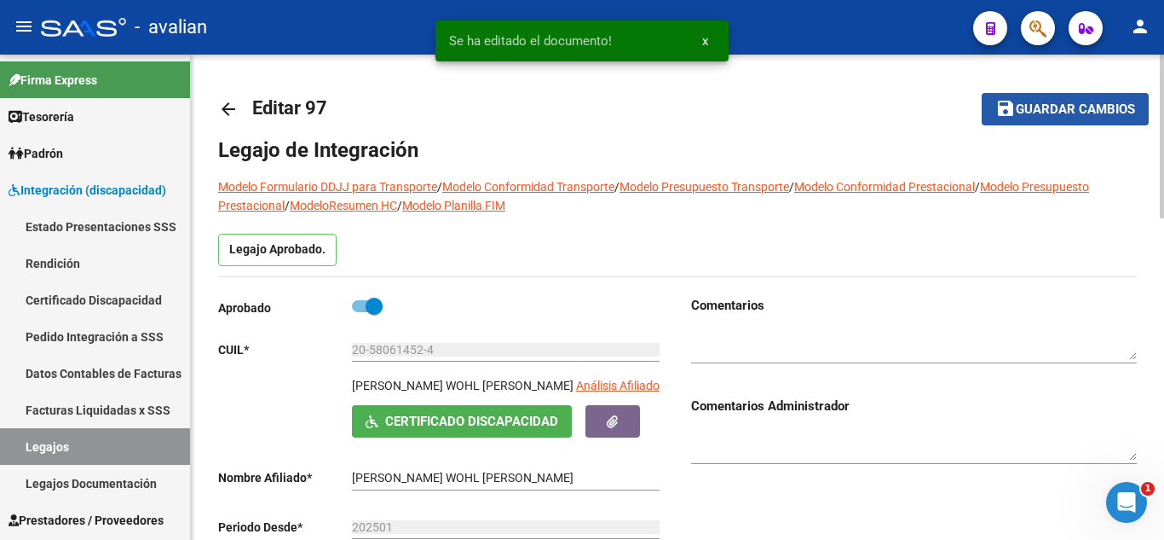
drag, startPoint x: 1044, startPoint y: 102, endPoint x: 827, endPoint y: 181, distance: 231.1
click at [1044, 103] on span "Guardar cambios" at bounding box center [1075, 109] width 119 height 15
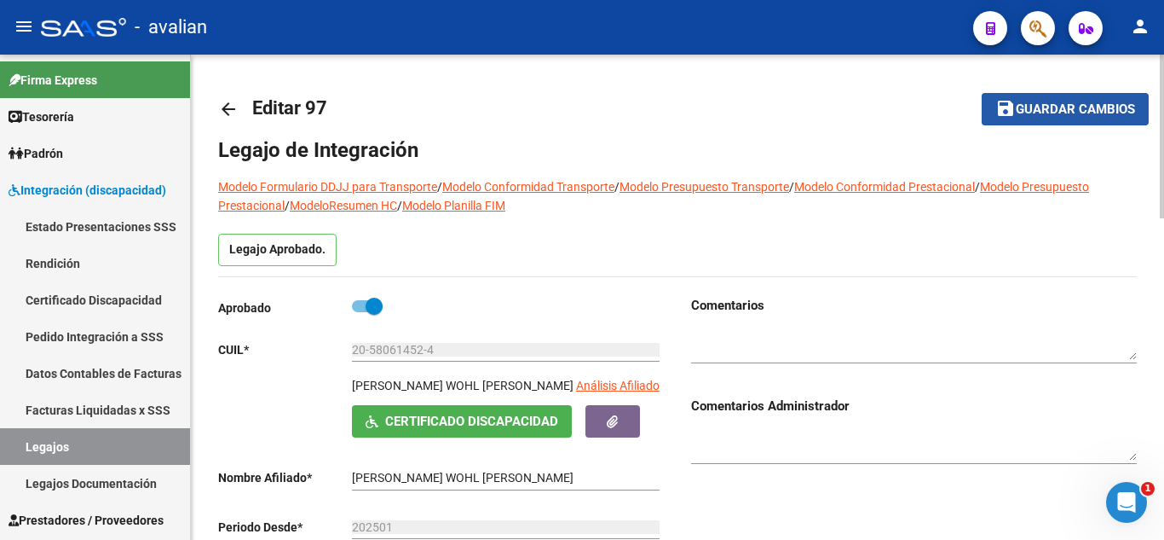
click at [1013, 101] on mat-icon "save" at bounding box center [1006, 108] width 20 height 20
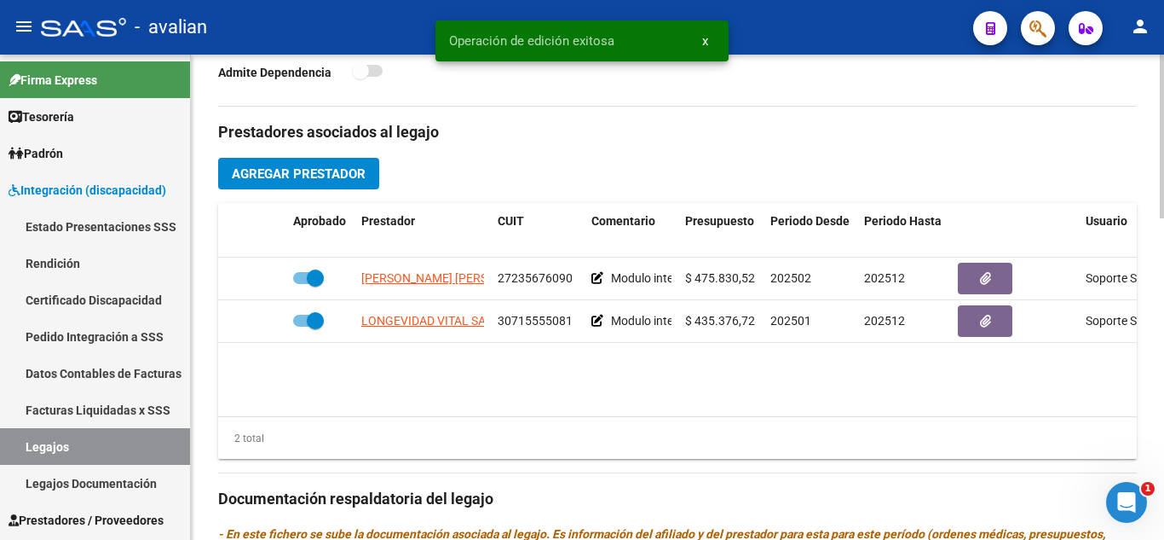
scroll to position [597, 0]
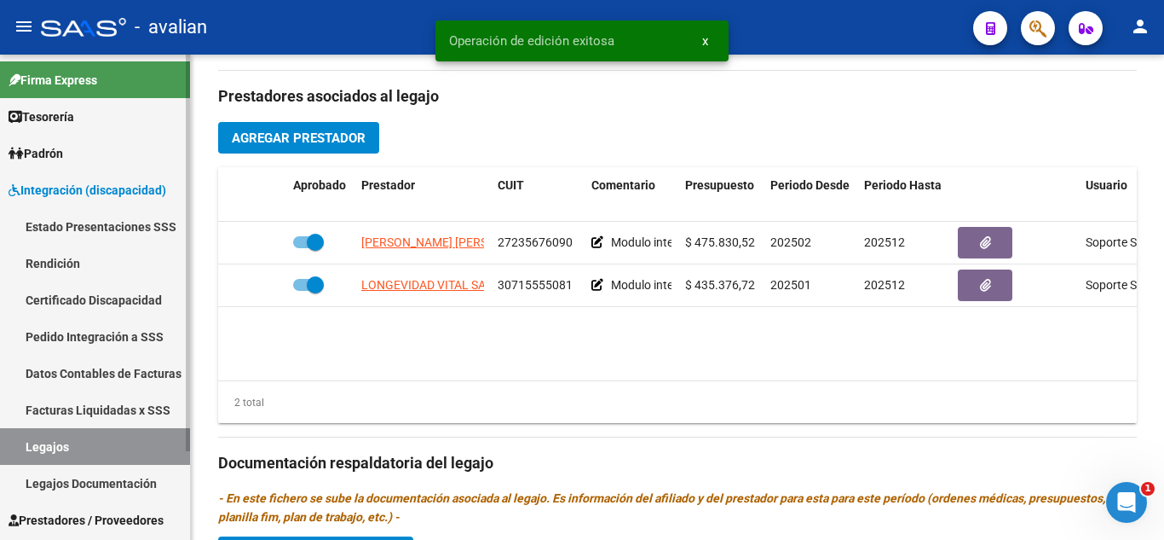
click at [129, 442] on link "Legajos" at bounding box center [95, 446] width 190 height 37
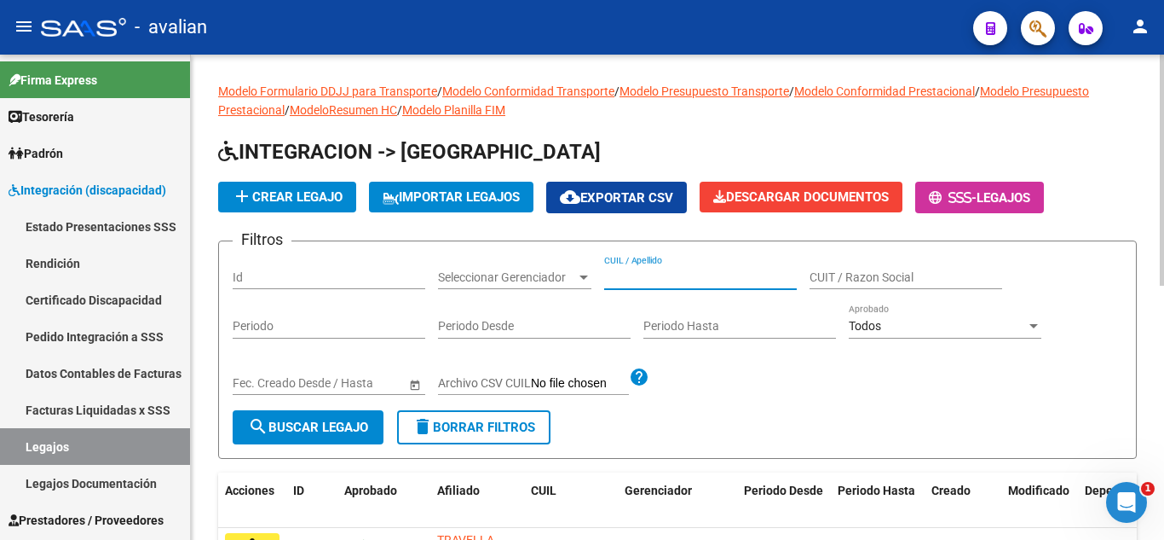
click at [641, 271] on input "CUIL / Apellido" at bounding box center [700, 277] width 193 height 14
paste input "57981192"
type input "57981192"
click at [341, 429] on span "search Buscar Legajo" at bounding box center [308, 426] width 120 height 15
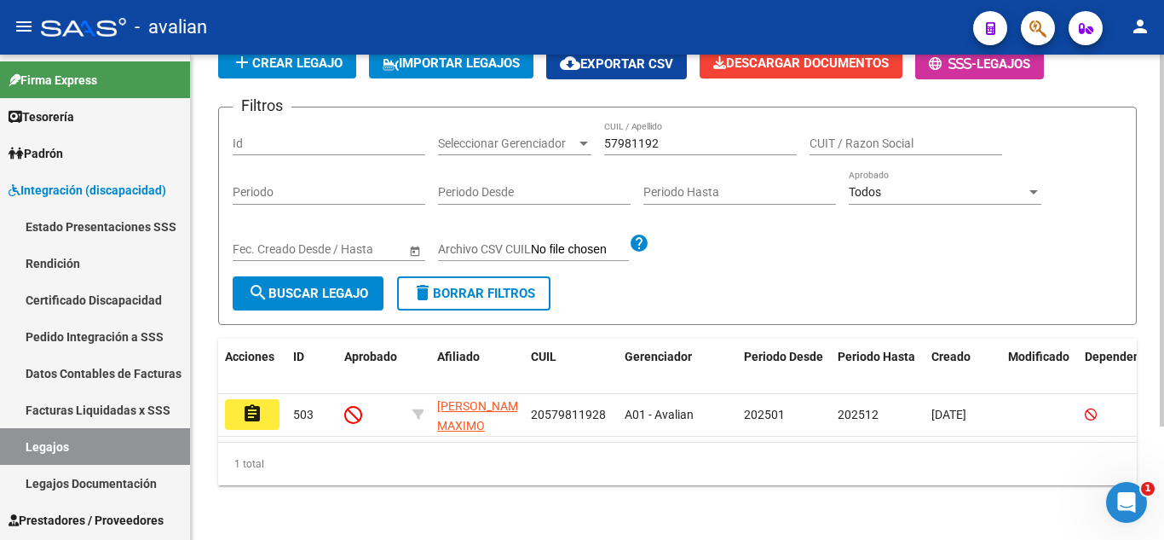
scroll to position [148, 0]
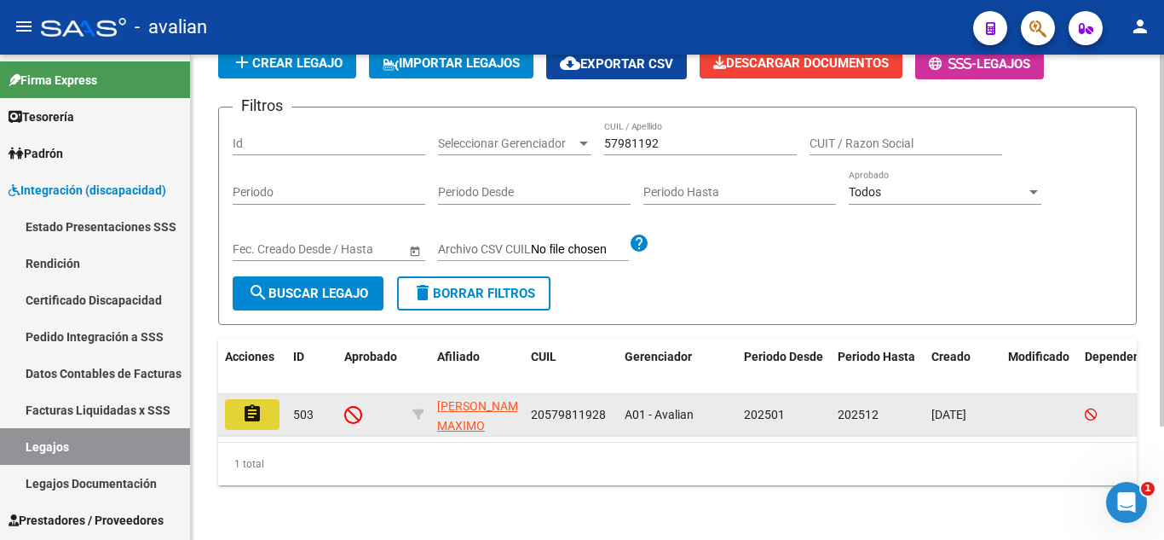
click at [260, 403] on mat-icon "assignment" at bounding box center [252, 413] width 20 height 20
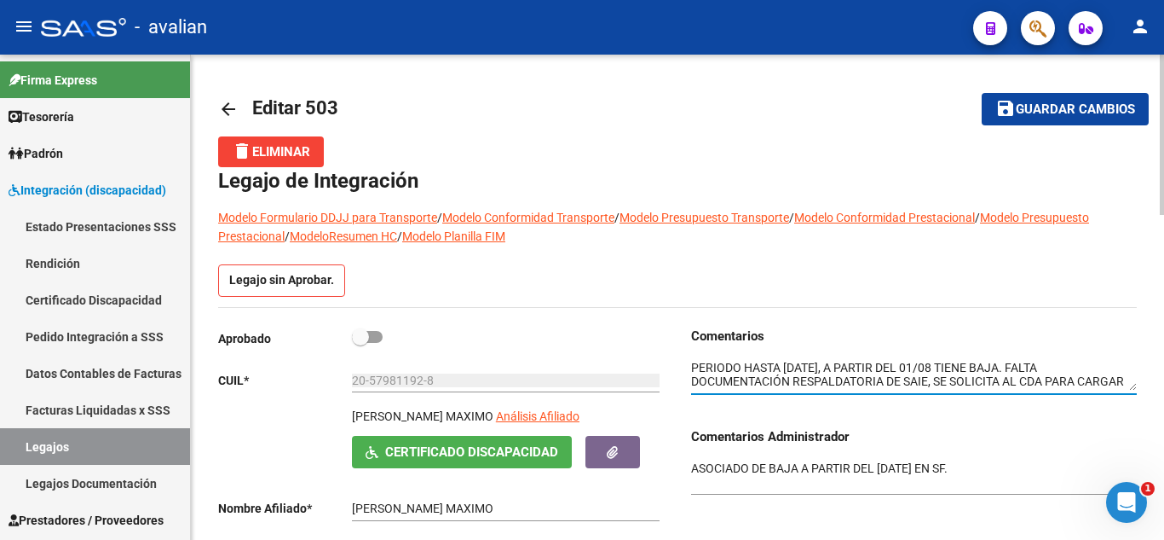
drag, startPoint x: 823, startPoint y: 375, endPoint x: 659, endPoint y: 327, distance: 170.5
click at [659, 327] on div "Aprobado CUIL * 20-57981192-8 Ingresar CUIL [PERSON_NAME] MAXIMO Análisis Afili…" at bounding box center [677, 511] width 919 height 371
click at [727, 357] on div at bounding box center [914, 369] width 446 height 49
click at [825, 377] on textarea at bounding box center [914, 375] width 446 height 32
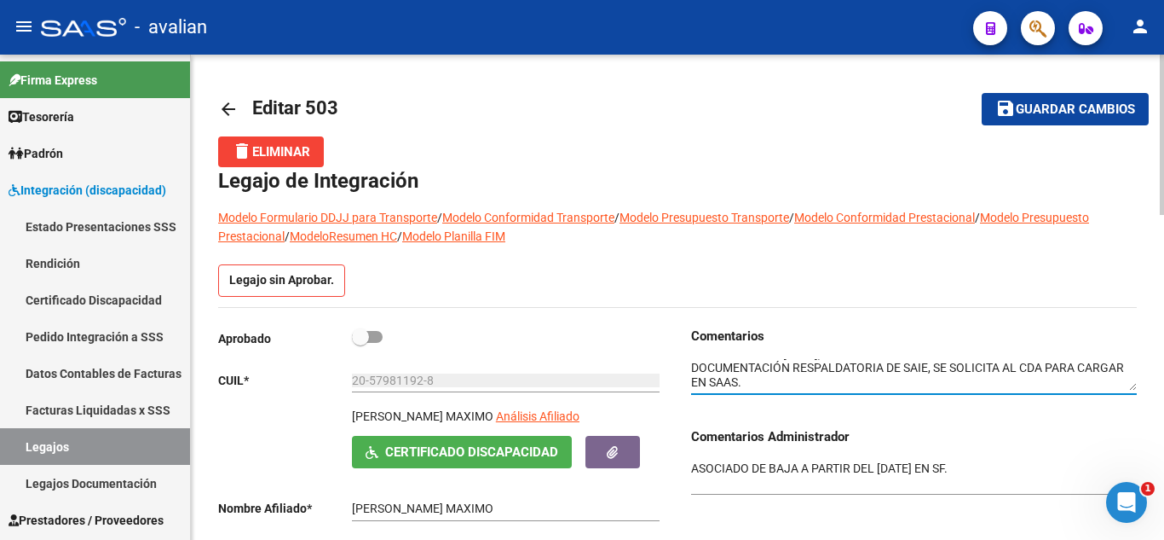
click at [821, 378] on textarea at bounding box center [914, 375] width 446 height 32
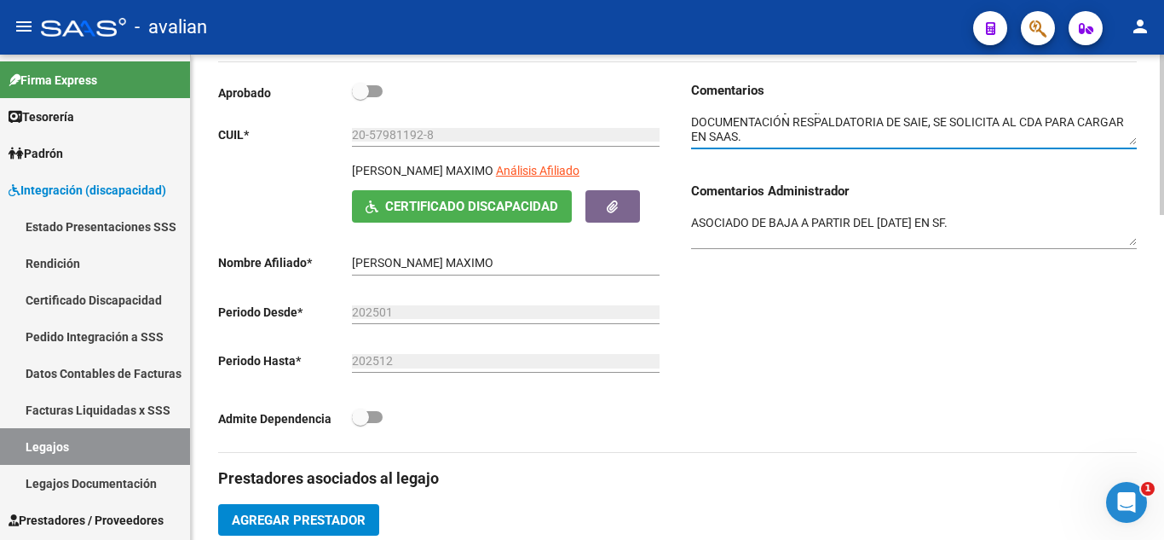
scroll to position [214, 0]
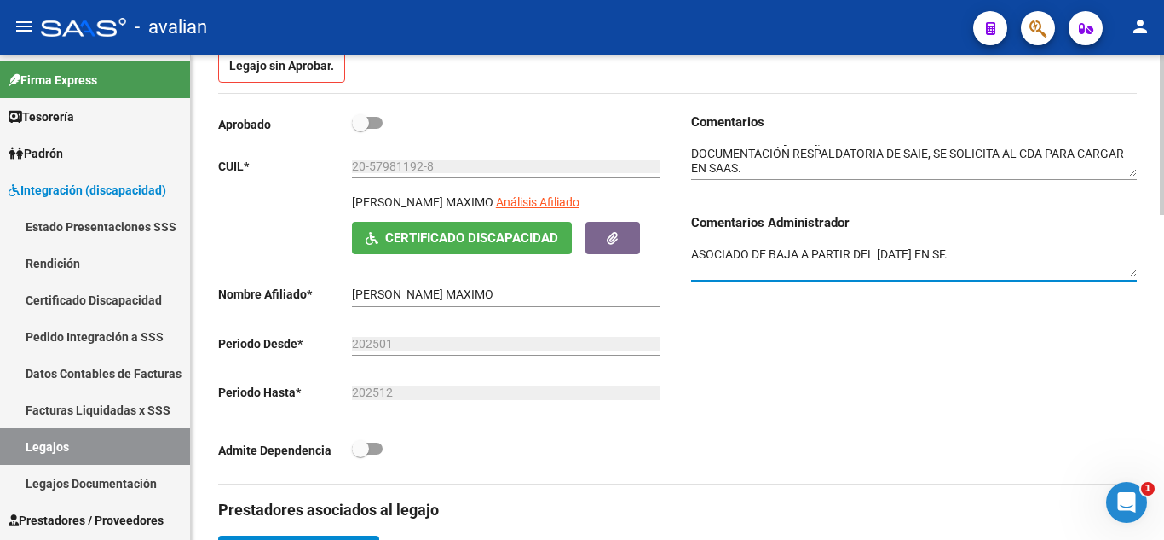
drag, startPoint x: 694, startPoint y: 259, endPoint x: 1024, endPoint y: 256, distance: 329.9
click at [1024, 256] on textarea "ASOCIADO DE BAJA A PARTIR DEL [DATE] EN SF." at bounding box center [914, 261] width 446 height 32
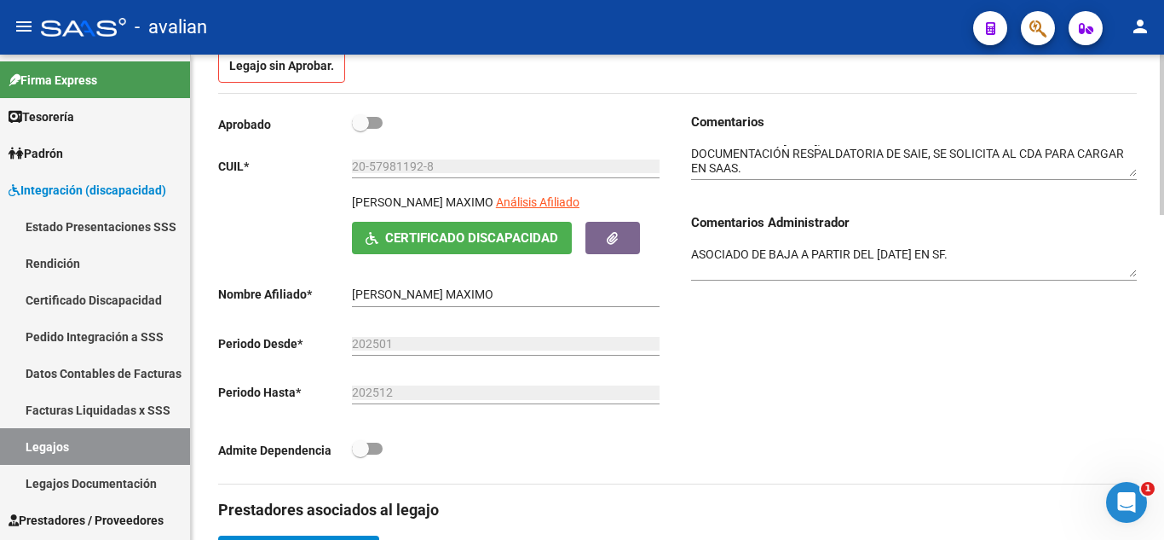
click at [907, 336] on div "Comentarios Comentarios Administrador ASOCIADO DE BAJA A PARTIR DEL [DATE] EN S…" at bounding box center [907, 298] width 459 height 371
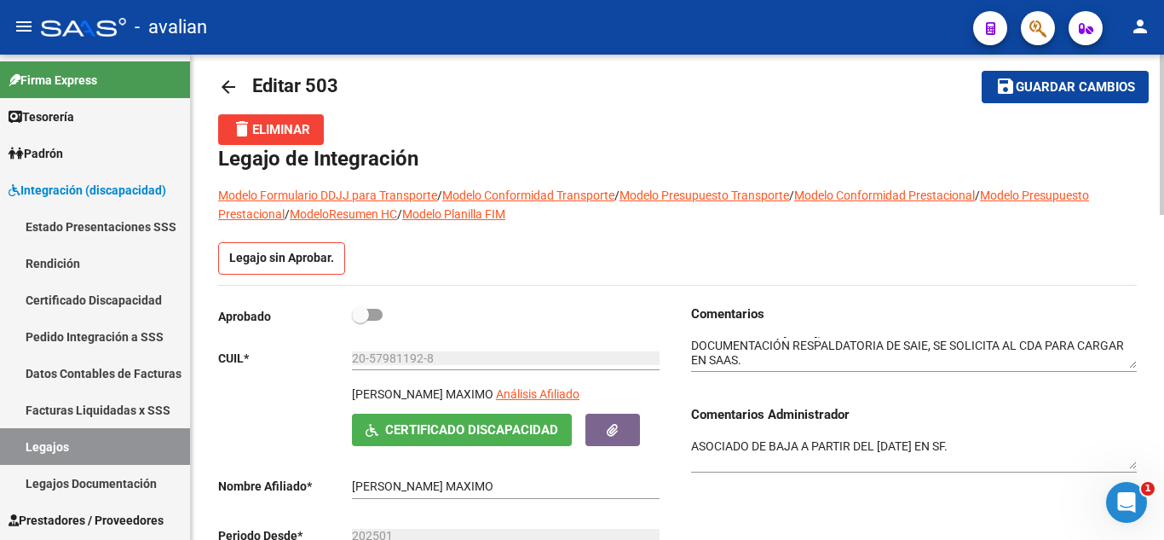
scroll to position [0, 0]
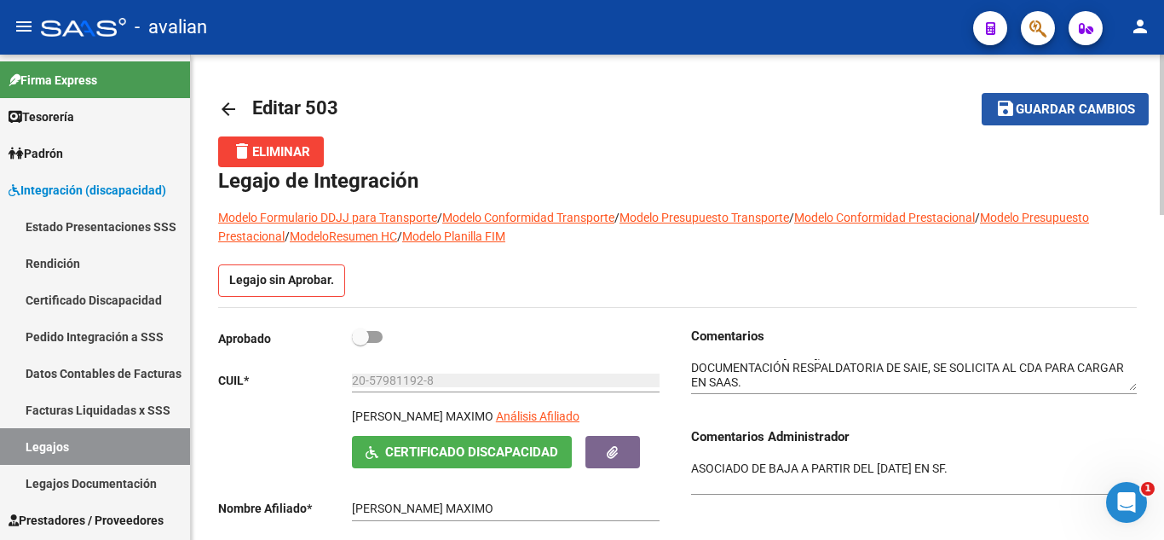
click at [1086, 119] on button "save Guardar cambios" at bounding box center [1065, 109] width 167 height 32
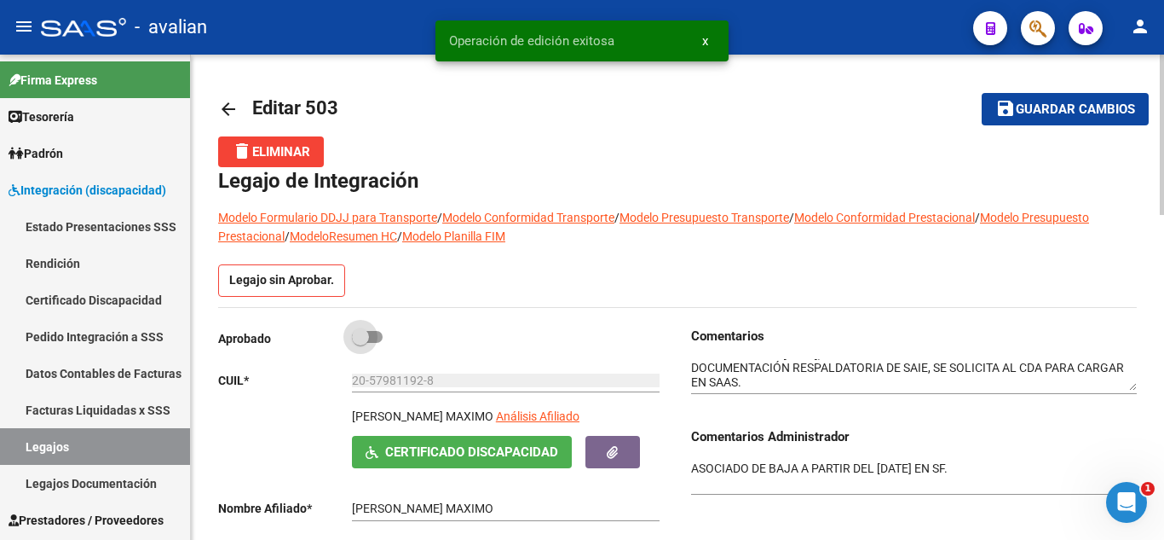
click at [375, 339] on span at bounding box center [367, 337] width 31 height 12
click at [361, 343] on input "checkbox" at bounding box center [360, 343] width 1 height 1
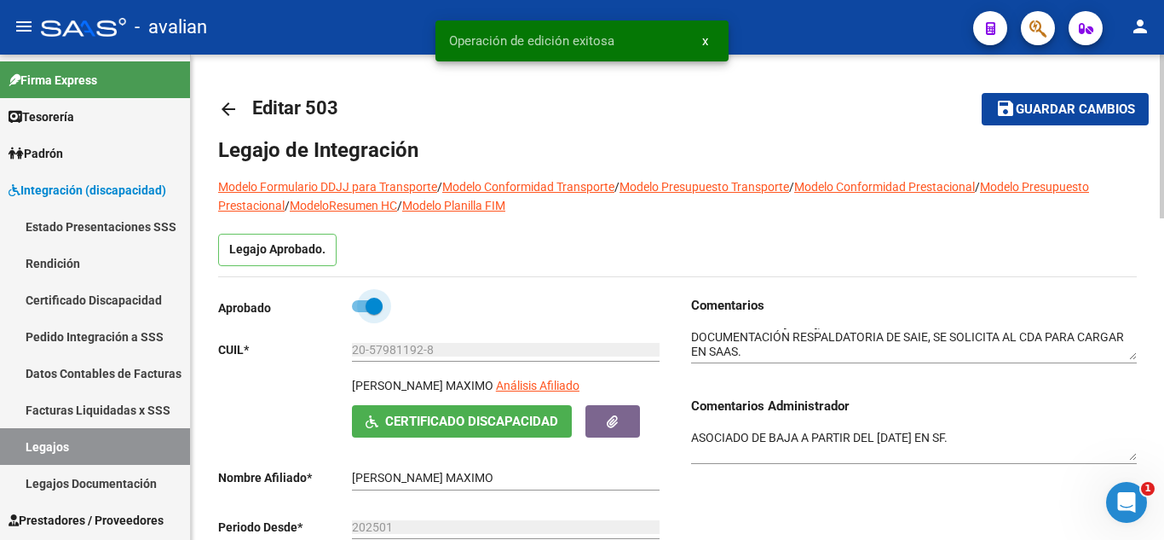
click at [360, 308] on span at bounding box center [367, 306] width 31 height 12
click at [360, 312] on input "checkbox" at bounding box center [360, 312] width 1 height 1
checkbox input "false"
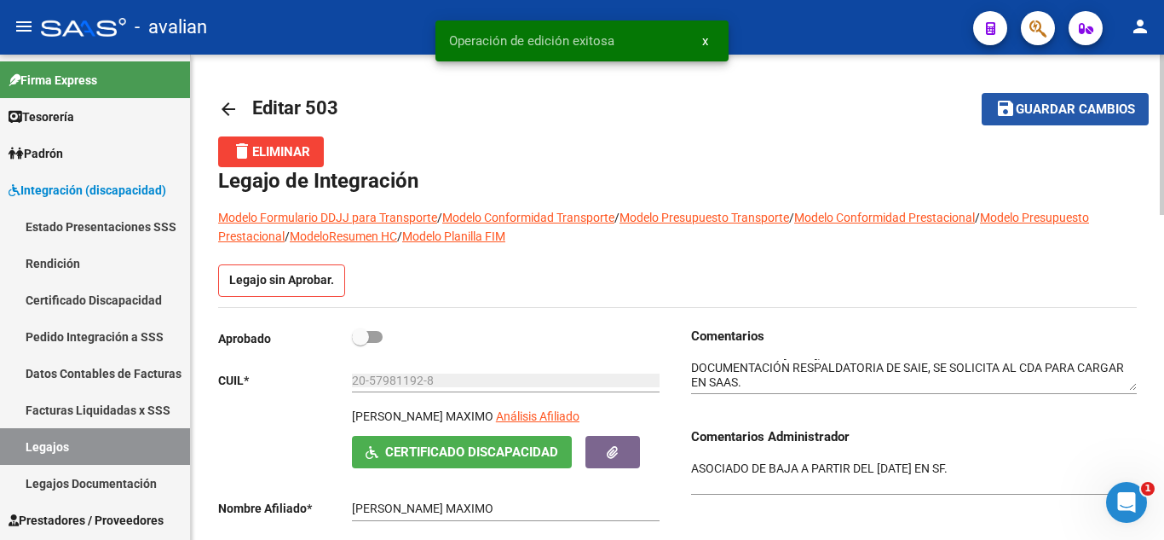
click at [1079, 118] on button "save Guardar cambios" at bounding box center [1065, 109] width 167 height 32
